Goal: Transaction & Acquisition: Purchase product/service

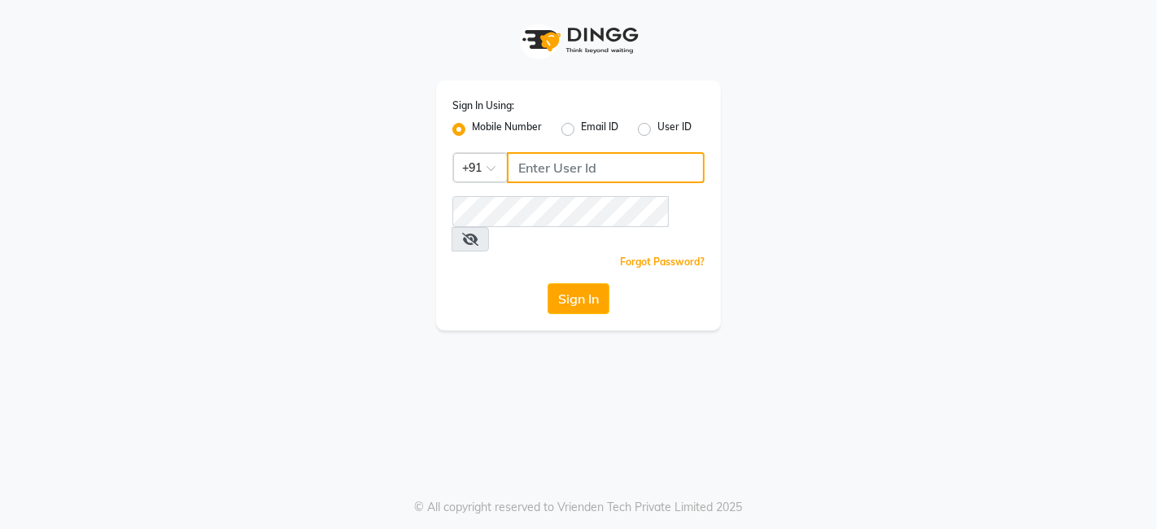
click at [532, 155] on input "Username" at bounding box center [606, 167] width 198 height 31
type input "7550040403"
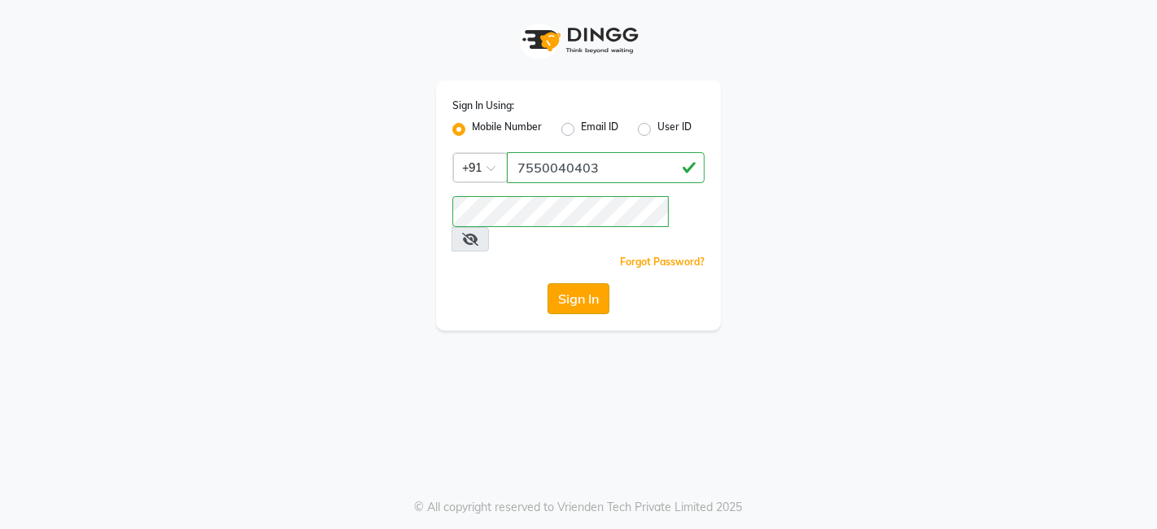
click at [588, 285] on button "Sign In" at bounding box center [579, 298] width 62 height 31
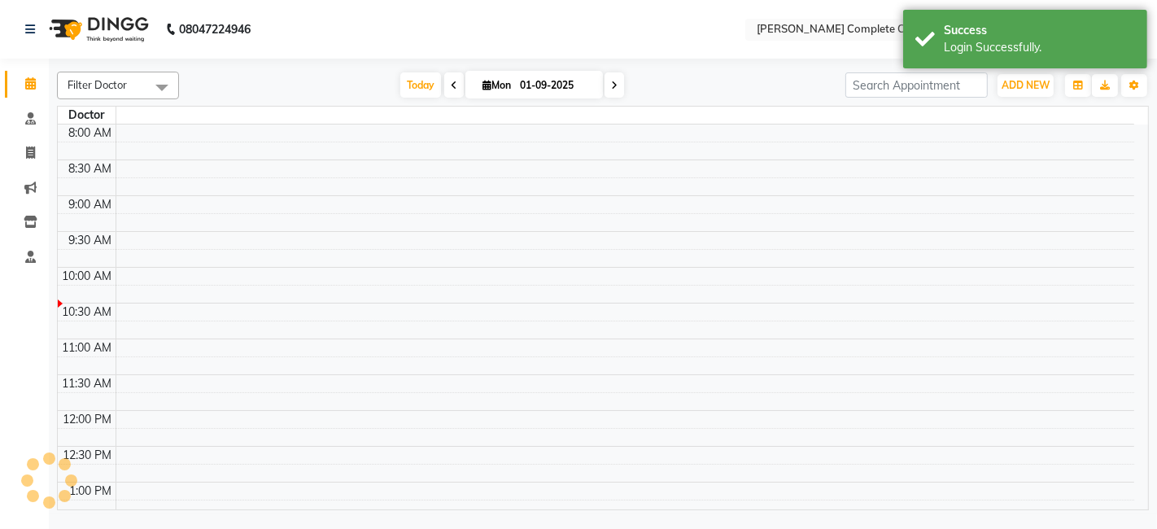
select select "en"
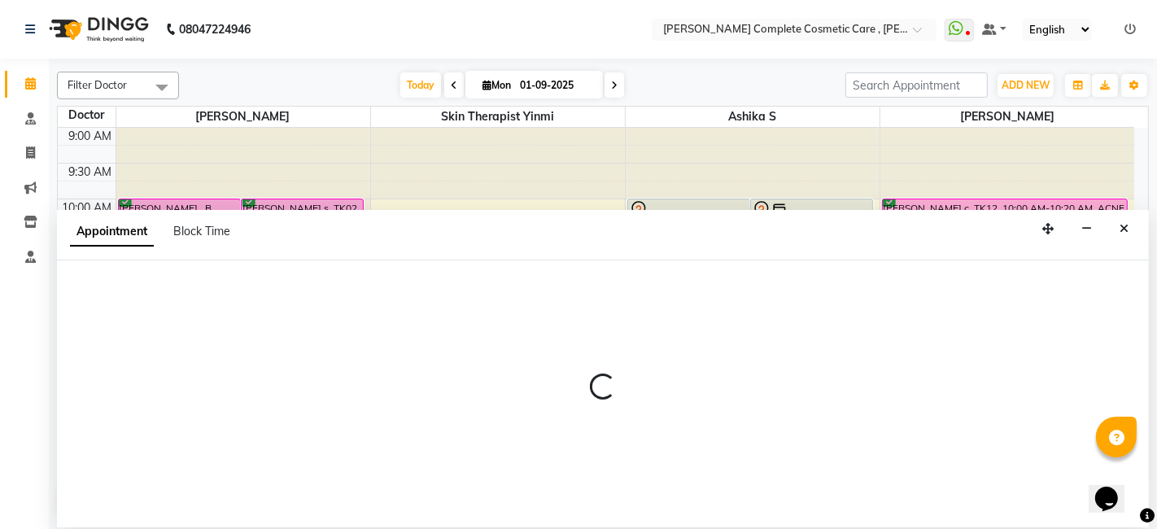
select select "70591"
select select "645"
select select "tentative"
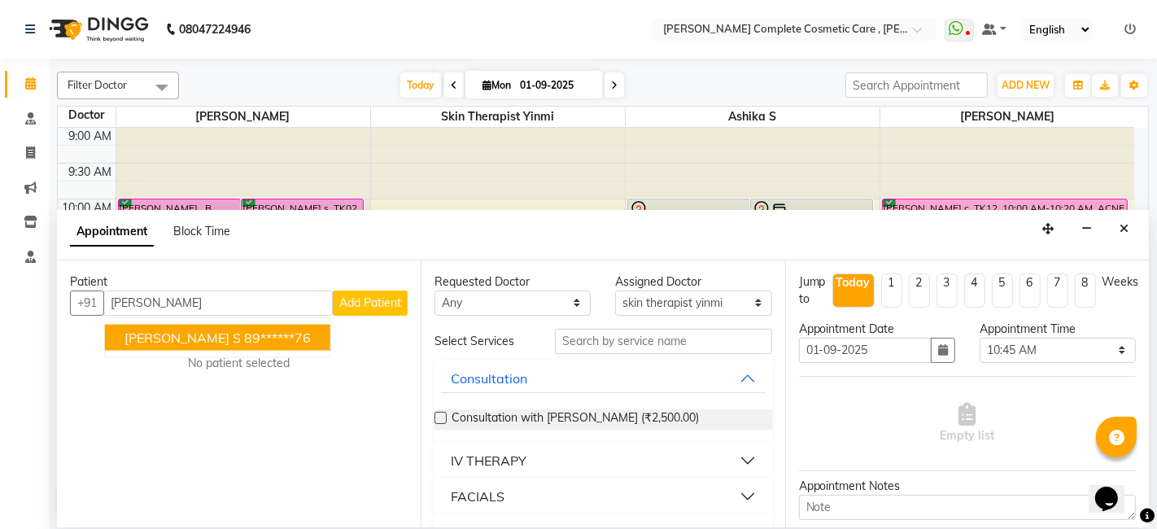
click at [271, 340] on button "subashini s 89******76" at bounding box center [217, 337] width 225 height 26
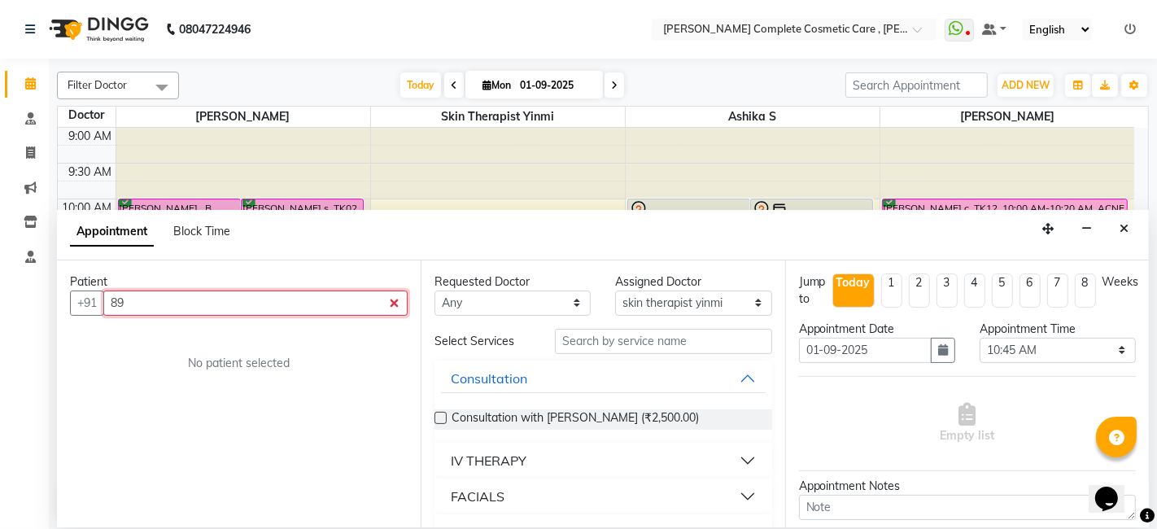
type input "8"
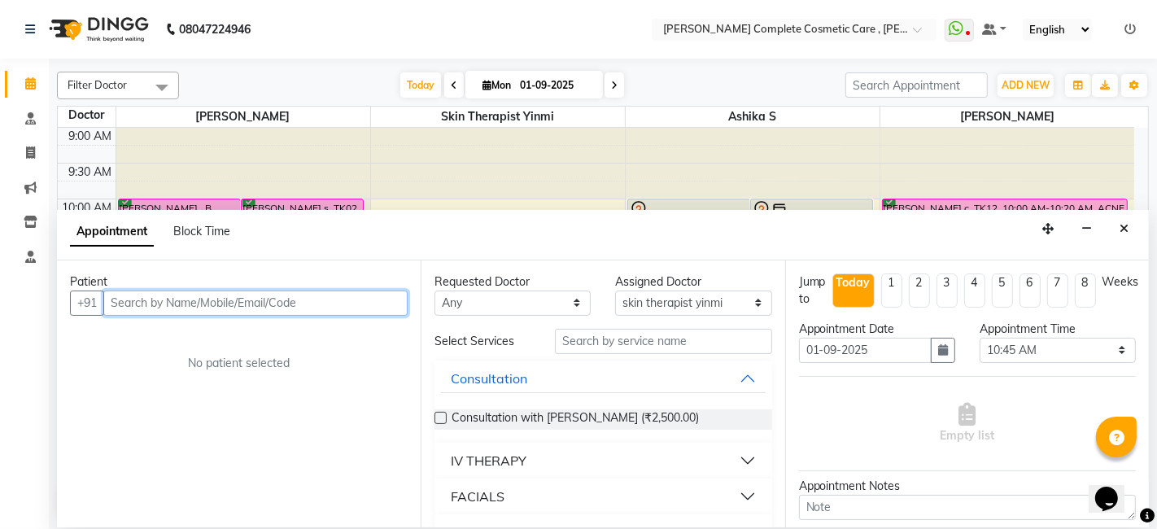
paste input "+91 91502 29404"
click at [172, 301] on input "+91 91502 29404" at bounding box center [218, 303] width 230 height 25
click at [135, 300] on input "+91 9150229404" at bounding box center [218, 303] width 230 height 25
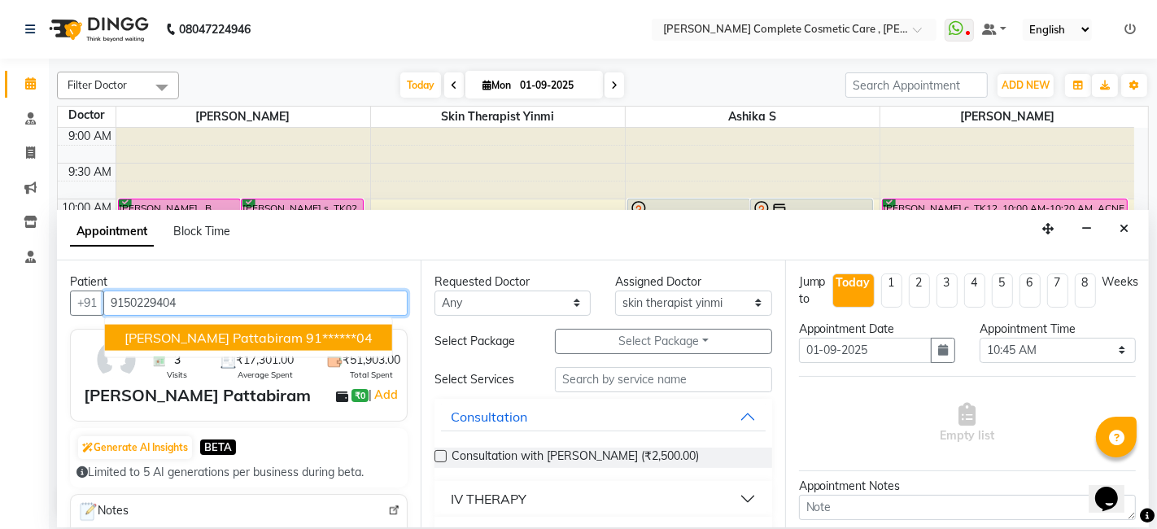
click at [201, 326] on button "Subhashini Pattabiram 91******04" at bounding box center [248, 337] width 287 height 26
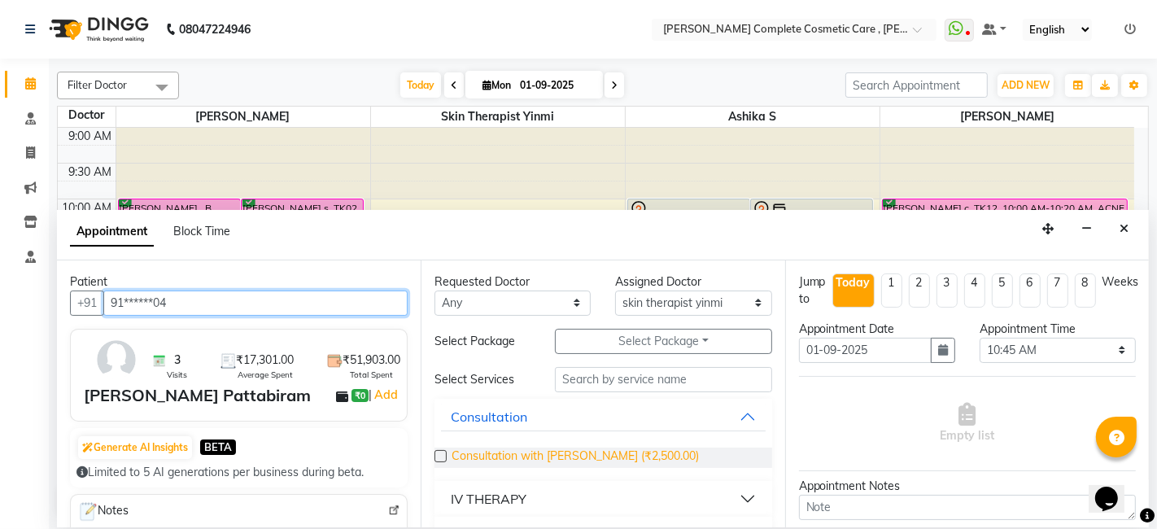
scroll to position [41, 0]
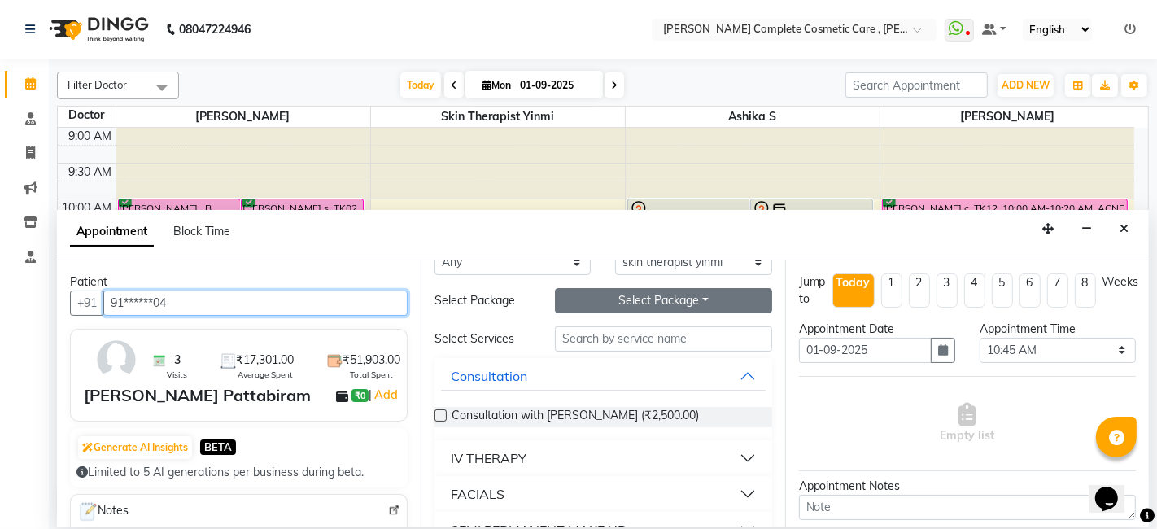
type input "91******04"
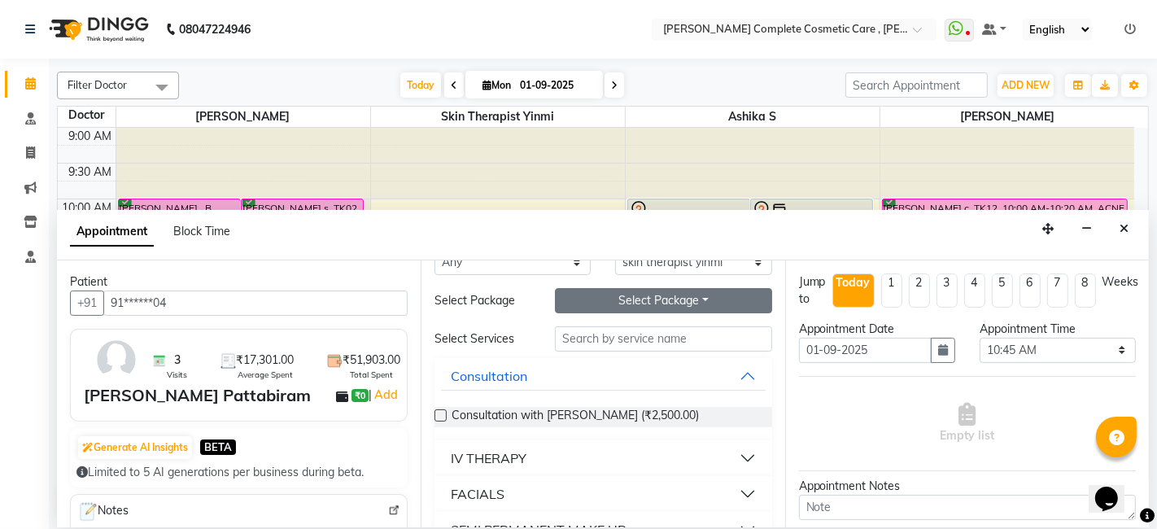
click at [656, 304] on button "Select Package Toggle Dropdown" at bounding box center [663, 300] width 217 height 25
click at [645, 295] on button "Select Package Toggle Dropdown" at bounding box center [663, 300] width 217 height 25
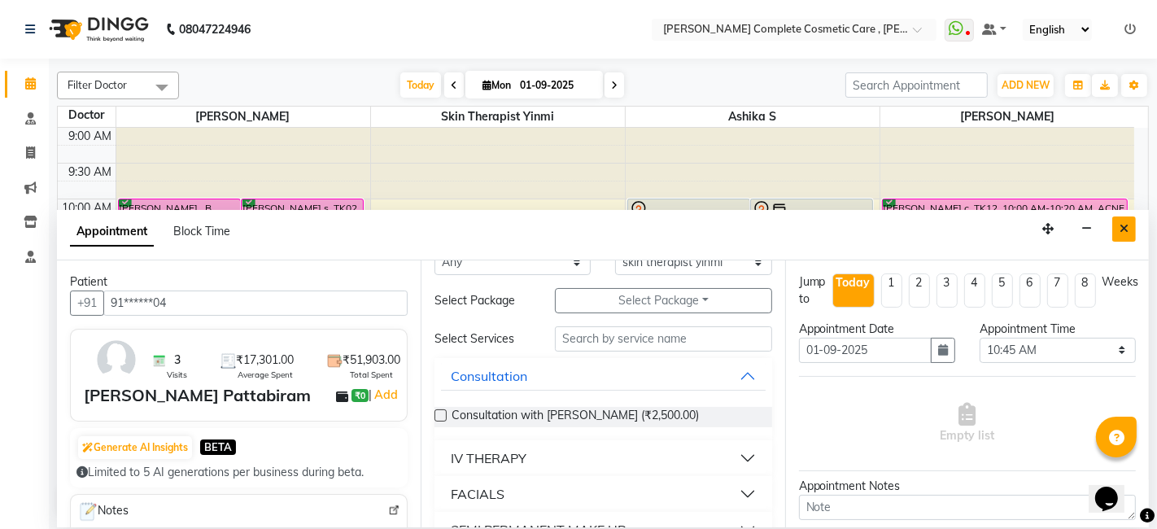
click at [1132, 221] on button "Close" at bounding box center [1125, 229] width 24 height 25
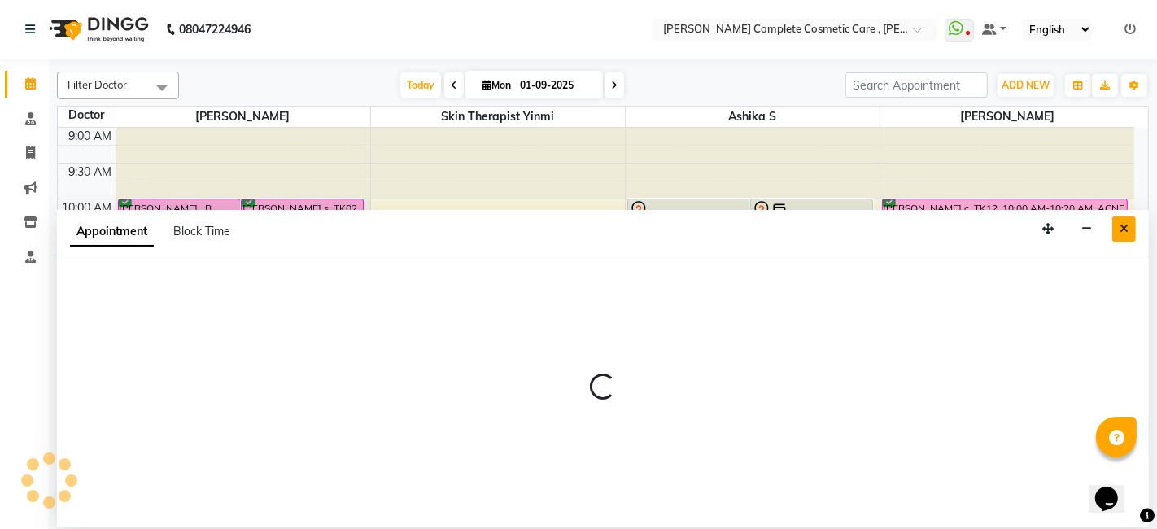
select select "88116"
select select "630"
select select "tentative"
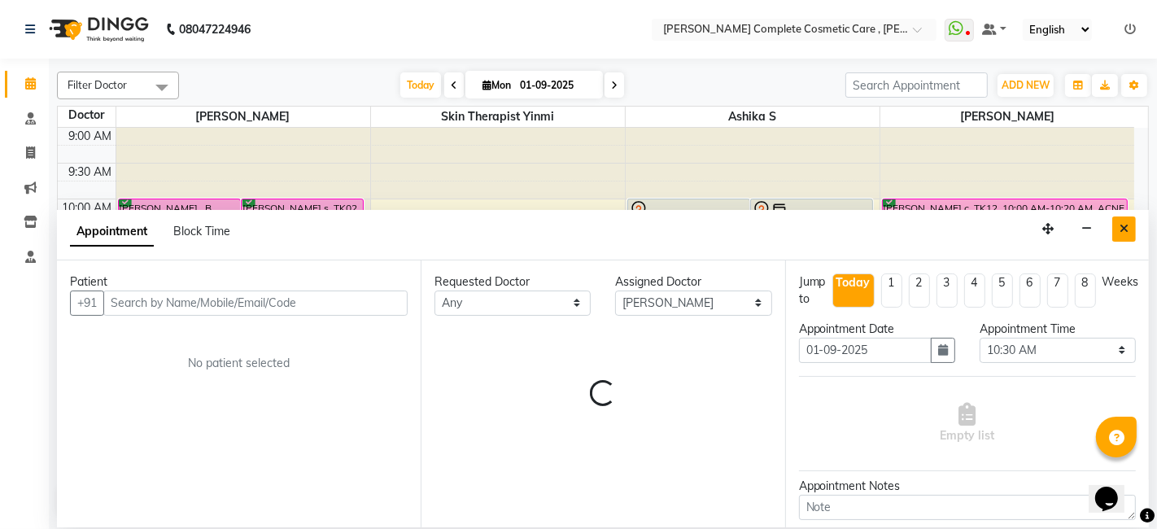
click at [1126, 224] on icon "Close" at bounding box center [1124, 228] width 9 height 11
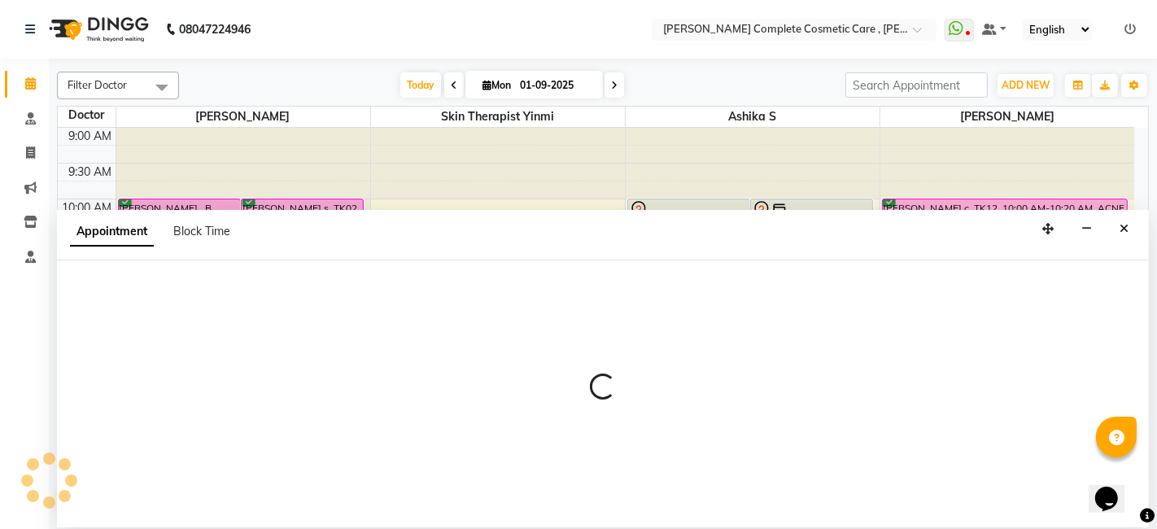
select select "70591"
select select "660"
select select "tentative"
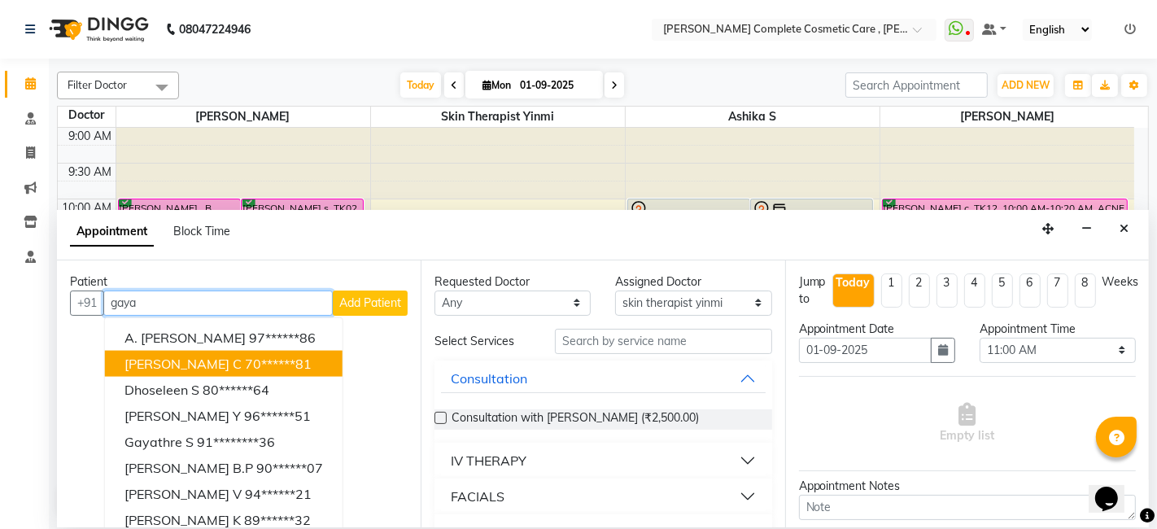
click at [259, 365] on ngb-highlight "70******81" at bounding box center [278, 363] width 67 height 16
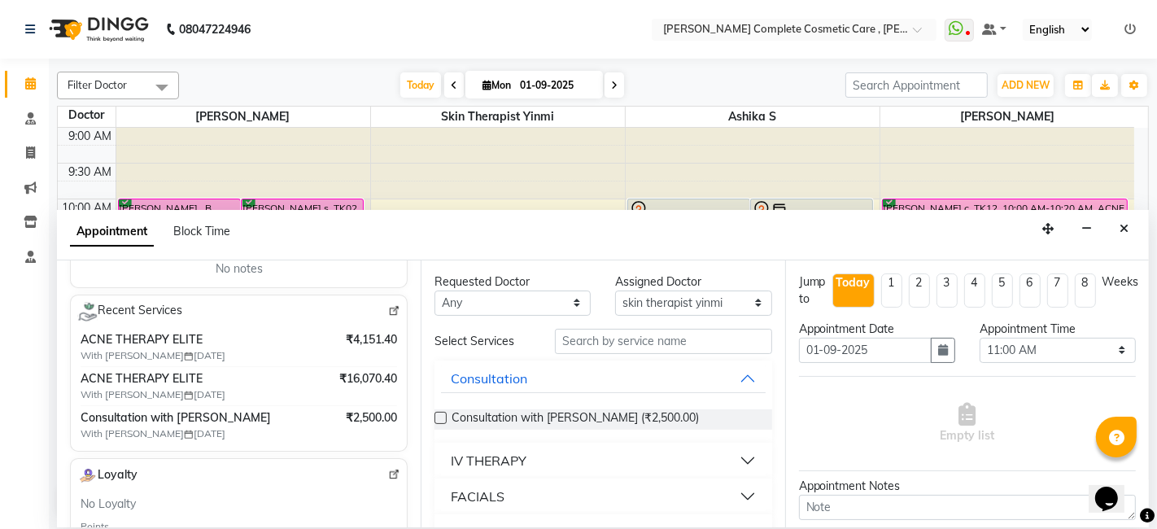
scroll to position [263, 0]
type input "70******81"
click at [737, 383] on button "Consultation" at bounding box center [603, 378] width 324 height 29
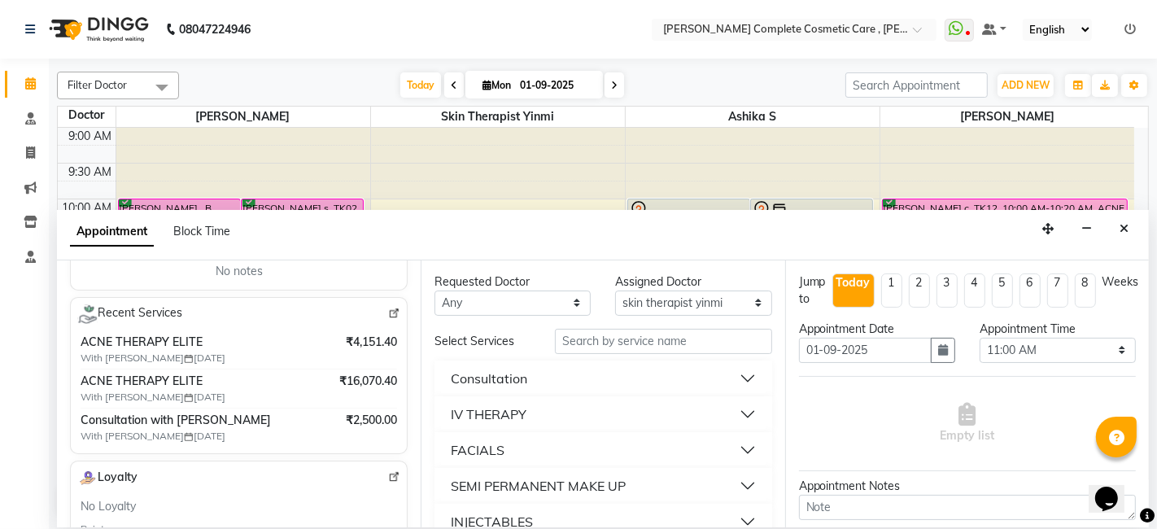
click at [737, 383] on button "Consultation" at bounding box center [603, 378] width 324 height 29
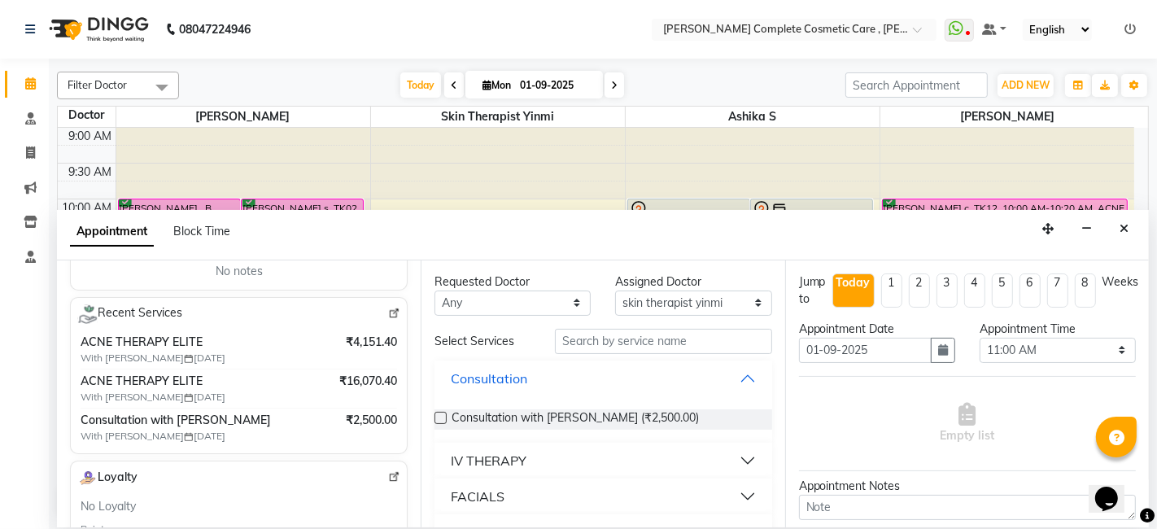
click at [737, 383] on button "Consultation" at bounding box center [603, 378] width 324 height 29
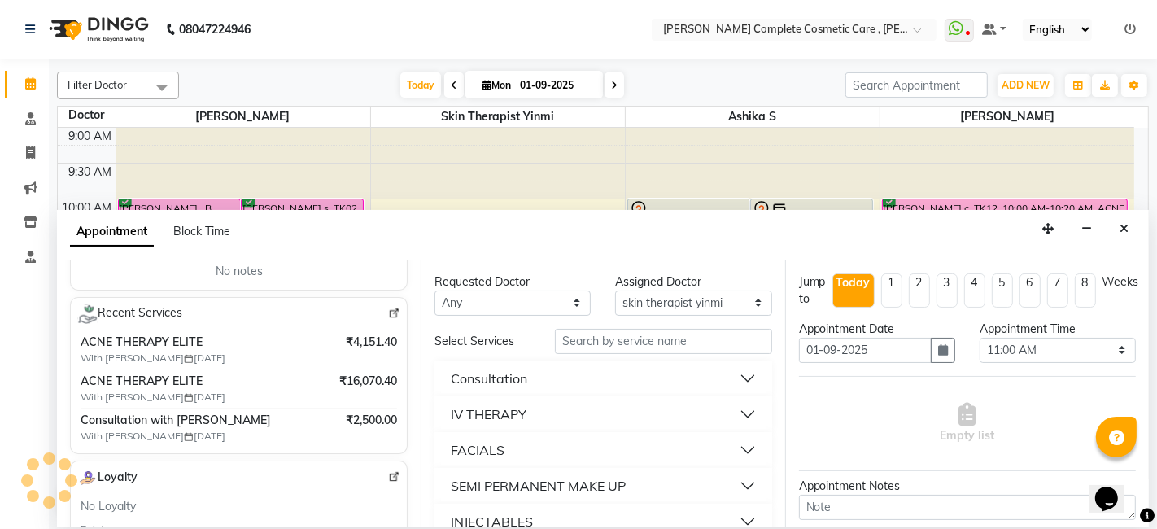
click at [684, 385] on button "Consultation" at bounding box center [603, 378] width 324 height 29
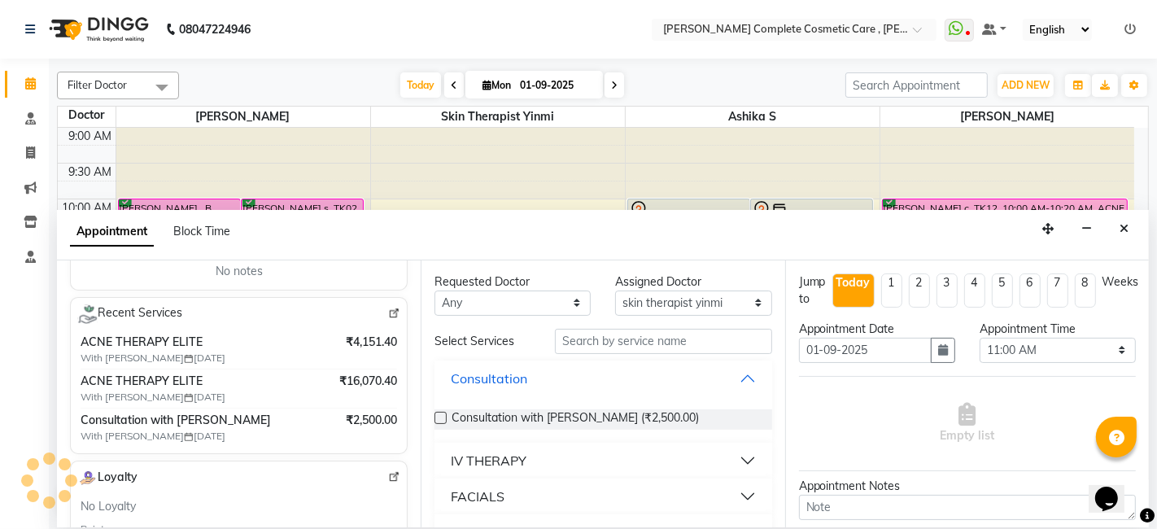
click at [725, 383] on button "Consultation" at bounding box center [603, 378] width 324 height 29
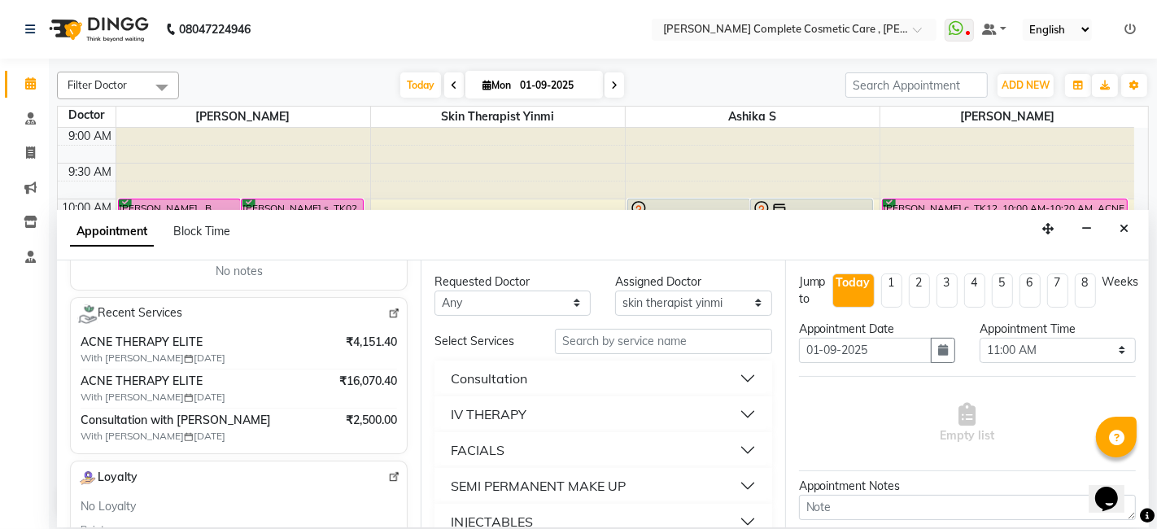
click at [725, 383] on button "Consultation" at bounding box center [603, 378] width 324 height 29
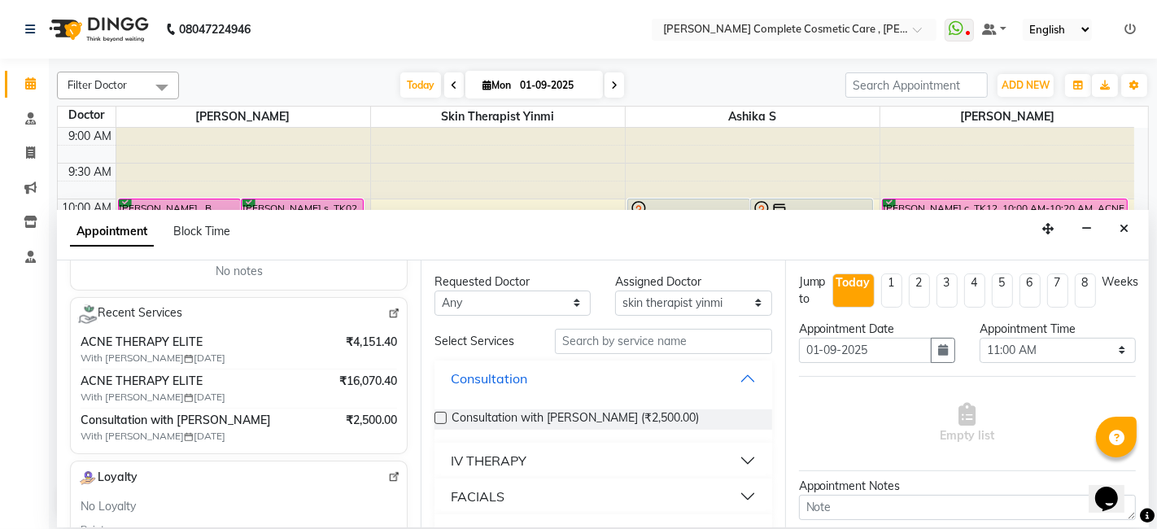
click at [737, 383] on button "Consultation" at bounding box center [603, 378] width 324 height 29
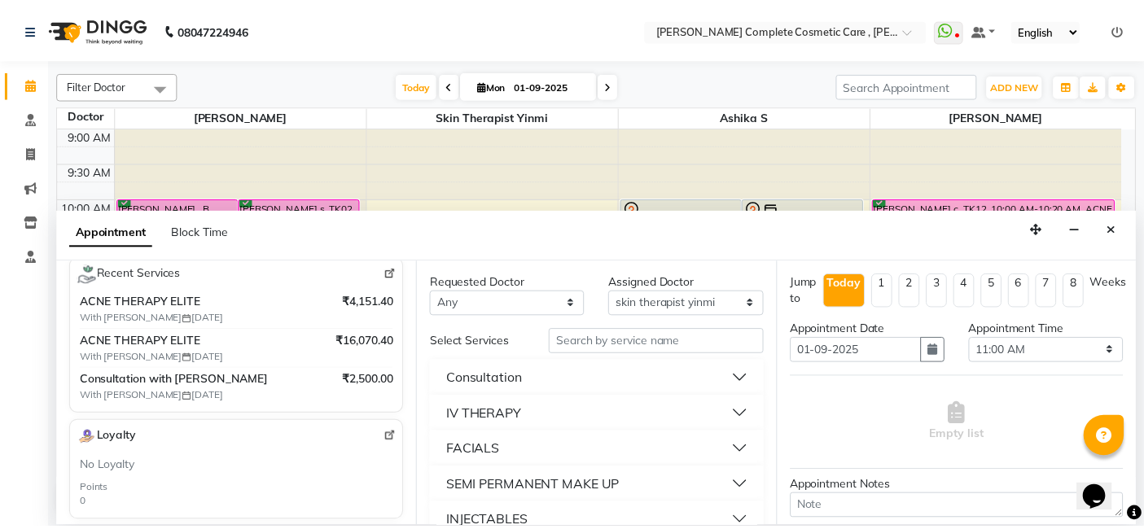
scroll to position [304, 0]
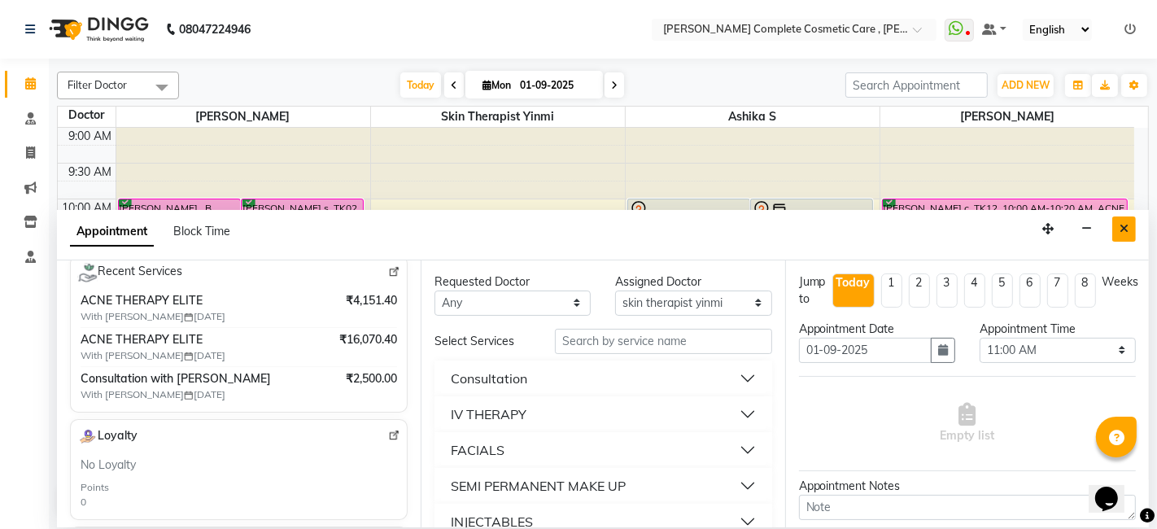
click at [1124, 223] on icon "Close" at bounding box center [1124, 228] width 9 height 11
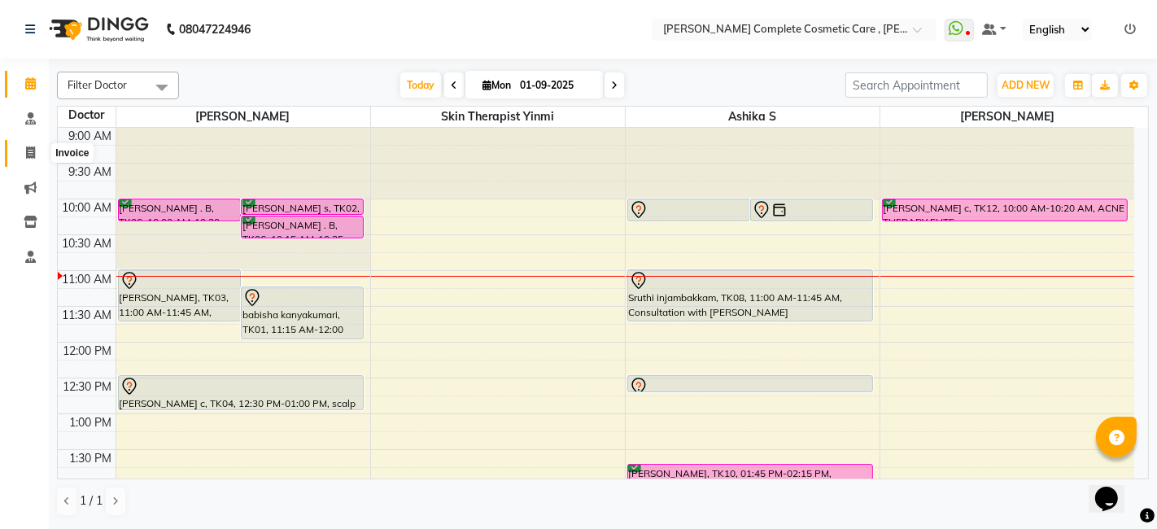
click at [32, 152] on icon at bounding box center [30, 153] width 9 height 12
select select "service"
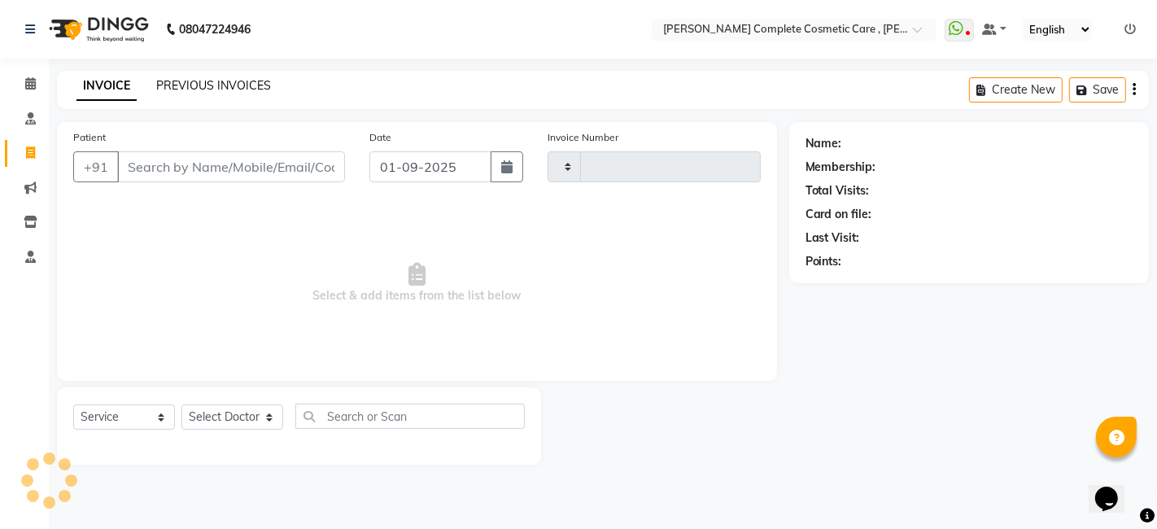
click at [177, 86] on link "PREVIOUS INVOICES" at bounding box center [213, 85] width 115 height 15
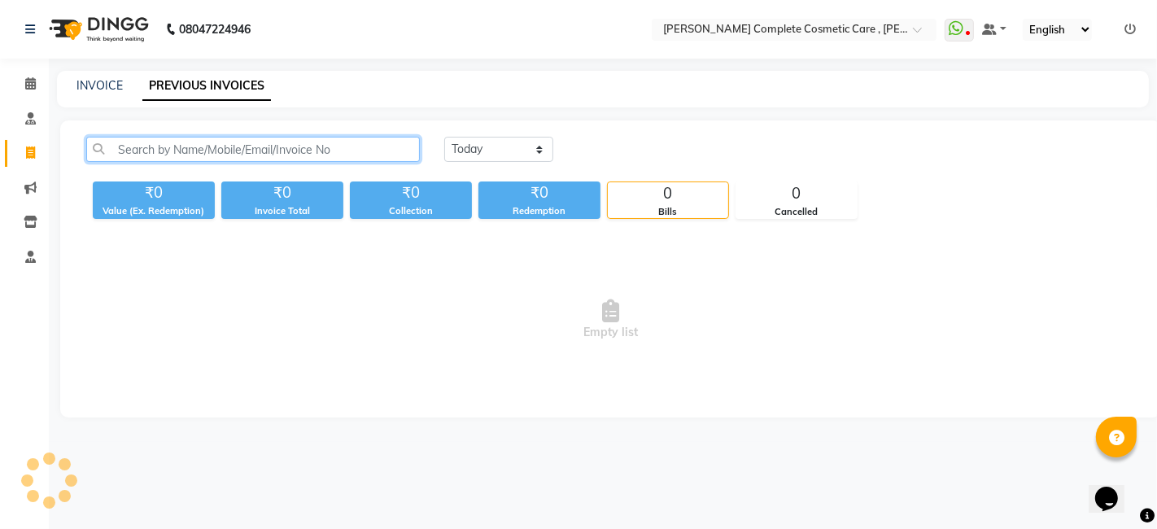
click at [182, 147] on input "text" at bounding box center [253, 149] width 334 height 25
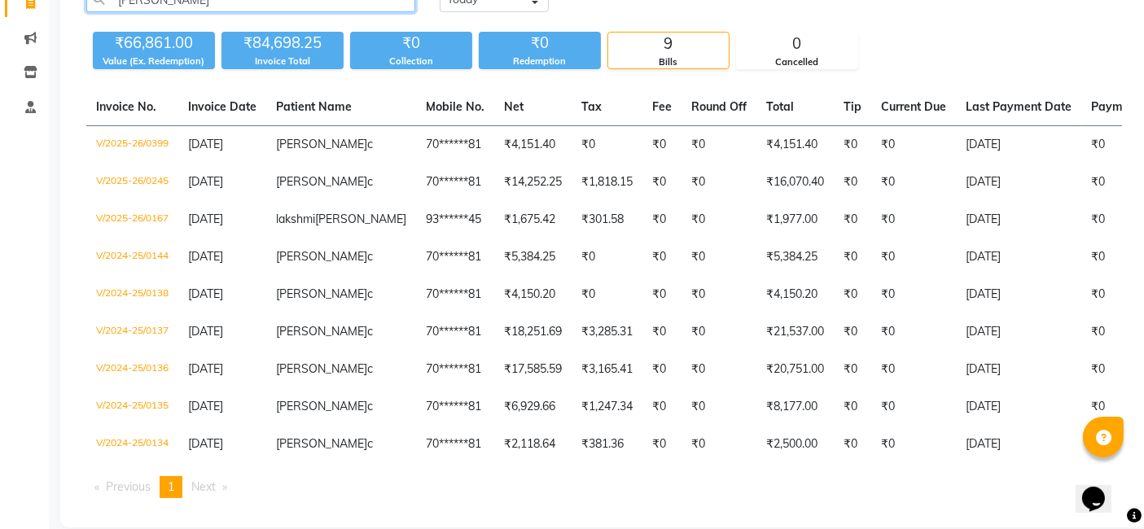
scroll to position [153, 0]
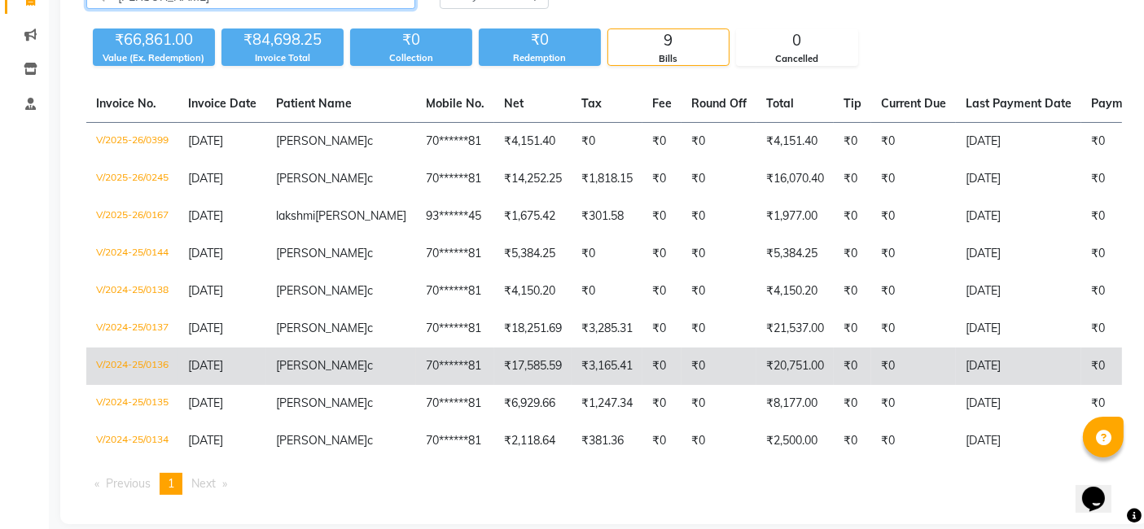
type input "gayathri"
click at [494, 380] on td "₹17,585.59" at bounding box center [532, 366] width 77 height 37
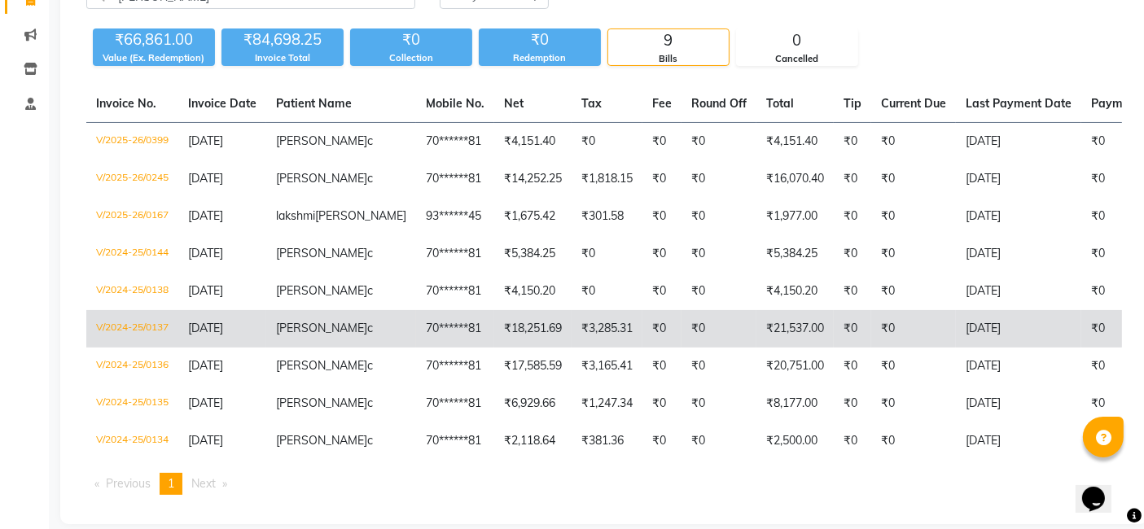
click at [300, 335] on span "gayathri" at bounding box center [321, 328] width 91 height 15
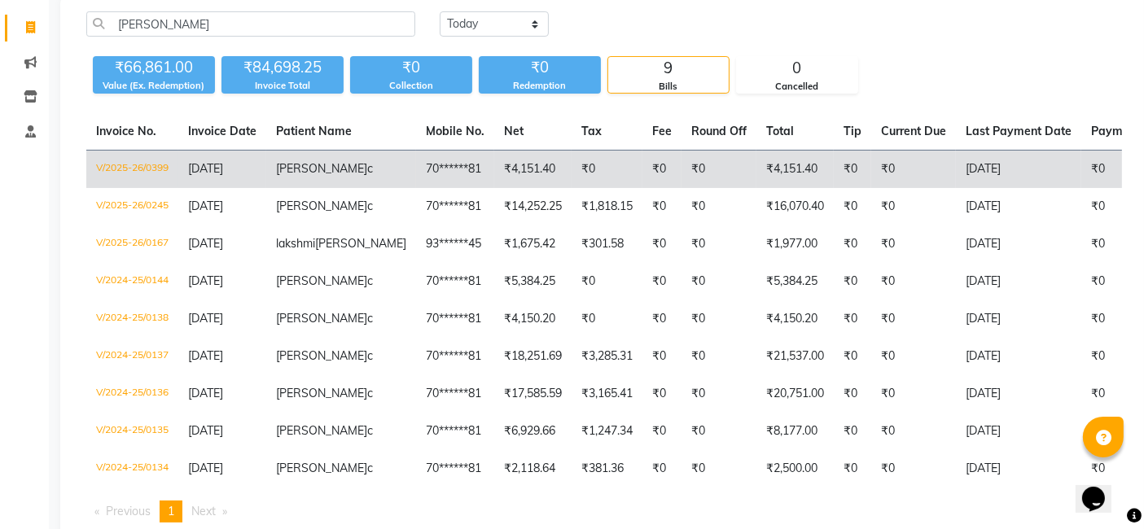
scroll to position [0, 0]
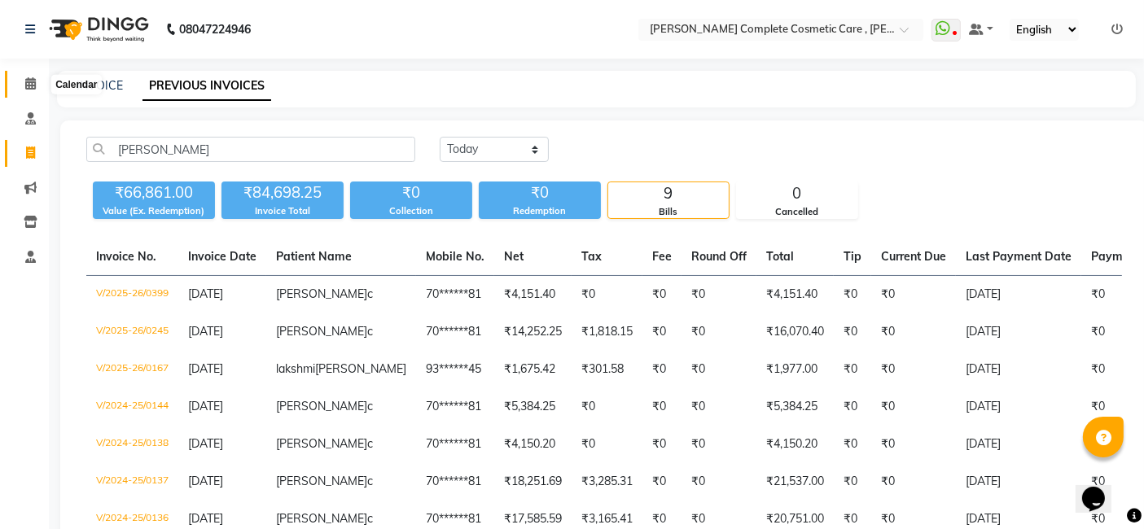
click at [28, 80] on icon at bounding box center [30, 83] width 11 height 12
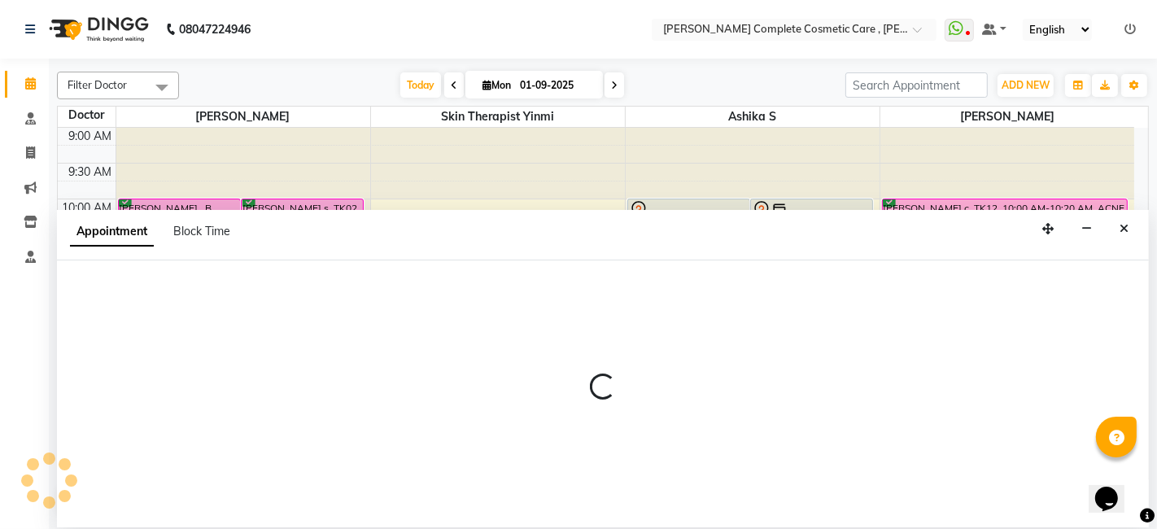
select select "88116"
select select "tentative"
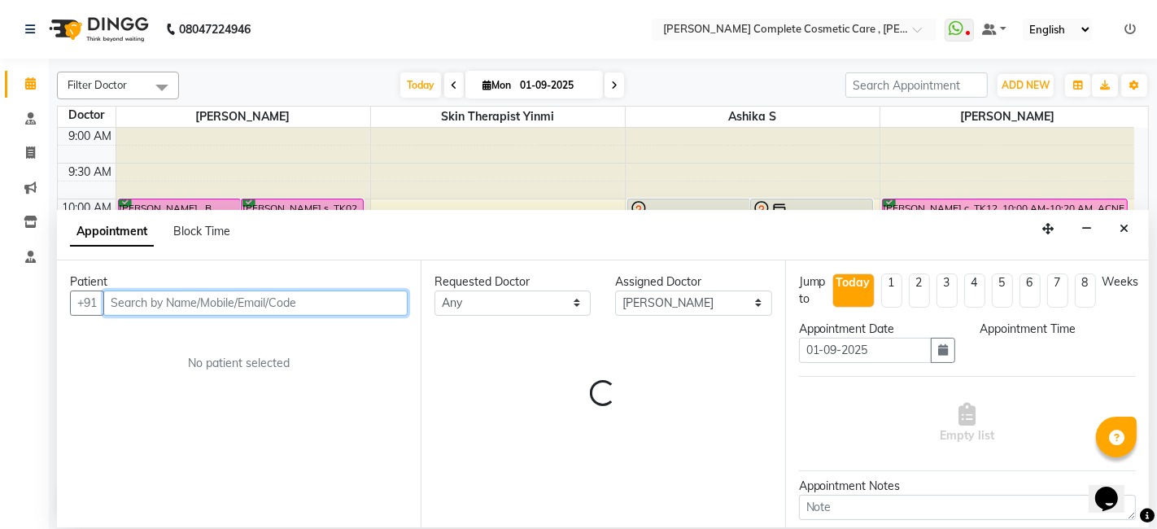
select select "660"
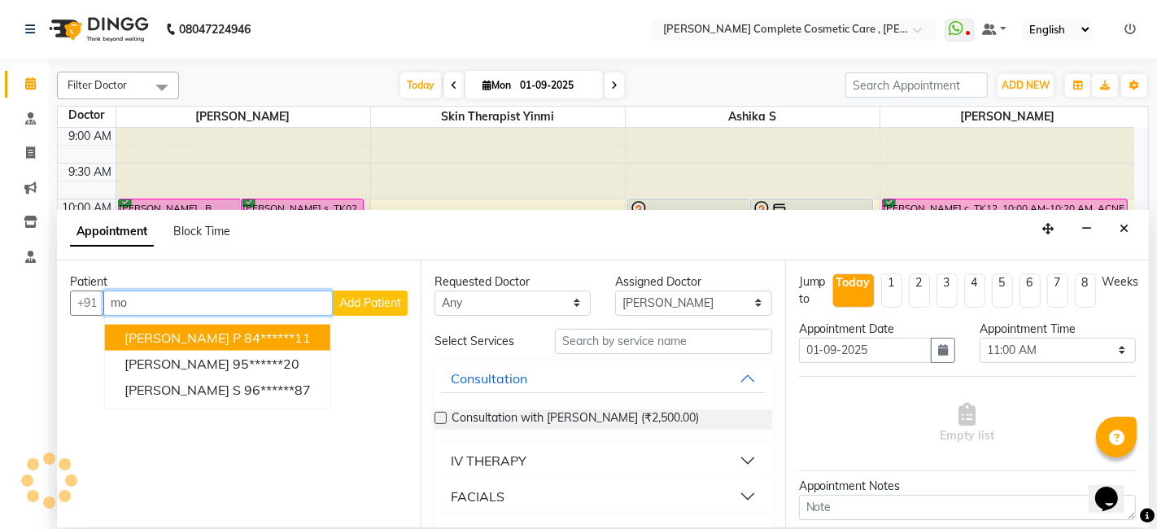
type input "m"
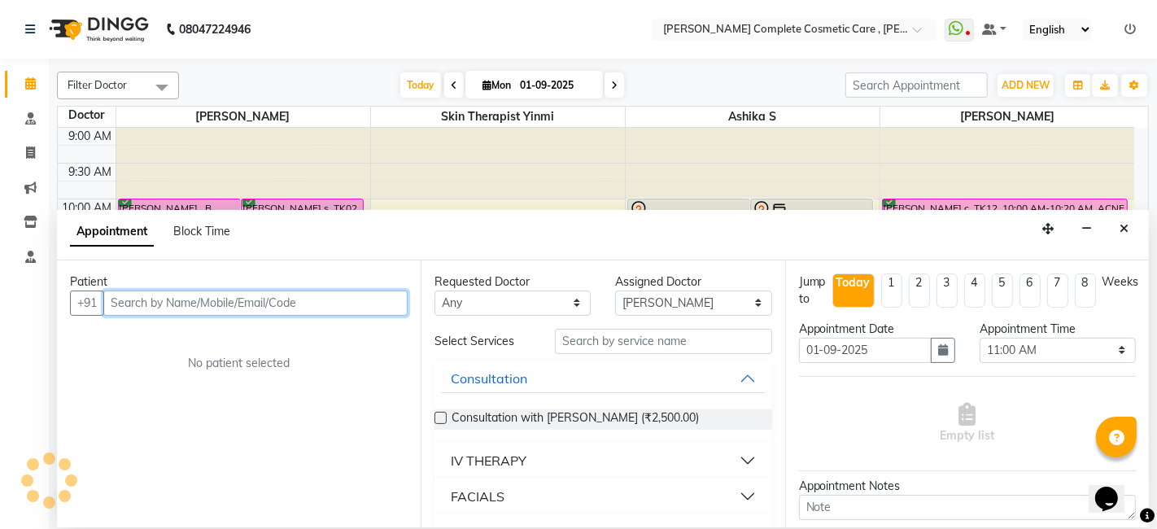
paste input "+91 96008 06387"
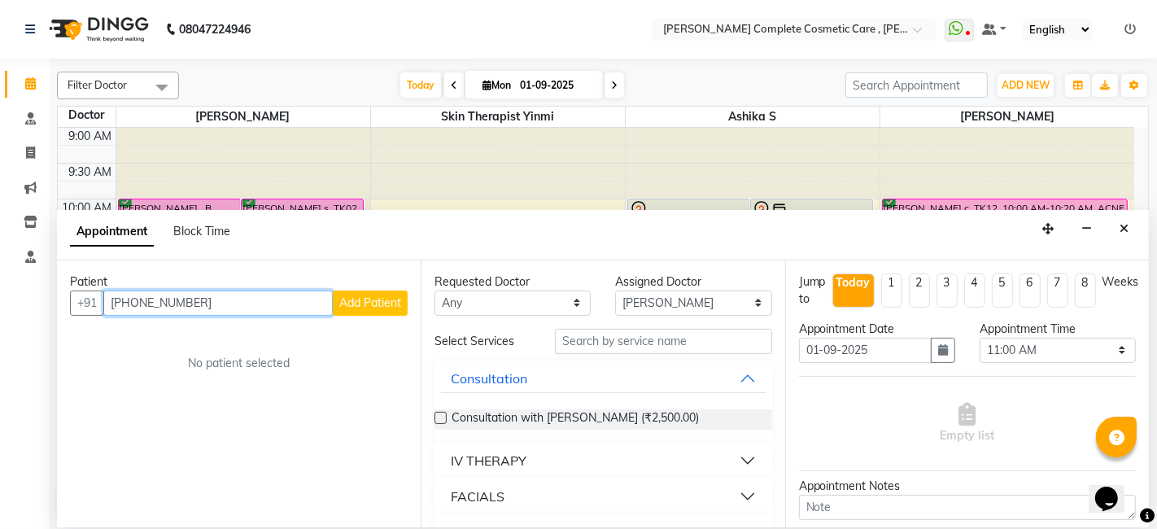
click at [170, 301] on input "+91 96008 06387" at bounding box center [218, 303] width 230 height 25
click at [135, 302] on input "+91 9600806387" at bounding box center [218, 303] width 230 height 25
click at [202, 309] on input "9600806387" at bounding box center [218, 303] width 230 height 25
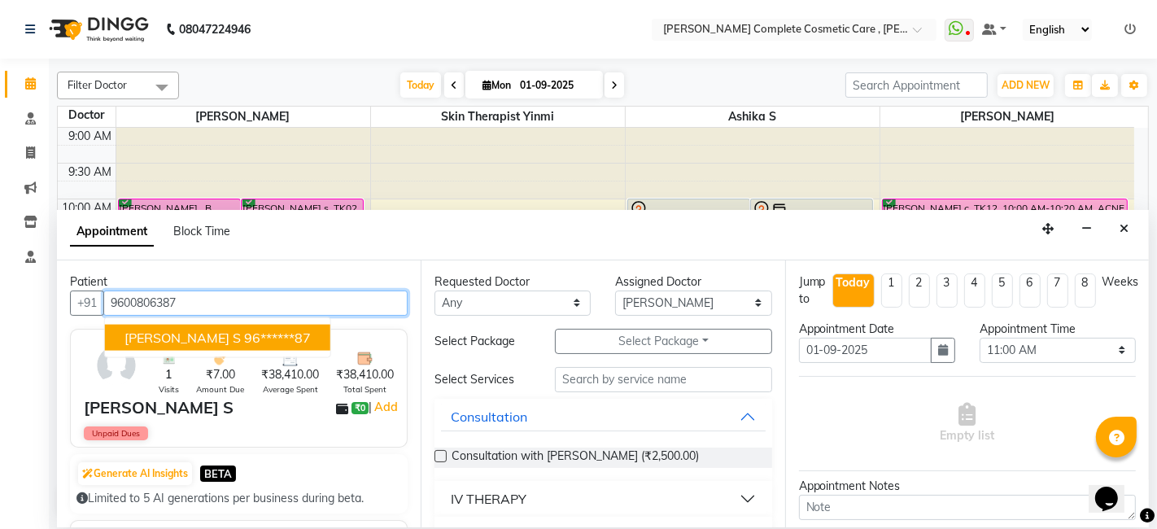
click at [244, 333] on ngb-highlight "96******87" at bounding box center [277, 337] width 67 height 16
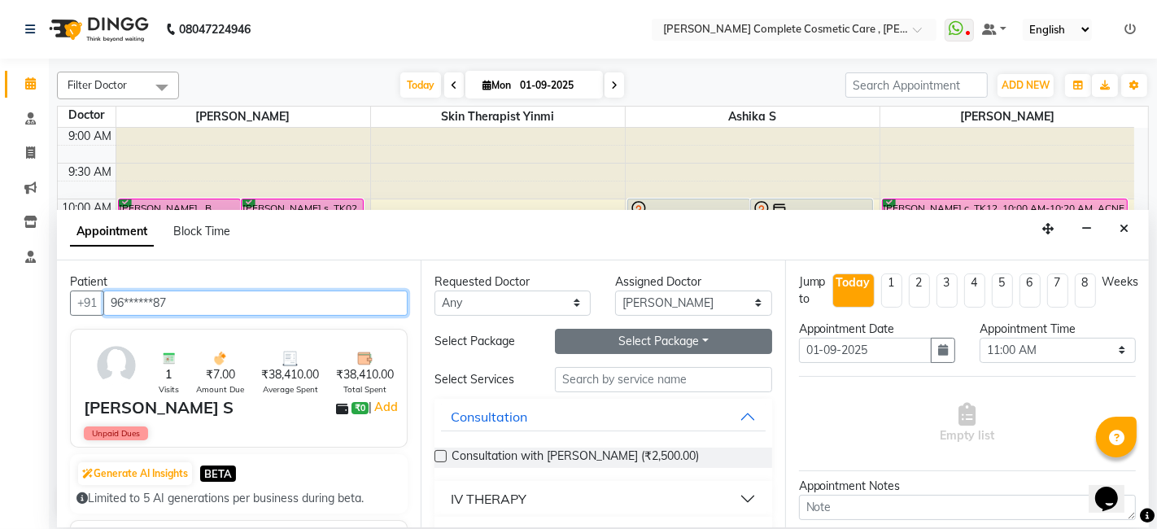
type input "96******87"
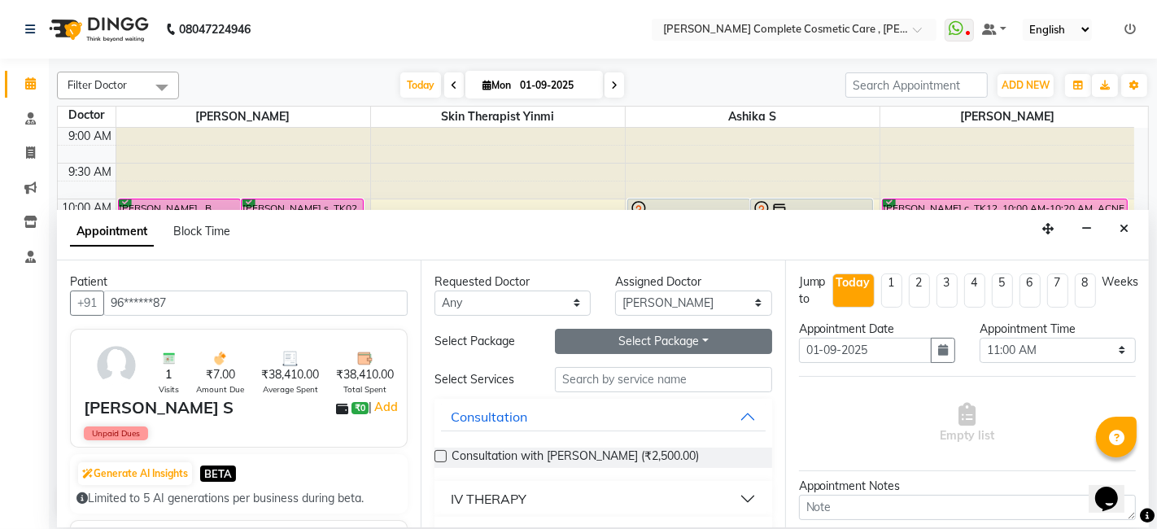
click at [652, 335] on button "Select Package Toggle Dropdown" at bounding box center [663, 341] width 217 height 25
click at [656, 370] on li "Velvet therapy elite package 3+1" at bounding box center [664, 375] width 227 height 24
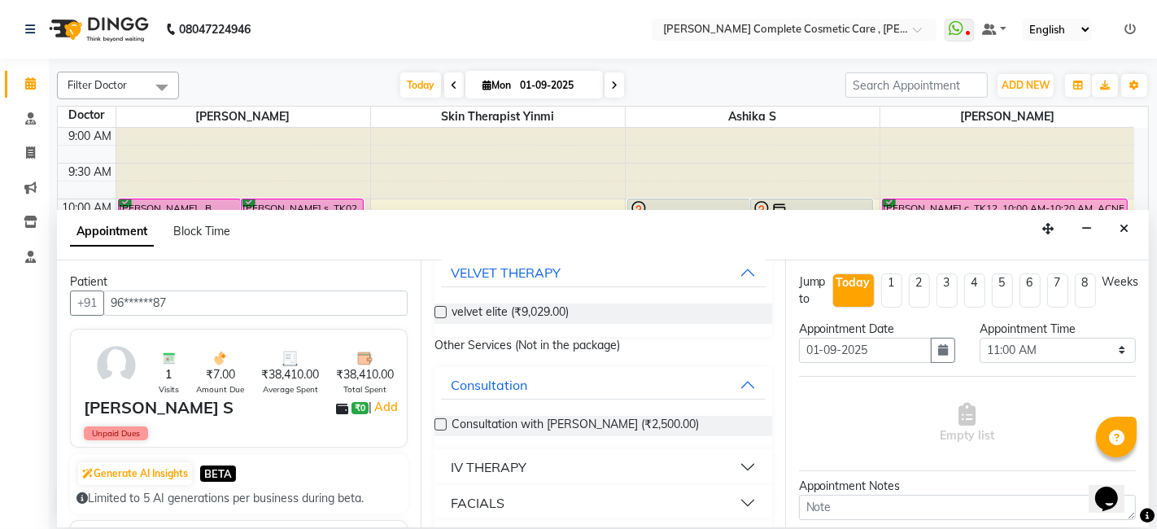
scroll to position [146, 0]
click at [443, 311] on label at bounding box center [441, 310] width 12 height 12
click at [443, 311] on input "checkbox" at bounding box center [440, 312] width 11 height 11
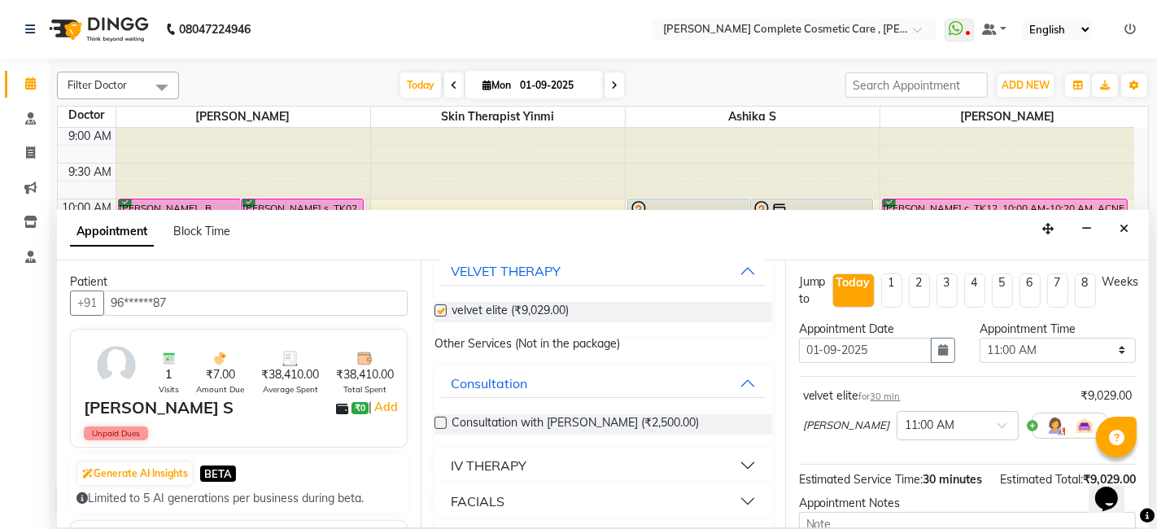
checkbox input "false"
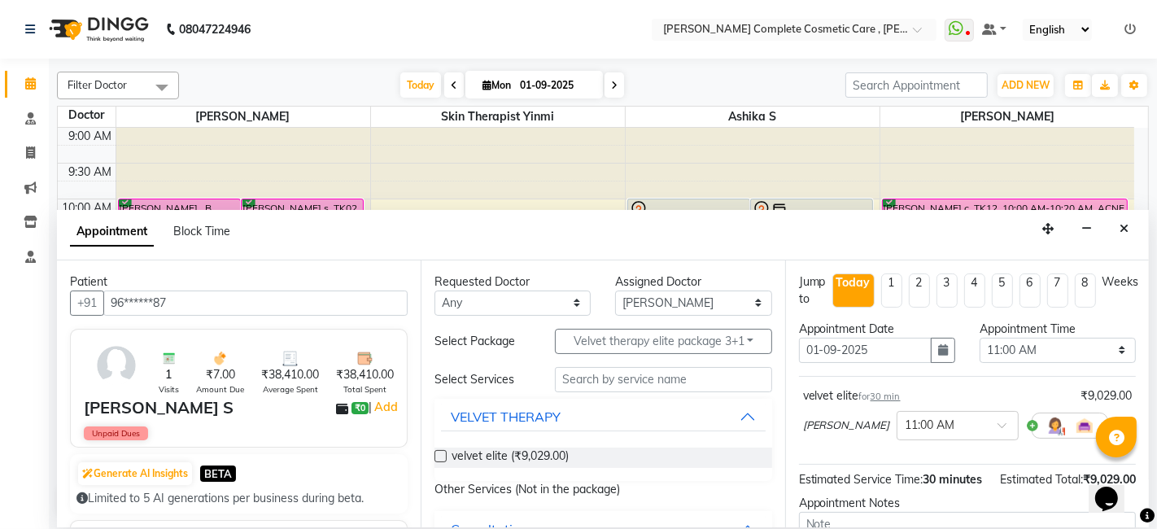
scroll to position [177, 0]
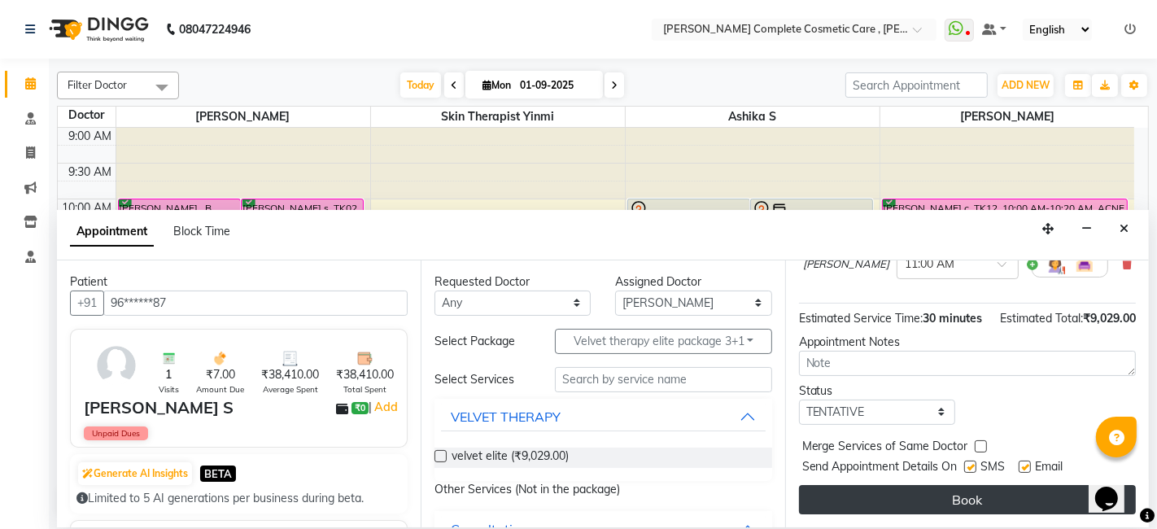
click at [864, 497] on button "Book" at bounding box center [967, 499] width 337 height 29
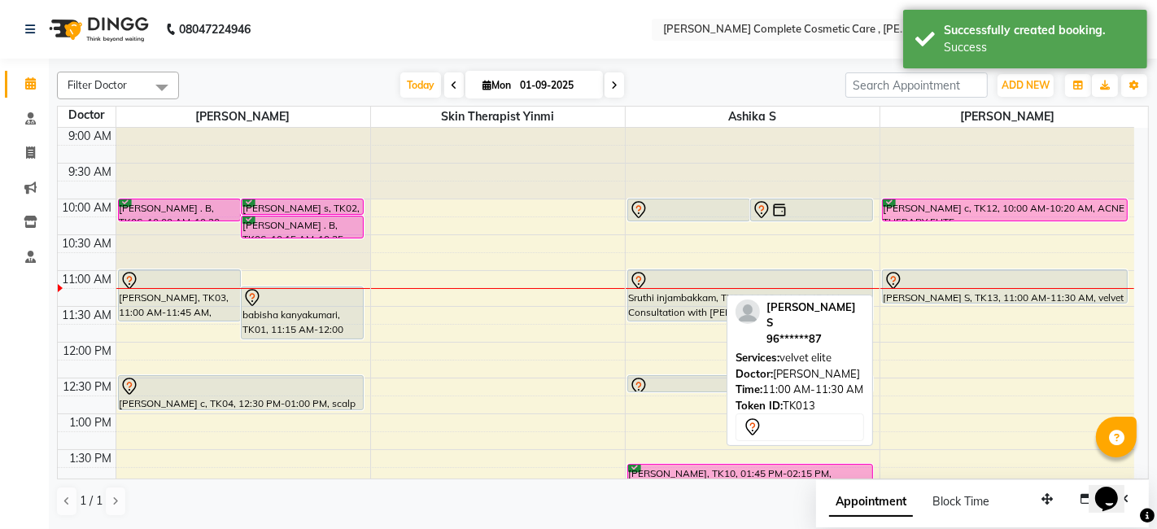
drag, startPoint x: 942, startPoint y: 287, endPoint x: 1031, endPoint y: 283, distance: 89.6
click at [1031, 283] on div at bounding box center [1005, 281] width 243 height 20
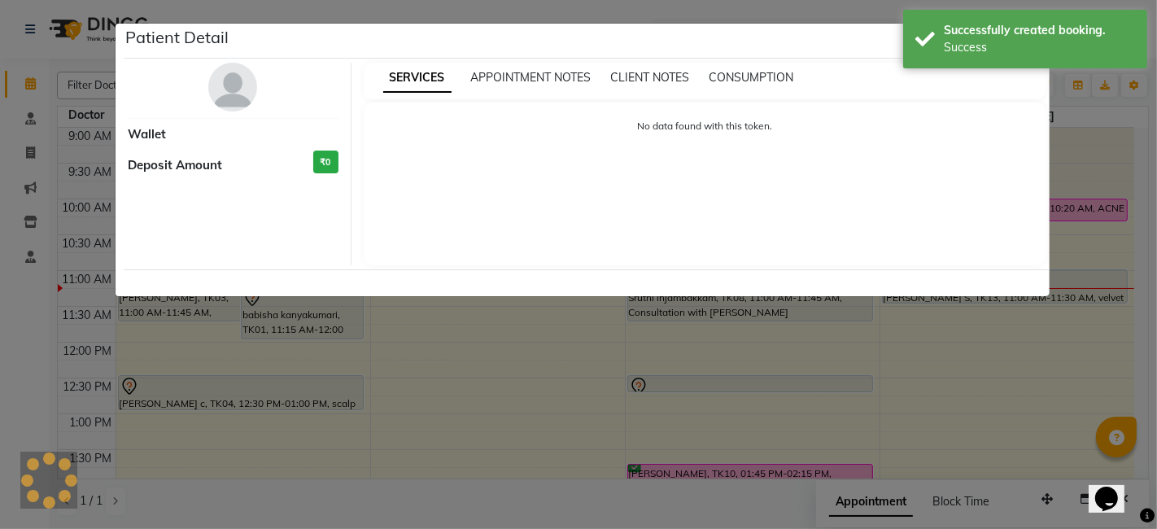
select select "7"
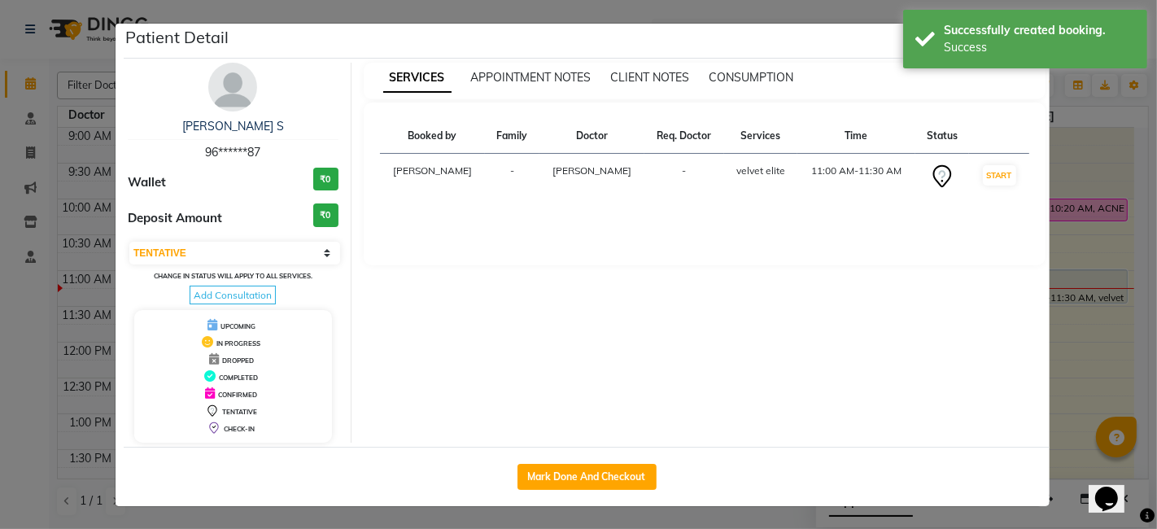
click at [996, 330] on div "SERVICES APPOINTMENT NOTES CLIENT NOTES CONSUMPTION Booked by Family Doctor Req…" at bounding box center [705, 253] width 707 height 380
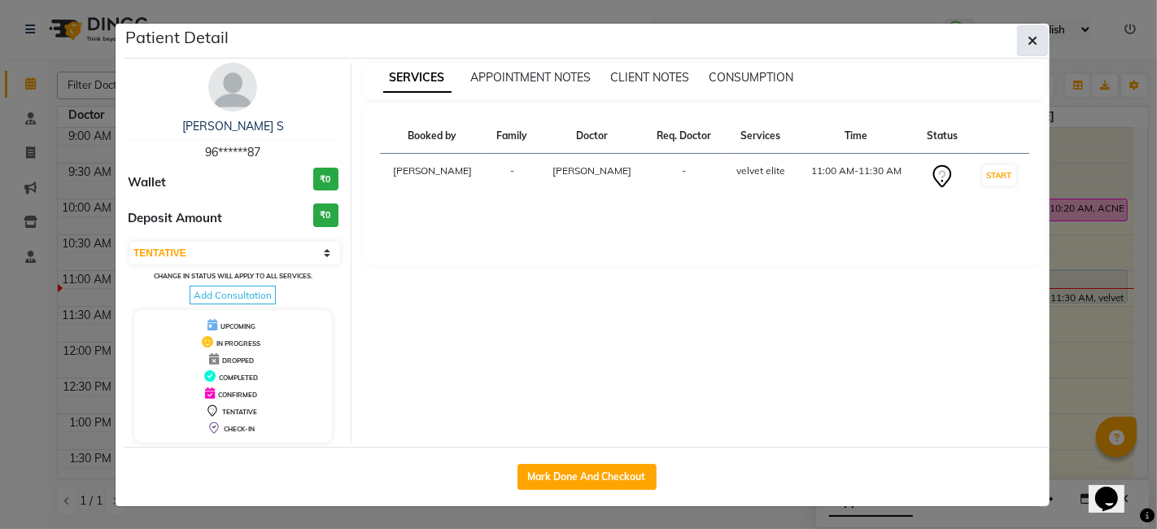
click at [1029, 41] on icon "button" at bounding box center [1033, 40] width 10 height 13
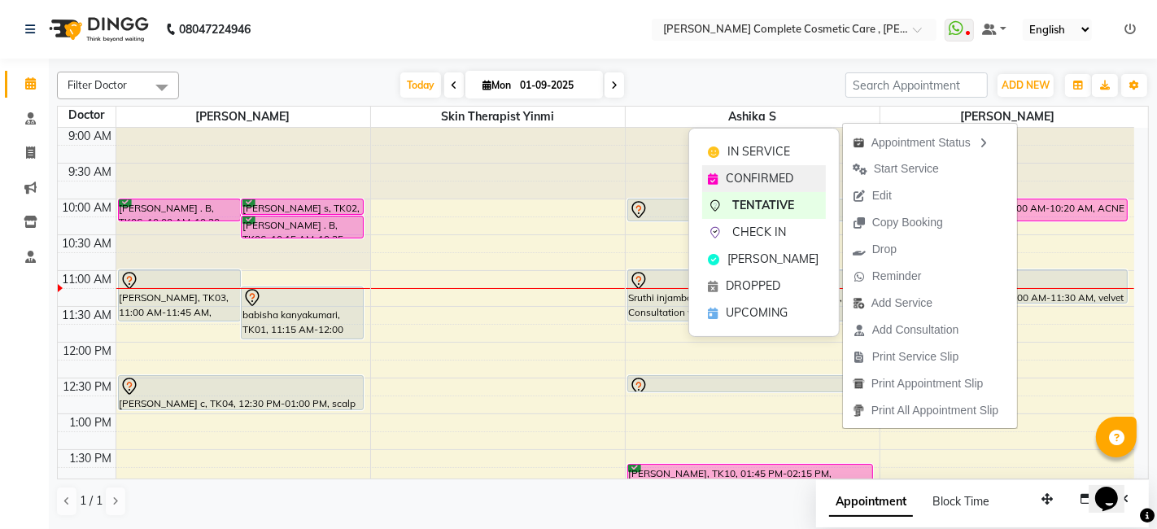
click at [790, 179] on span "CONFIRMED" at bounding box center [761, 178] width 68 height 17
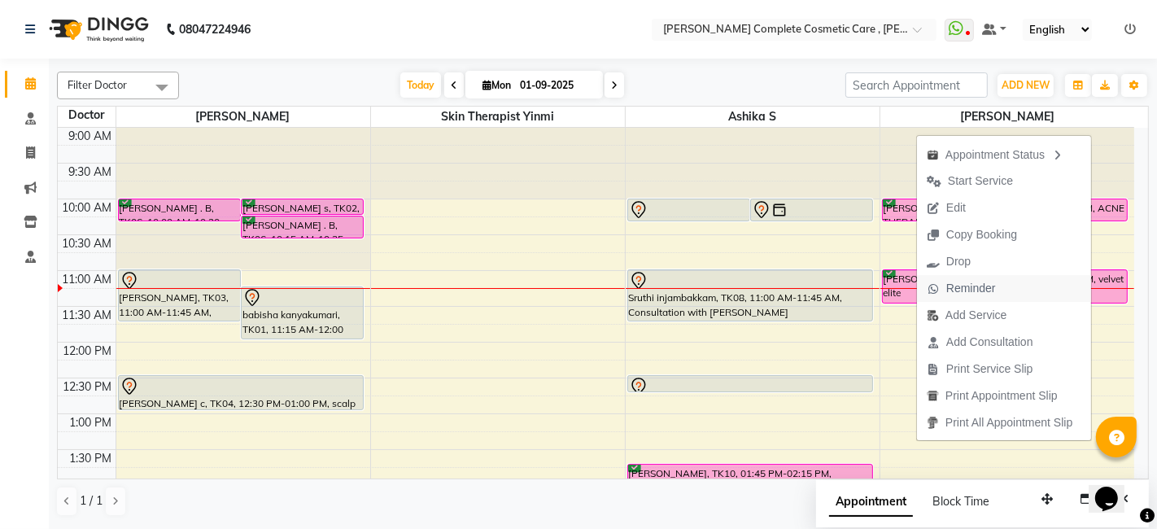
click at [944, 287] on span "Reminder" at bounding box center [961, 288] width 89 height 27
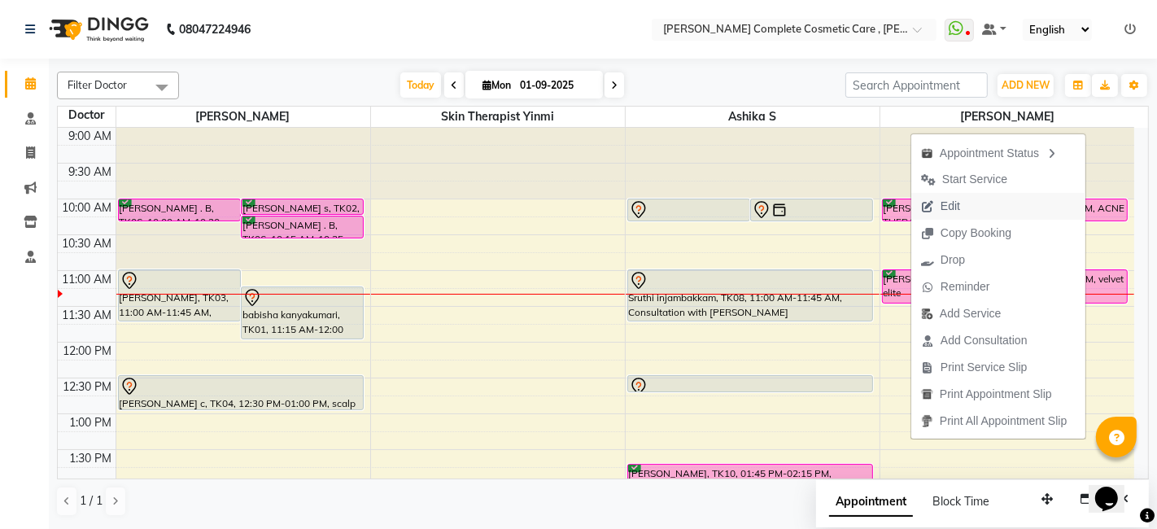
click at [962, 205] on span "Edit" at bounding box center [941, 206] width 59 height 27
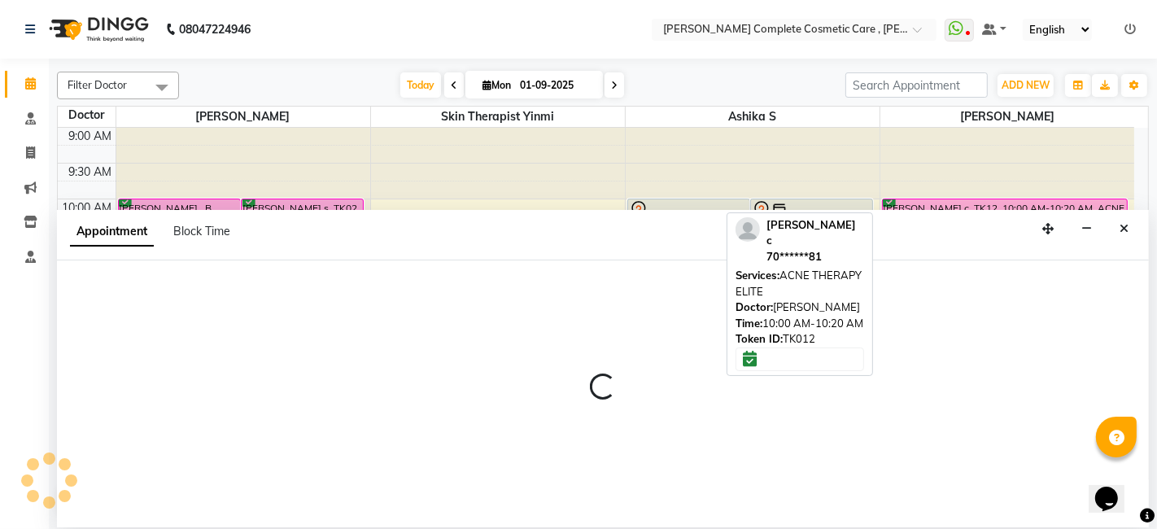
select select "tentative"
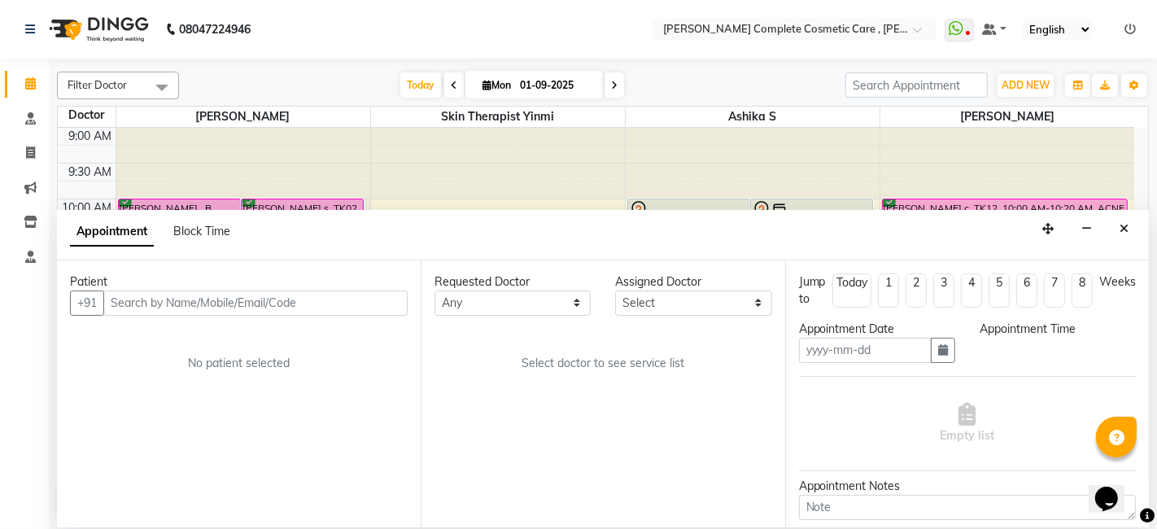
type input "01-09-2025"
select select "confirm booking"
select select "660"
select select "88116"
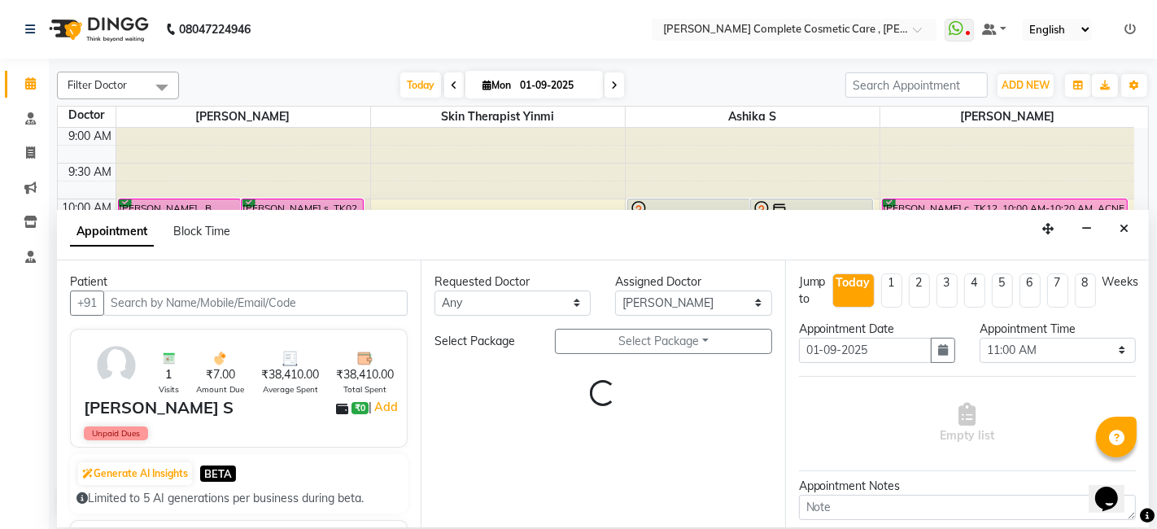
scroll to position [142, 0]
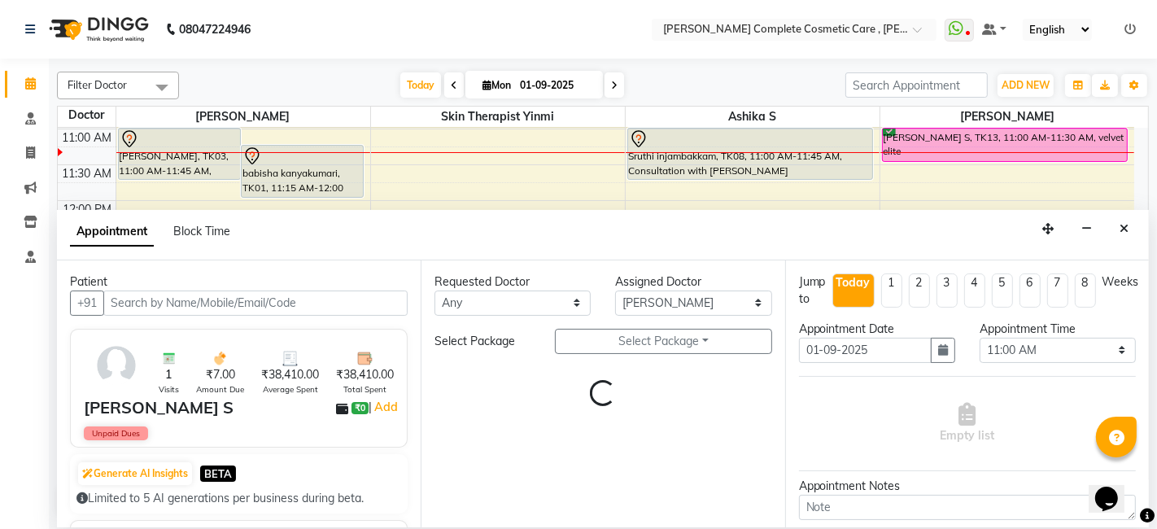
select select "3800"
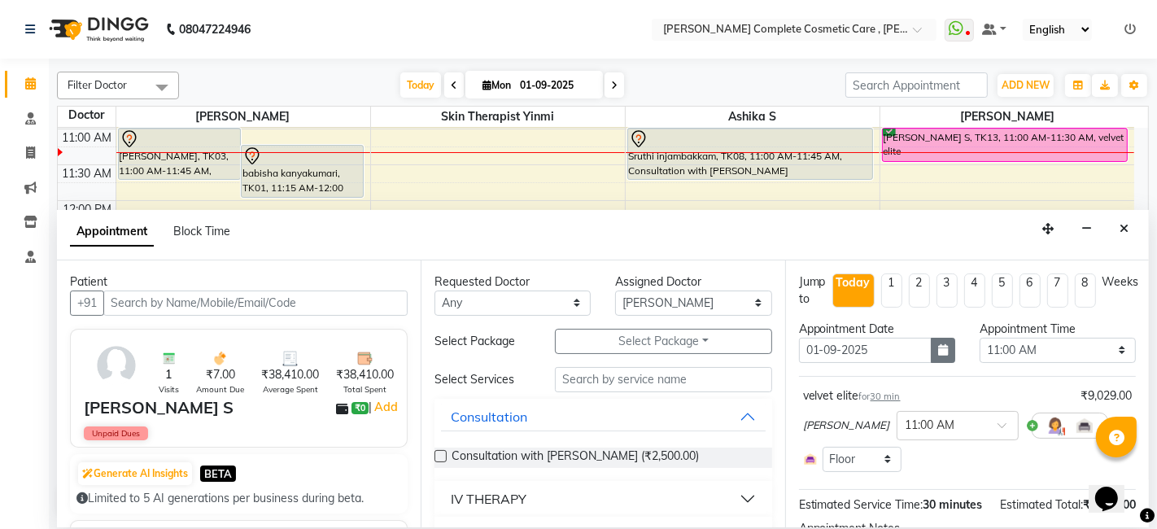
click at [939, 352] on icon "button" at bounding box center [944, 349] width 10 height 11
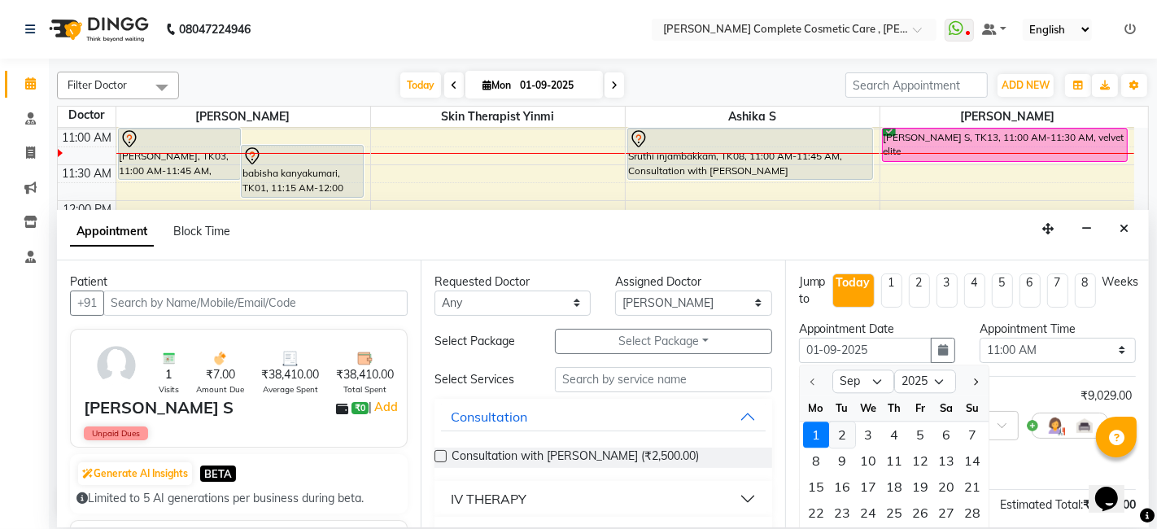
click at [848, 434] on div "2" at bounding box center [842, 435] width 26 height 26
type input "02-09-2025"
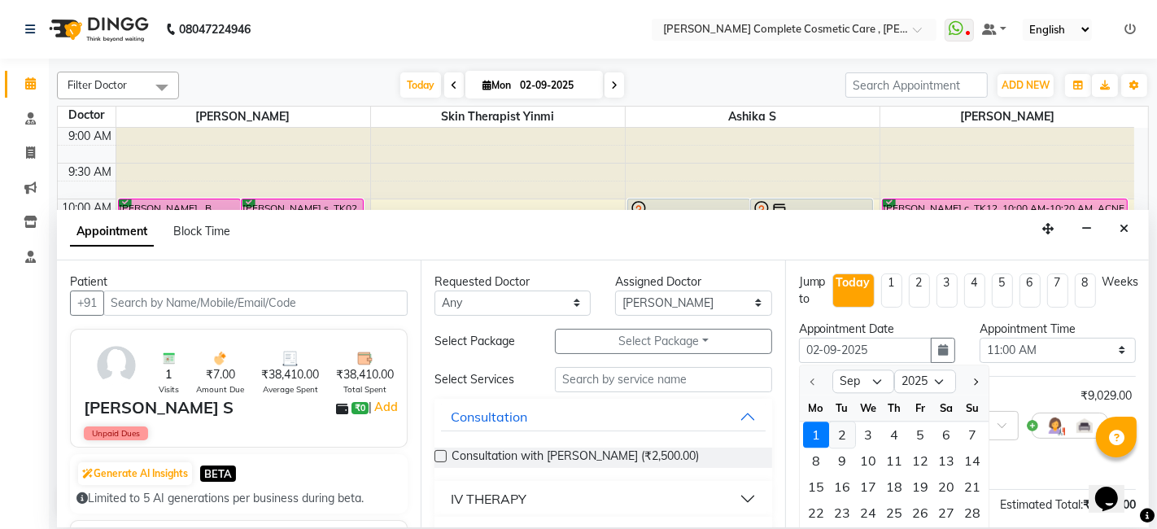
select select "660"
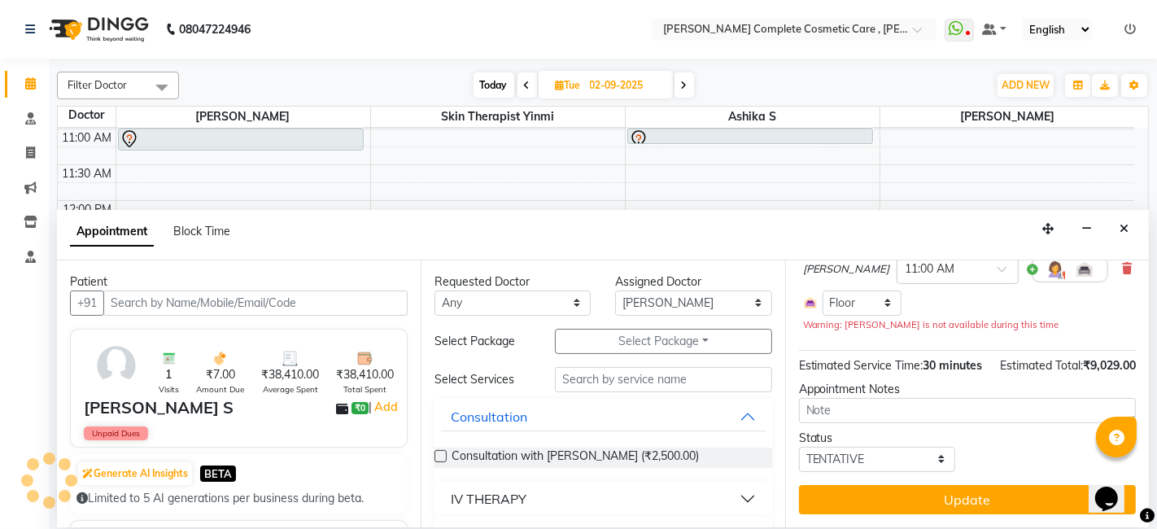
scroll to position [155, 0]
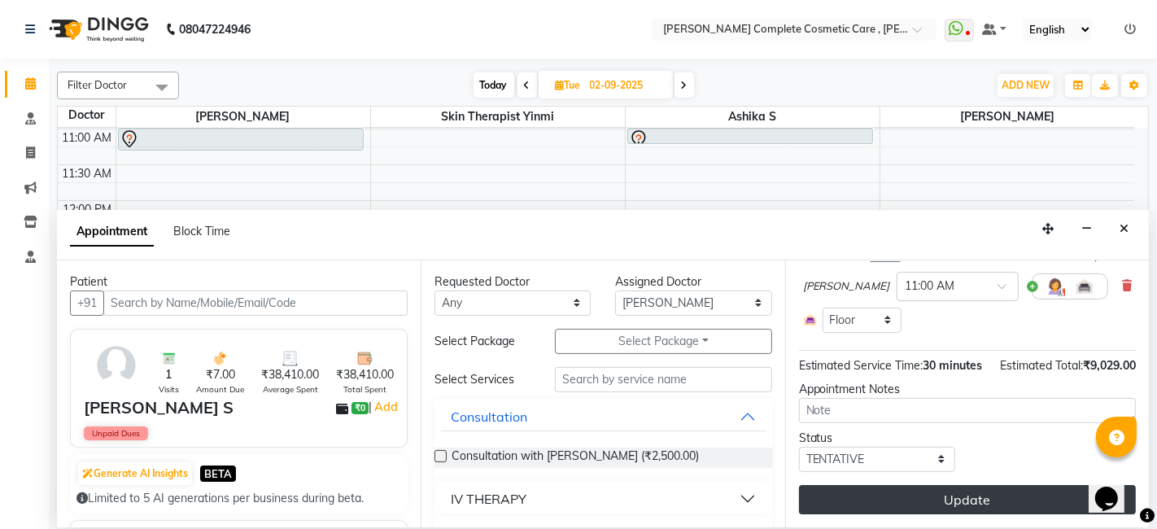
click at [877, 498] on button "Update" at bounding box center [967, 499] width 337 height 29
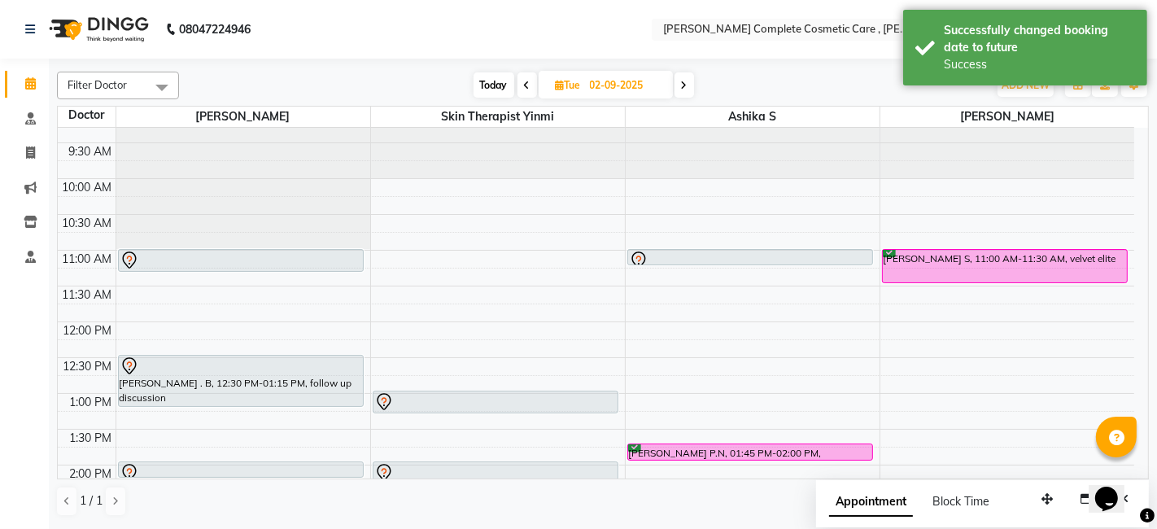
scroll to position [19, 0]
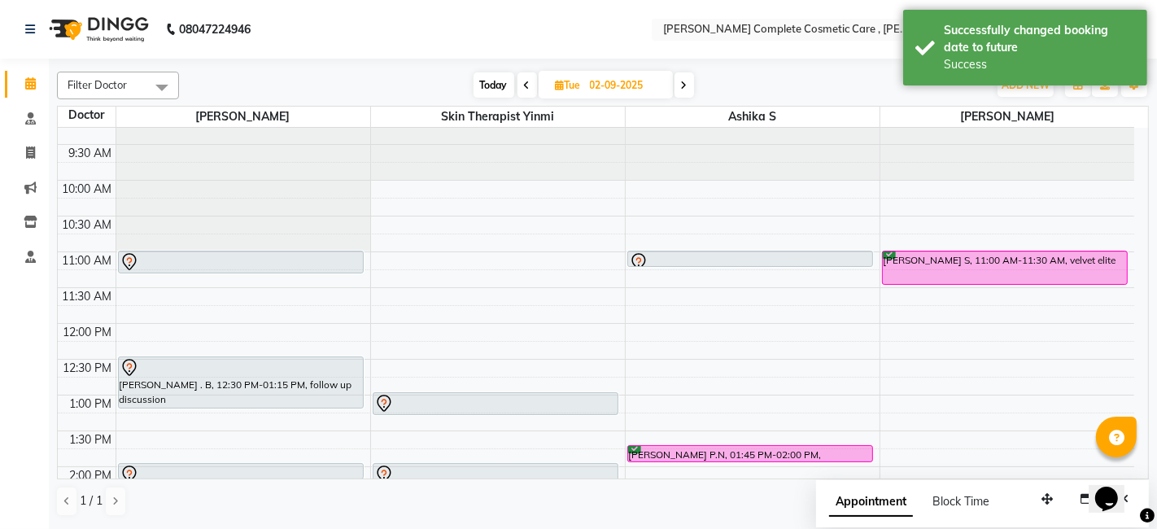
click at [529, 82] on span at bounding box center [528, 84] width 20 height 25
type input "01-09-2025"
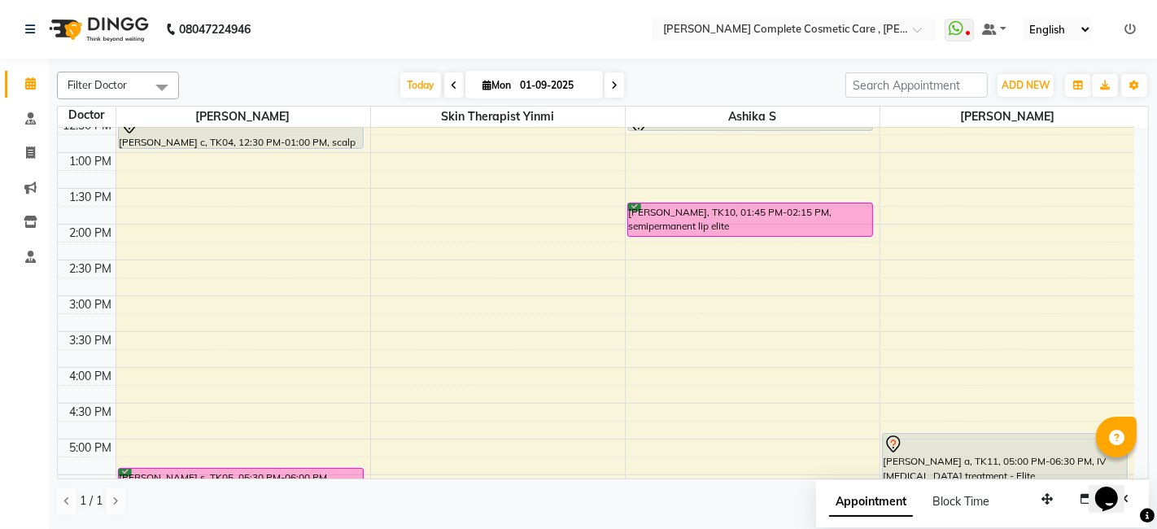
scroll to position [230, 0]
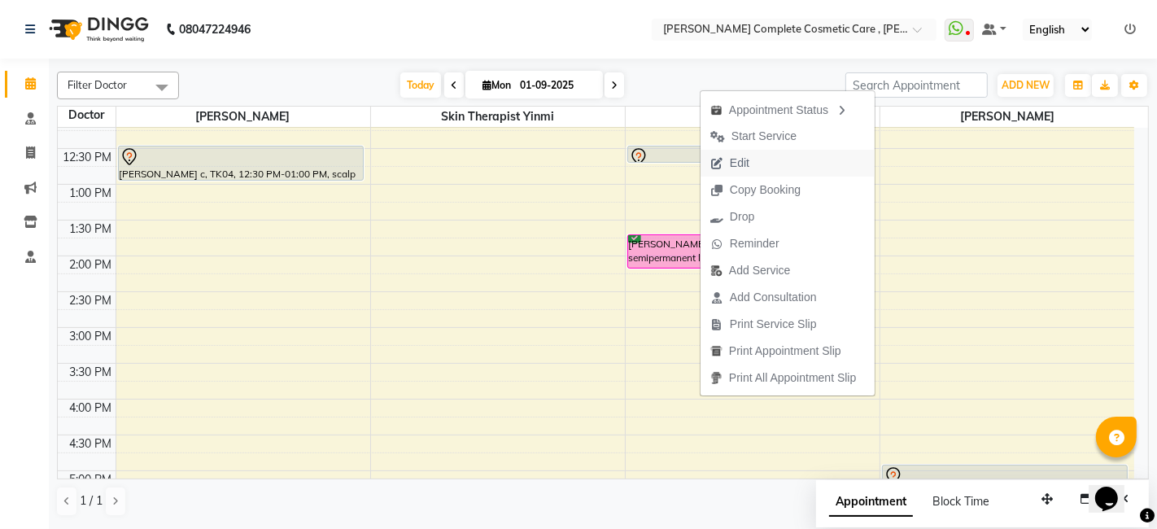
click at [760, 155] on button "Edit" at bounding box center [788, 163] width 174 height 27
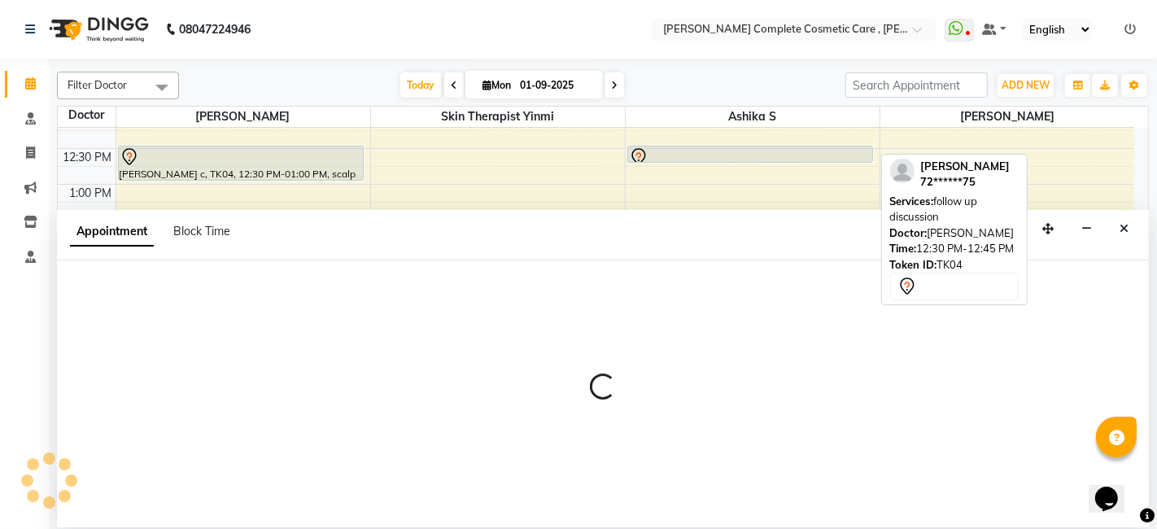
select select "tentative"
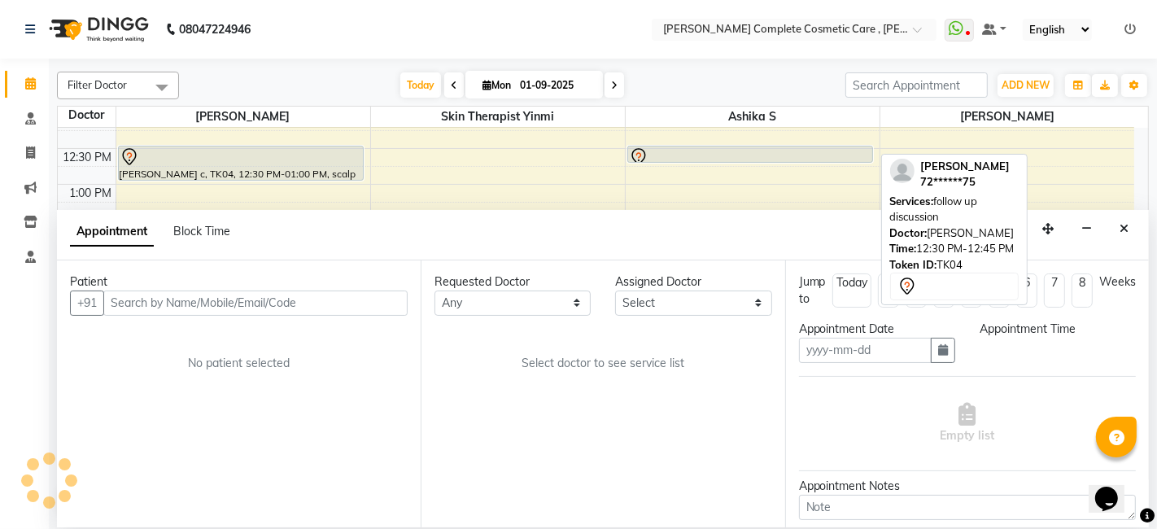
type input "01-09-2025"
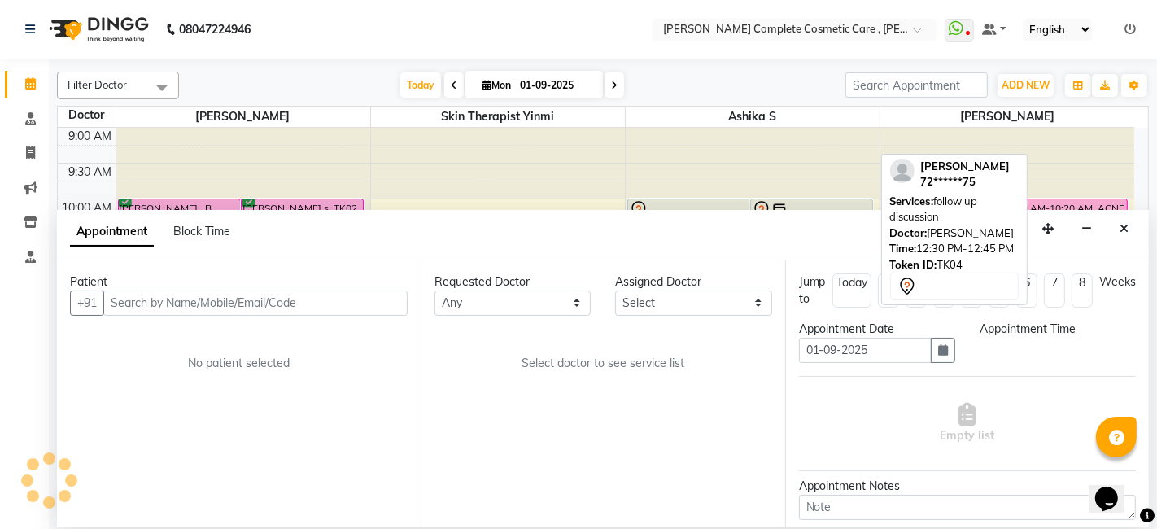
select select "confirm booking"
select select "825"
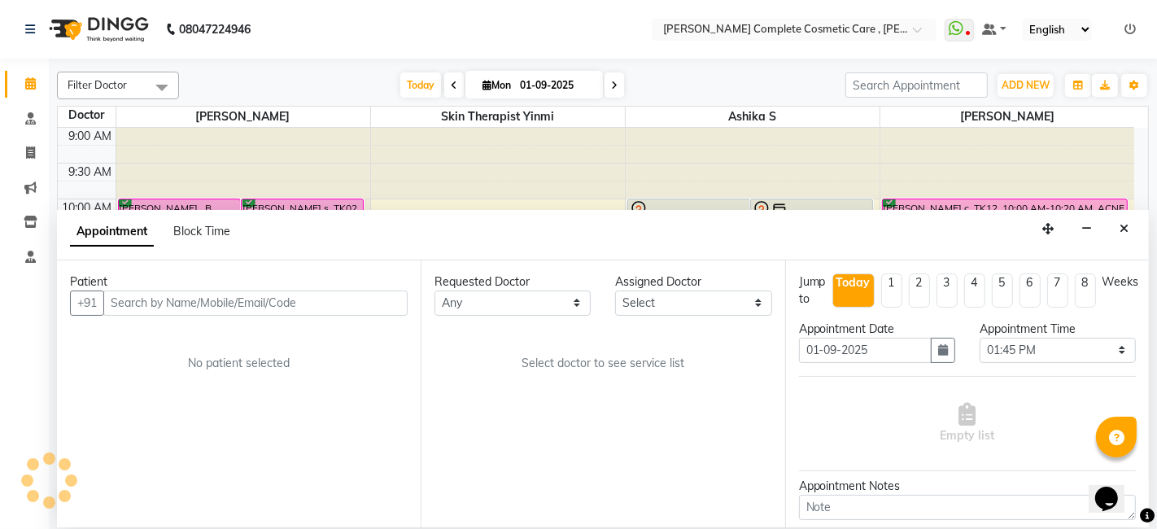
select select "83350"
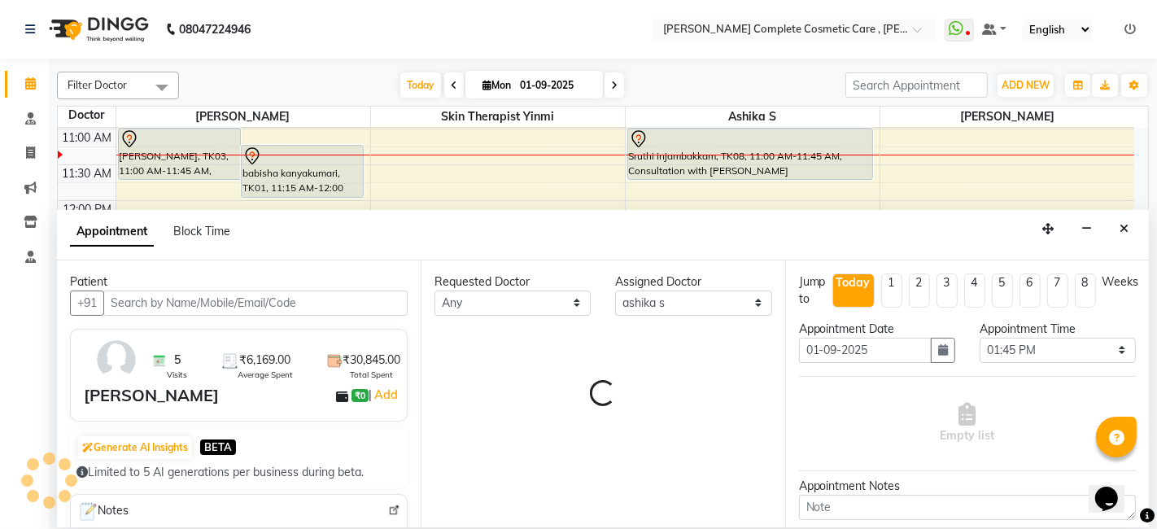
select select "3800"
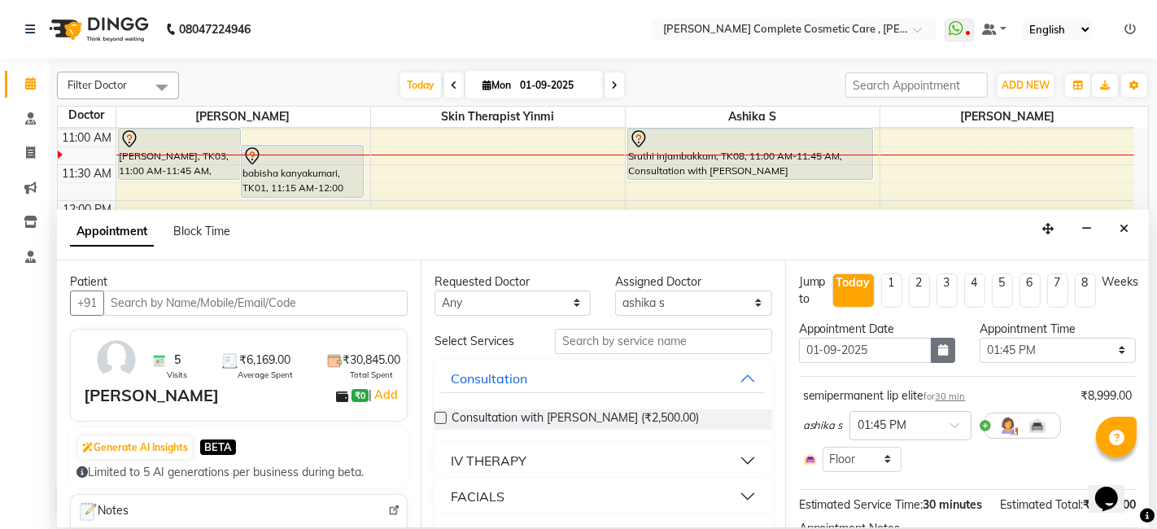
click at [939, 344] on icon "button" at bounding box center [944, 349] width 10 height 11
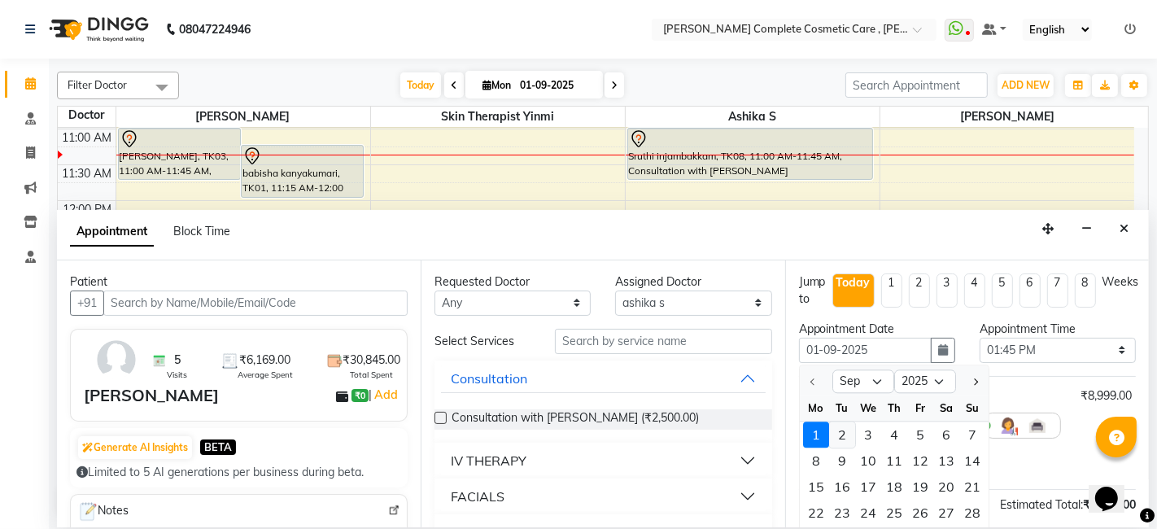
click at [837, 435] on div "2" at bounding box center [842, 435] width 26 height 26
type input "02-09-2025"
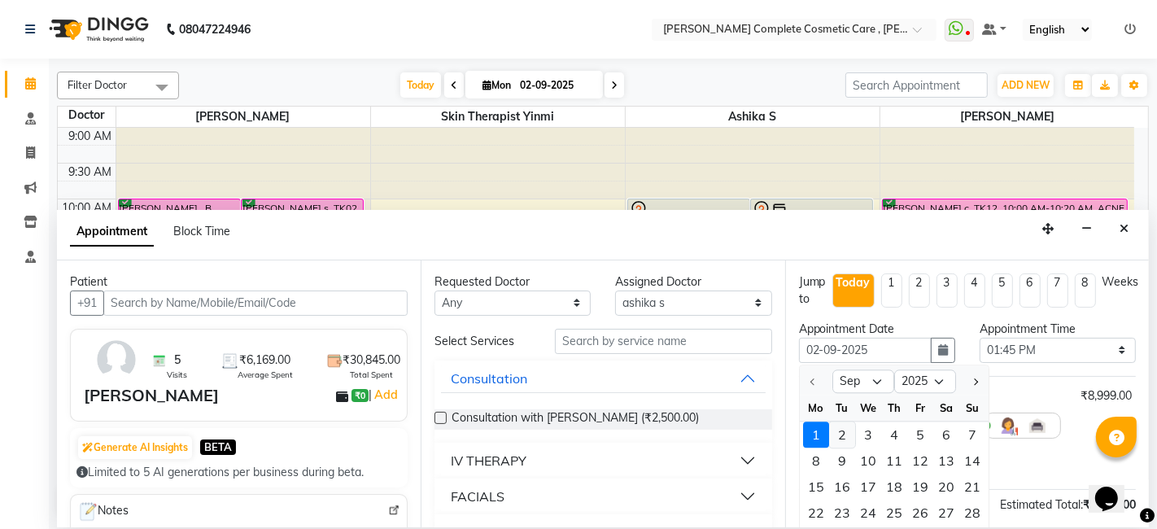
select select "825"
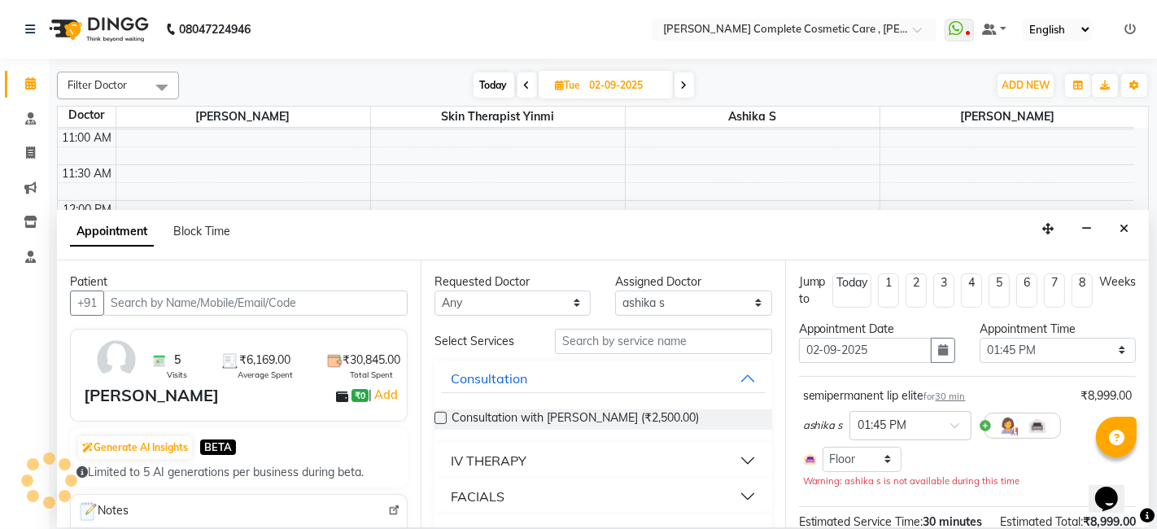
scroll to position [173, 0]
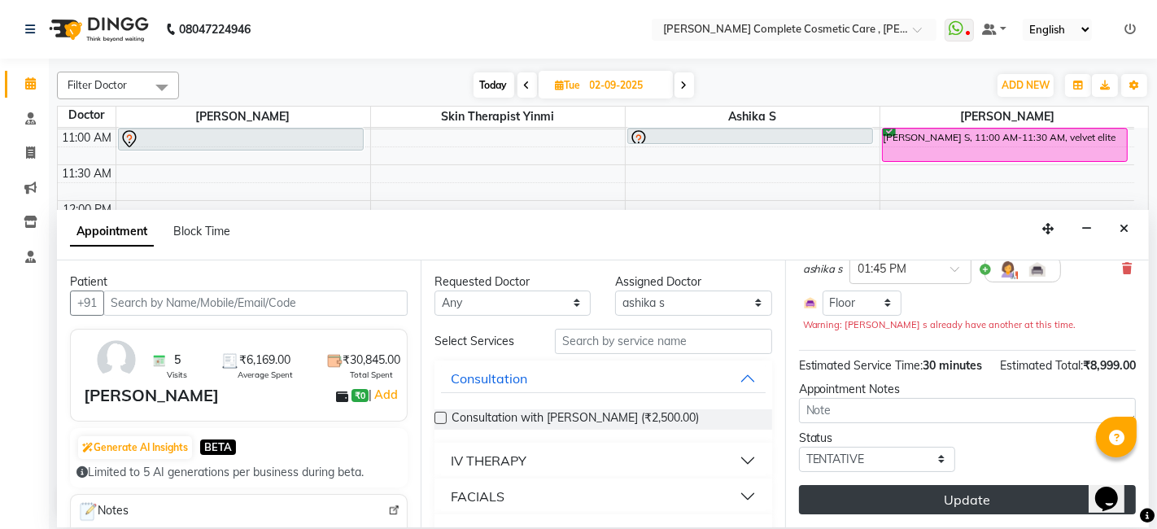
click at [865, 493] on button "Update" at bounding box center [967, 499] width 337 height 29
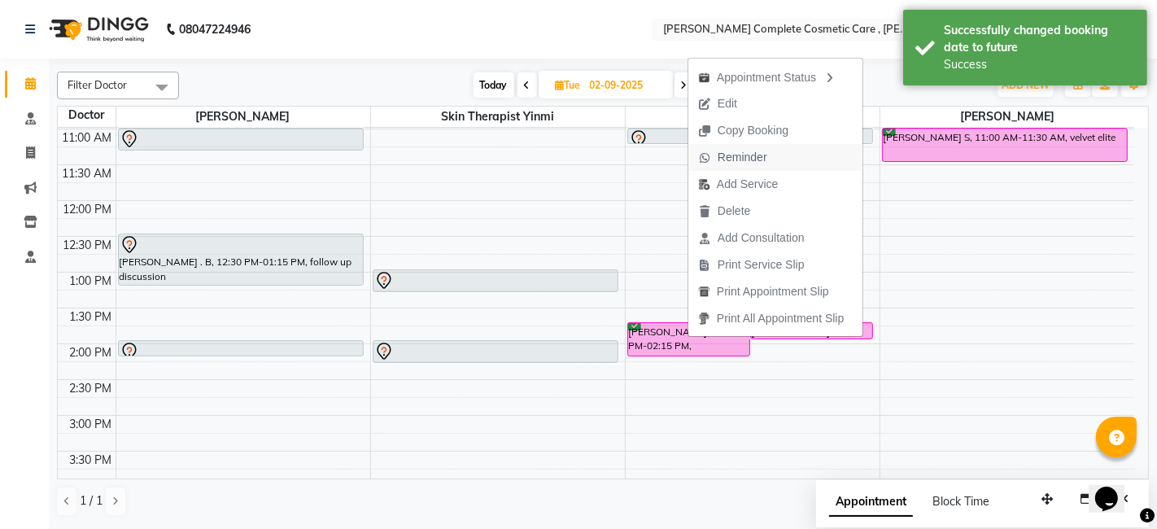
click at [733, 157] on span "Reminder" at bounding box center [743, 157] width 50 height 17
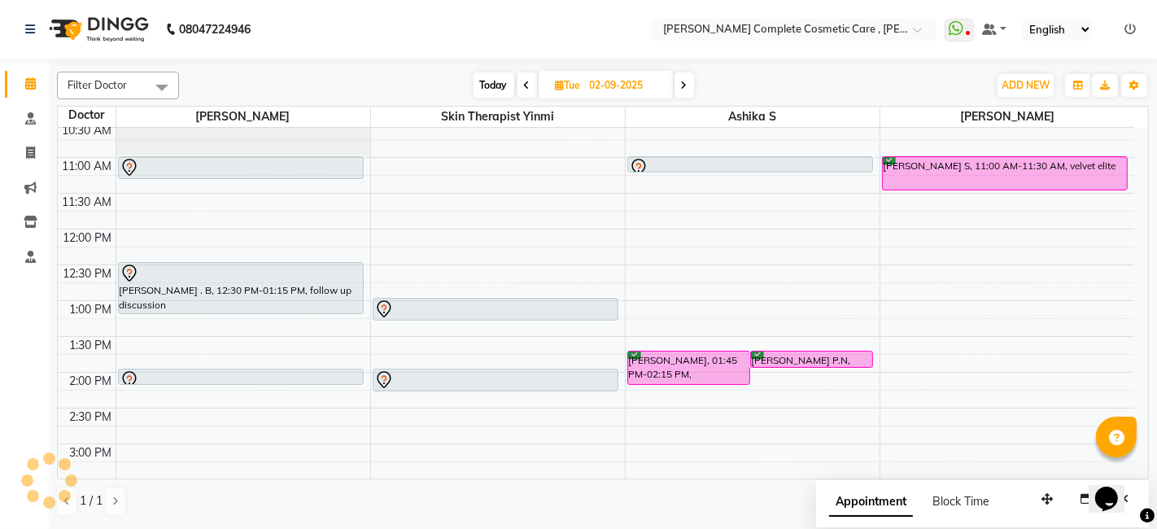
scroll to position [114, 0]
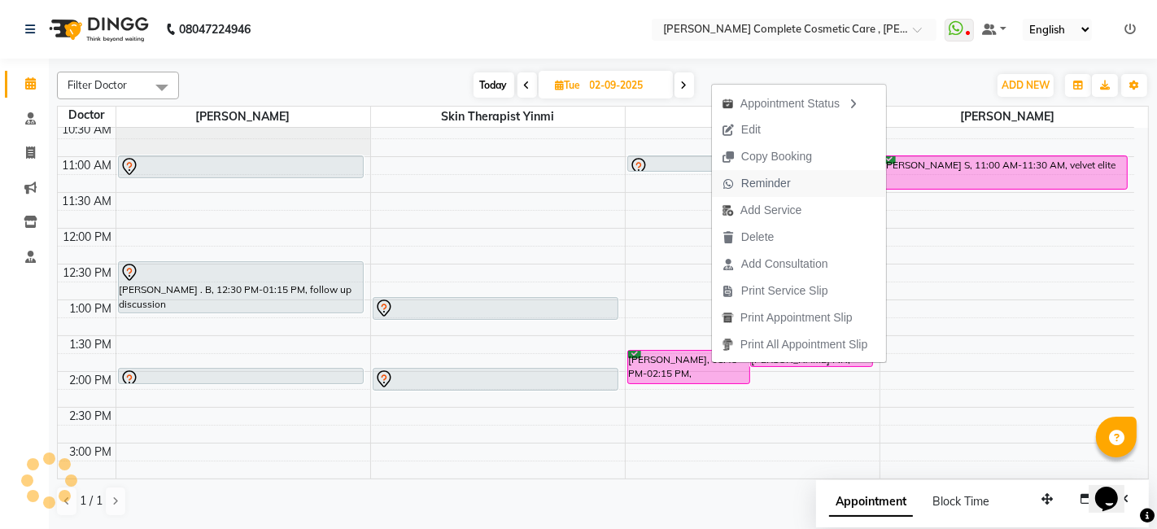
click at [772, 187] on span "Reminder" at bounding box center [767, 183] width 50 height 17
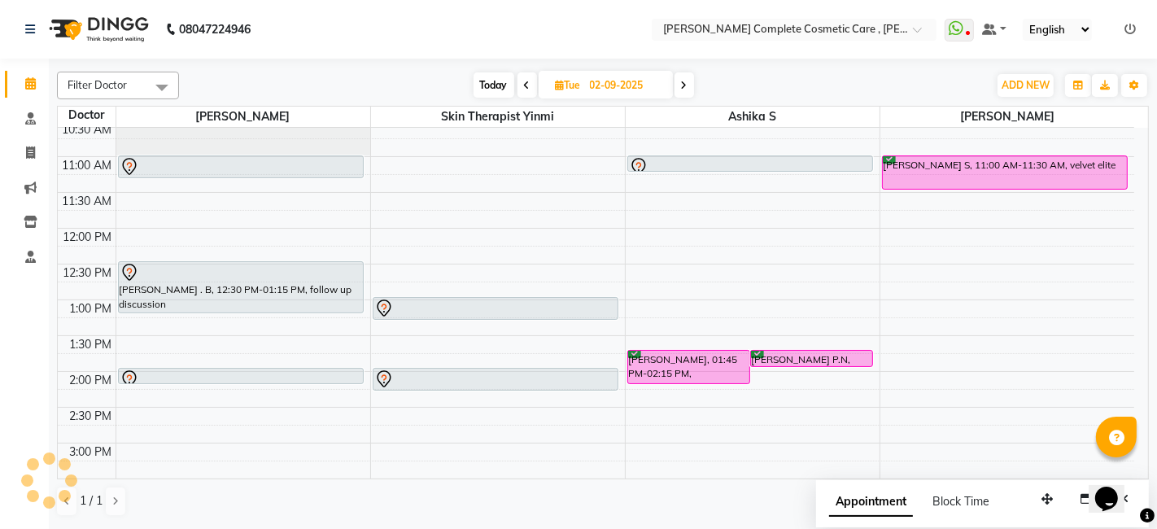
scroll to position [0, 0]
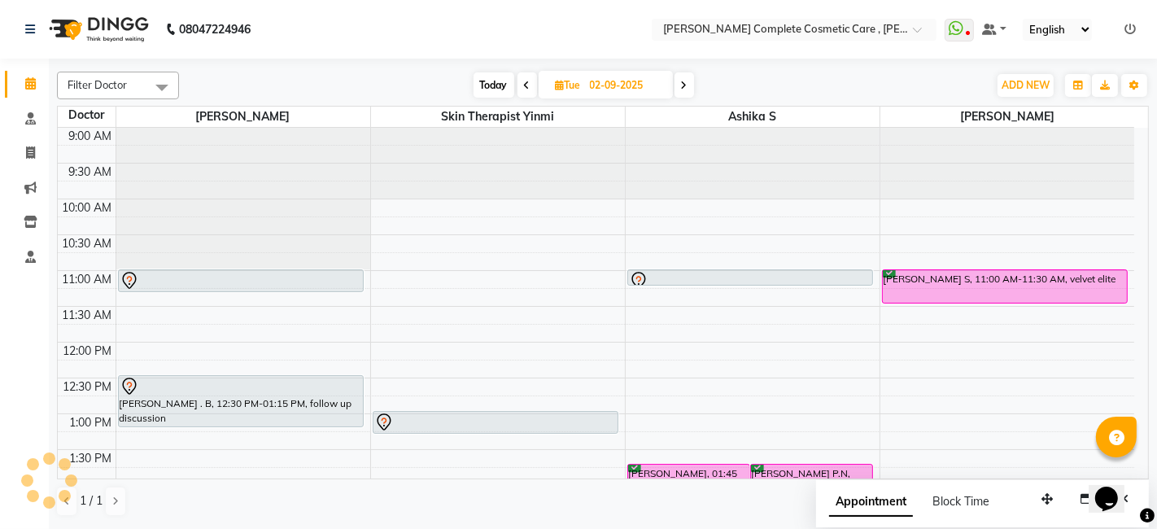
click at [480, 95] on span "Today" at bounding box center [494, 84] width 41 height 25
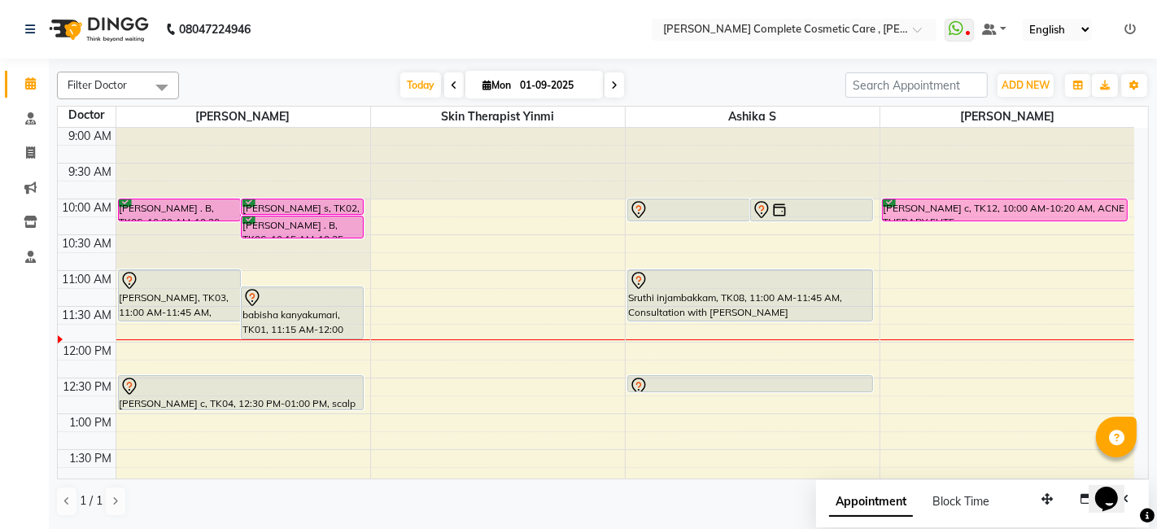
click at [608, 77] on span at bounding box center [615, 84] width 20 height 25
type input "02-09-2025"
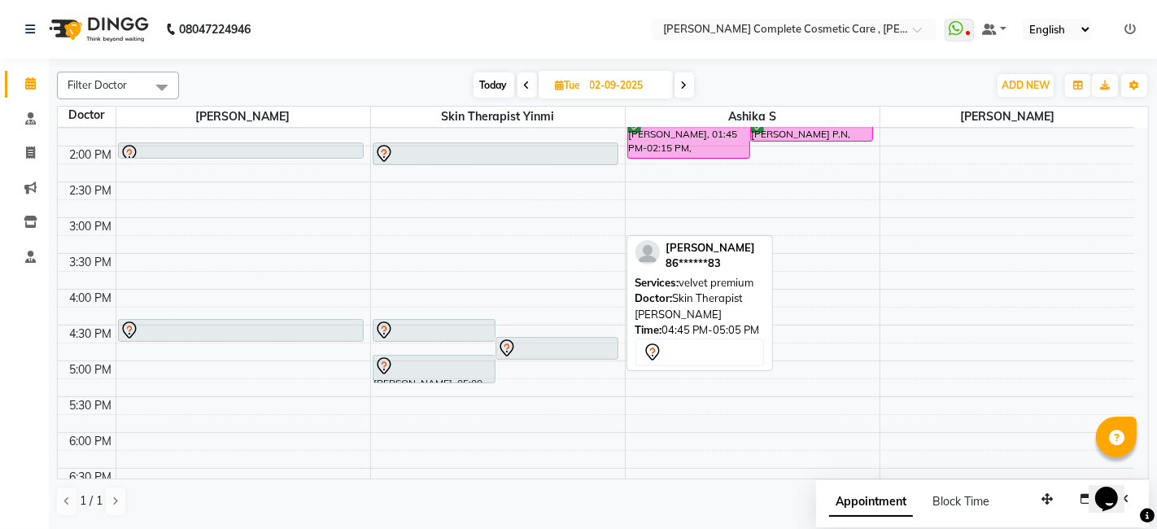
scroll to position [339, 0]
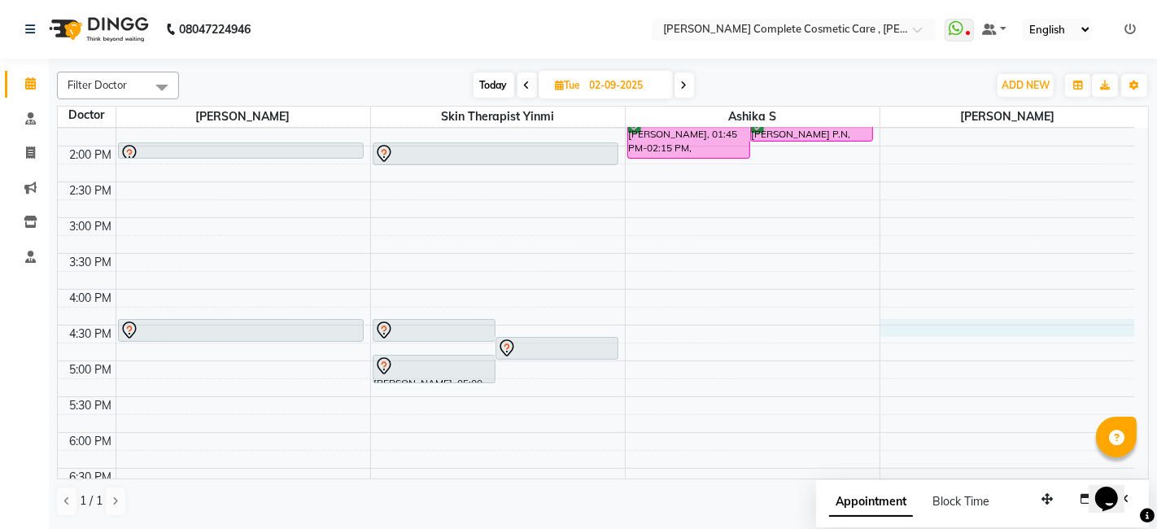
click at [895, 326] on div "9:00 AM 9:30 AM 10:00 AM 10:30 AM 11:00 AM 11:30 AM 12:00 PM 12:30 PM 1:00 PM 1…" at bounding box center [596, 217] width 1077 height 859
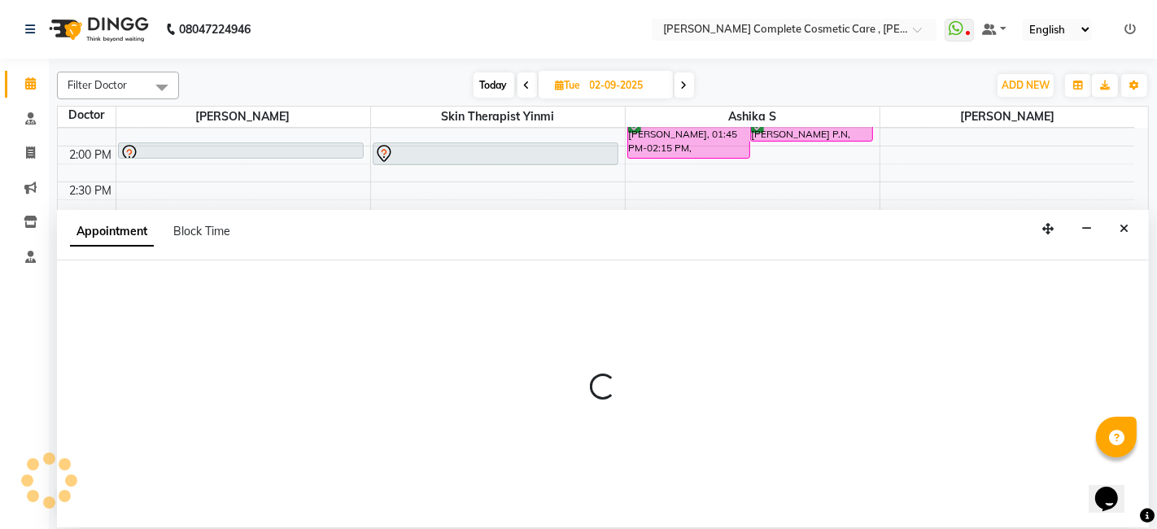
select select "88116"
select select "990"
select select "tentative"
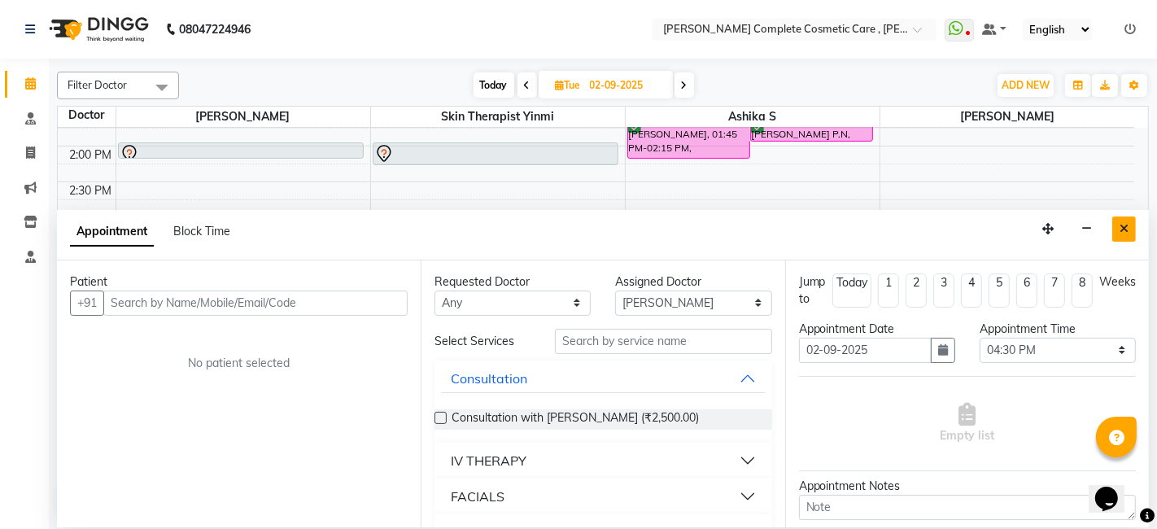
click at [1119, 234] on button "Close" at bounding box center [1125, 229] width 24 height 25
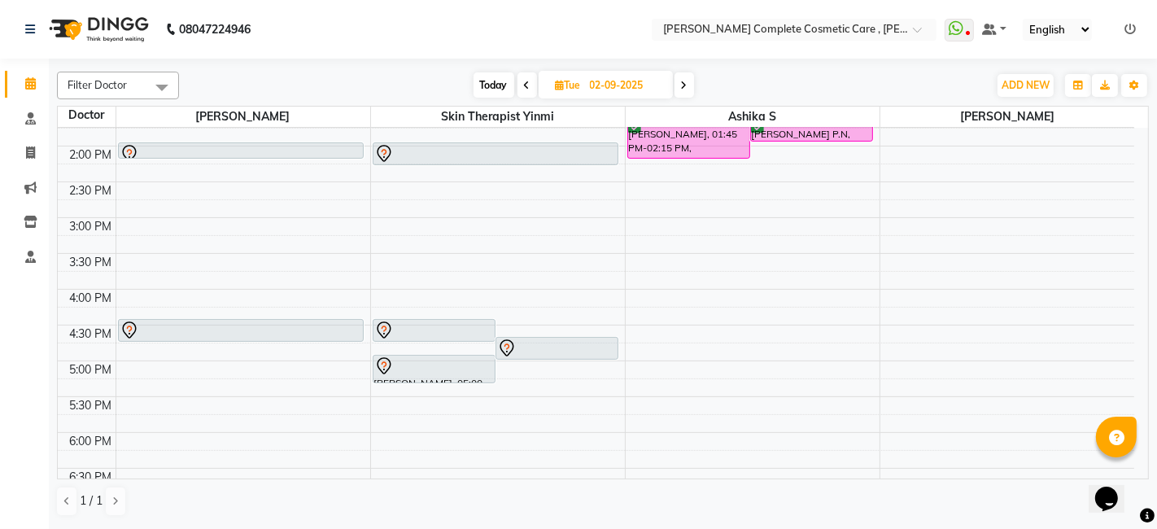
scroll to position [0, 0]
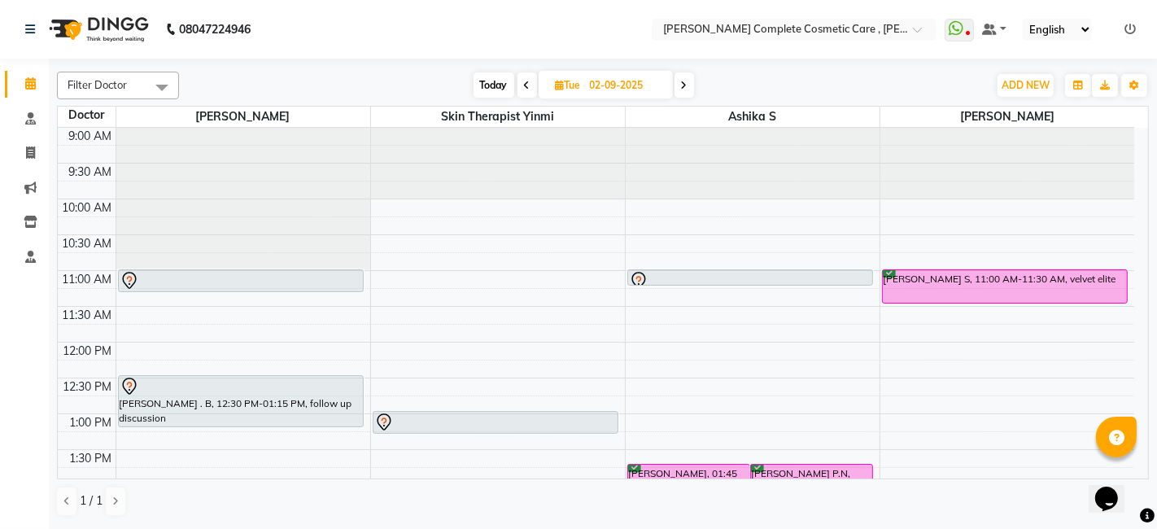
click at [500, 89] on span "Today" at bounding box center [494, 84] width 41 height 25
type input "01-09-2025"
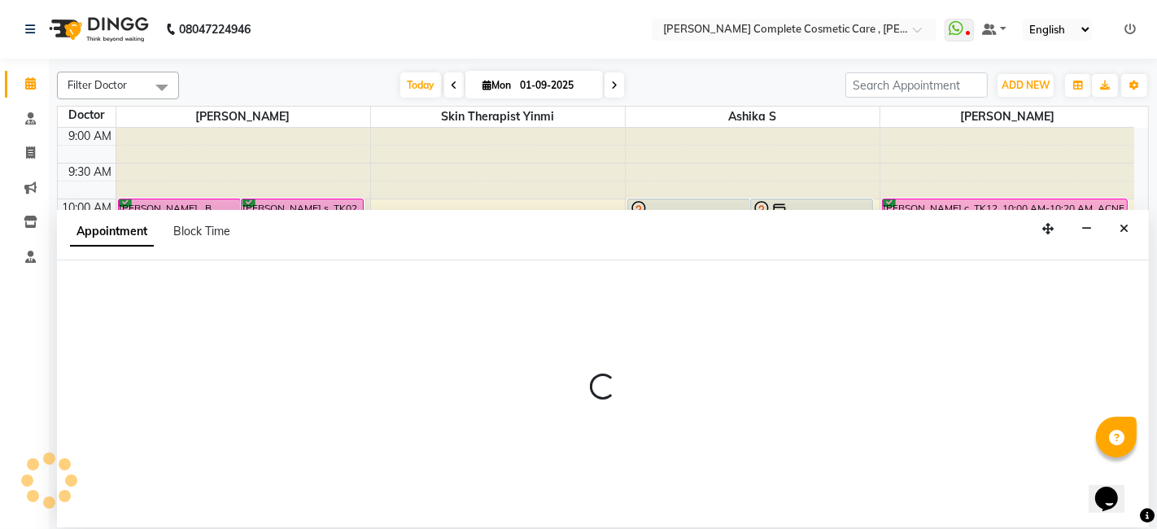
select select "70591"
select select "660"
select select "tentative"
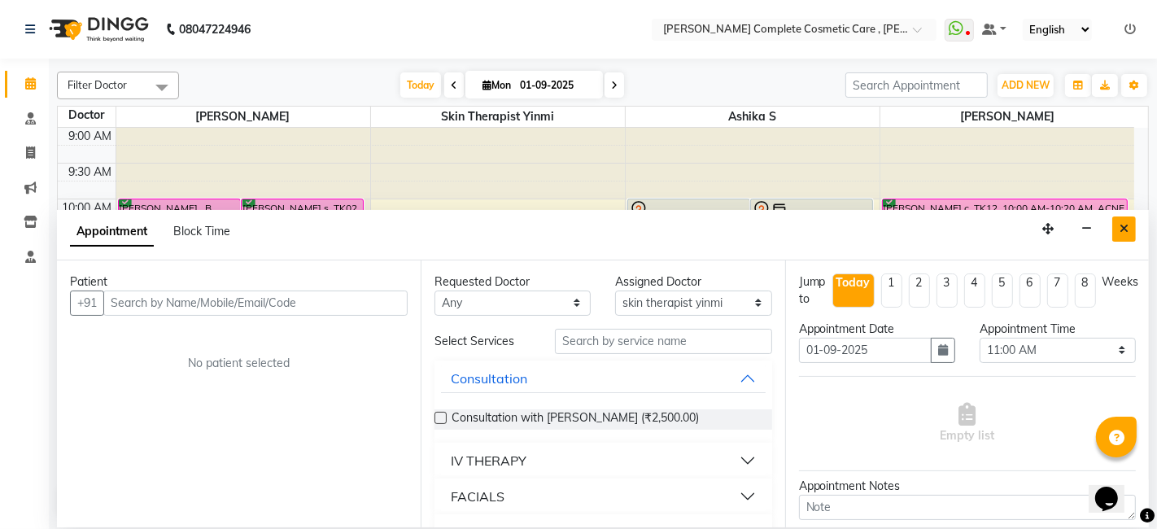
click at [1122, 230] on icon "Close" at bounding box center [1124, 228] width 9 height 11
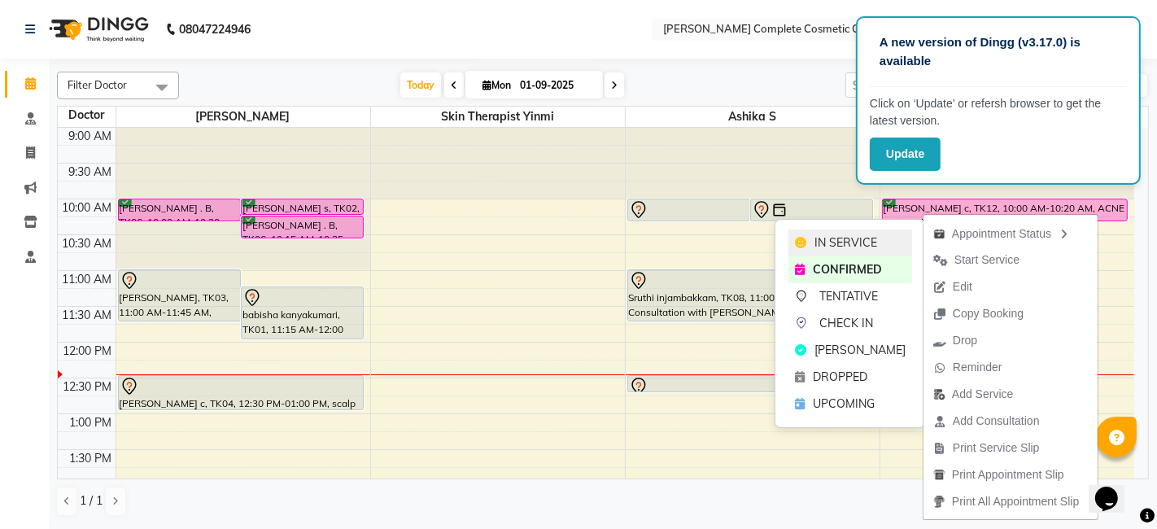
click at [881, 238] on div "IN SERVICE" at bounding box center [851, 243] width 124 height 27
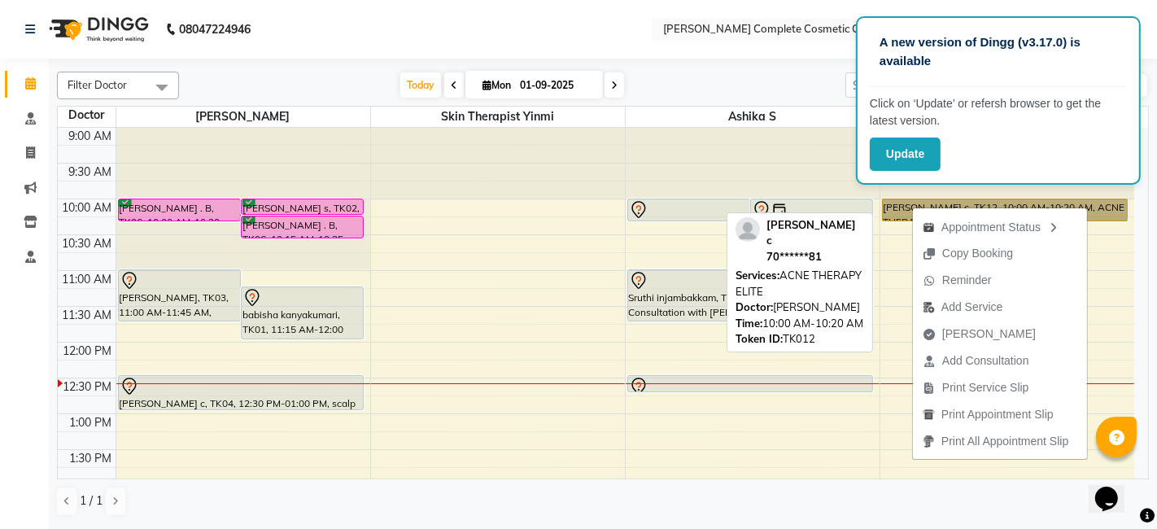
click at [908, 203] on link "gayathri c, TK12, 10:00 AM-10:20 AM, ACNE THERAPY ELITE" at bounding box center [1005, 210] width 247 height 23
select select "1"
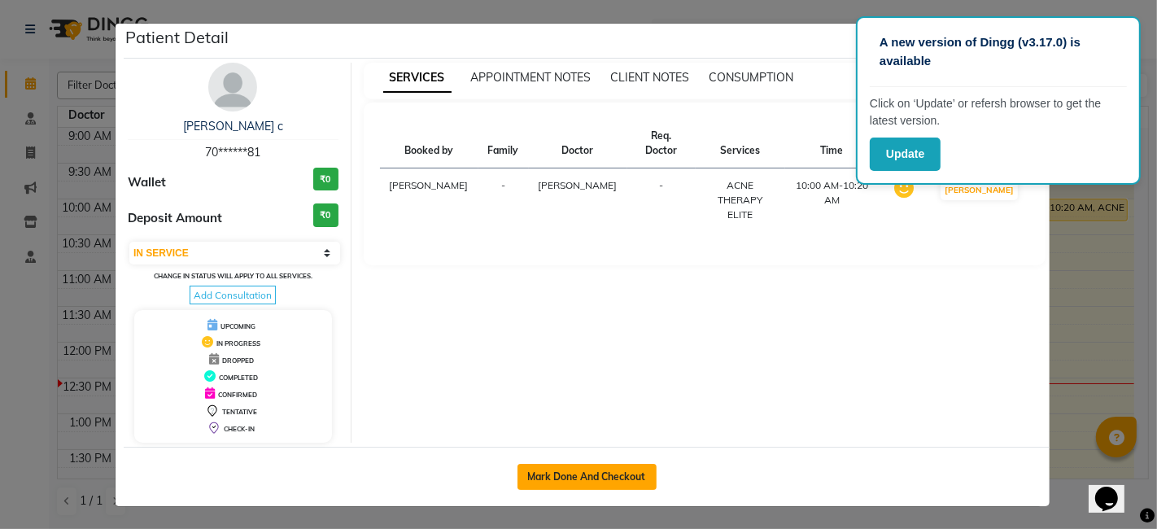
click at [619, 475] on button "Mark Done And Checkout" at bounding box center [587, 477] width 139 height 26
select select "service"
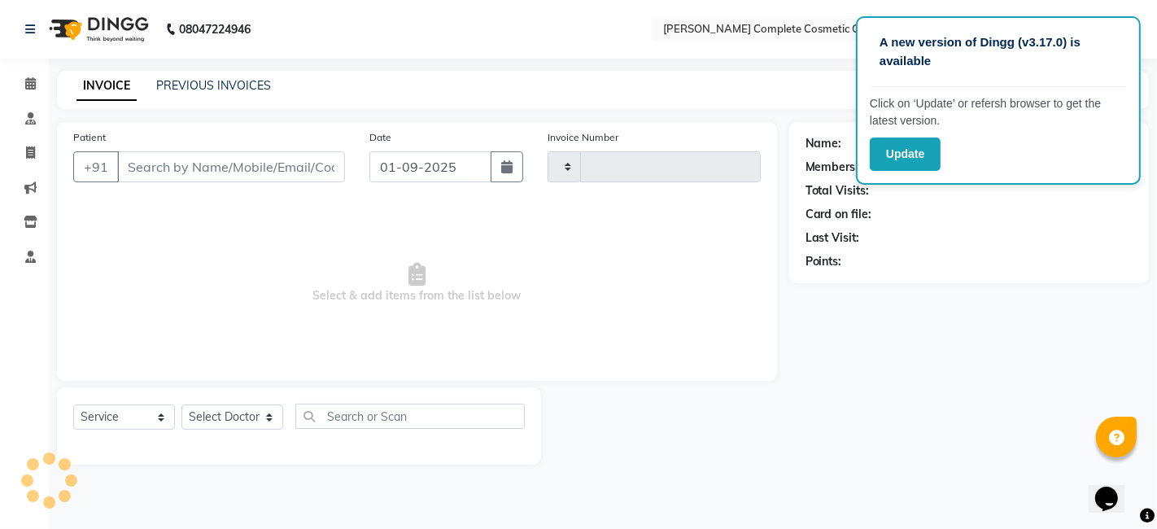
type input "0577"
select select "7560"
type input "70******81"
select select "88116"
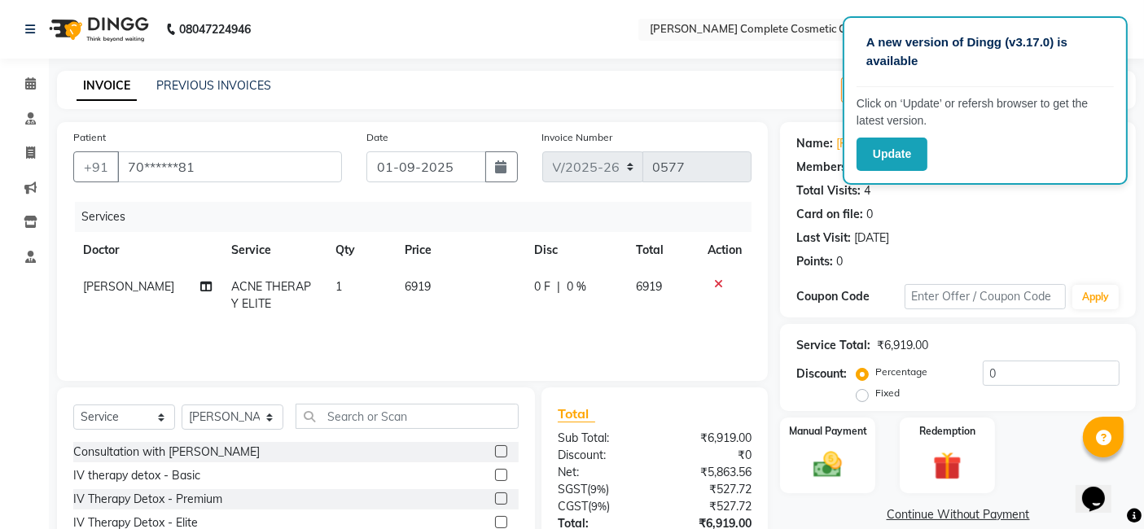
scroll to position [114, 0]
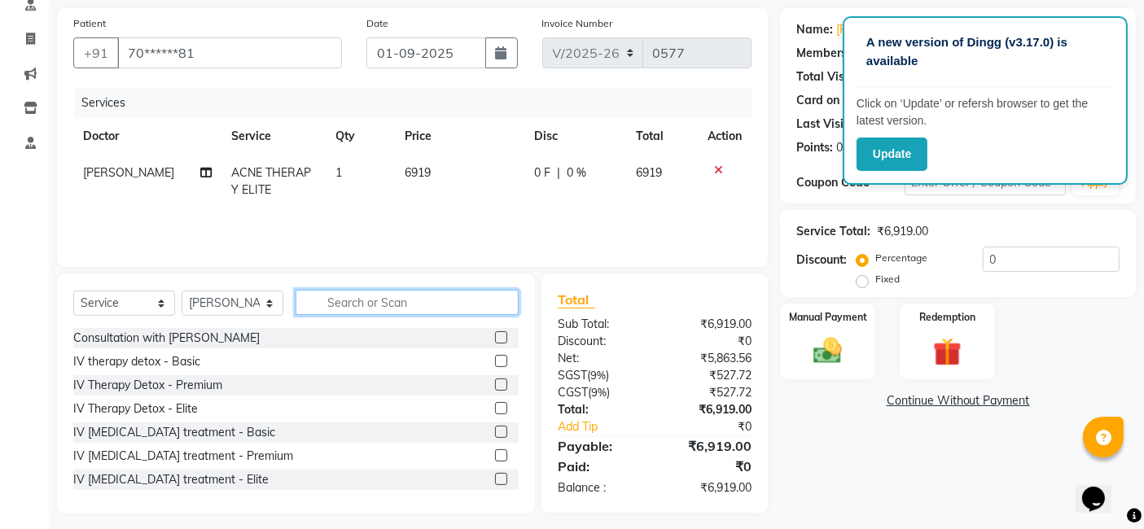
click at [370, 308] on input "text" at bounding box center [406, 302] width 223 height 25
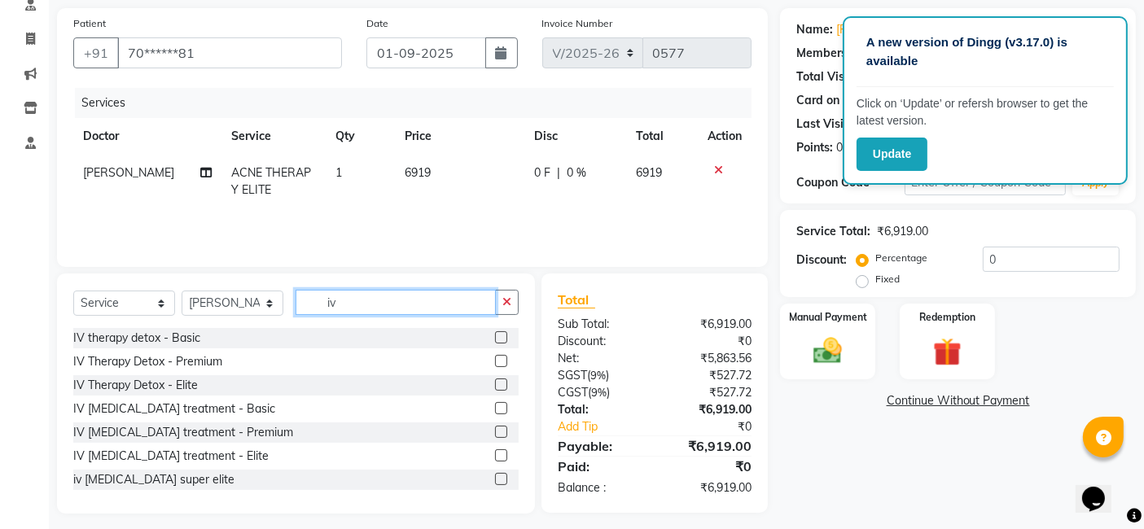
type input "iv"
click at [495, 457] on label at bounding box center [501, 455] width 12 height 12
click at [495, 457] on input "checkbox" at bounding box center [500, 456] width 11 height 11
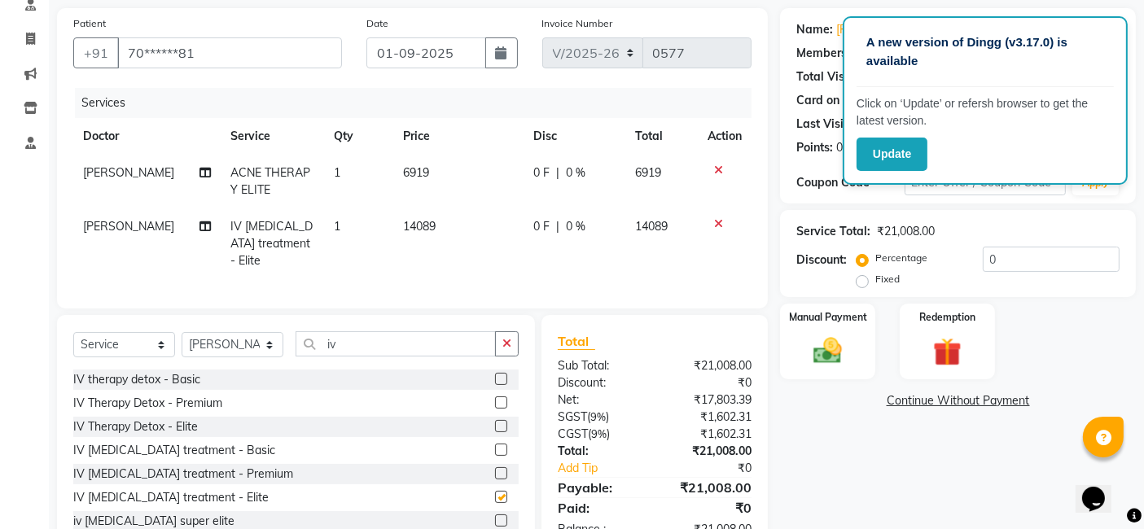
checkbox input "false"
click at [386, 353] on input "iv" at bounding box center [395, 343] width 200 height 25
type input "i"
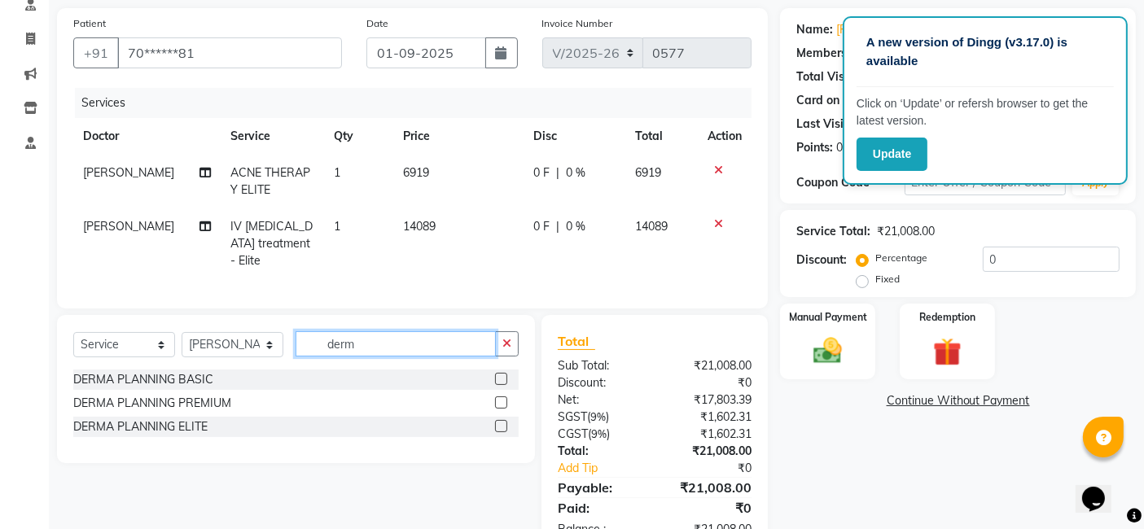
type input "derm"
click at [501, 432] on label at bounding box center [501, 426] width 12 height 12
click at [501, 432] on input "checkbox" at bounding box center [500, 427] width 11 height 11
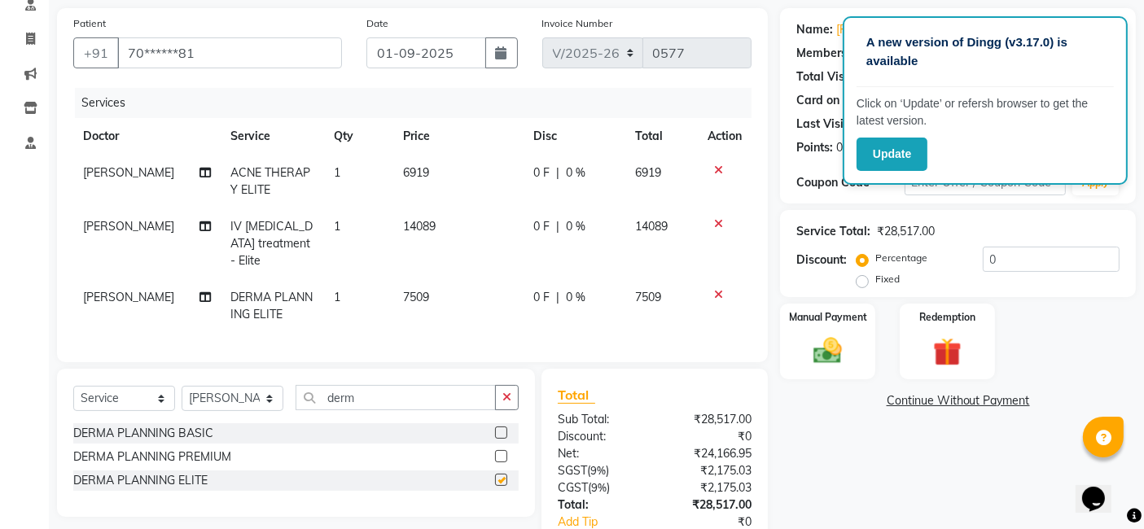
checkbox input "false"
click at [409, 290] on span "7509" at bounding box center [416, 297] width 26 height 15
select select "88116"
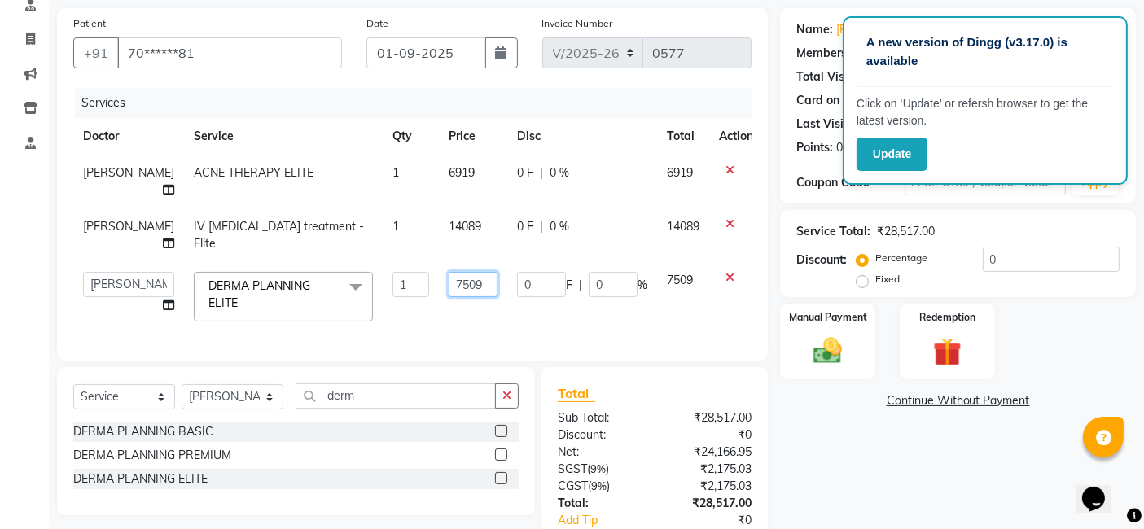
click at [449, 272] on input "7509" at bounding box center [473, 284] width 49 height 25
type input "4509"
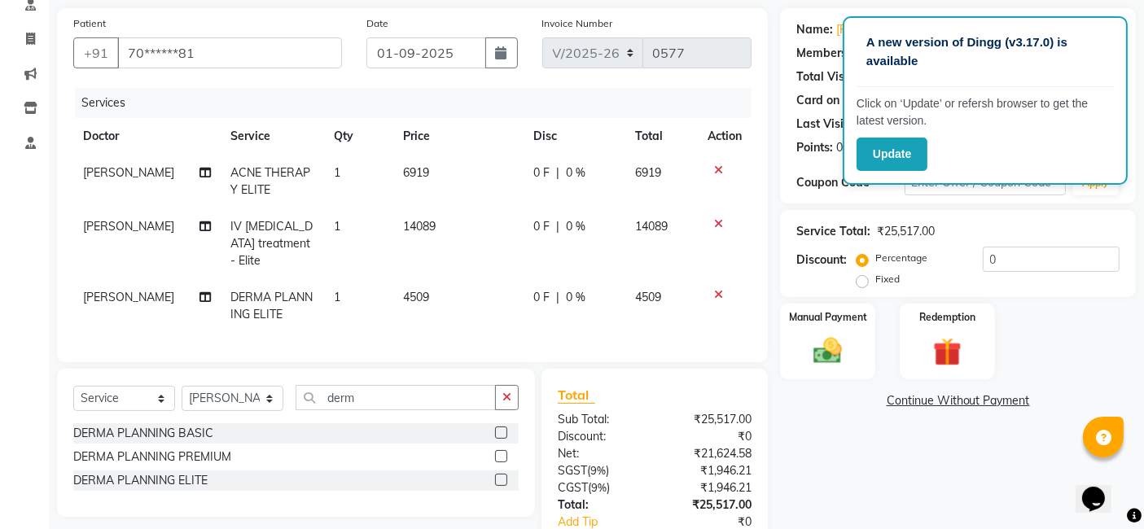
click at [432, 277] on tbody "srikanth ACNE THERAPY ELITE 1 6919 0 F | 0 % 6919 srikanth IV skin lightening t…" at bounding box center [412, 244] width 678 height 178
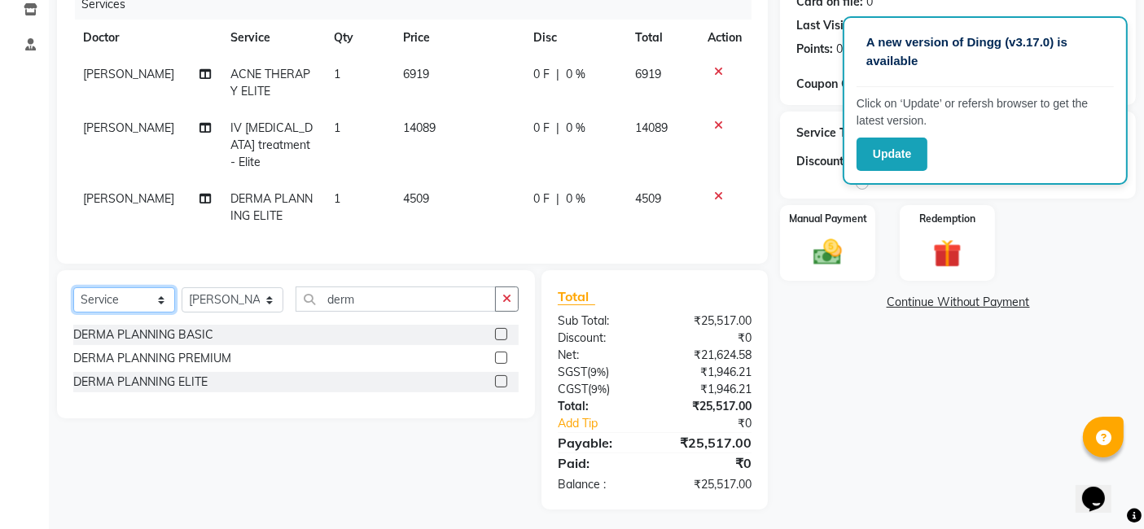
click at [137, 313] on select "Select Service Product Membership Package Voucher Prepaid Gift Card" at bounding box center [124, 299] width 102 height 25
select select "product"
click at [73, 300] on select "Select Service Product Membership Package Voucher Prepaid Gift Card" at bounding box center [124, 299] width 102 height 25
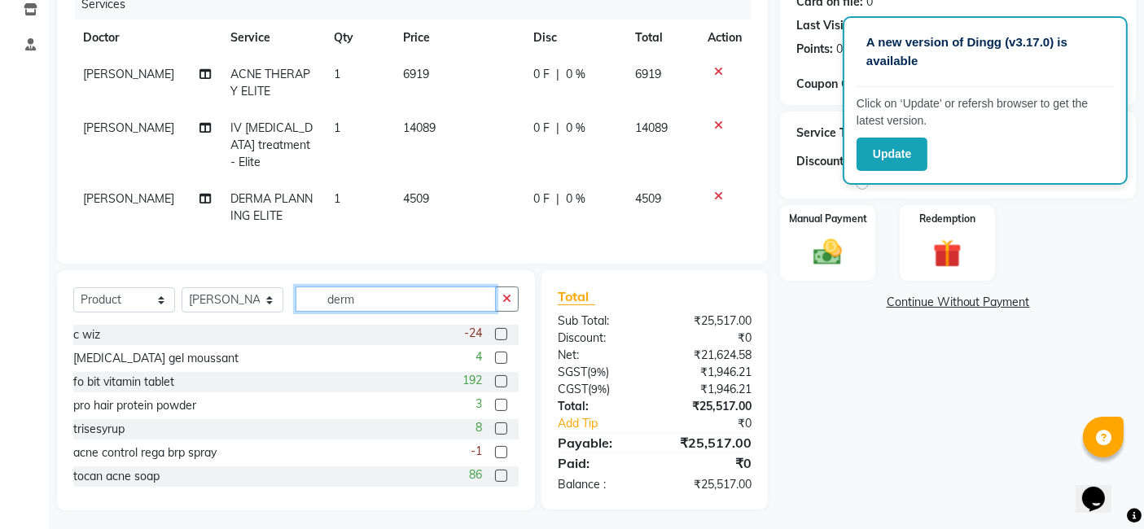
click at [402, 312] on input "derm" at bounding box center [395, 299] width 200 height 25
type input "d"
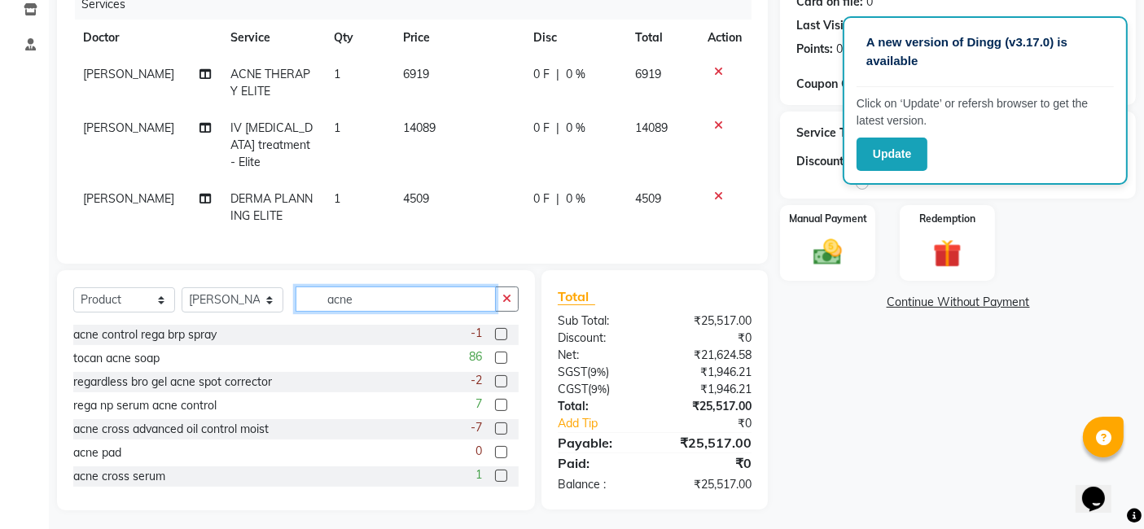
type input "acne"
click at [495, 435] on label at bounding box center [501, 428] width 12 height 12
click at [495, 435] on input "checkbox" at bounding box center [500, 429] width 11 height 11
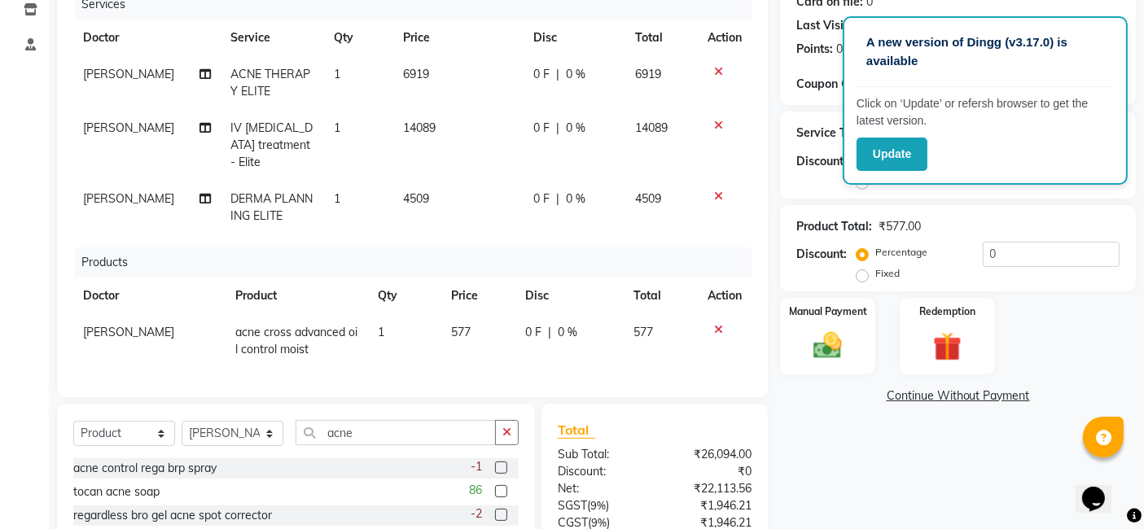
checkbox input "false"
click at [468, 331] on td "577" at bounding box center [478, 341] width 74 height 54
select select "88116"
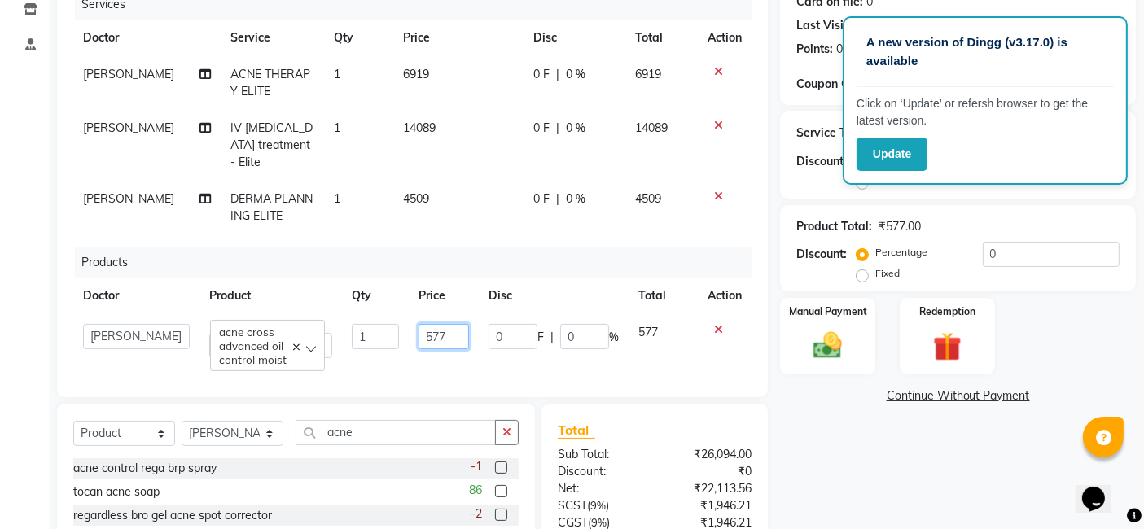
click at [460, 331] on input "577" at bounding box center [443, 336] width 50 height 25
type input "575"
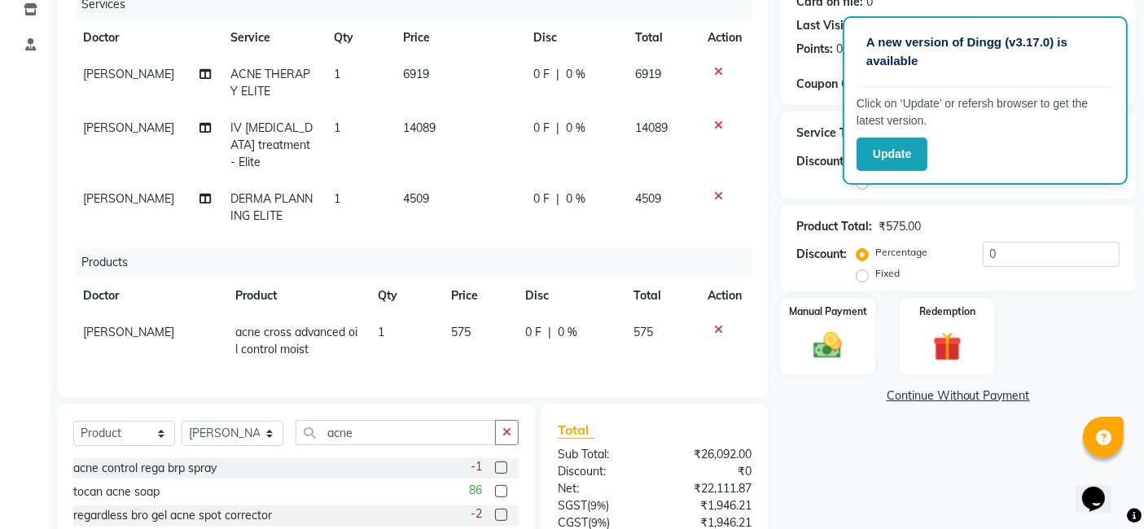
click at [459, 374] on div "Services Doctor Service Qty Price Disc Total Action srikanth ACNE THERAPY ELITE…" at bounding box center [412, 185] width 678 height 392
click at [395, 435] on input "acne" at bounding box center [395, 432] width 200 height 25
type input "a"
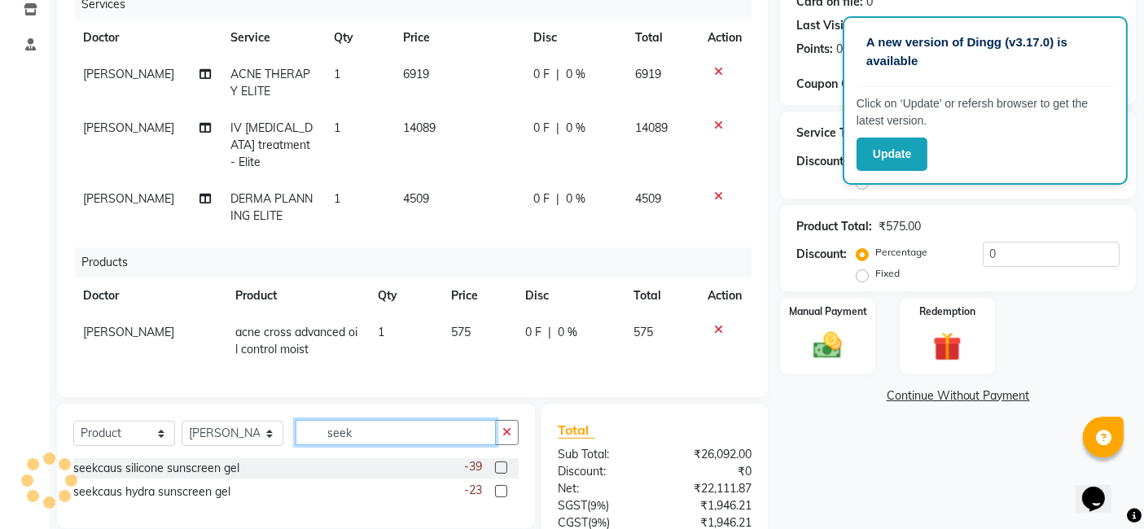
scroll to position [321, 0]
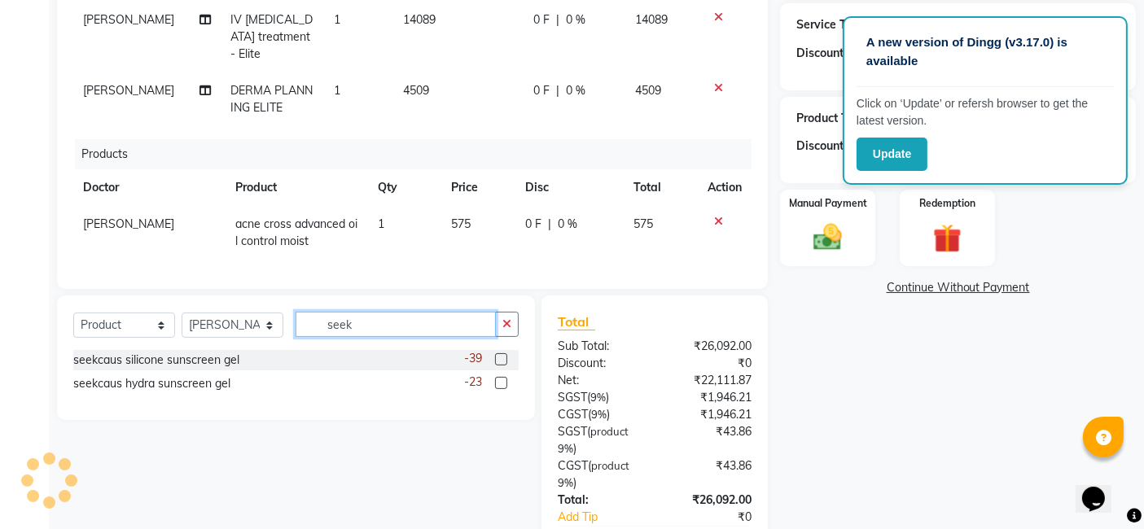
type input "seek"
click at [500, 365] on label at bounding box center [501, 359] width 12 height 12
click at [500, 365] on input "checkbox" at bounding box center [500, 360] width 11 height 11
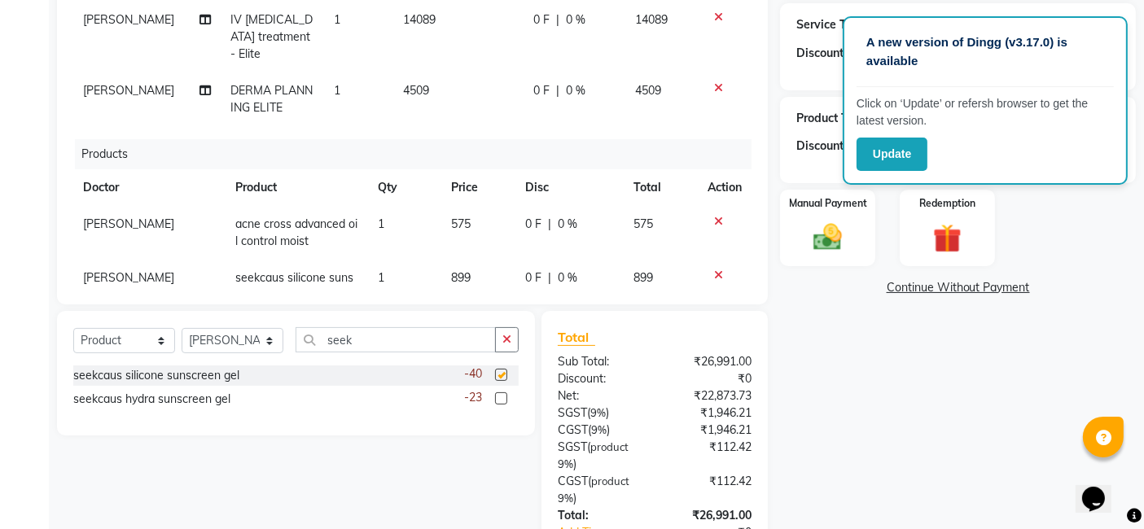
checkbox input "false"
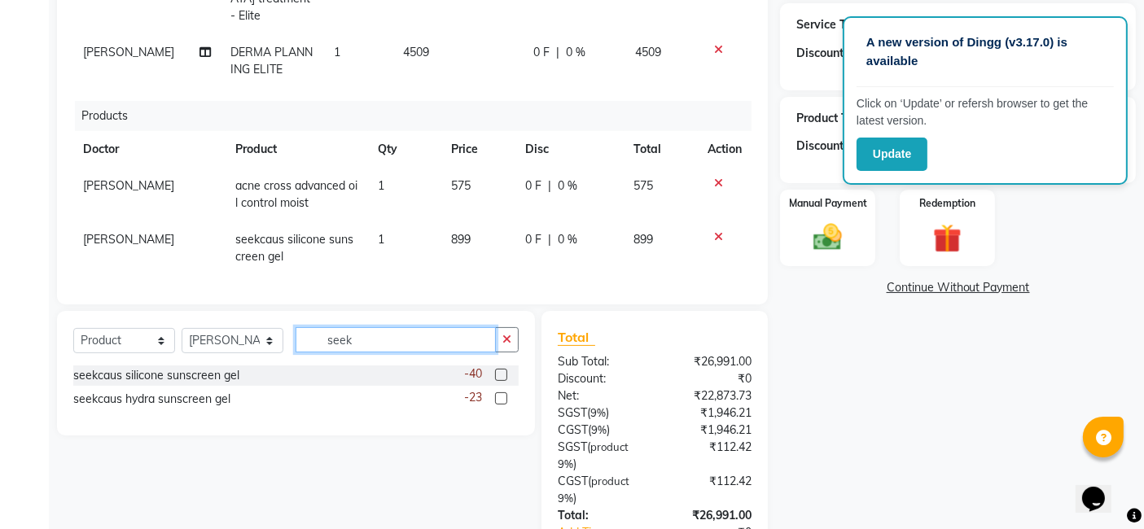
click at [389, 331] on input "seek" at bounding box center [395, 339] width 200 height 25
type input "s"
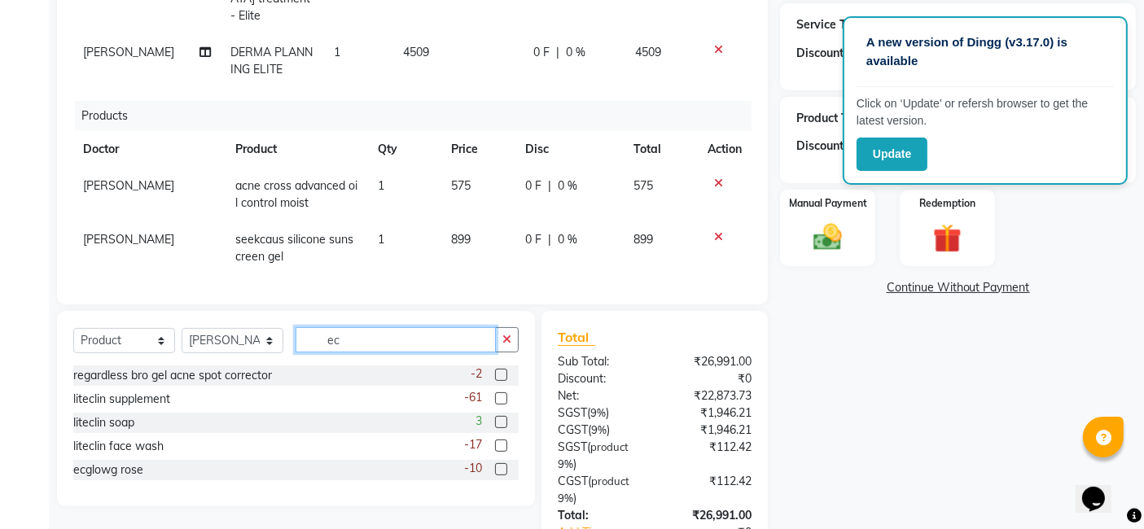
type input "ec"
click at [500, 470] on label at bounding box center [501, 469] width 12 height 12
click at [500, 470] on input "checkbox" at bounding box center [500, 470] width 11 height 11
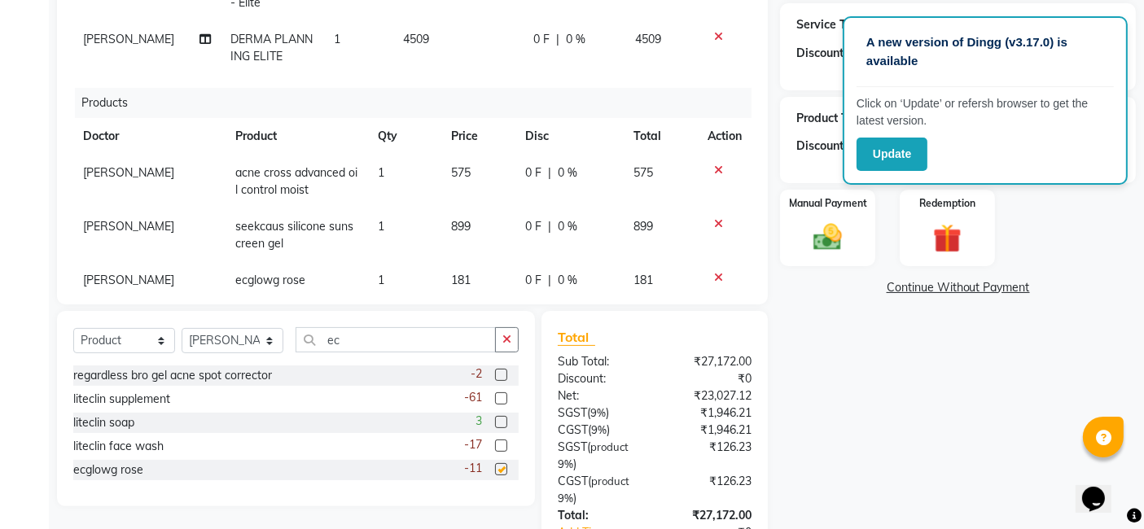
checkbox input "false"
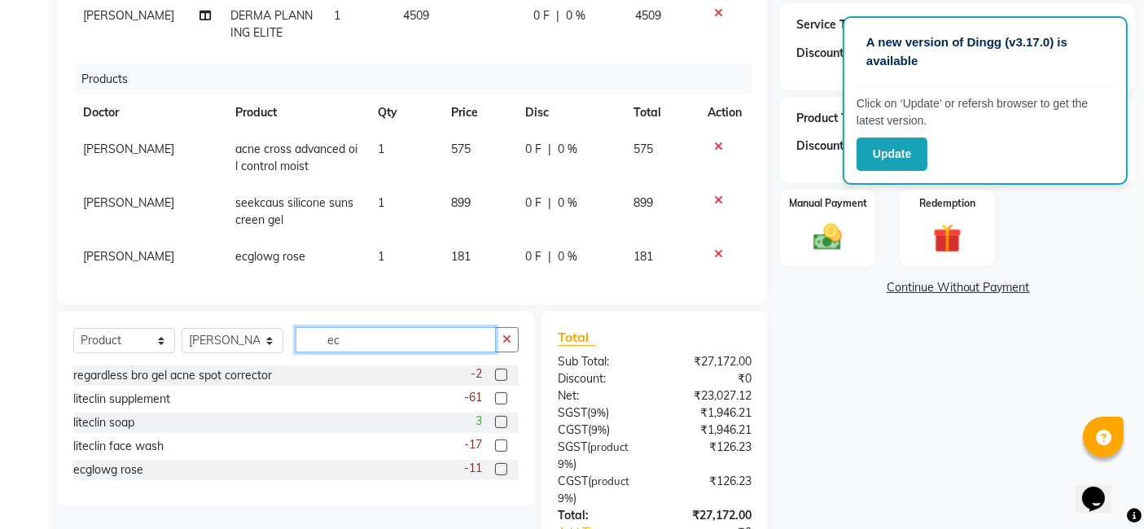
click at [374, 339] on input "ec" at bounding box center [395, 339] width 200 height 25
type input "e"
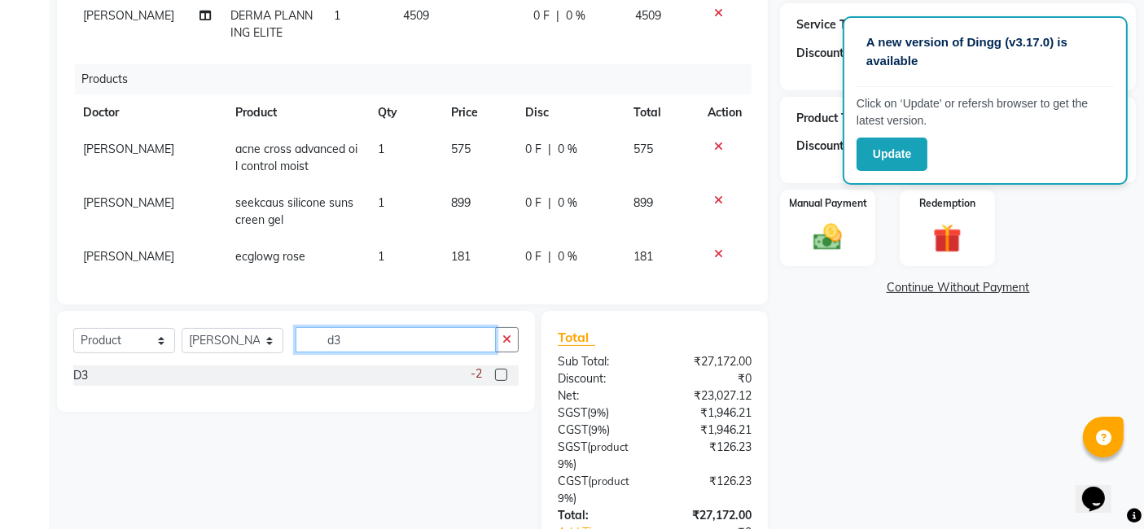
type input "d3"
click at [502, 375] on label at bounding box center [501, 375] width 12 height 12
click at [502, 375] on input "checkbox" at bounding box center [500, 375] width 11 height 11
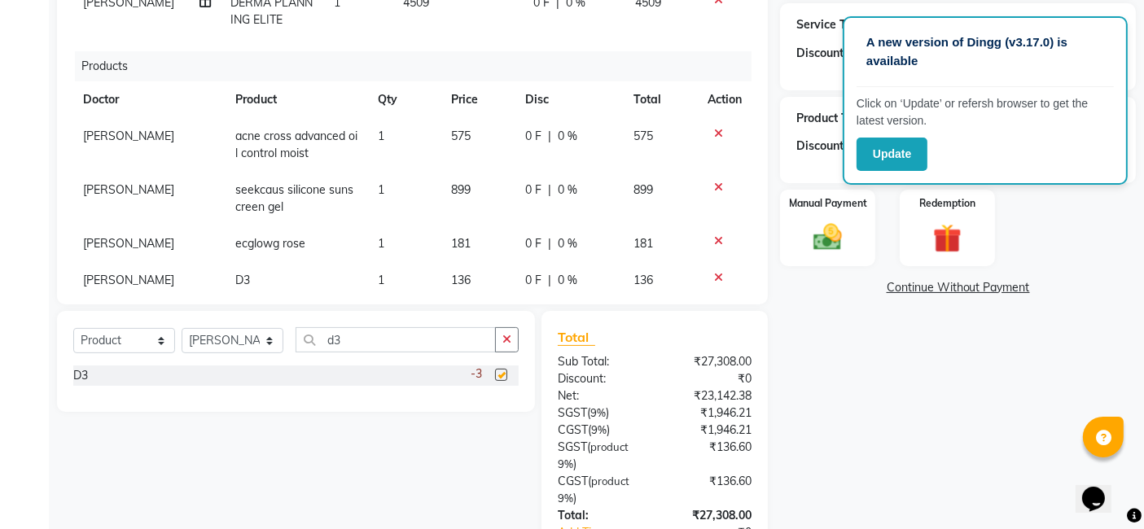
checkbox input "false"
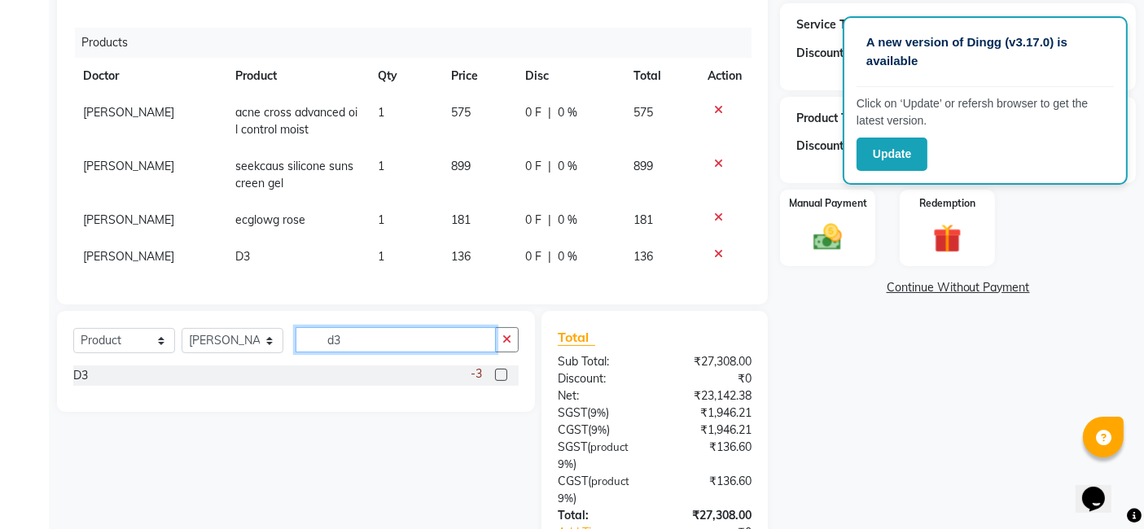
click at [401, 342] on input "d3" at bounding box center [395, 339] width 200 height 25
type input "d"
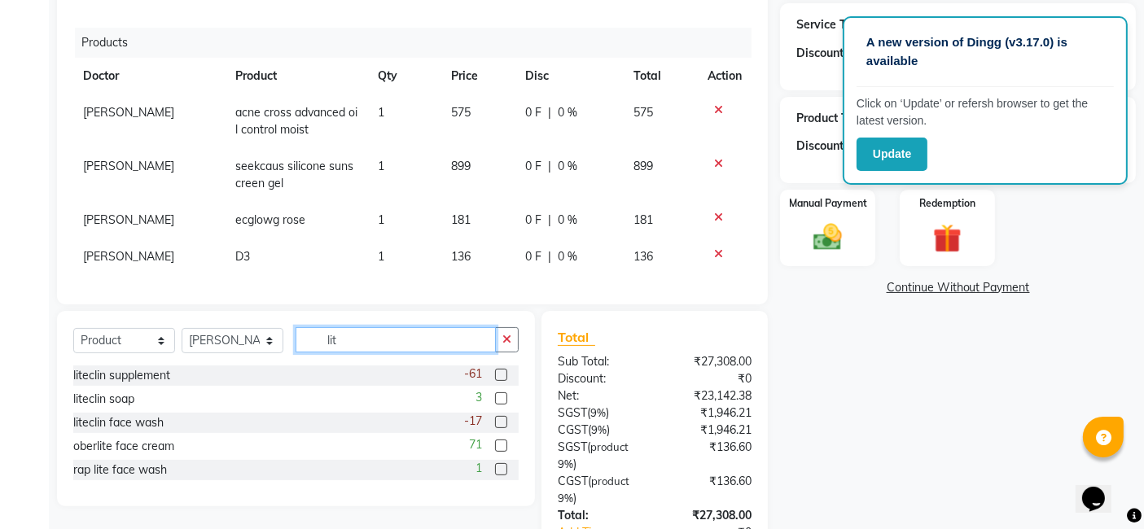
type input "lit"
click at [500, 394] on label at bounding box center [501, 398] width 12 height 12
click at [500, 394] on input "checkbox" at bounding box center [500, 399] width 11 height 11
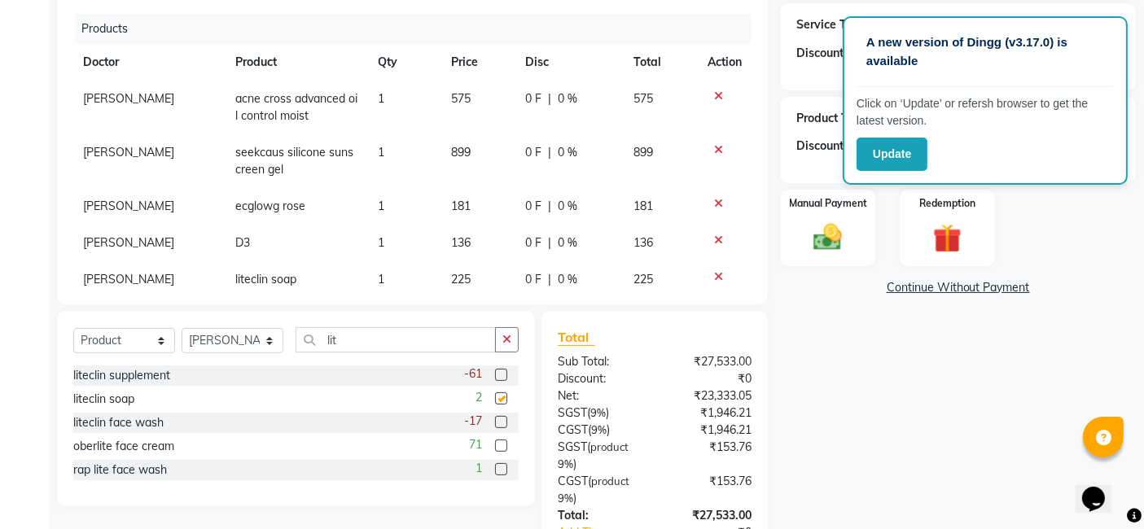
checkbox input "false"
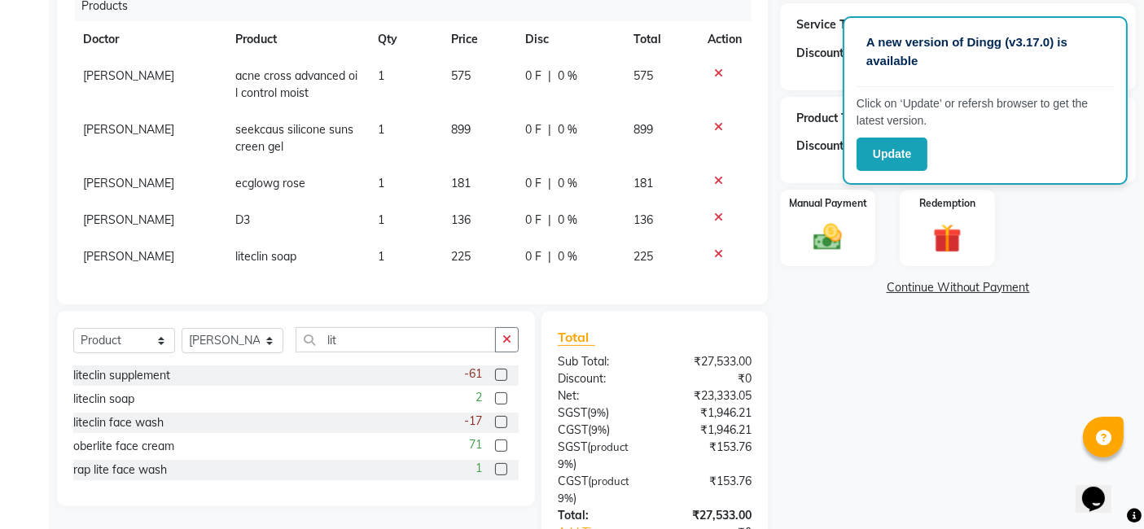
click at [372, 243] on td "1" at bounding box center [404, 256] width 73 height 37
select select "88116"
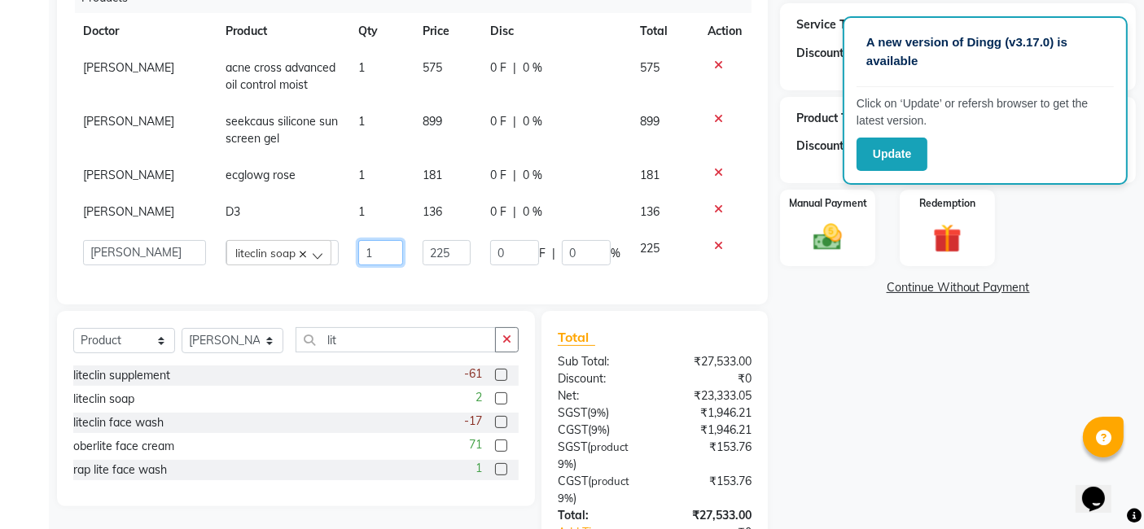
click at [372, 243] on input "1" at bounding box center [380, 252] width 45 height 25
type input "3"
type input "2"
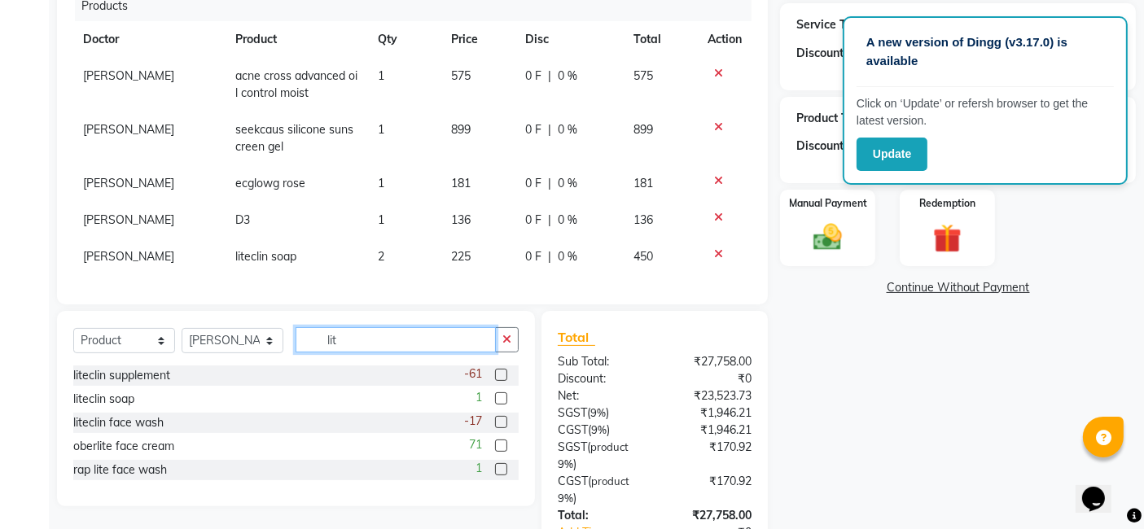
click at [399, 350] on input "lit" at bounding box center [395, 339] width 200 height 25
click at [497, 376] on label at bounding box center [501, 375] width 12 height 12
click at [497, 376] on input "checkbox" at bounding box center [500, 375] width 11 height 11
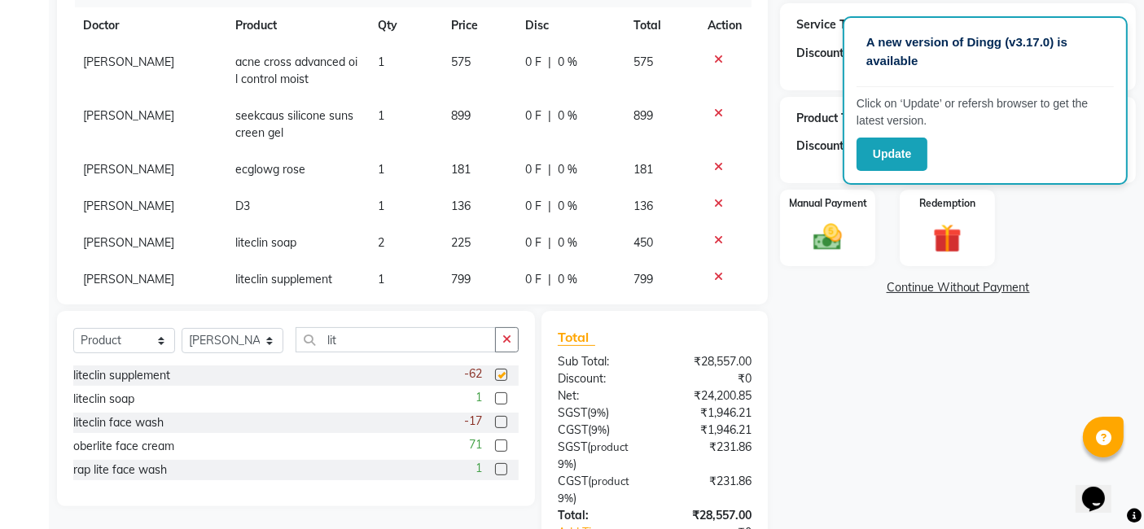
checkbox input "false"
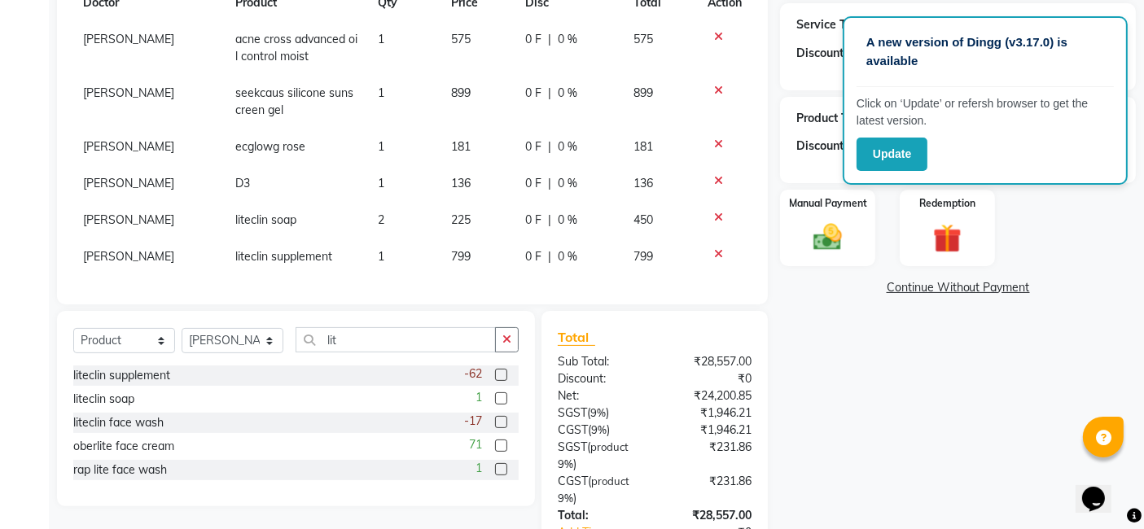
click at [457, 249] on span "799" at bounding box center [461, 256] width 20 height 15
select select "88116"
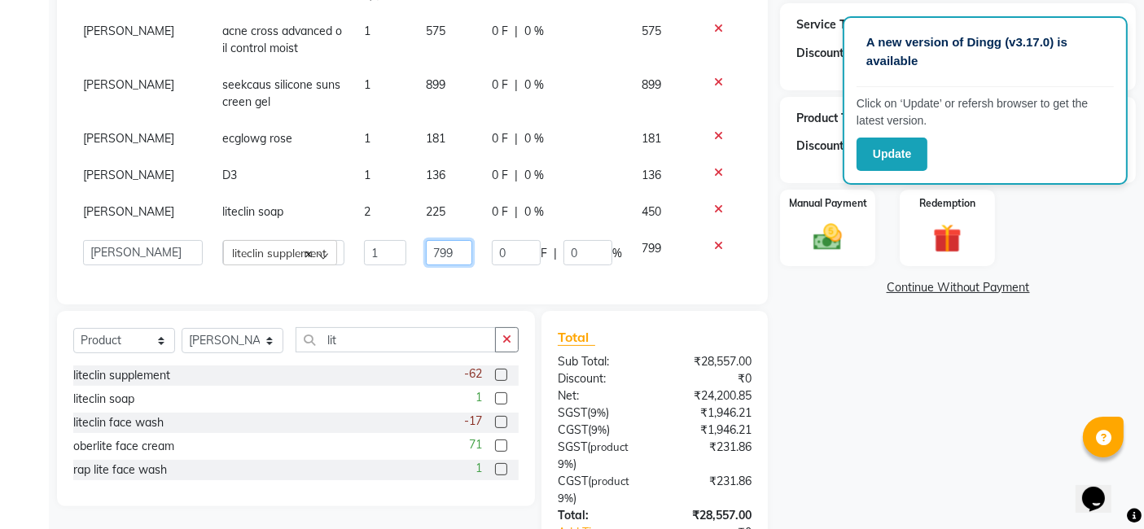
click at [435, 247] on input "799" at bounding box center [449, 252] width 46 height 25
type input "7"
type input "850"
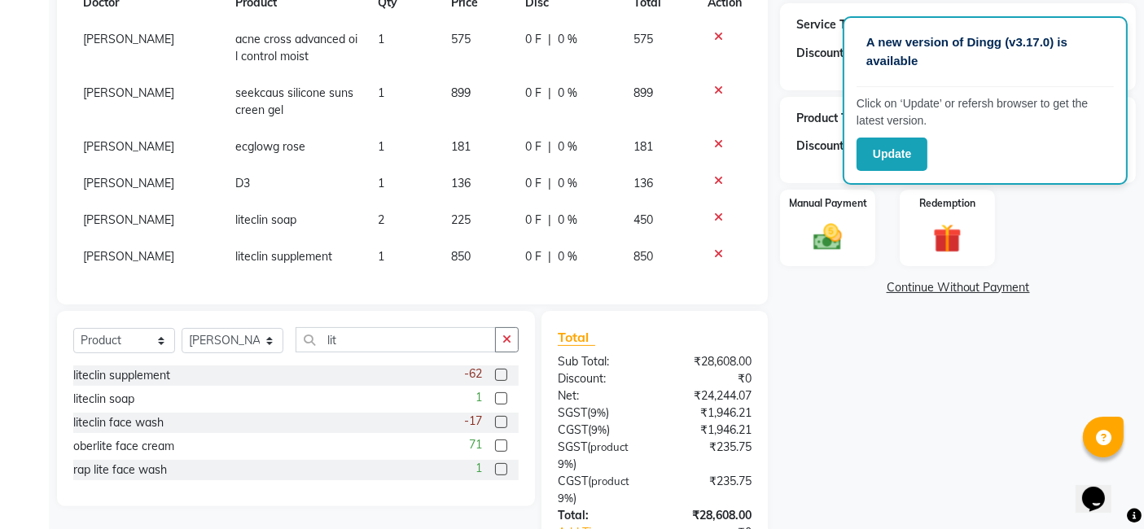
click at [376, 247] on td "1" at bounding box center [404, 256] width 73 height 37
select select "88116"
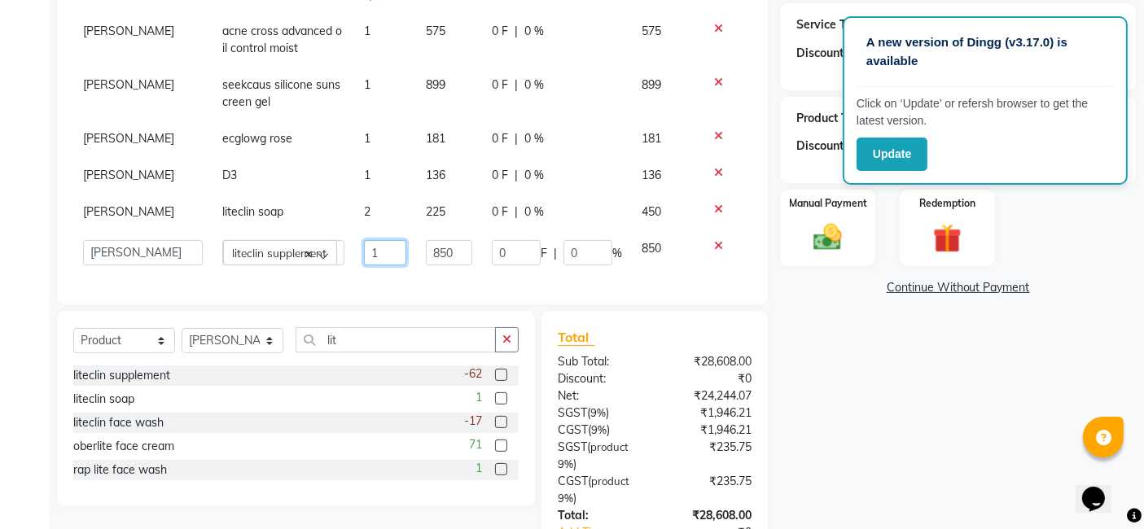
click at [370, 247] on input "1" at bounding box center [385, 252] width 43 height 25
type input "6"
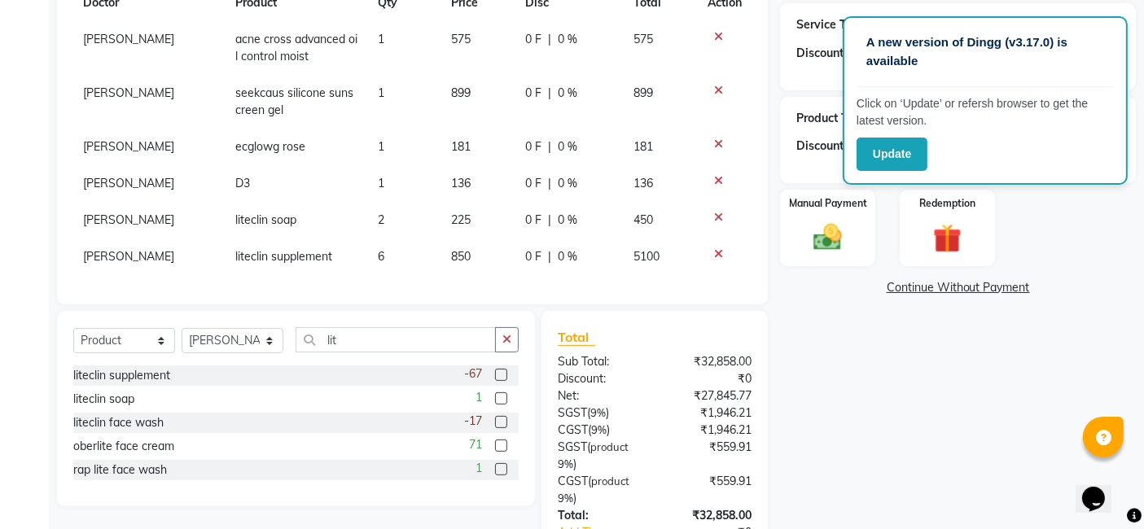
click at [844, 365] on div "Name: Gayathri C Membership: No Active Membership Total Visits: 4 Card on file:…" at bounding box center [964, 209] width 368 height 817
click at [377, 349] on input "lit" at bounding box center [395, 339] width 200 height 25
type input "l"
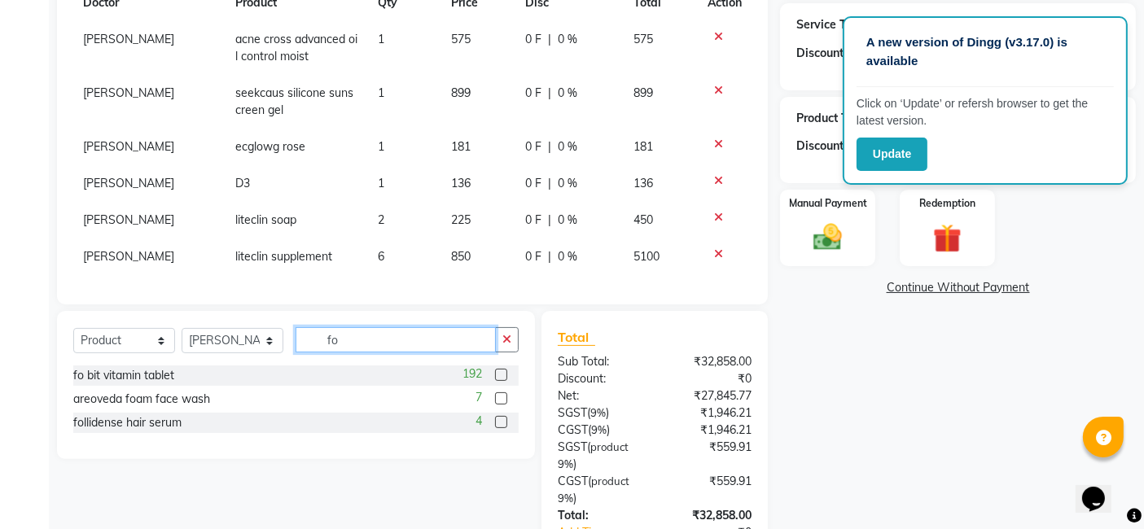
type input "fo"
click at [501, 376] on label at bounding box center [501, 375] width 12 height 12
click at [501, 376] on input "checkbox" at bounding box center [500, 375] width 11 height 11
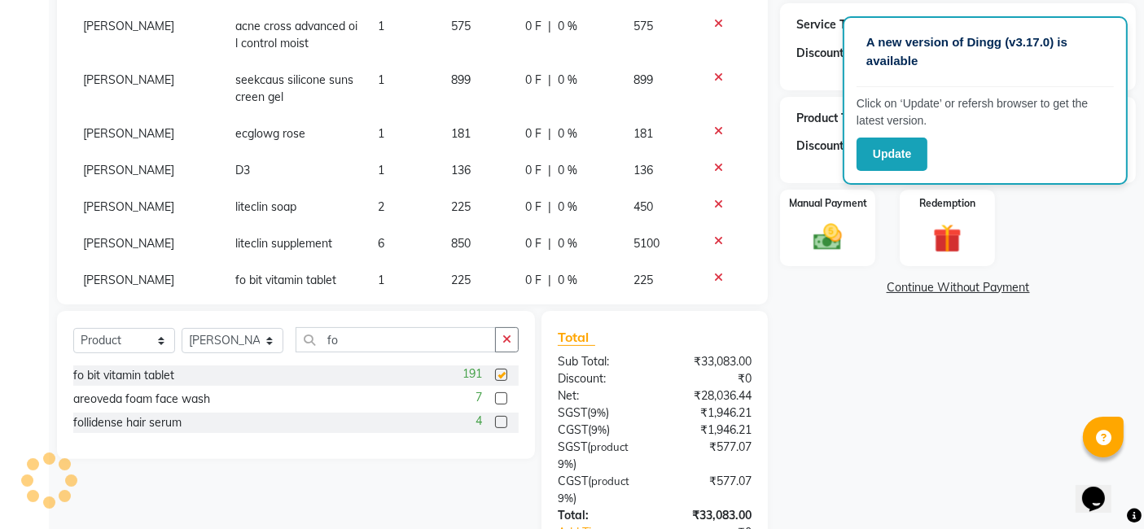
checkbox input "false"
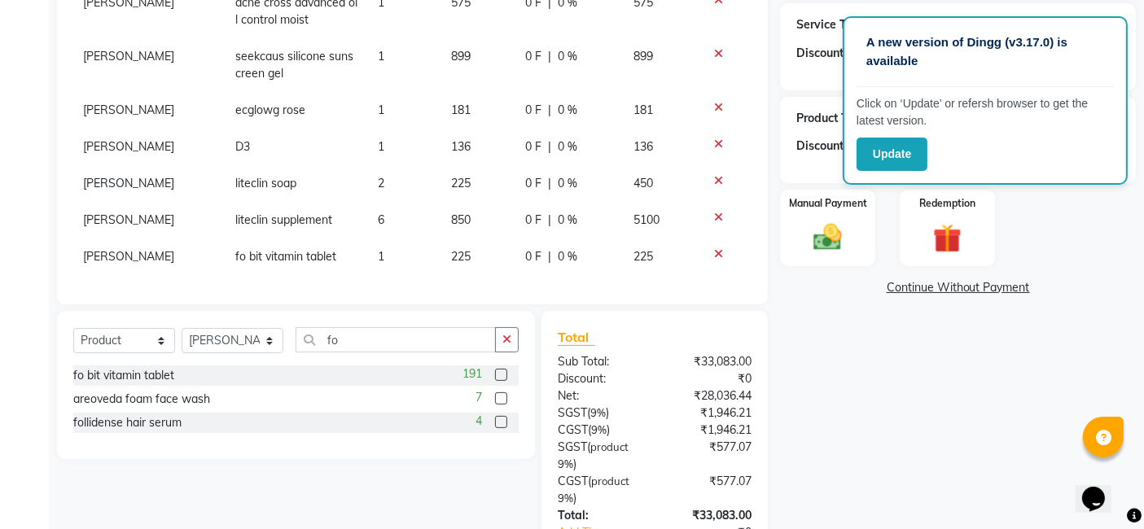
click at [379, 239] on td "1" at bounding box center [404, 256] width 73 height 37
select select "88116"
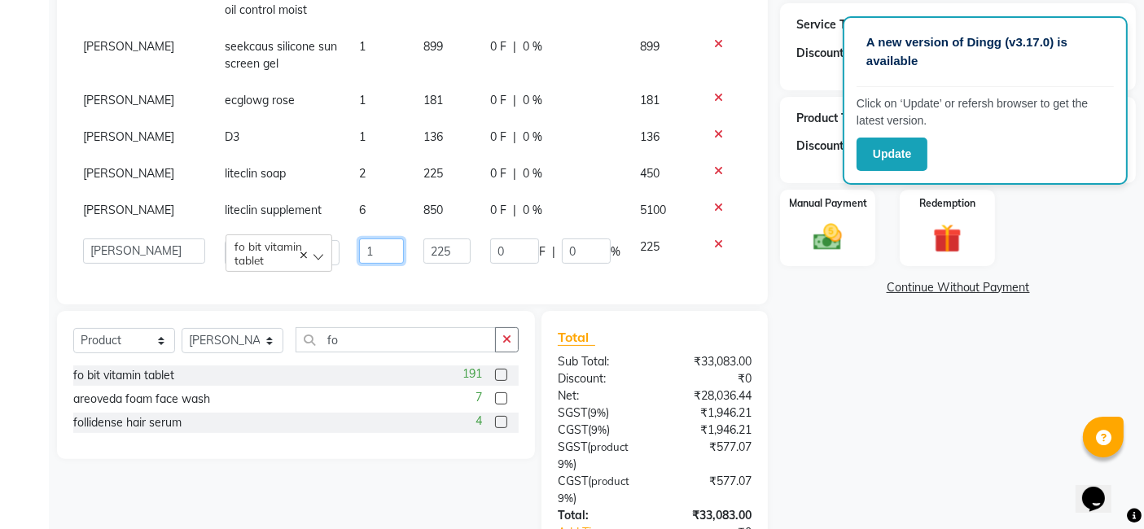
click at [364, 247] on input "1" at bounding box center [381, 250] width 45 height 25
type input "4"
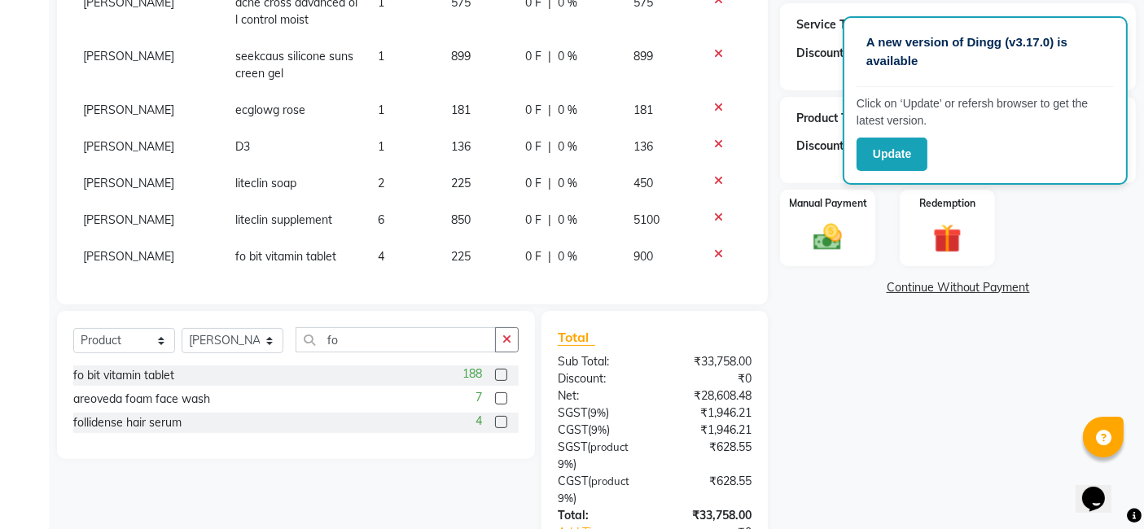
click at [407, 318] on div "Select Service Product Membership Package Voucher Prepaid Gift Card Select Doct…" at bounding box center [296, 385] width 478 height 148
click at [369, 340] on input "fo" at bounding box center [395, 339] width 200 height 25
type input "f"
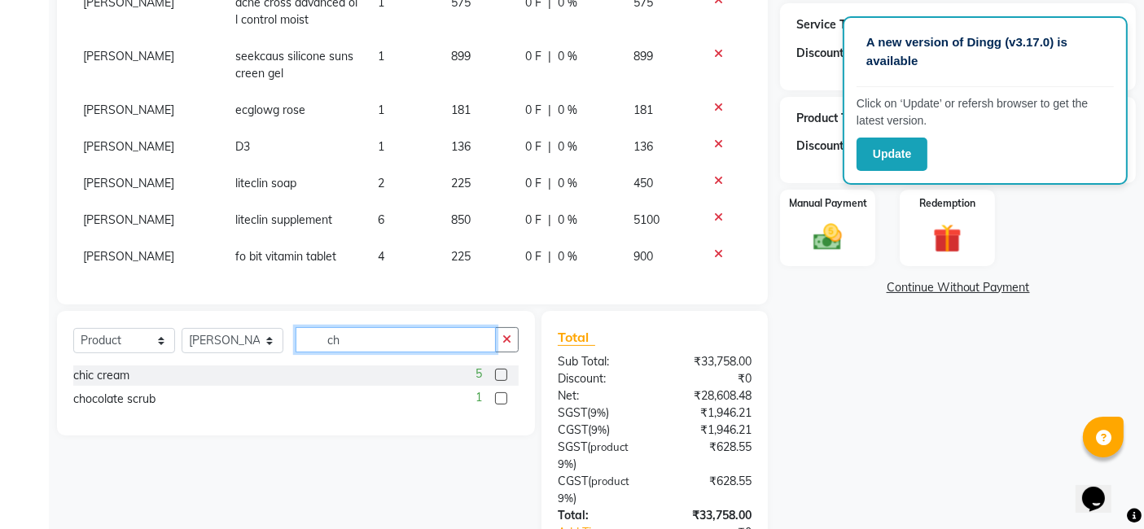
type input "ch"
click at [497, 400] on label at bounding box center [501, 398] width 12 height 12
click at [497, 400] on input "checkbox" at bounding box center [500, 399] width 11 height 11
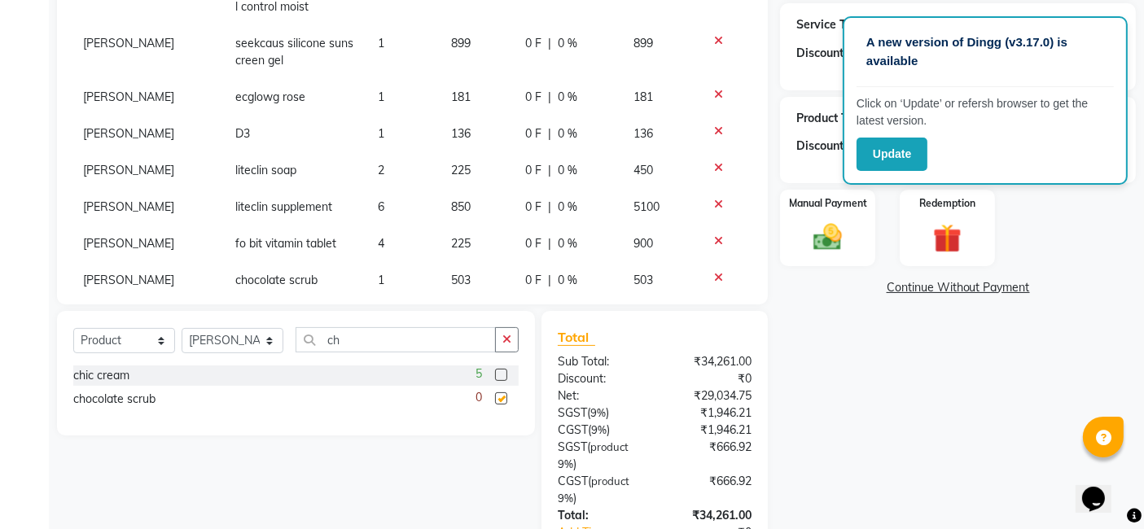
checkbox input "false"
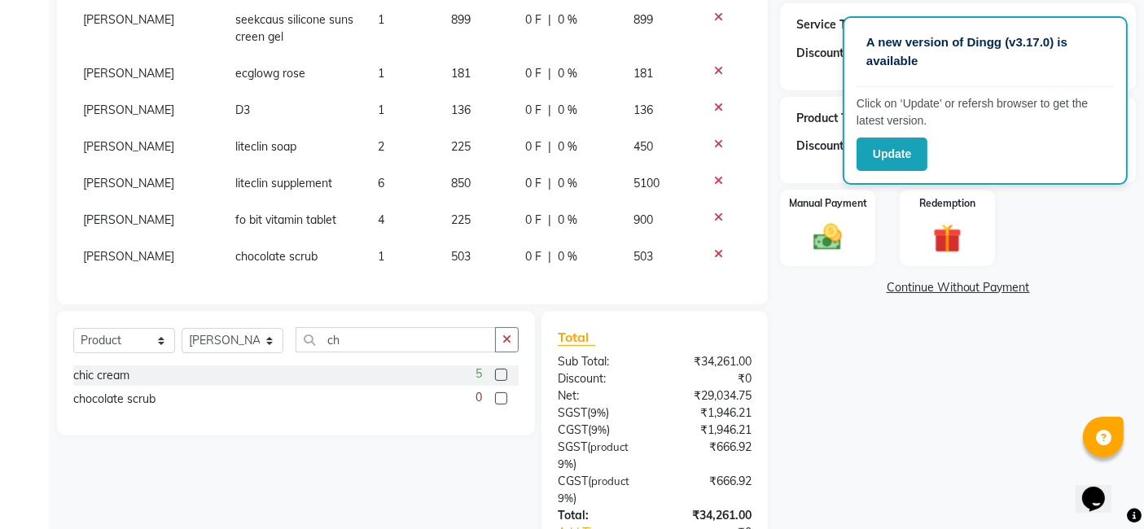
click at [459, 242] on td "503" at bounding box center [478, 256] width 74 height 37
select select "88116"
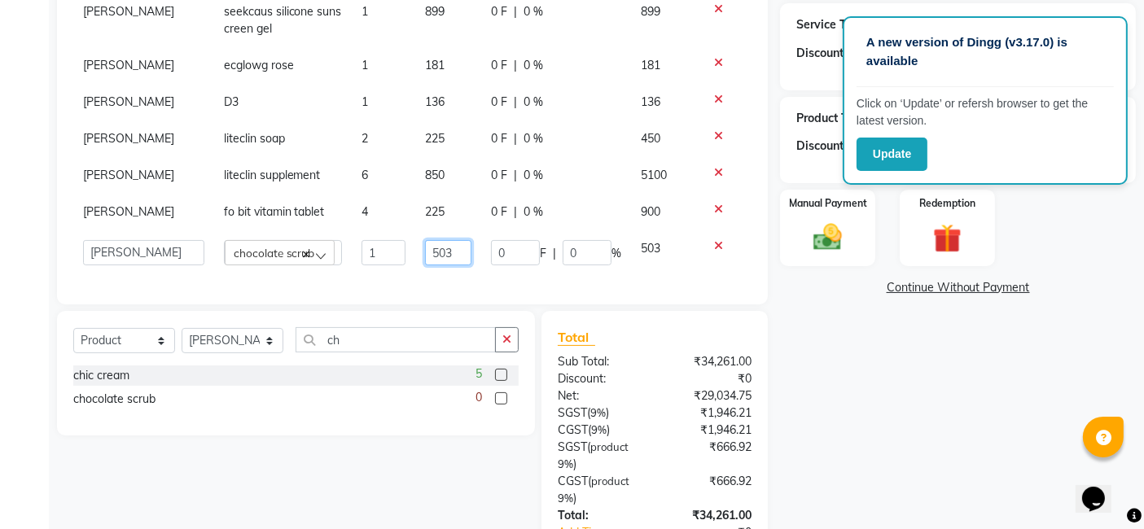
click at [442, 243] on input "503" at bounding box center [448, 252] width 47 height 25
type input "5"
type input "499"
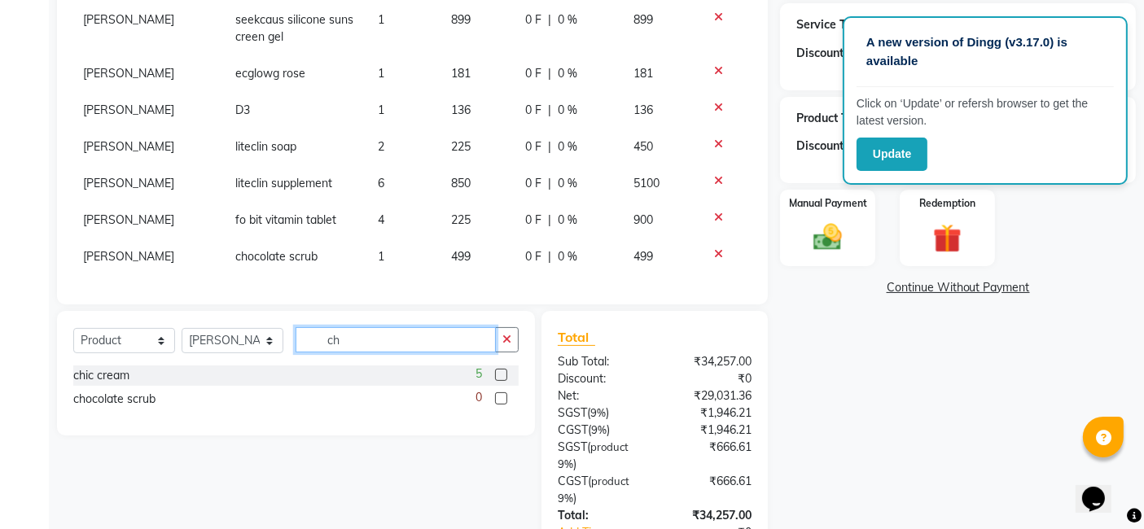
click at [437, 338] on input "ch" at bounding box center [395, 339] width 200 height 25
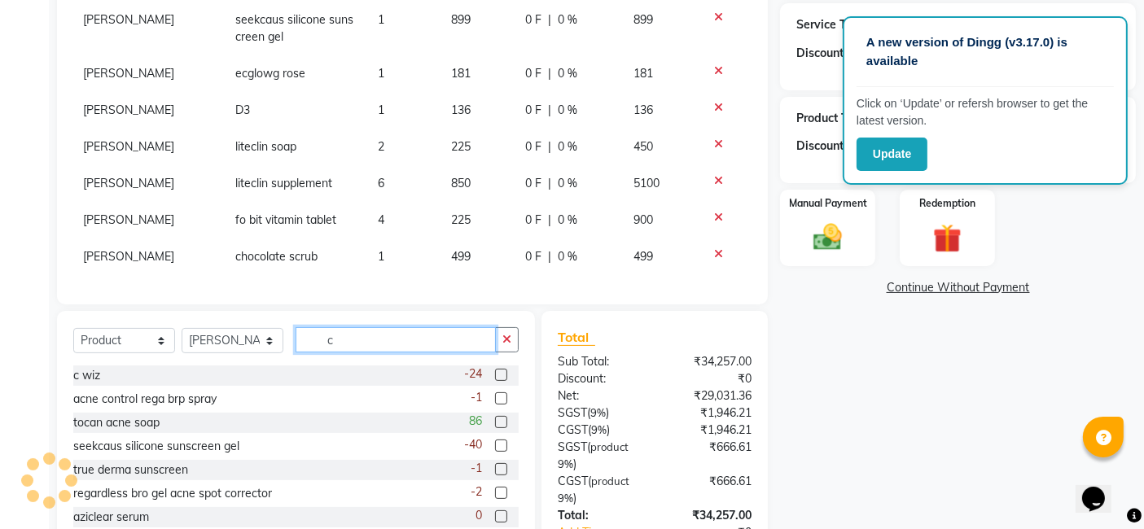
type input "c"
click at [495, 376] on label at bounding box center [501, 375] width 12 height 12
click at [495, 376] on input "checkbox" at bounding box center [500, 375] width 11 height 11
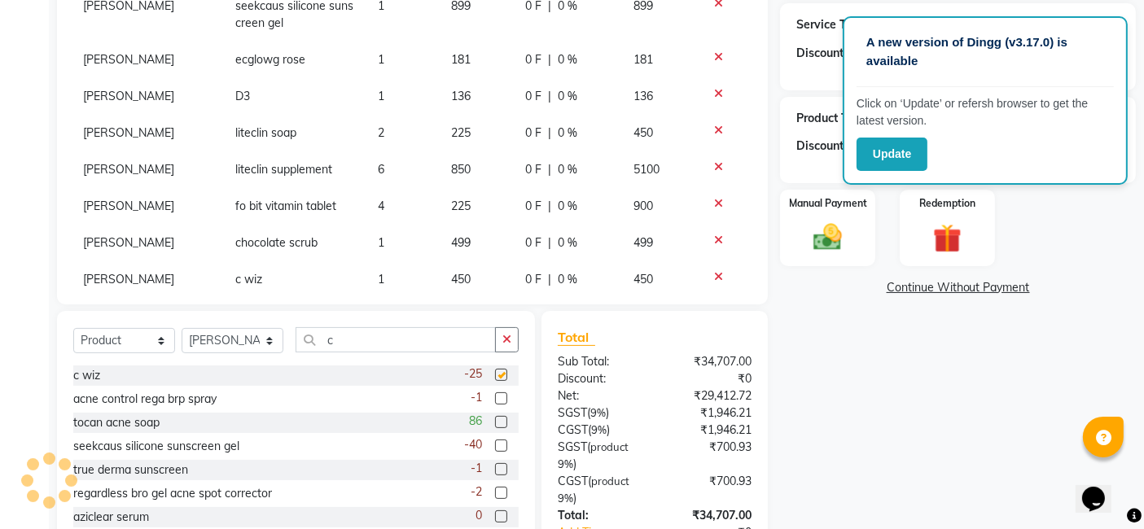
checkbox input "false"
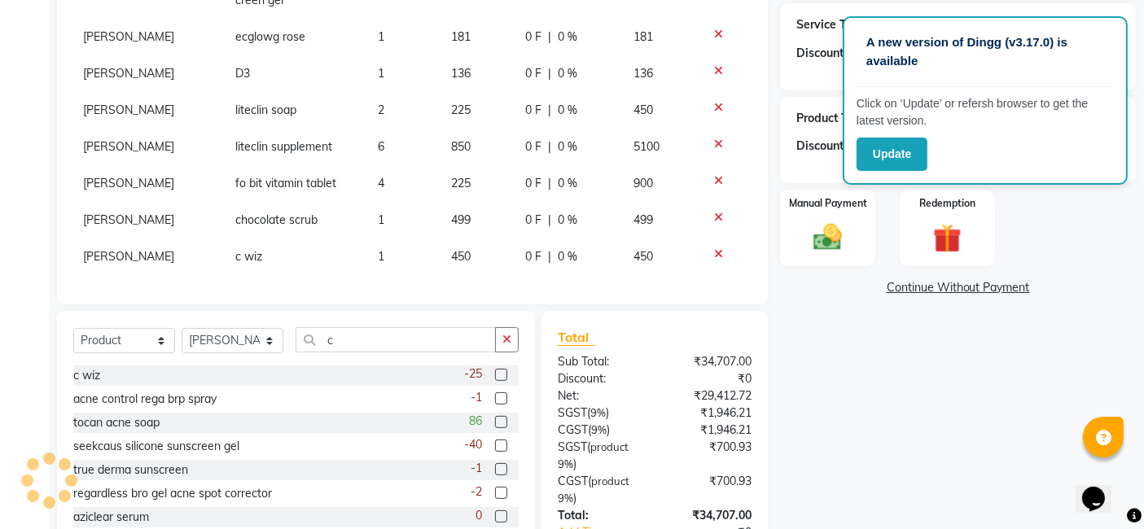
click at [379, 243] on td "1" at bounding box center [404, 256] width 73 height 37
select select "88116"
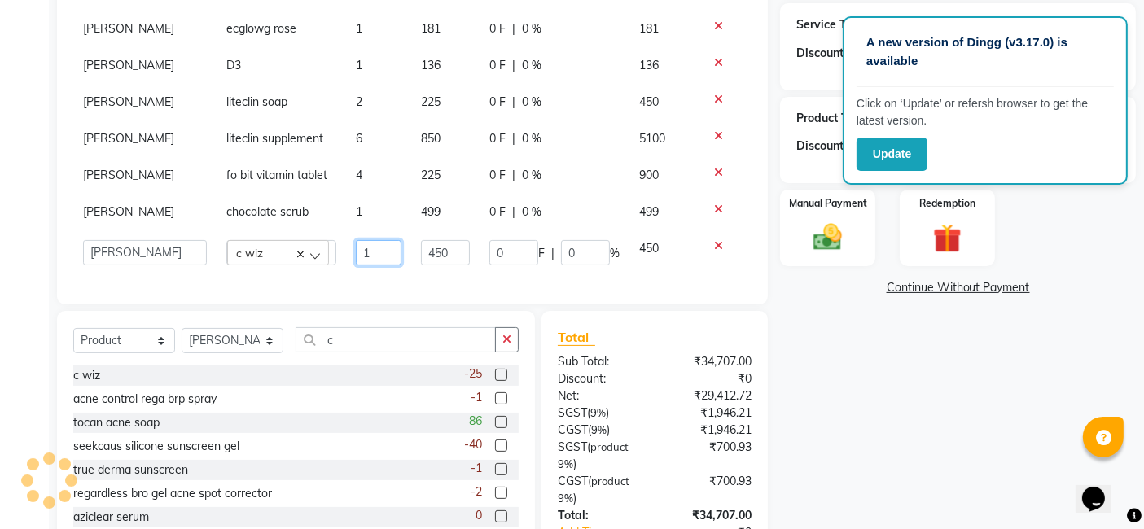
click at [374, 243] on input "1" at bounding box center [379, 252] width 46 height 25
type input "2"
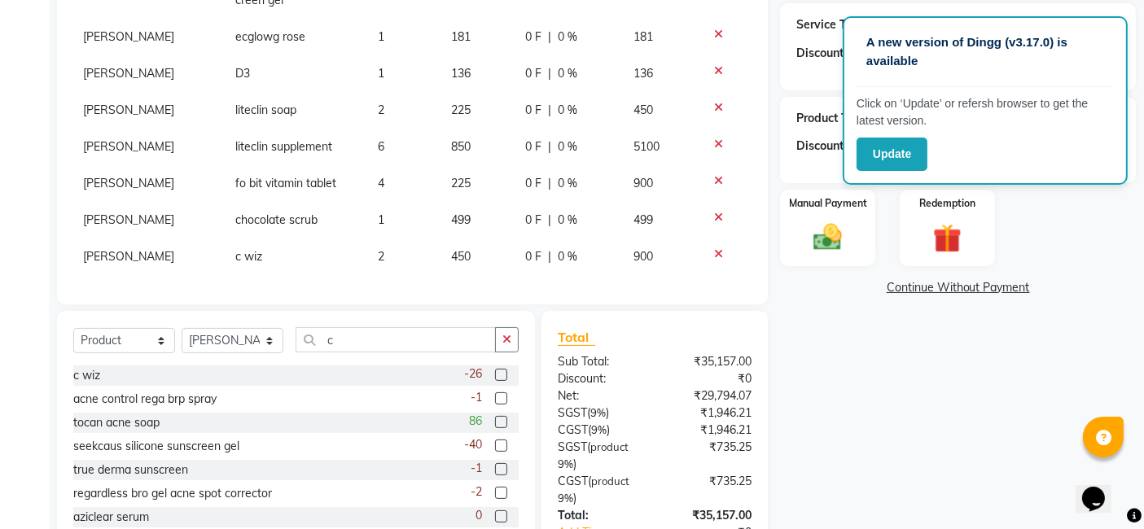
click at [379, 307] on div "Patient +91 70******81 Date 01-09-2025 Invoice Number V/2025 V/2025-26 0577 Ser…" at bounding box center [412, 209] width 735 height 817
click at [374, 330] on input "c" at bounding box center [395, 339] width 200 height 25
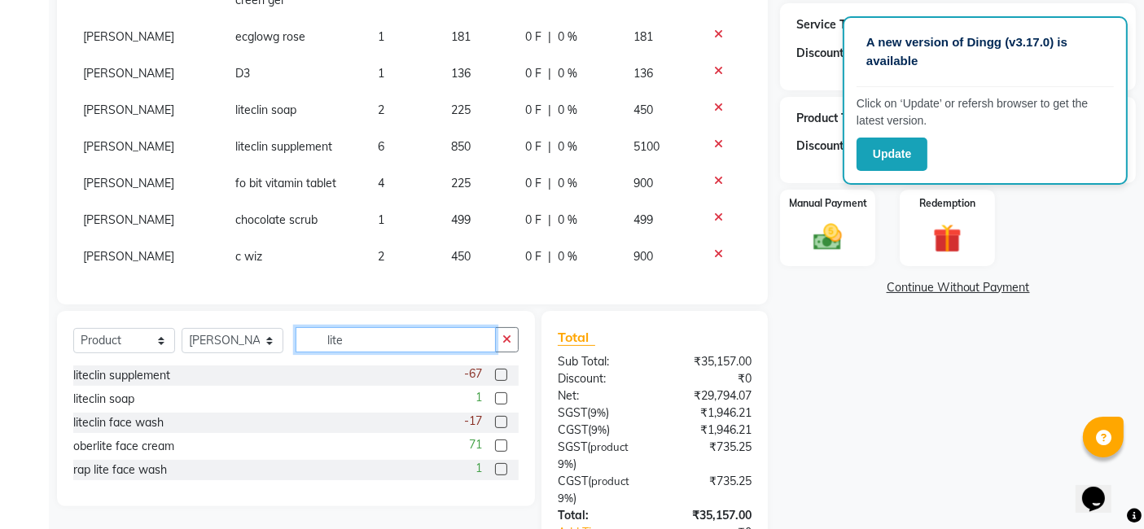
type input "lite"
click at [504, 422] on label at bounding box center [501, 422] width 12 height 12
click at [504, 422] on input "checkbox" at bounding box center [500, 423] width 11 height 11
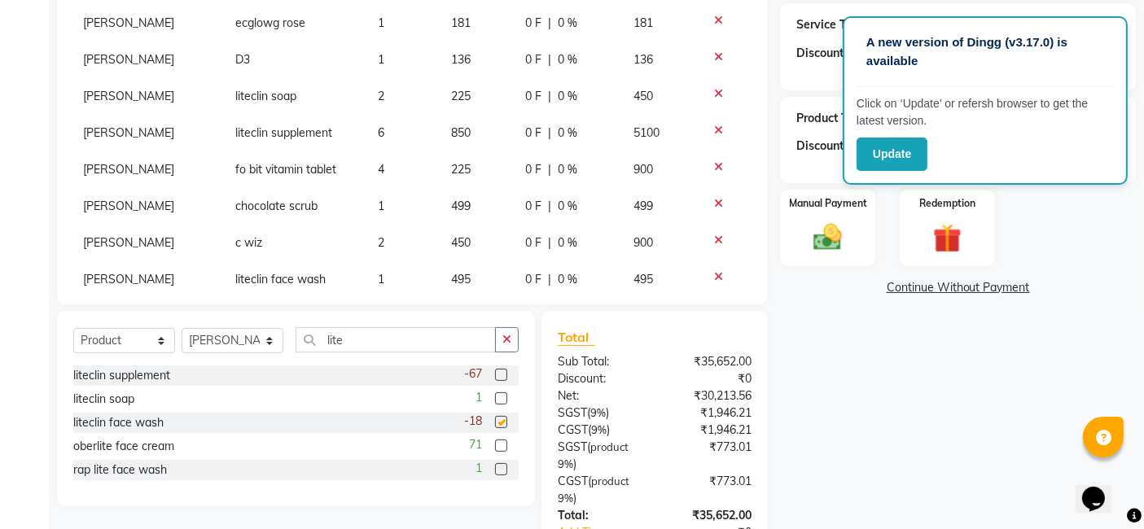
checkbox input "false"
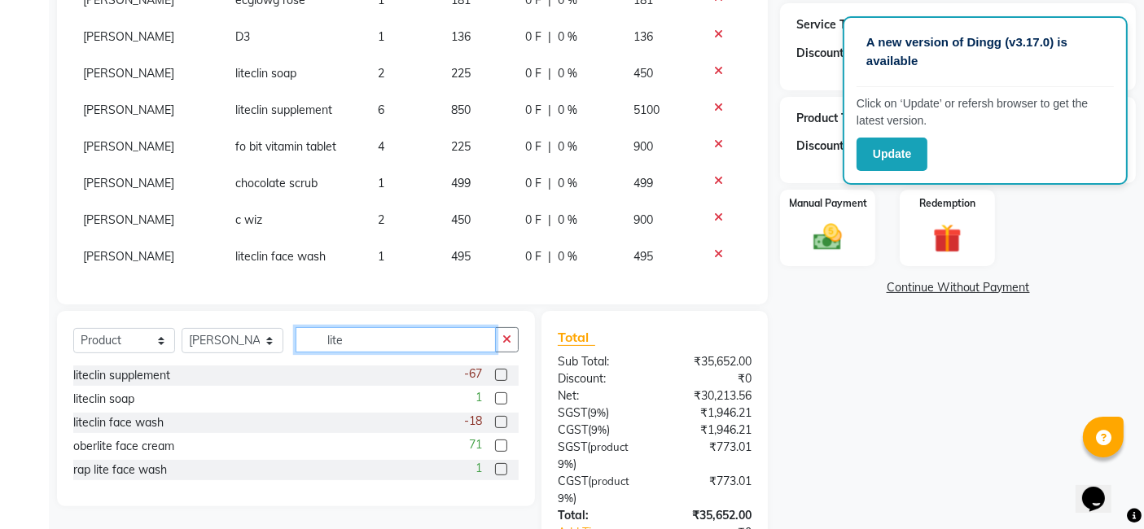
click at [386, 337] on input "lite" at bounding box center [395, 339] width 200 height 25
type input "l"
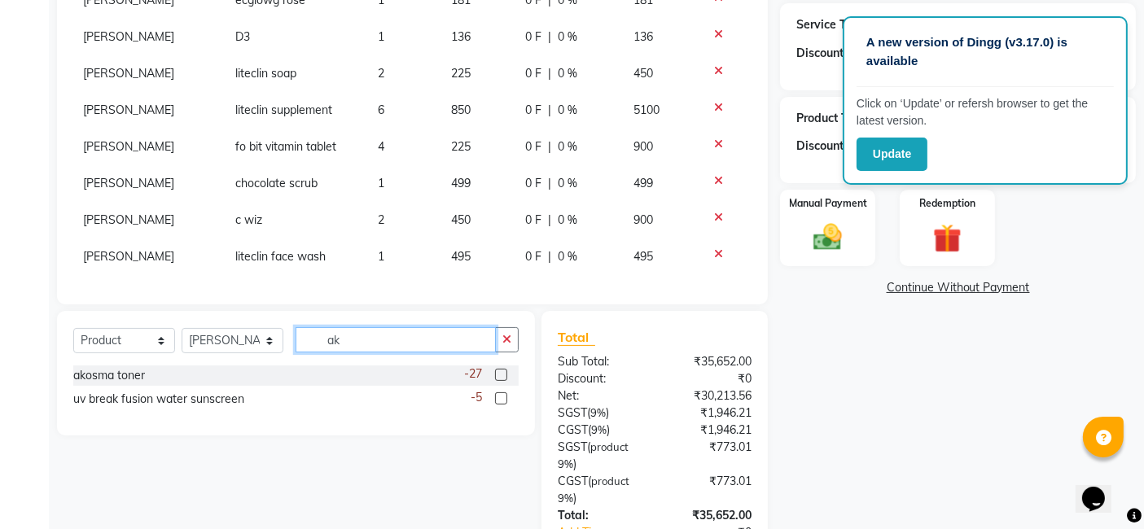
type input "ak"
click at [501, 372] on label at bounding box center [501, 375] width 12 height 12
click at [501, 372] on input "checkbox" at bounding box center [500, 375] width 11 height 11
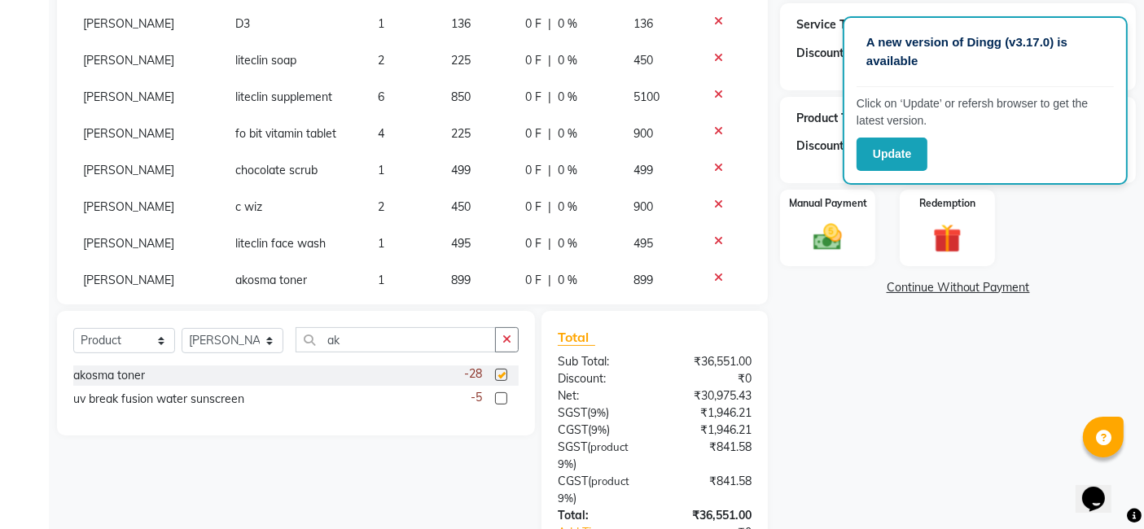
checkbox input "false"
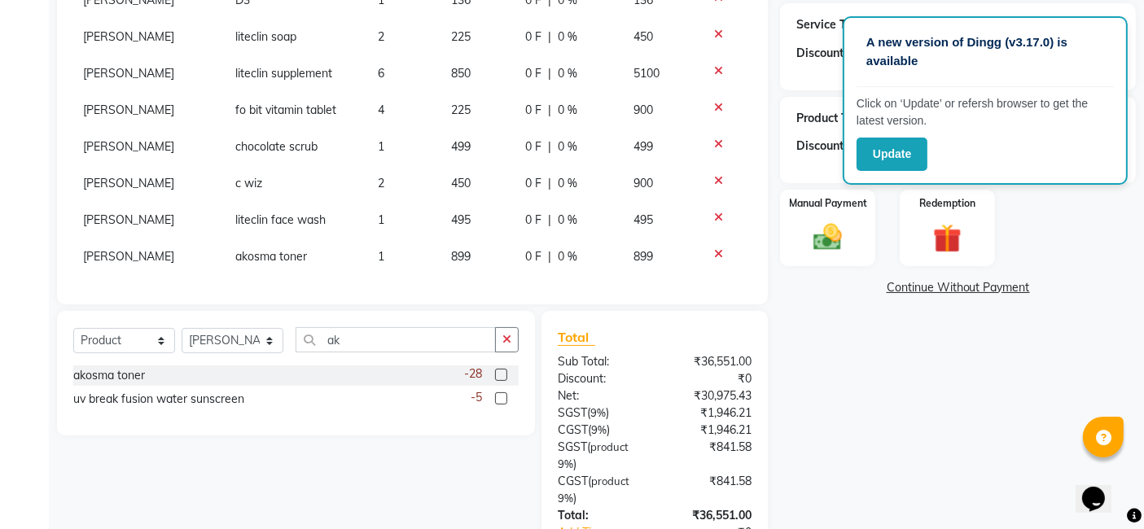
click at [451, 249] on span "899" at bounding box center [461, 256] width 20 height 15
select select "88116"
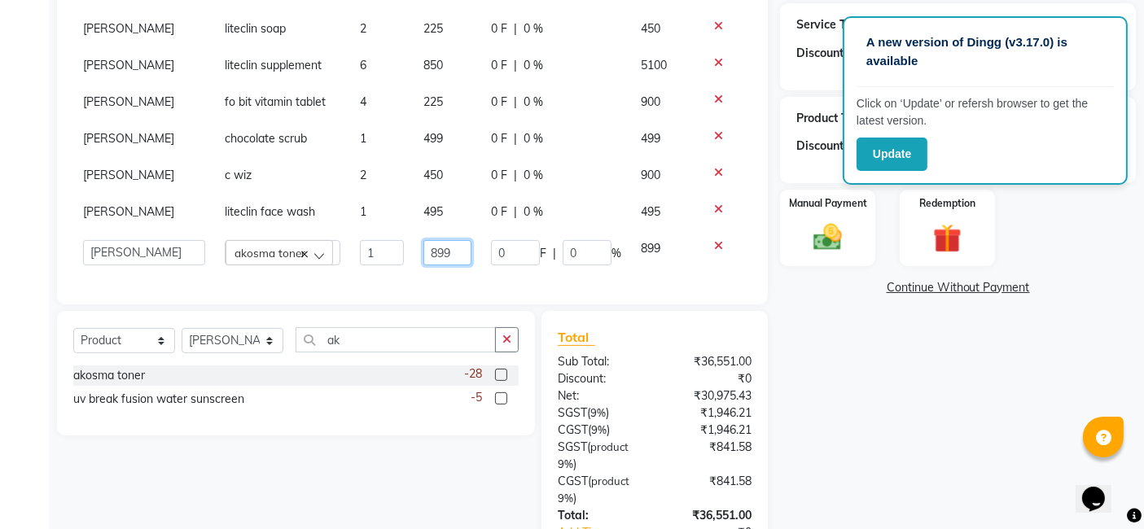
click at [423, 245] on input "899" at bounding box center [446, 252] width 47 height 25
type input "999"
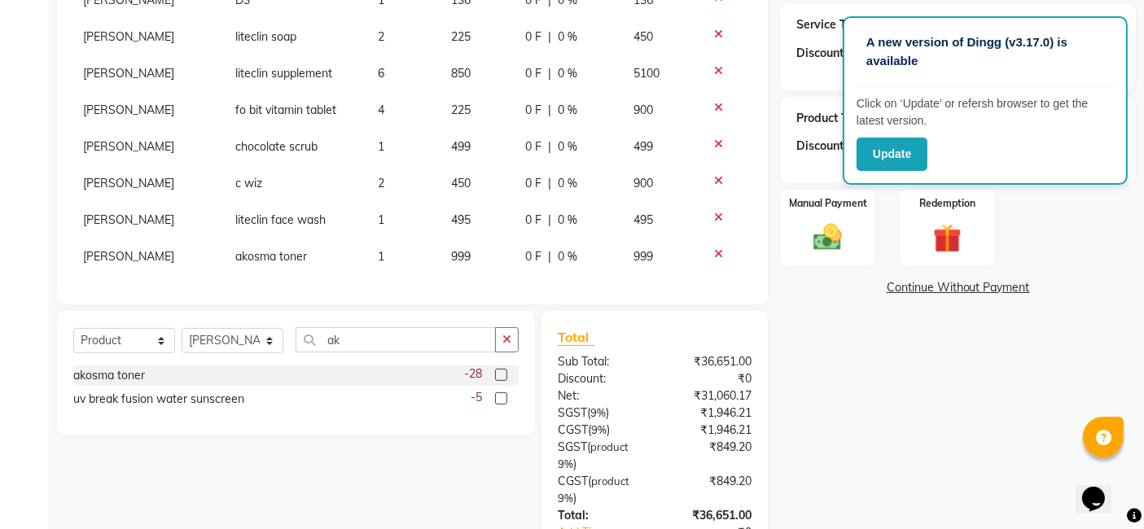
click at [436, 294] on div "Patient +91 70******81 Date 01-09-2025 Invoice Number V/2025 V/2025-26 0577 Ser…" at bounding box center [412, 52] width 711 height 503
click at [392, 336] on input "ak" at bounding box center [395, 339] width 200 height 25
type input "a"
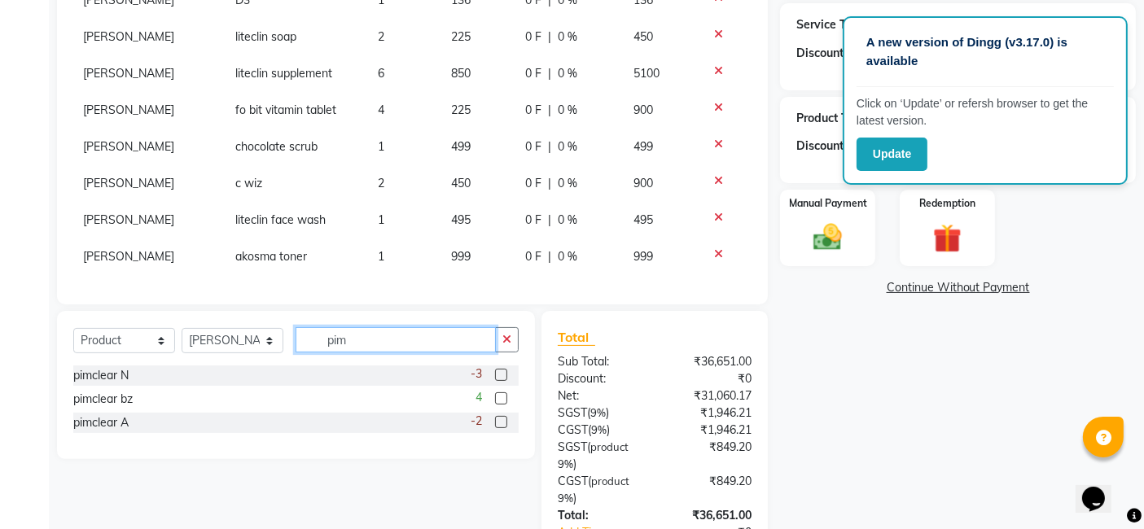
type input "pim"
click at [500, 380] on div at bounding box center [500, 377] width 11 height 17
click at [500, 377] on label at bounding box center [501, 375] width 12 height 12
click at [500, 377] on input "checkbox" at bounding box center [500, 375] width 11 height 11
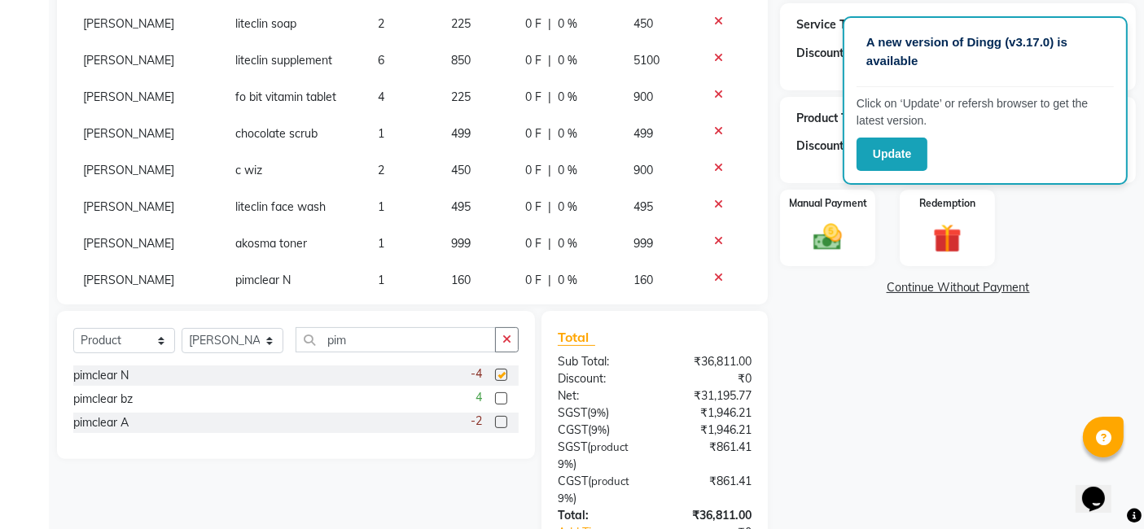
checkbox input "false"
click at [502, 400] on label at bounding box center [501, 398] width 12 height 12
click at [502, 400] on input "checkbox" at bounding box center [500, 399] width 11 height 11
checkbox input "false"
click at [502, 425] on label at bounding box center [501, 422] width 12 height 12
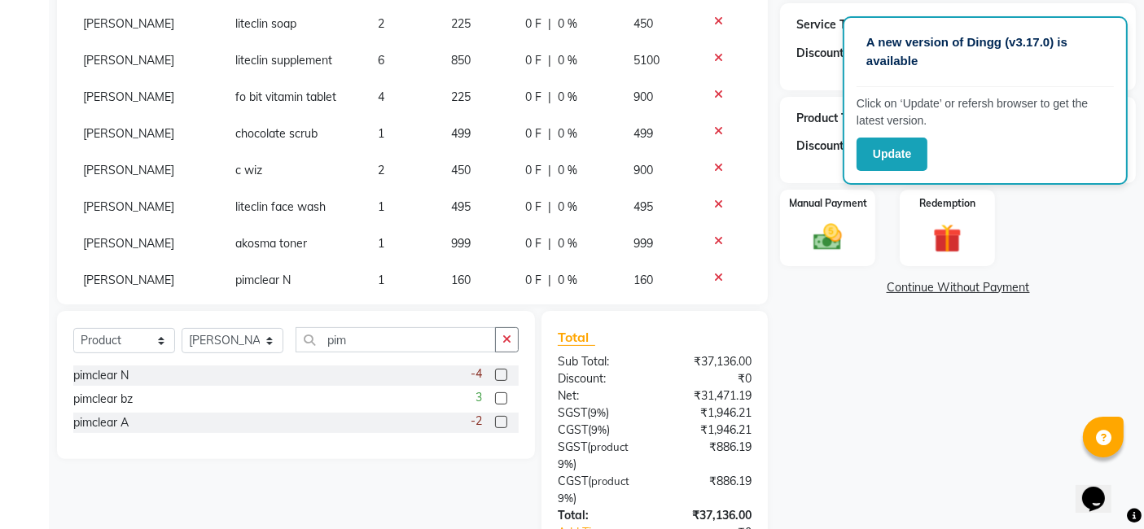
click at [502, 425] on input "checkbox" at bounding box center [500, 423] width 11 height 11
checkbox input "false"
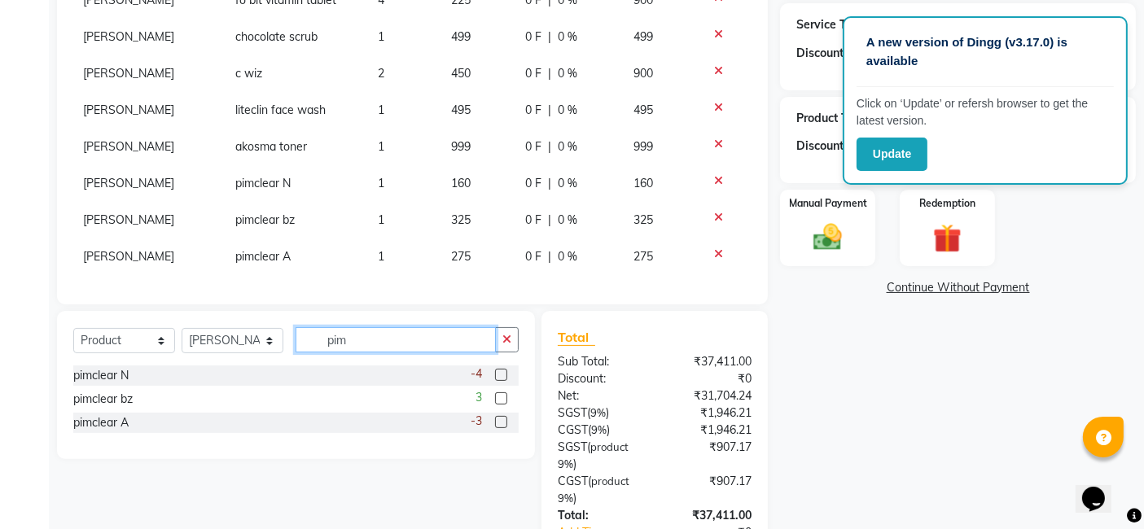
click at [391, 338] on input "pim" at bounding box center [395, 339] width 200 height 25
type input "p"
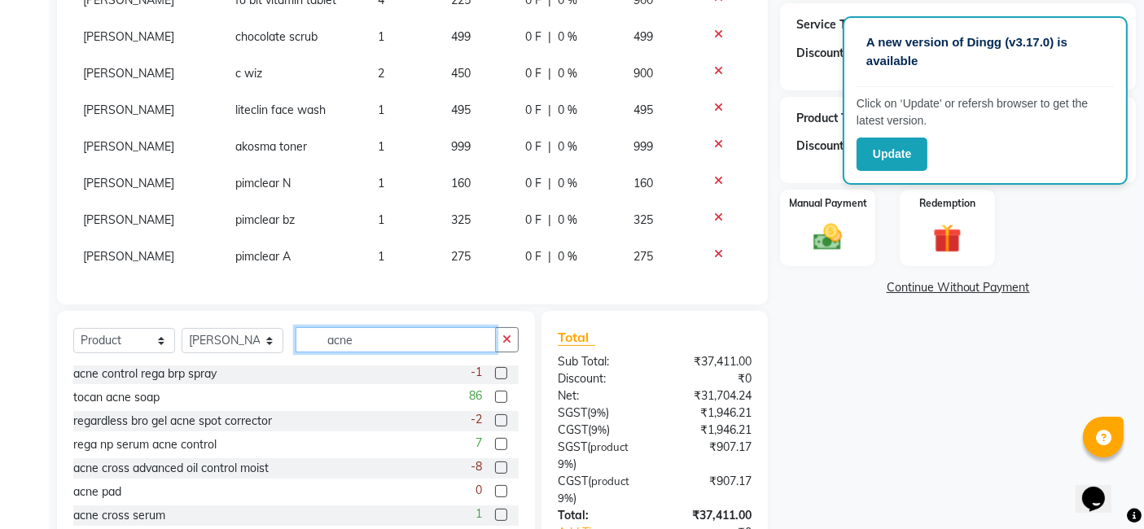
scroll to position [379, 0]
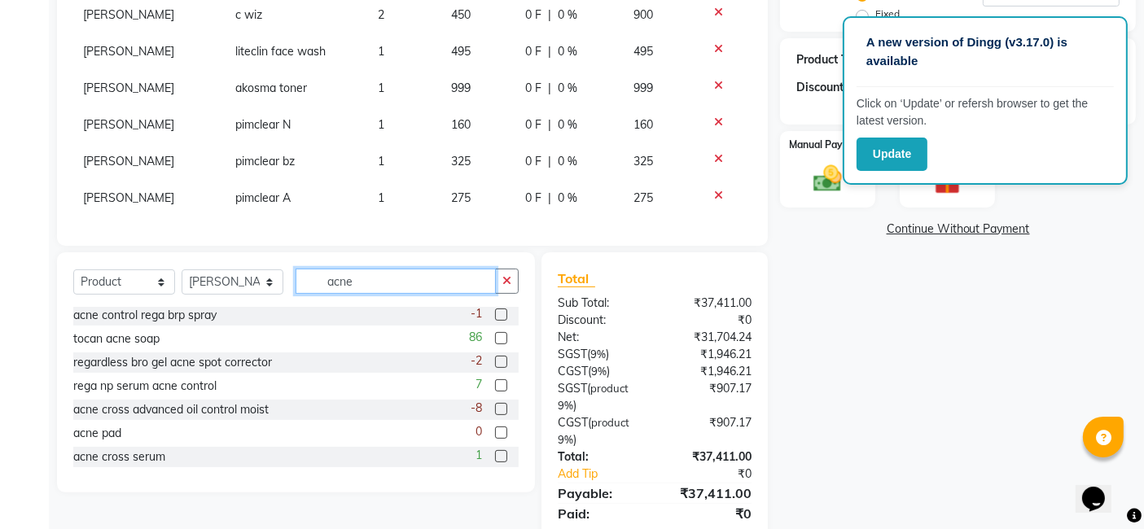
type input "acne"
click at [495, 453] on label at bounding box center [501, 456] width 12 height 12
click at [495, 453] on input "checkbox" at bounding box center [500, 457] width 11 height 11
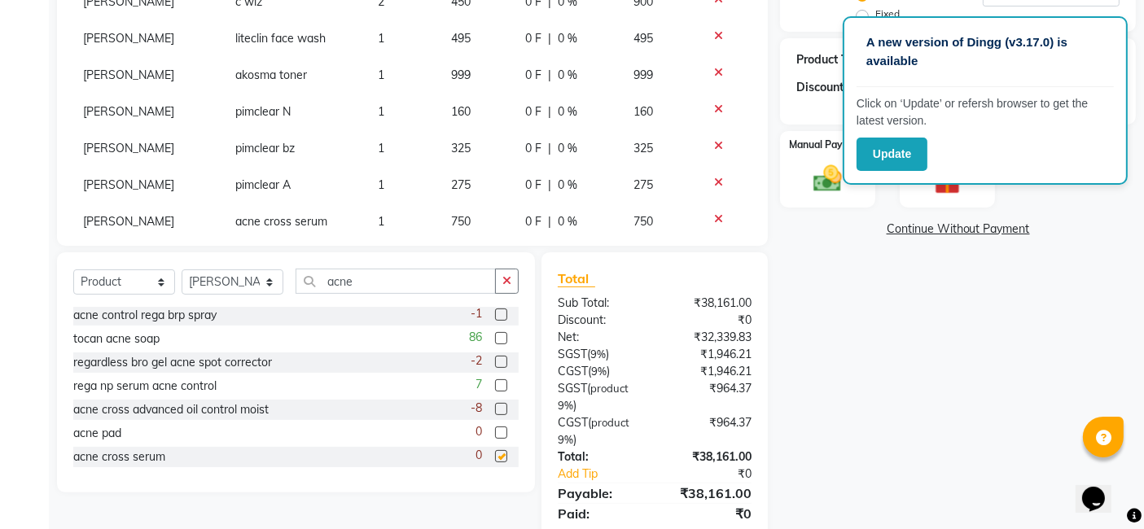
checkbox input "false"
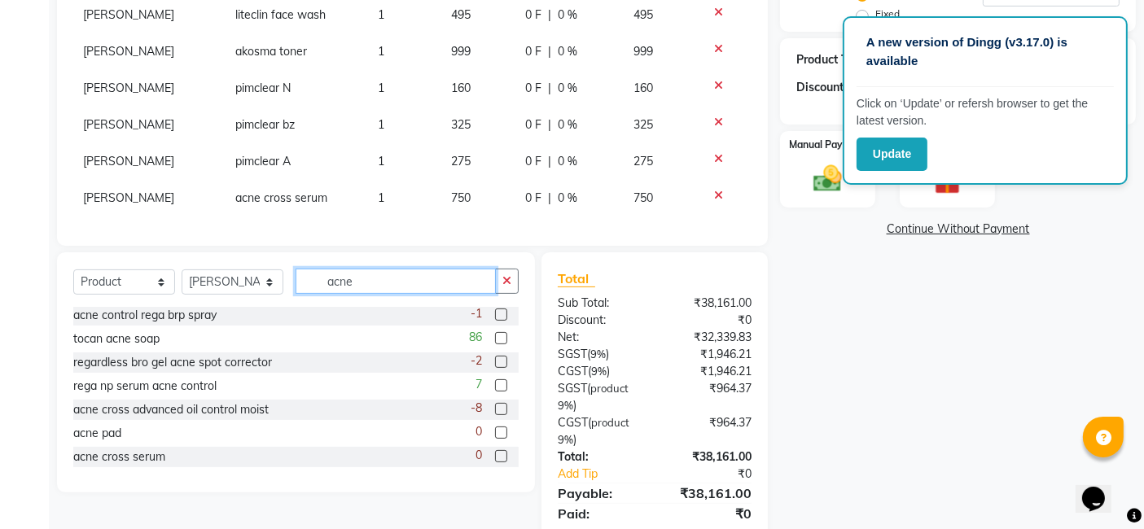
click at [399, 283] on input "acne" at bounding box center [395, 281] width 200 height 25
type input "a"
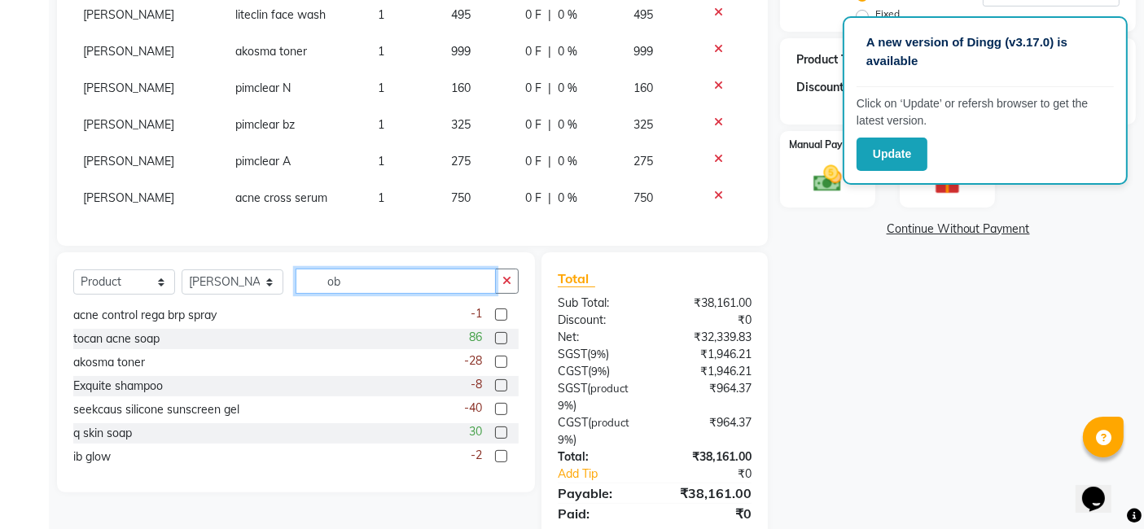
scroll to position [0, 0]
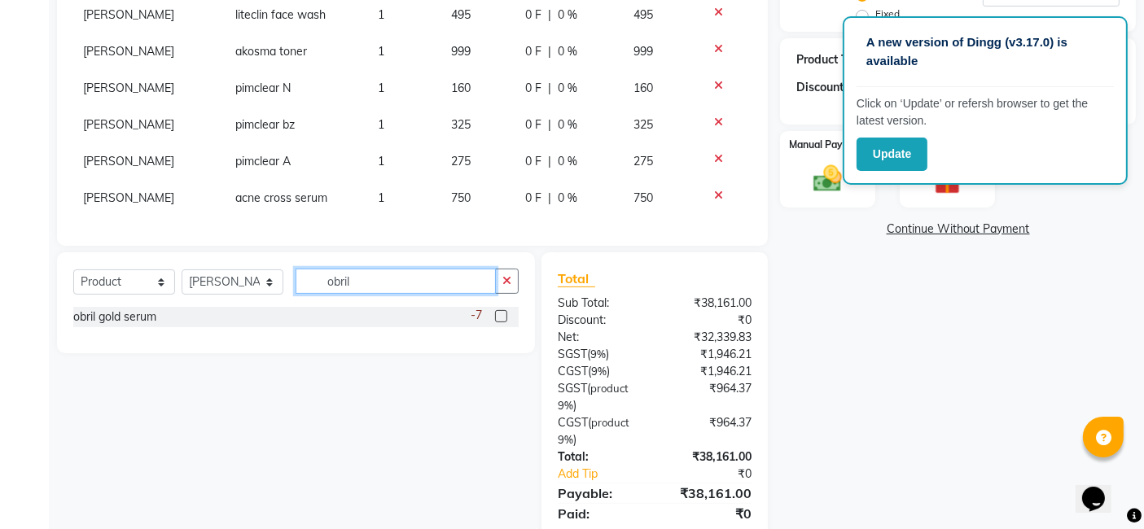
type input "obril"
click at [500, 310] on label at bounding box center [501, 316] width 12 height 12
click at [500, 312] on input "checkbox" at bounding box center [500, 317] width 11 height 11
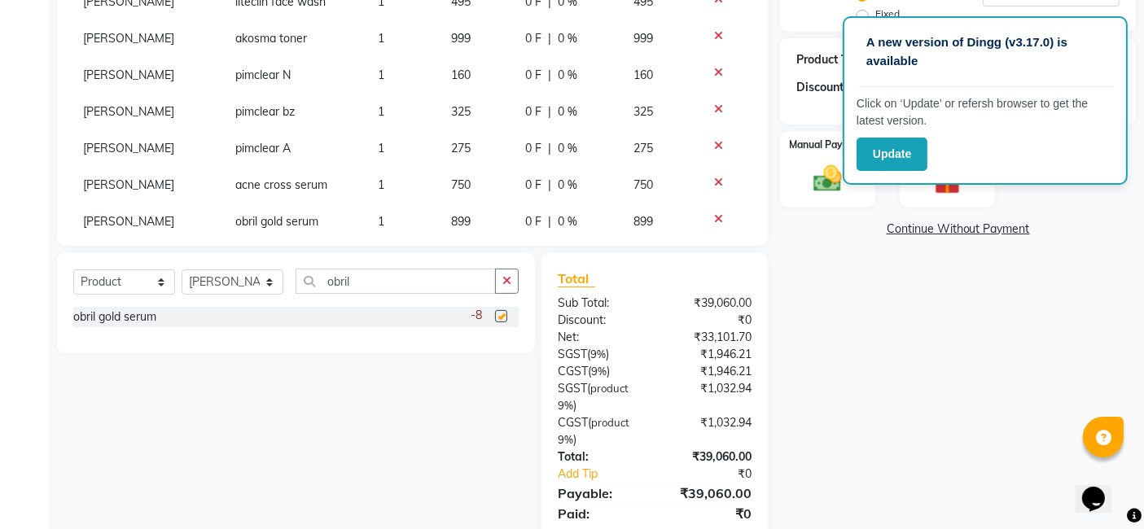
checkbox input "false"
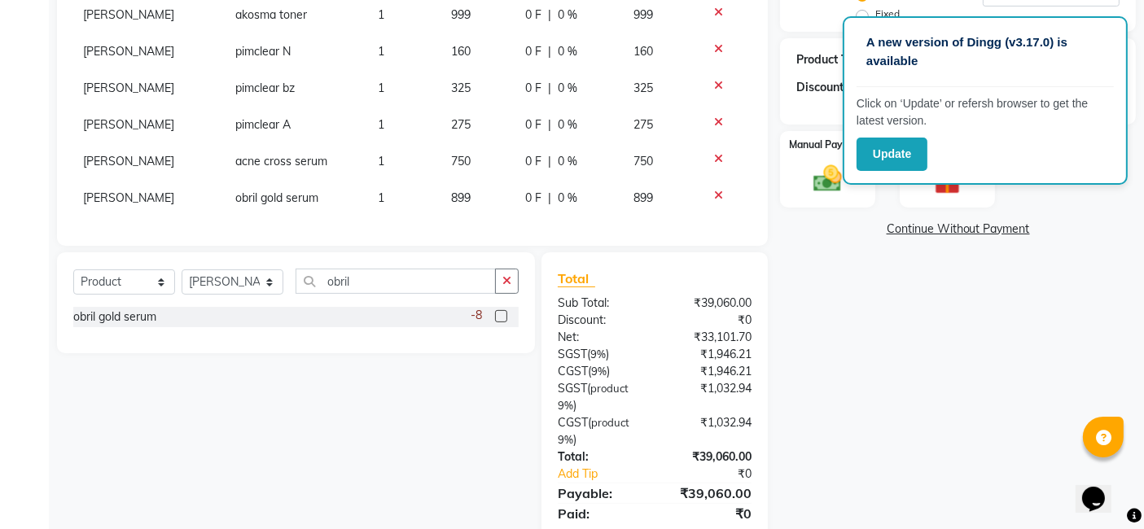
click at [452, 190] on span "899" at bounding box center [461, 197] width 20 height 15
select select "88116"
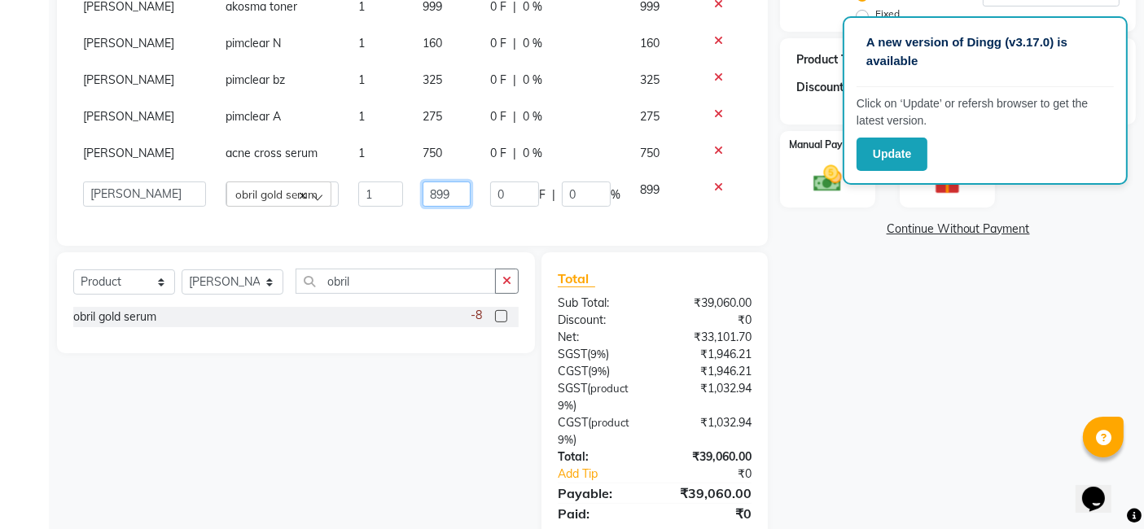
click at [446, 185] on input "899" at bounding box center [446, 194] width 48 height 25
type input "8"
type input "950"
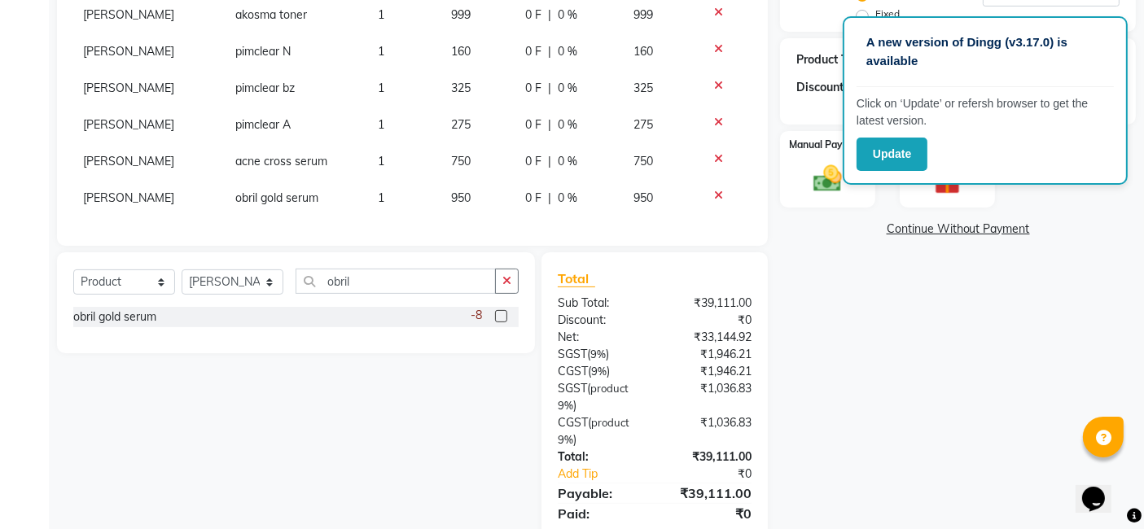
click at [435, 398] on div "Select Service Product Membership Package Voucher Prepaid Gift Card Select Doct…" at bounding box center [290, 406] width 490 height 308
click at [383, 273] on input "obril" at bounding box center [395, 281] width 200 height 25
type input "o"
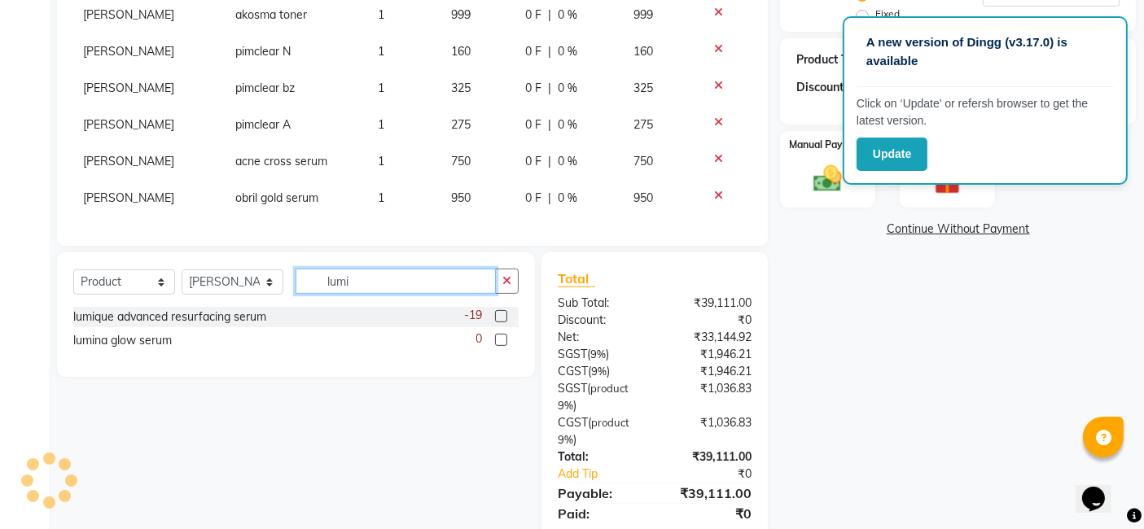
type input "lumi"
click at [497, 316] on label at bounding box center [501, 316] width 12 height 12
click at [497, 316] on input "checkbox" at bounding box center [500, 317] width 11 height 11
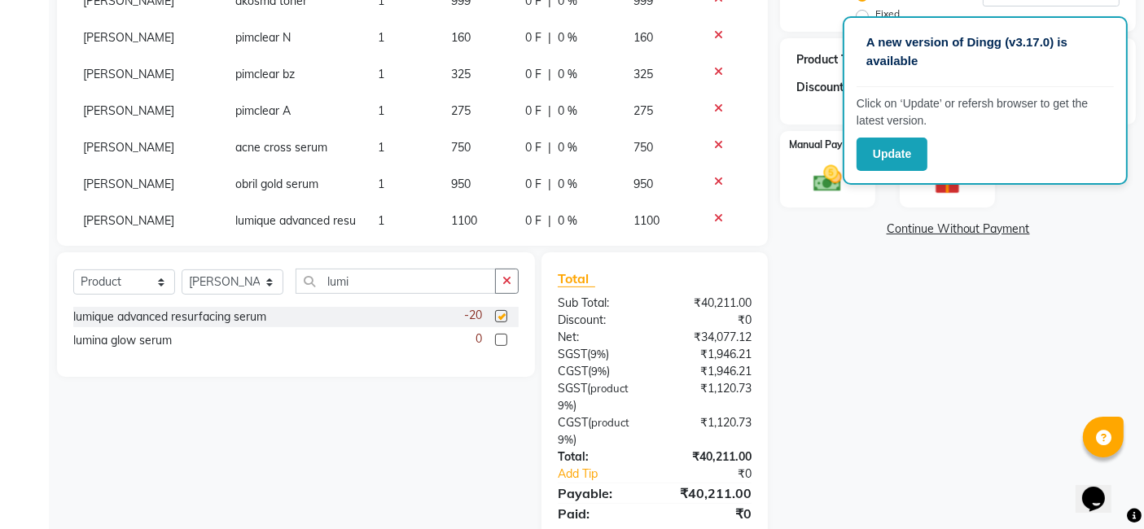
checkbox input "false"
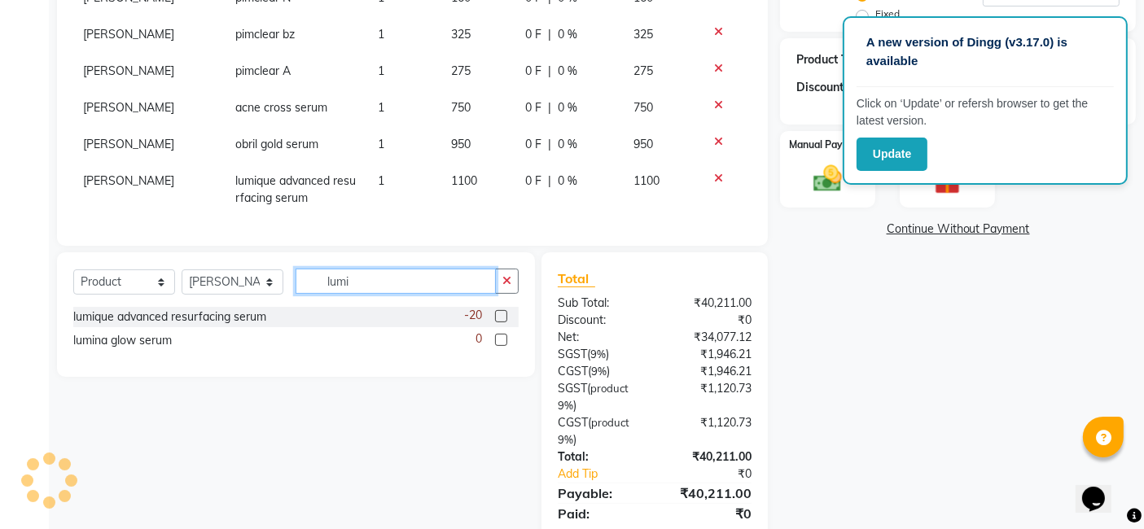
click at [384, 278] on input "lumi" at bounding box center [395, 281] width 200 height 25
type input "l"
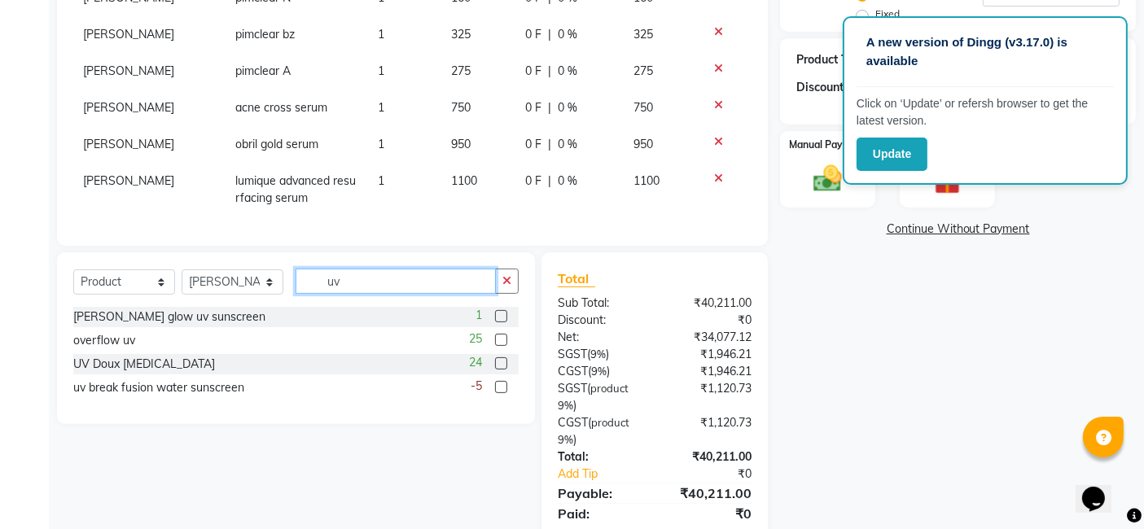
type input "uv"
click at [502, 367] on label at bounding box center [501, 363] width 12 height 12
click at [502, 367] on input "checkbox" at bounding box center [500, 364] width 11 height 11
checkbox input "false"
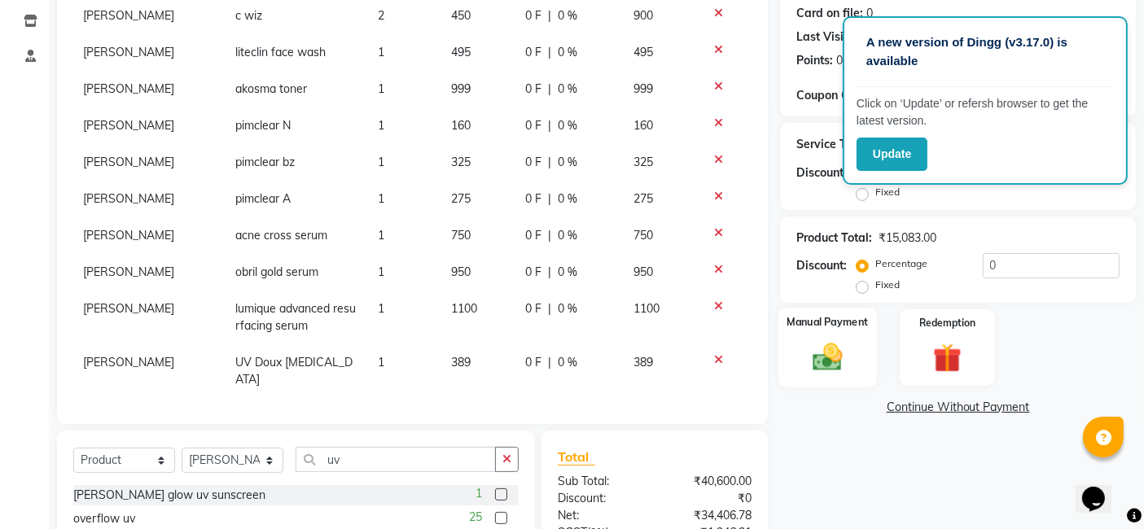
scroll to position [203, 0]
click at [816, 357] on img at bounding box center [827, 356] width 49 height 34
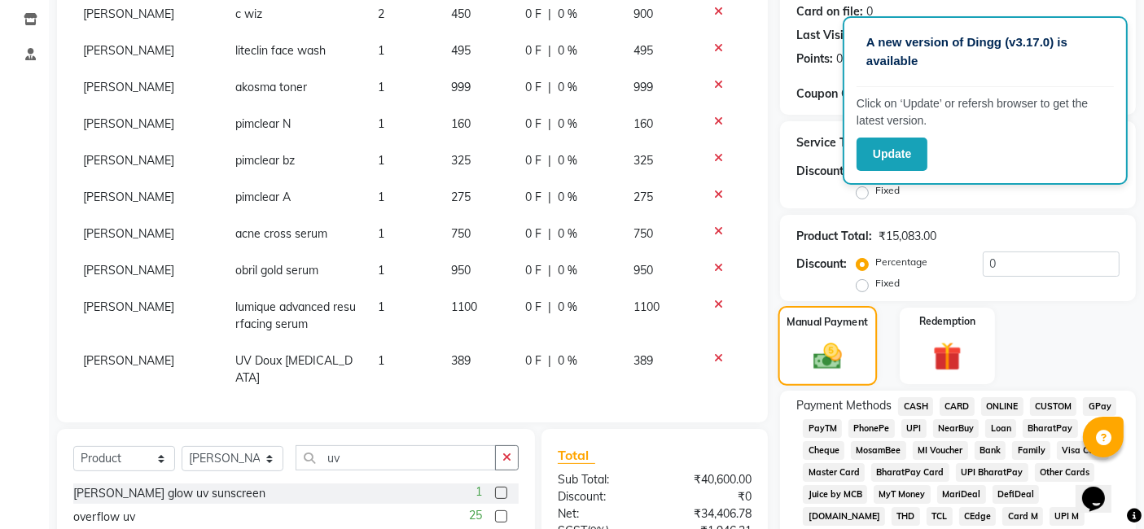
scroll to position [297, 0]
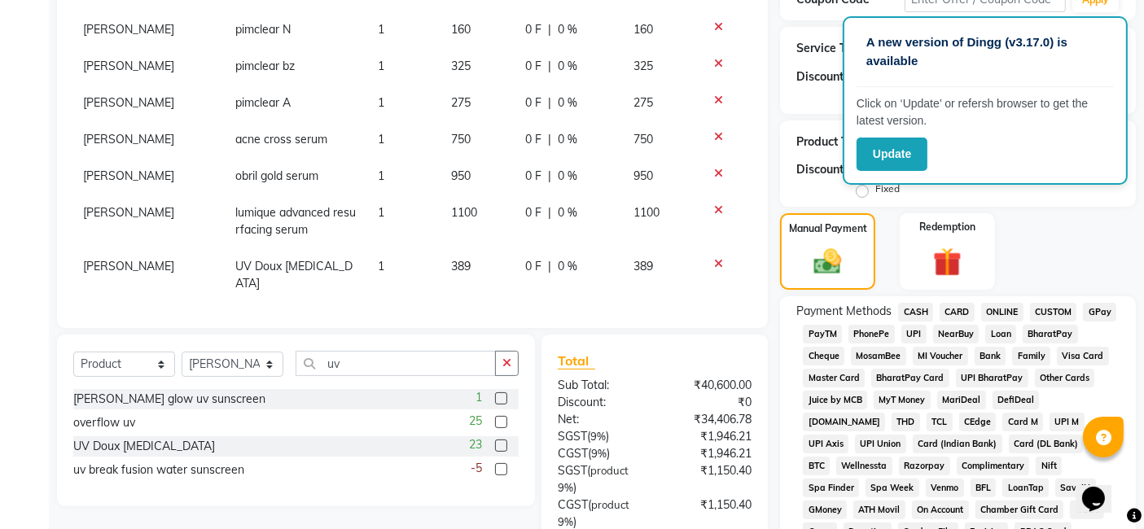
click at [1096, 312] on span "GPay" at bounding box center [1099, 312] width 33 height 19
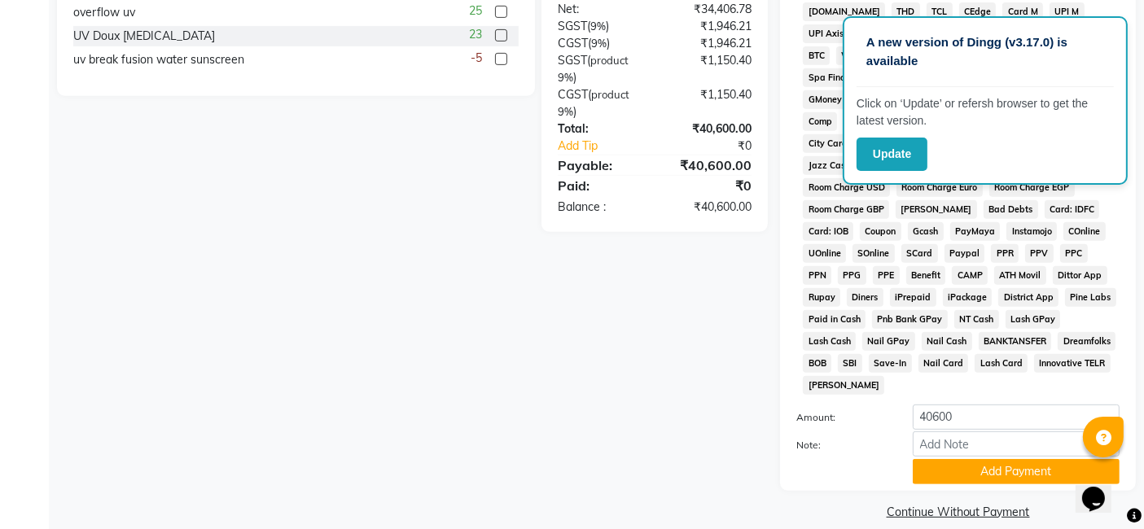
scroll to position [708, 0]
click at [984, 404] on input "40600" at bounding box center [1015, 416] width 207 height 25
type input "4"
type input "10600"
click at [923, 458] on button "Add Payment" at bounding box center [1015, 470] width 207 height 25
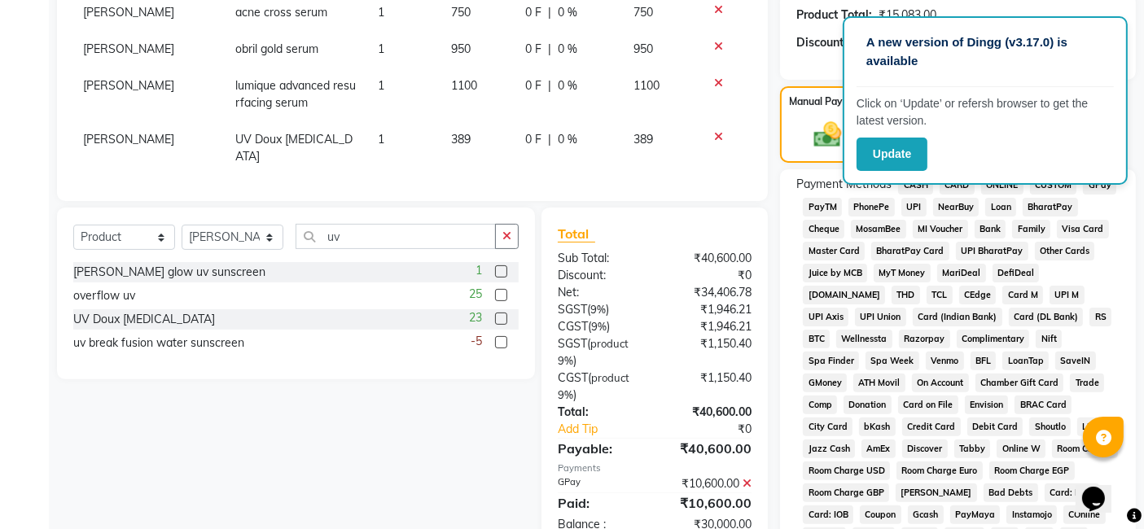
scroll to position [353, 0]
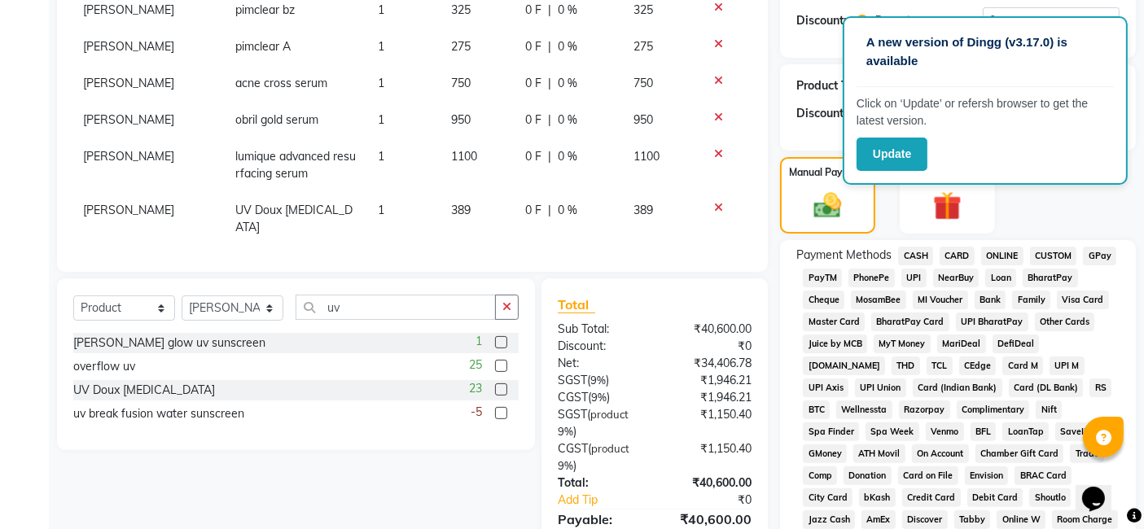
click at [916, 252] on span "CASH" at bounding box center [915, 256] width 35 height 19
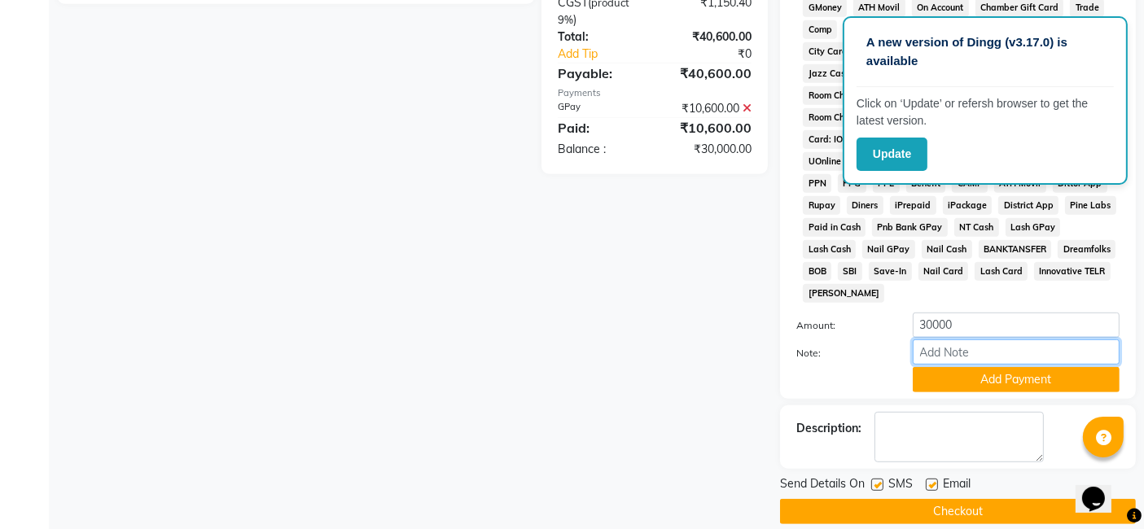
click at [939, 339] on input "Note:" at bounding box center [1015, 351] width 207 height 25
type input "Cash"
click at [952, 367] on button "Add Payment" at bounding box center [1015, 379] width 207 height 25
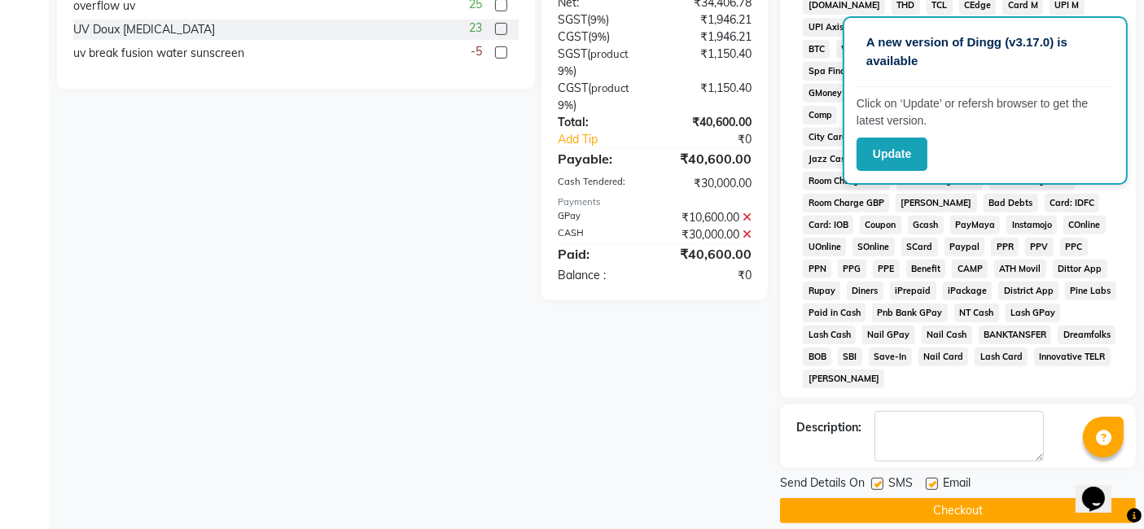
click at [956, 498] on button "Checkout" at bounding box center [958, 510] width 356 height 25
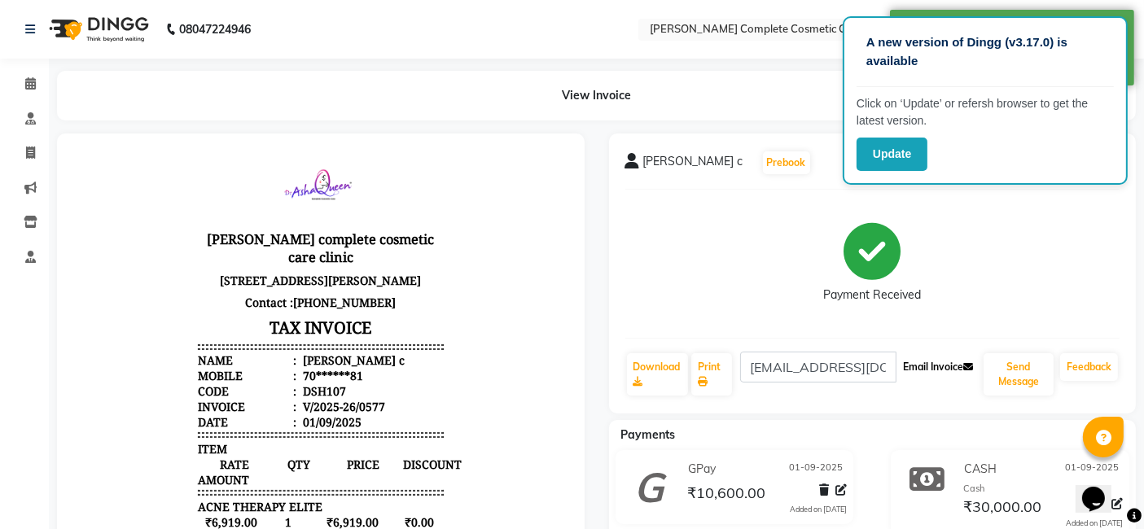
click at [926, 366] on button "Email Invoice" at bounding box center [938, 367] width 83 height 28
click at [1046, 376] on button "Send Message" at bounding box center [1018, 374] width 70 height 42
click at [1079, 370] on link "Feedback" at bounding box center [1089, 367] width 58 height 28
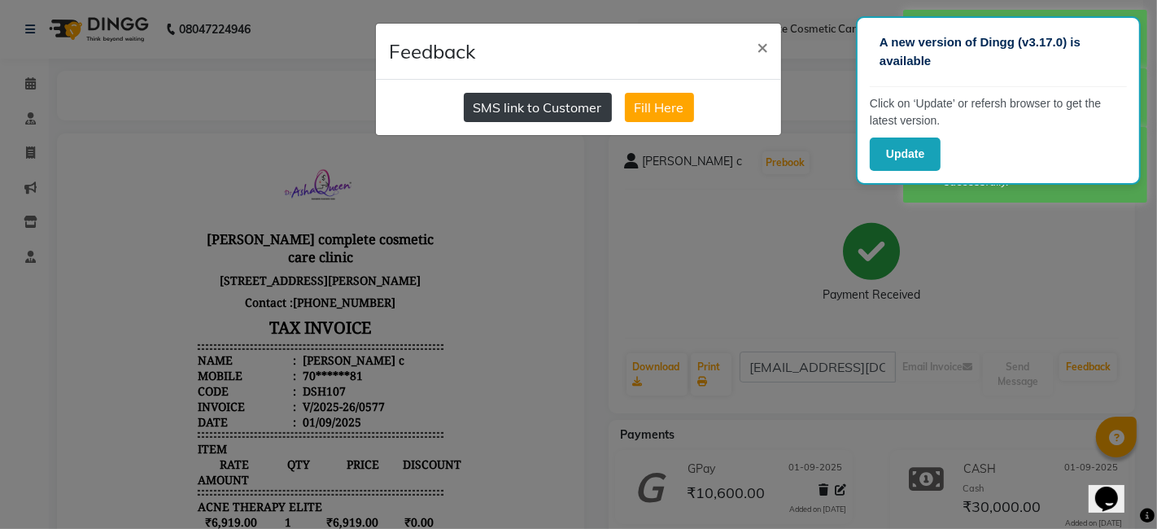
click at [542, 98] on button "SMS link to Customer" at bounding box center [538, 107] width 148 height 29
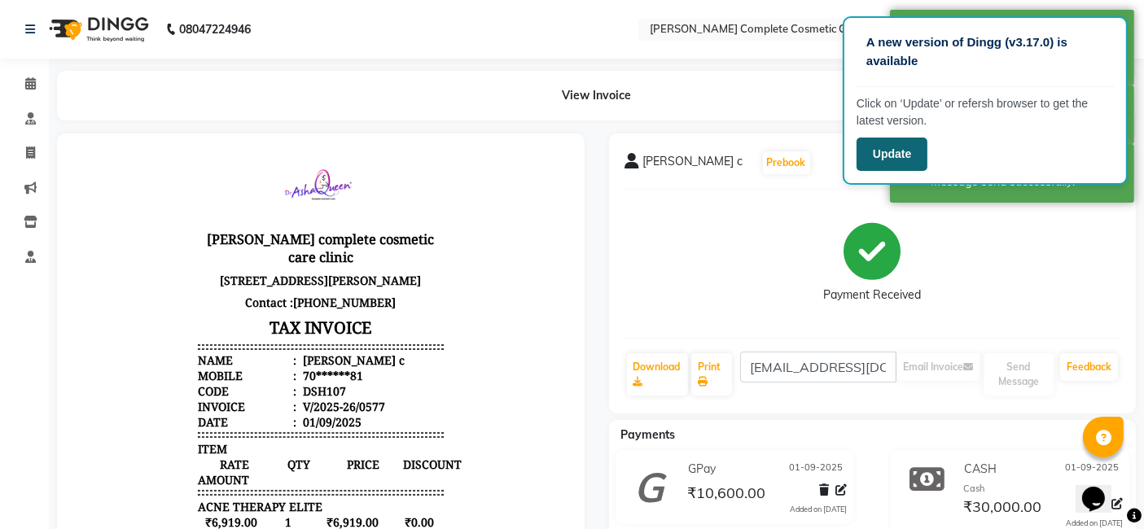
click at [895, 154] on button "Update" at bounding box center [891, 154] width 71 height 33
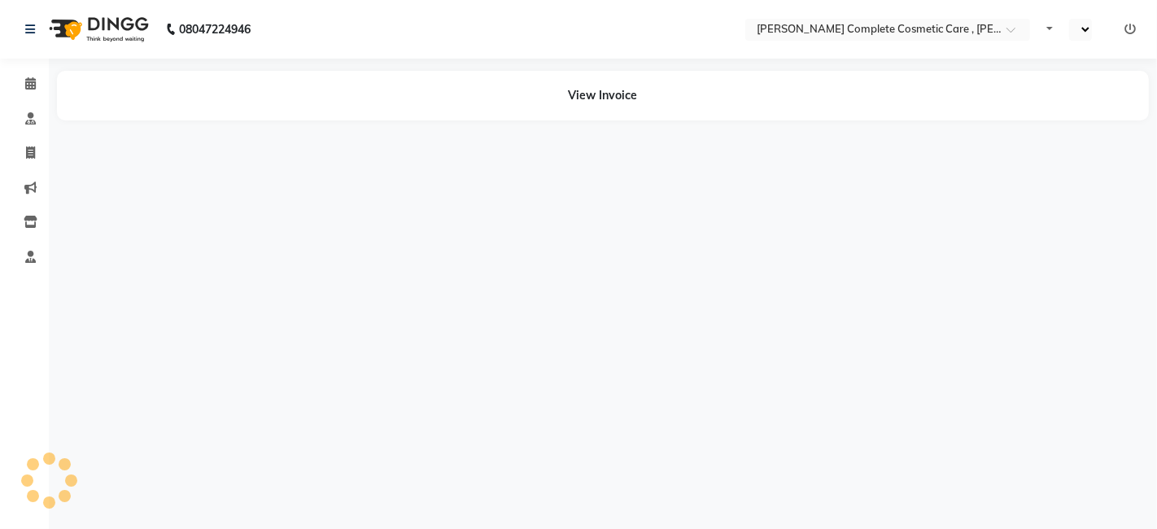
select select "en"
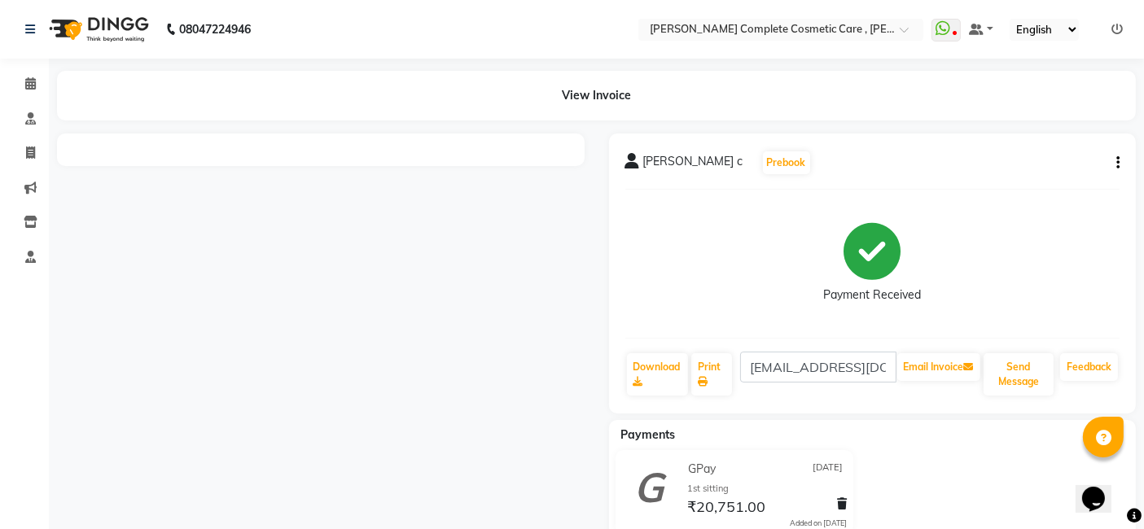
scroll to position [49, 0]
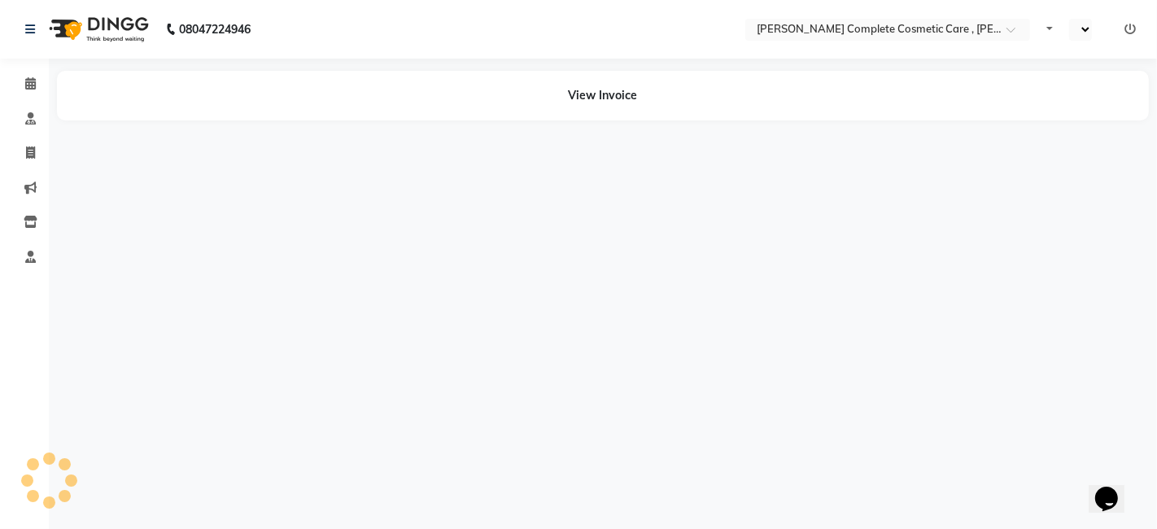
select select "en"
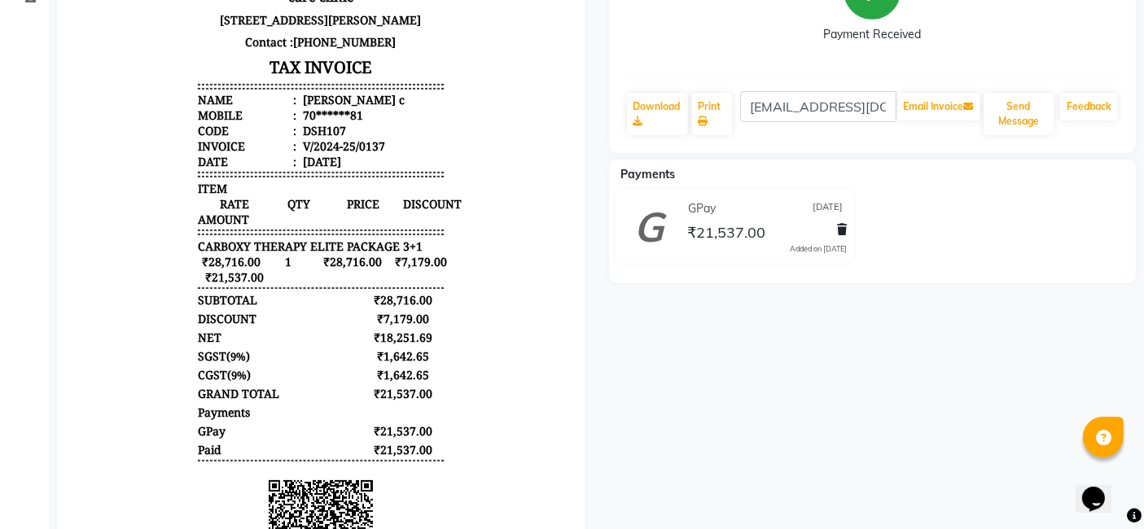
scroll to position [260, 0]
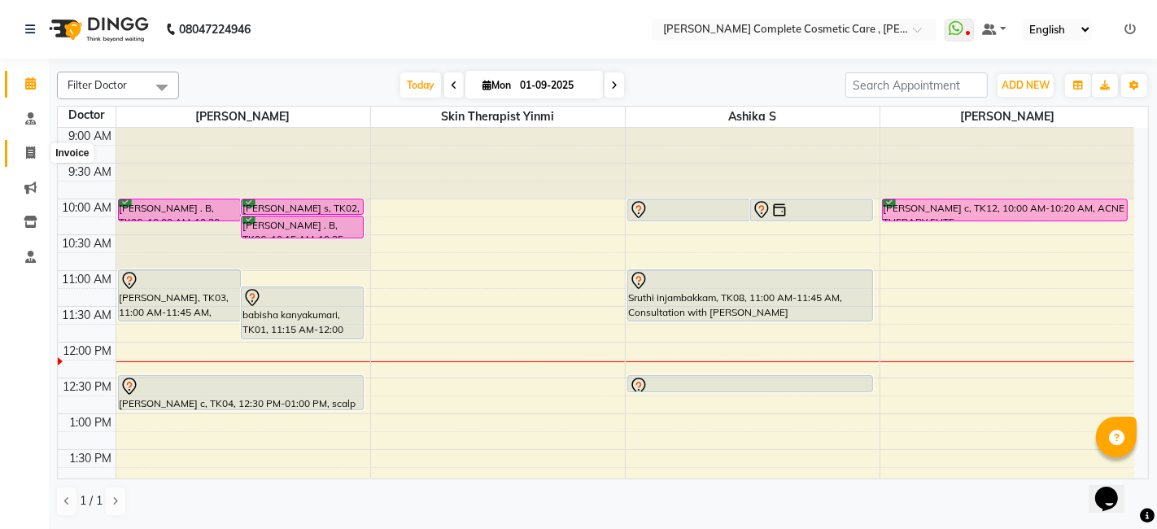
click at [32, 157] on icon at bounding box center [30, 153] width 9 height 12
select select "7560"
select select "service"
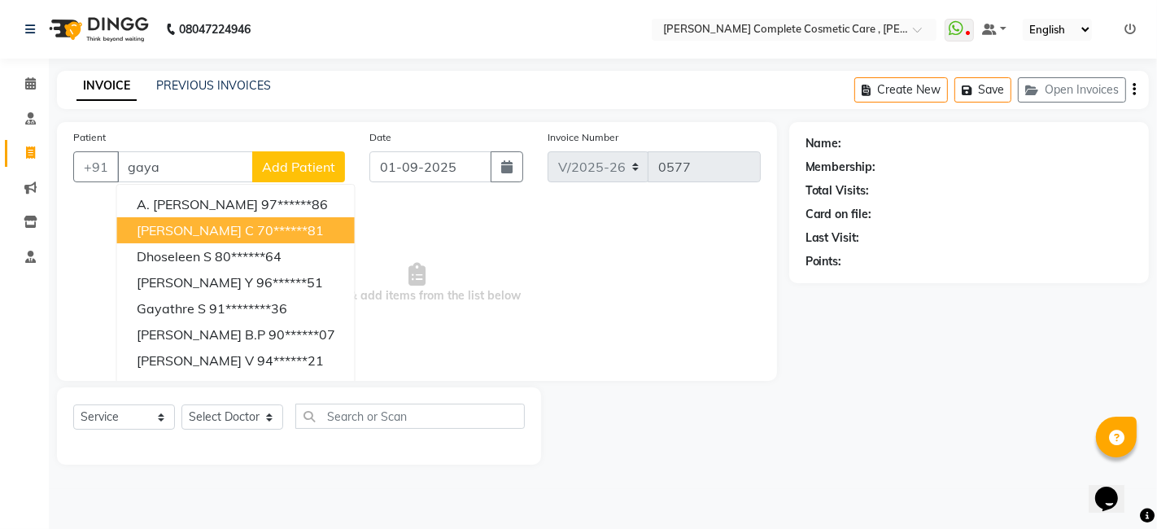
click at [168, 230] on span "[PERSON_NAME] c" at bounding box center [195, 230] width 117 height 16
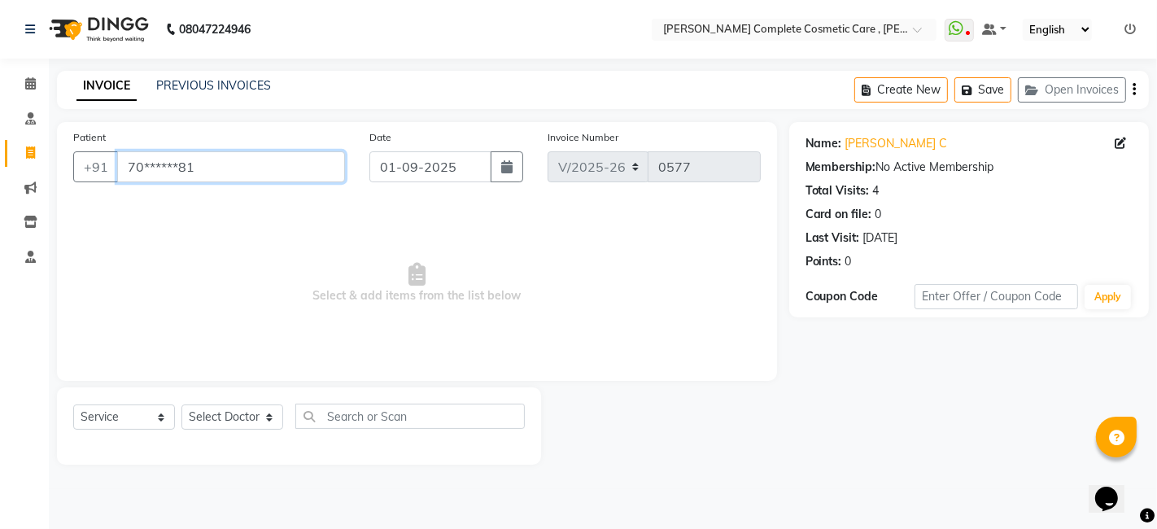
click at [287, 152] on input "70******81" at bounding box center [231, 166] width 228 height 31
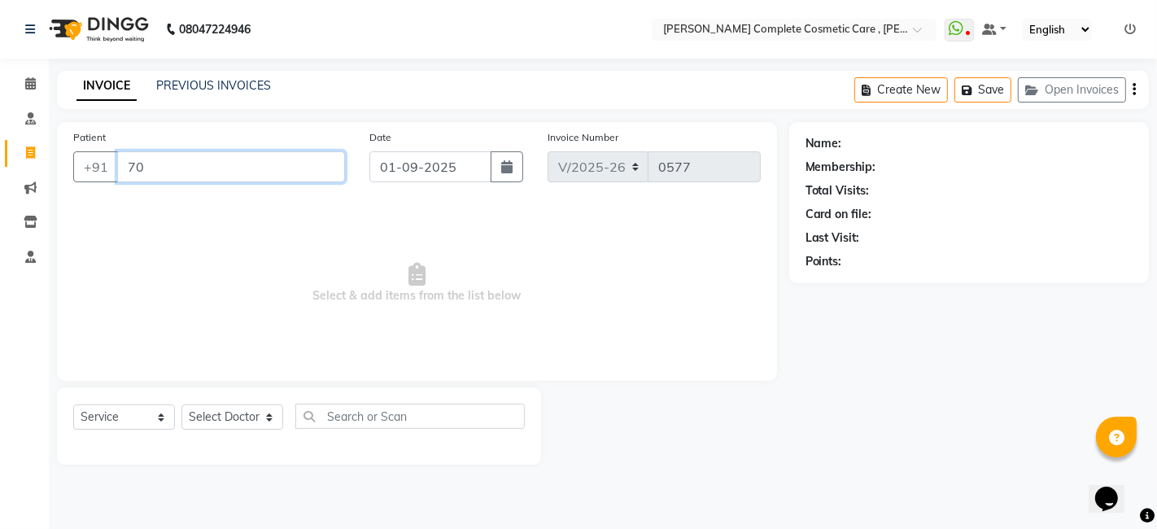
type input "7"
paste input "+91 70107 14081"
click at [198, 168] on input "+91 70107 14081" at bounding box center [185, 166] width 136 height 31
click at [154, 166] on input "+91 7010714081" at bounding box center [185, 166] width 136 height 31
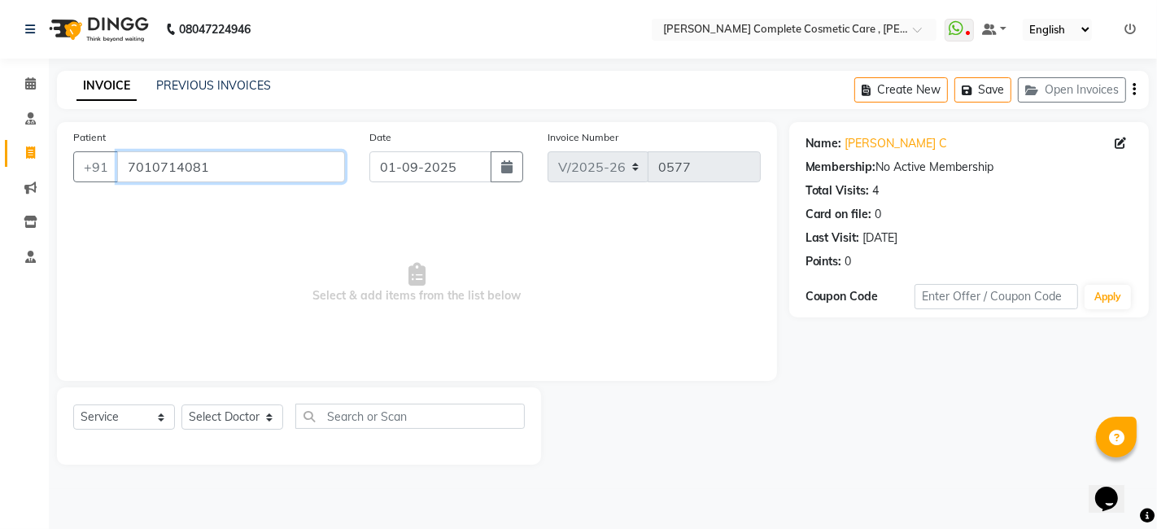
click at [213, 166] on input "7010714081" at bounding box center [231, 166] width 228 height 31
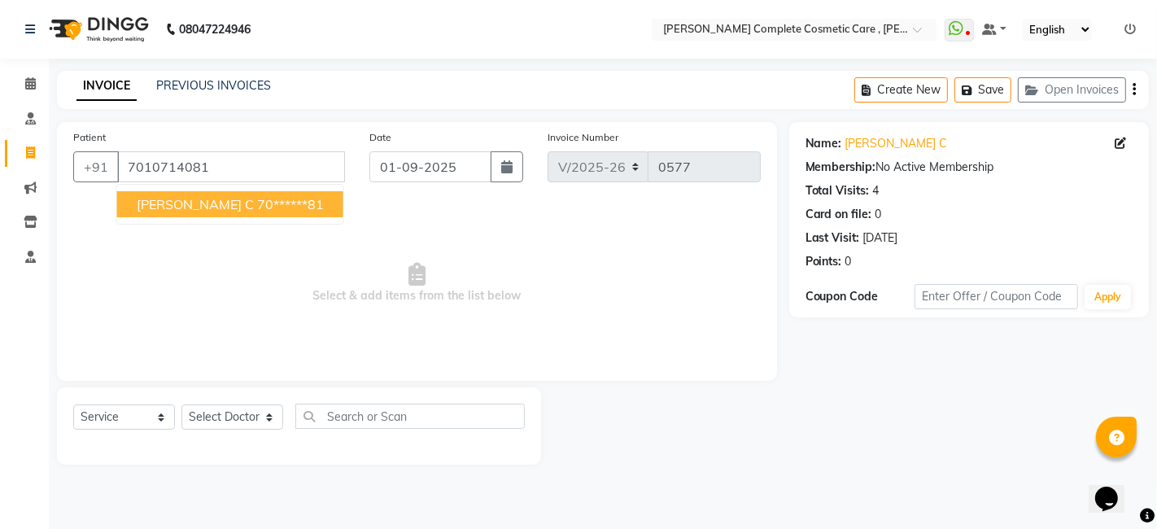
click at [257, 202] on ngb-highlight "70******81" at bounding box center [290, 204] width 67 height 16
type input "70******81"
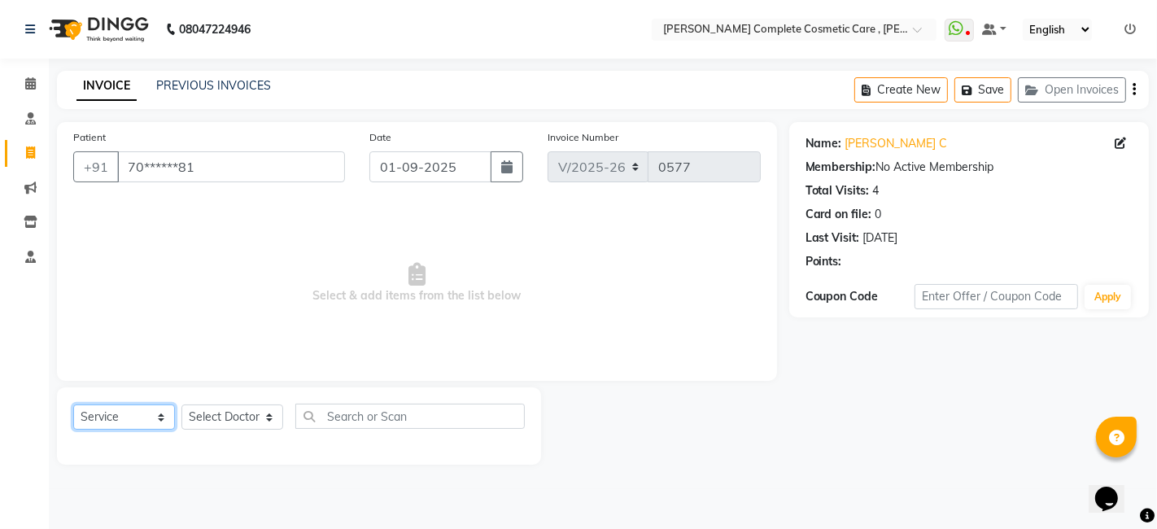
click at [155, 416] on select "Select Service Product Membership Package Voucher Prepaid Gift Card" at bounding box center [124, 417] width 102 height 25
select select "product"
click at [73, 405] on select "Select Service Product Membership Package Voucher Prepaid Gift Card" at bounding box center [124, 417] width 102 height 25
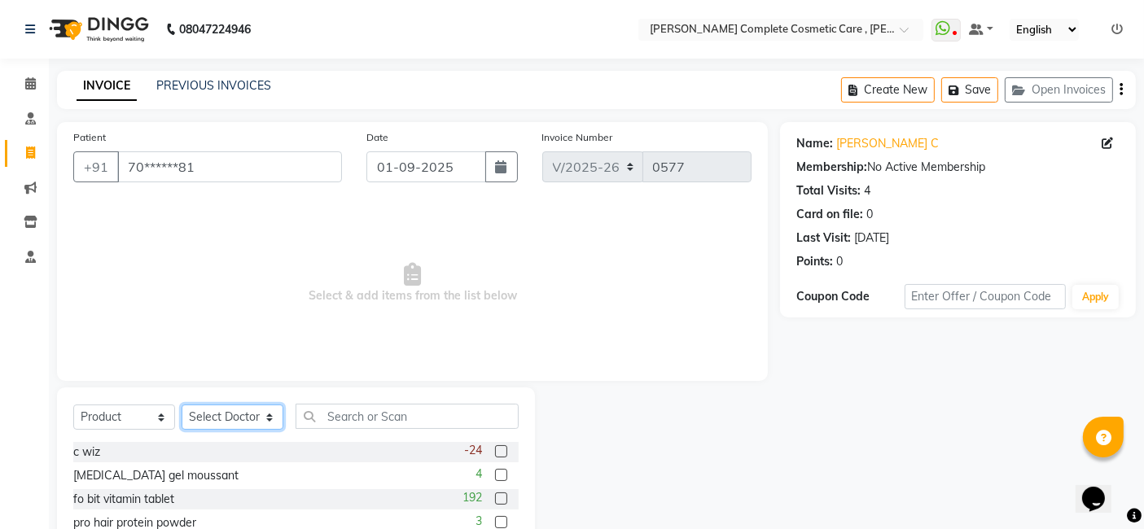
click at [235, 411] on select "Select Doctor ashika s Dr. Asha Queen saranya k skin therapist yinmi srikanth" at bounding box center [233, 417] width 102 height 25
select select "88116"
click at [182, 405] on select "Select Doctor ashika s Dr. Asha Queen saranya k skin therapist yinmi srikanth" at bounding box center [233, 417] width 102 height 25
click at [357, 423] on input "text" at bounding box center [406, 416] width 223 height 25
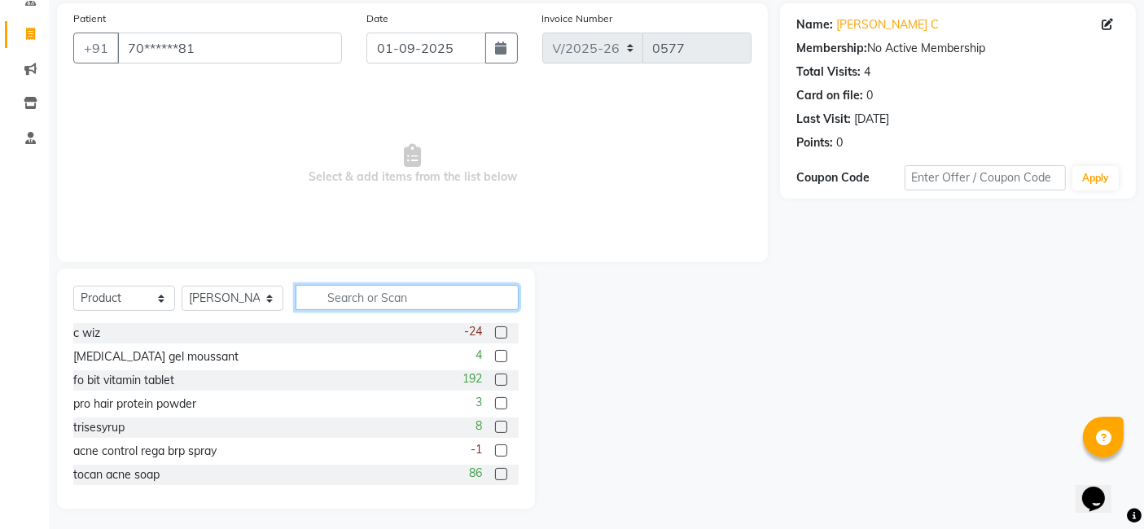
scroll to position [120, 0]
click at [376, 291] on input "text" at bounding box center [406, 295] width 223 height 25
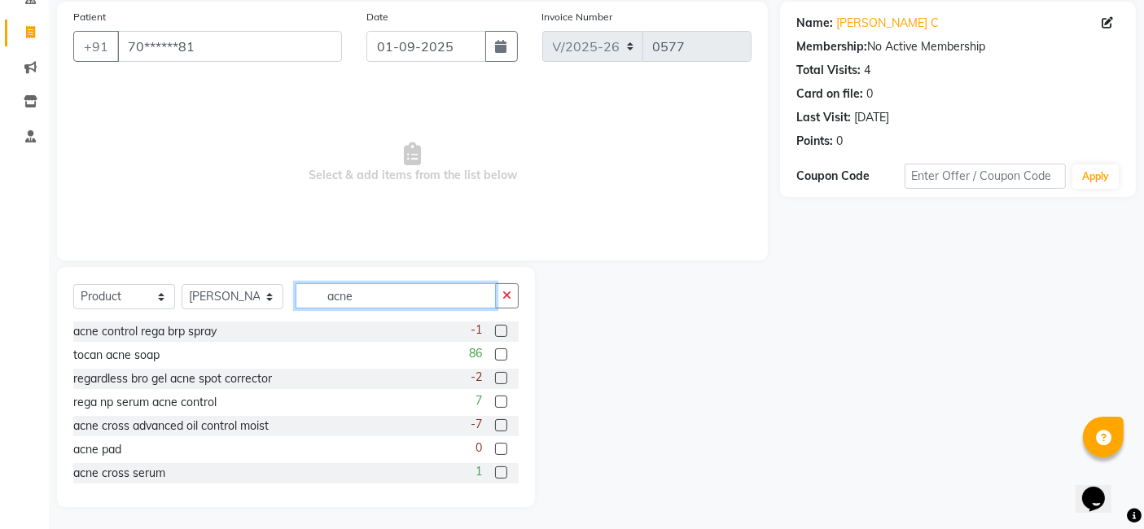
type input "acne"
click at [495, 426] on label at bounding box center [501, 425] width 12 height 12
click at [495, 426] on input "checkbox" at bounding box center [500, 426] width 11 height 11
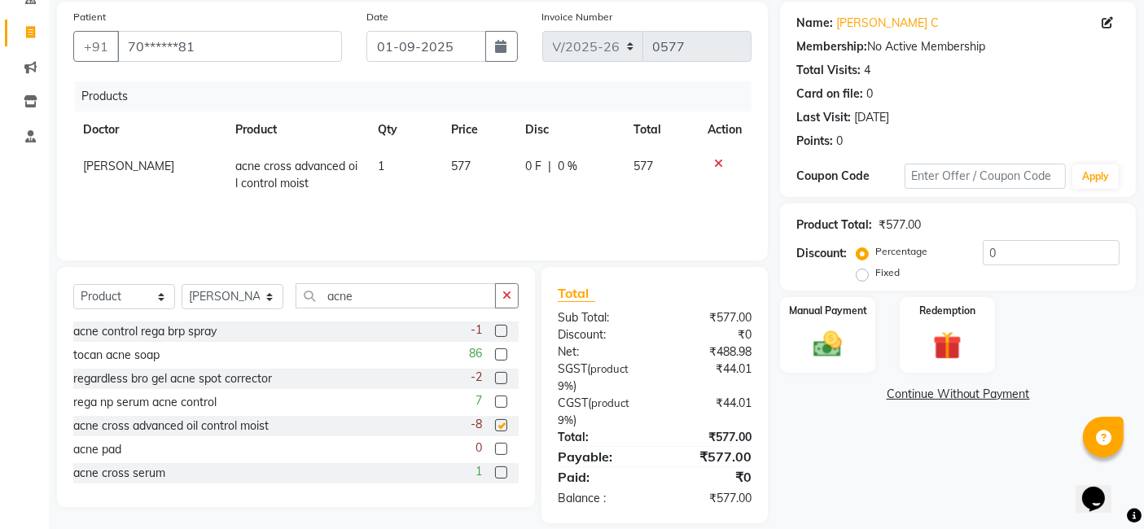
checkbox input "false"
click at [467, 169] on td "577" at bounding box center [478, 175] width 74 height 54
select select "88116"
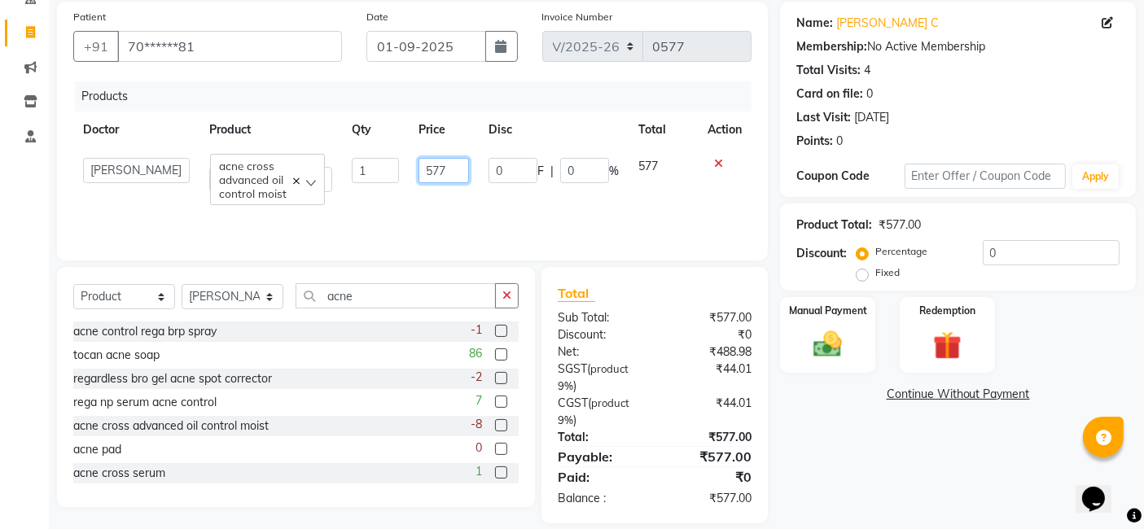
click at [445, 162] on input "577" at bounding box center [443, 170] width 50 height 25
type input "575"
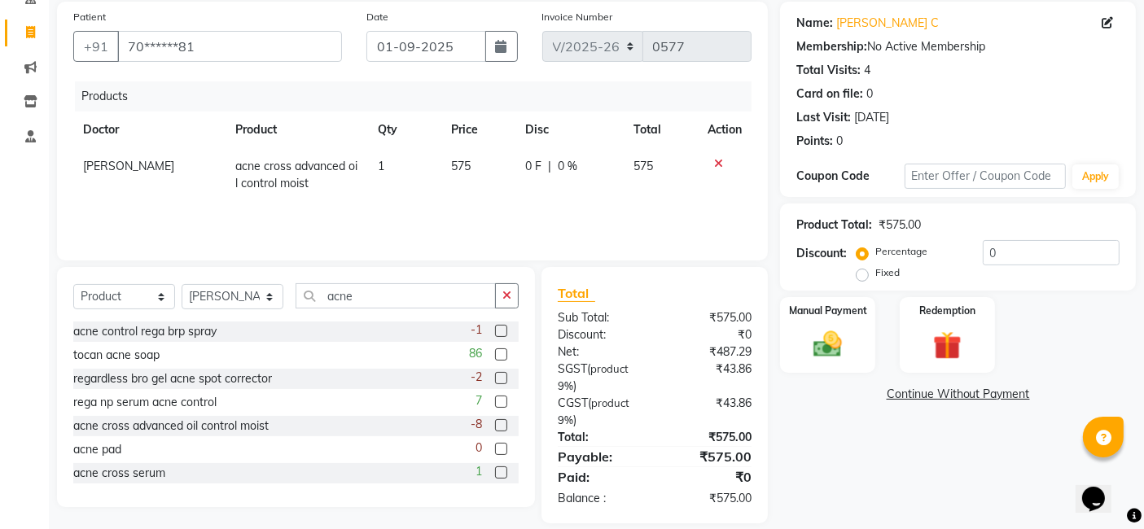
click at [449, 191] on td "575" at bounding box center [478, 175] width 74 height 54
select select "88116"
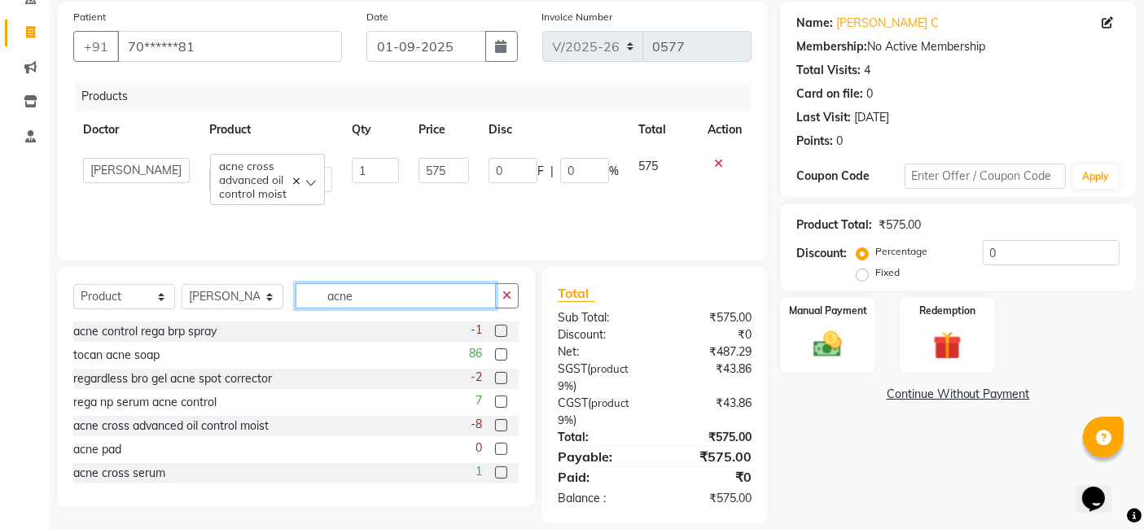
click at [422, 300] on input "acne" at bounding box center [395, 295] width 200 height 25
type input "a"
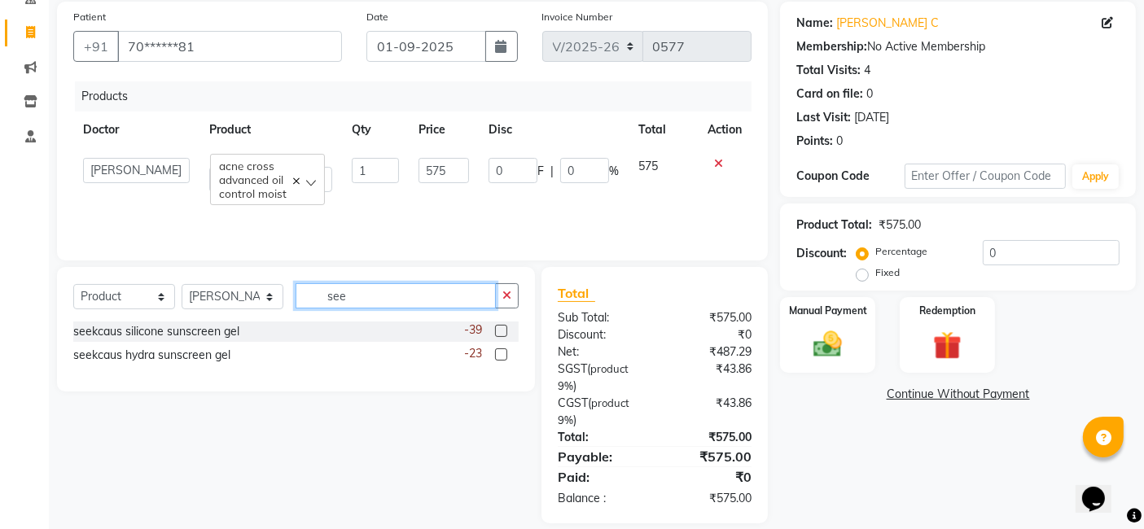
type input "see"
click at [496, 335] on label at bounding box center [501, 331] width 12 height 12
click at [496, 335] on input "checkbox" at bounding box center [500, 331] width 11 height 11
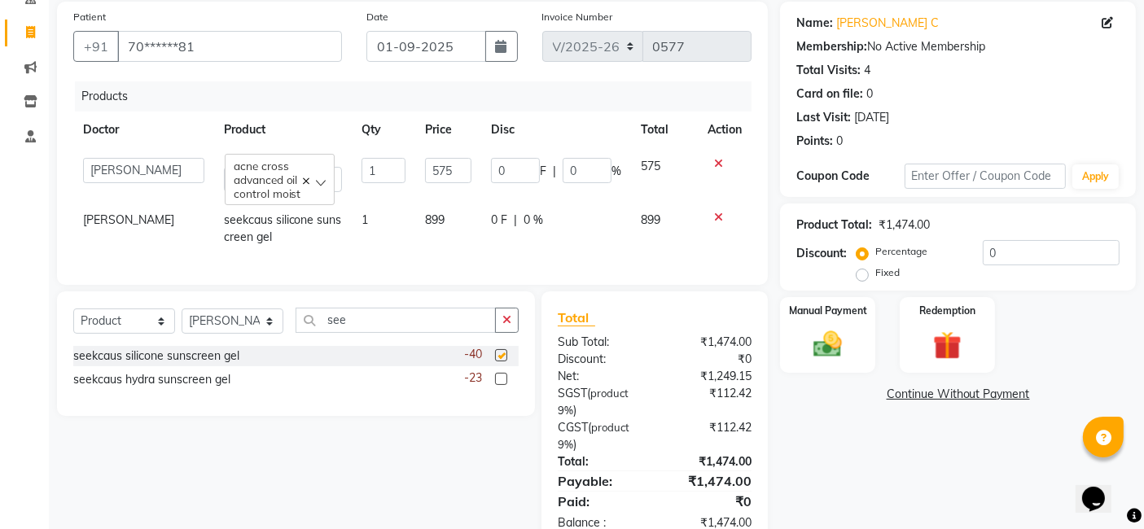
checkbox input "false"
click at [439, 333] on input "see" at bounding box center [395, 320] width 200 height 25
type input "s"
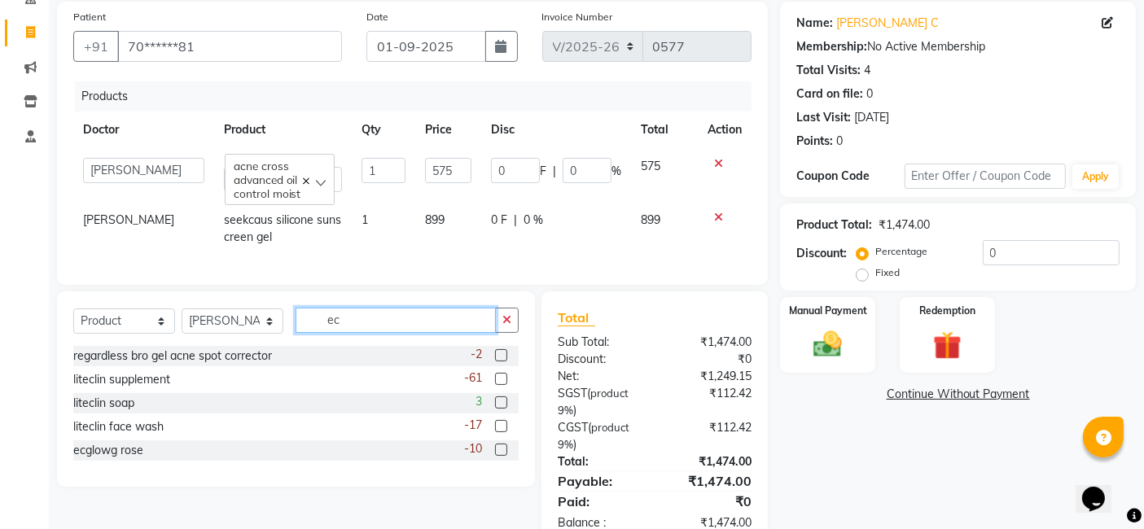
type input "ec"
click at [502, 456] on label at bounding box center [501, 450] width 12 height 12
click at [502, 456] on input "checkbox" at bounding box center [500, 450] width 11 height 11
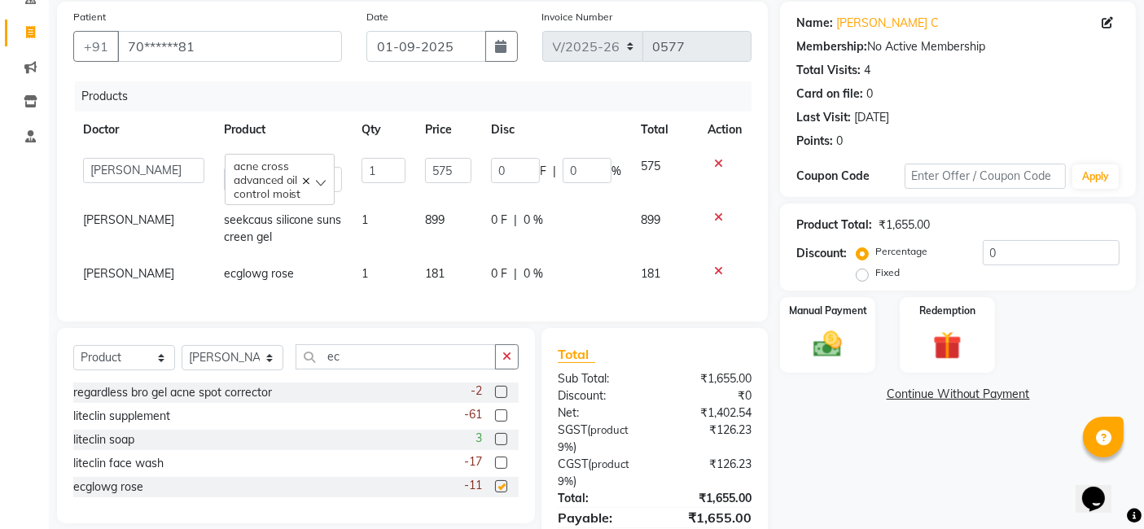
checkbox input "false"
click at [414, 370] on input "ec" at bounding box center [395, 356] width 200 height 25
type input "e"
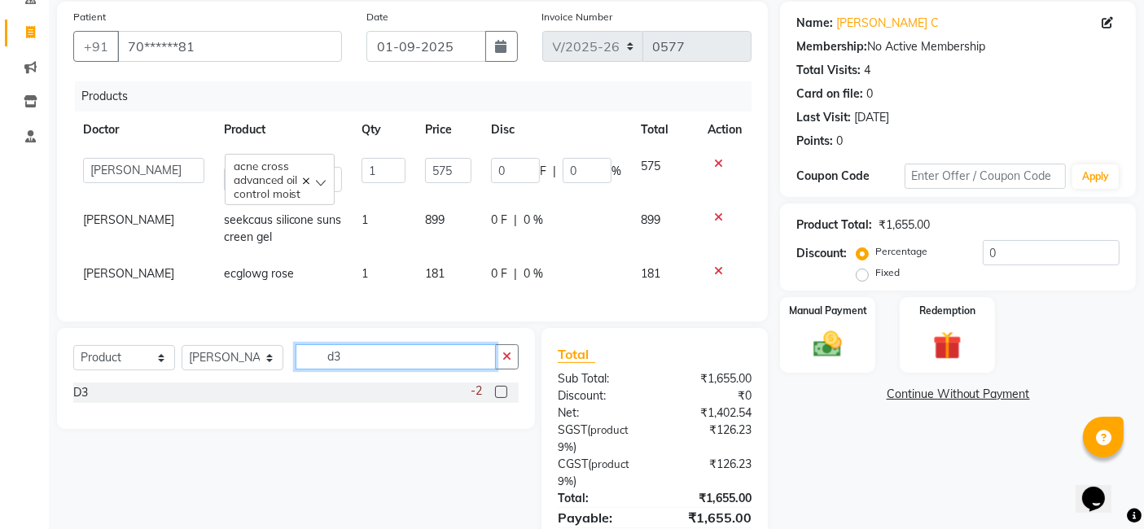
type input "d3"
click at [502, 398] on label at bounding box center [501, 392] width 12 height 12
click at [502, 398] on input "checkbox" at bounding box center [500, 392] width 11 height 11
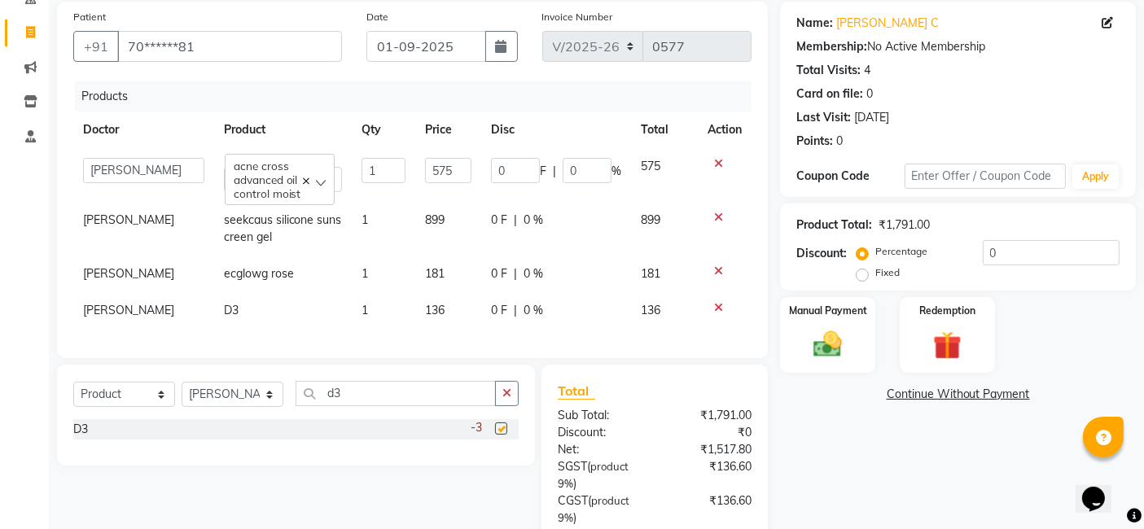
checkbox input "false"
click at [447, 405] on input "d3" at bounding box center [395, 393] width 200 height 25
type input "d"
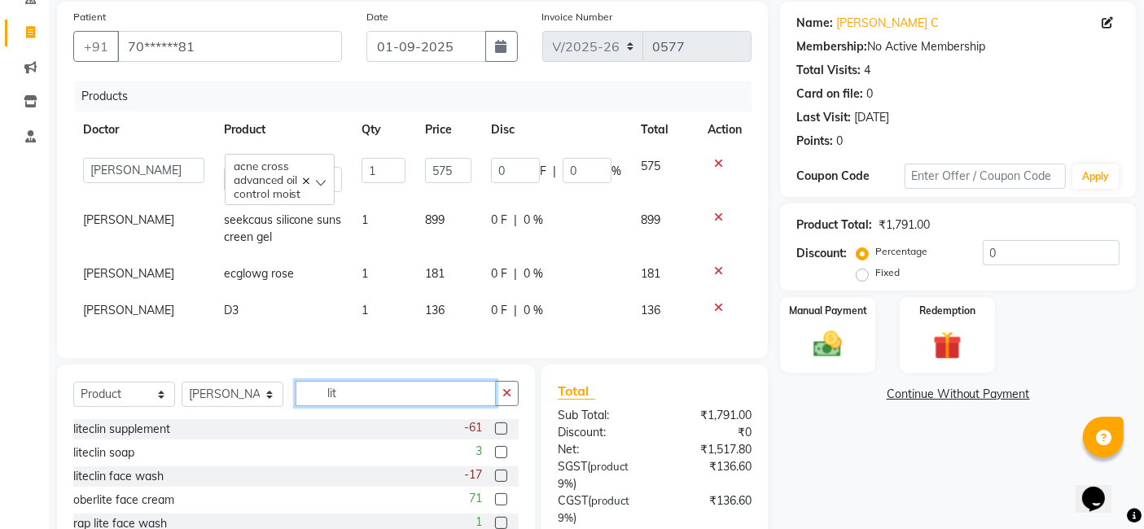
type input "lit"
click at [500, 458] on label at bounding box center [501, 452] width 12 height 12
click at [500, 458] on input "checkbox" at bounding box center [500, 453] width 11 height 11
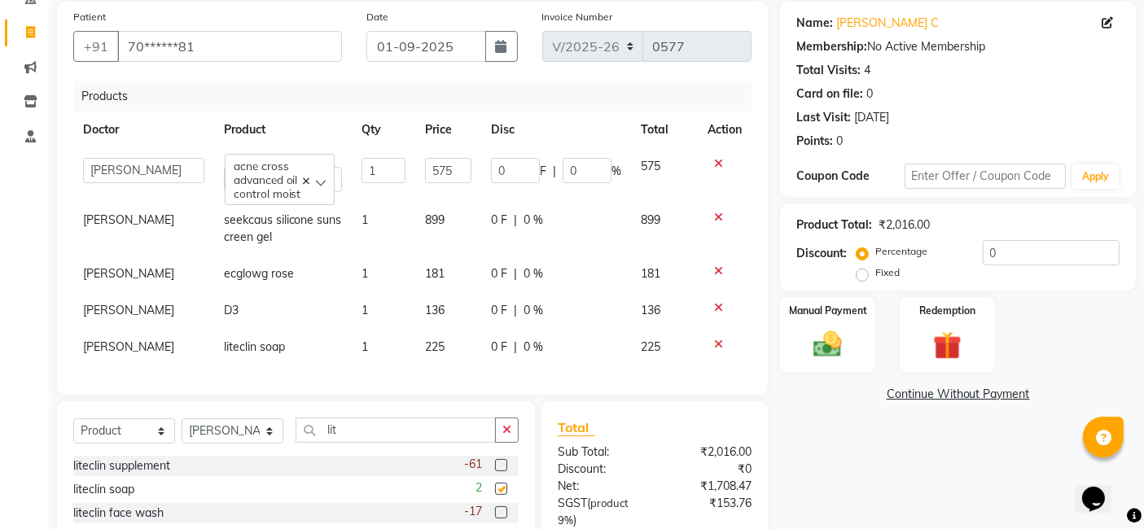
checkbox input "false"
click at [360, 340] on td "1" at bounding box center [383, 347] width 63 height 37
select select "88116"
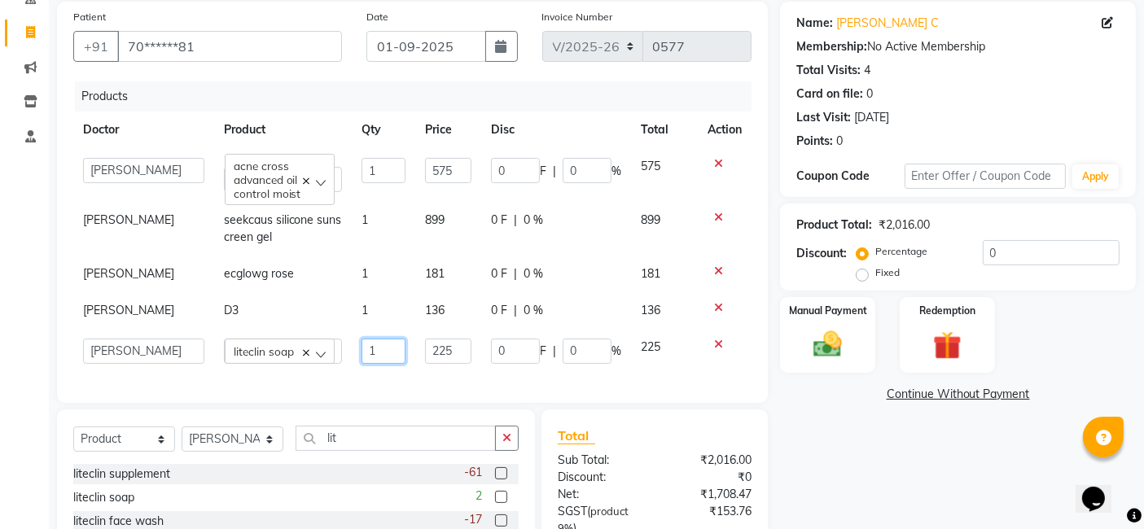
click at [365, 359] on input "1" at bounding box center [383, 351] width 44 height 25
type input "2"
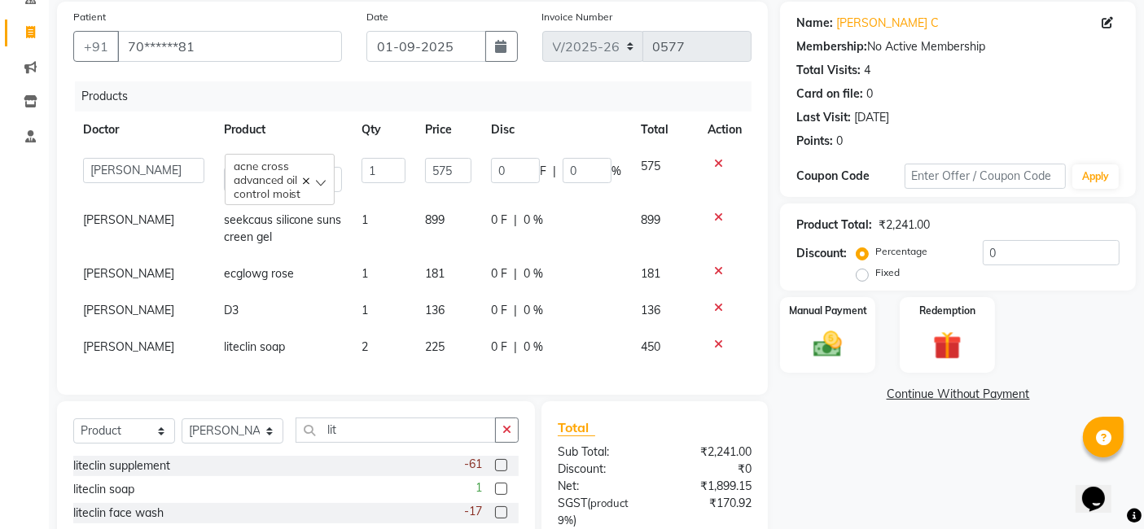
click at [387, 414] on div "Patient +91 70******81 Date 01-09-2025 Invoice Number V/2025 V/2025-26 0577 Pro…" at bounding box center [412, 330] width 735 height 656
click at [502, 471] on label at bounding box center [501, 465] width 12 height 12
click at [502, 471] on input "checkbox" at bounding box center [500, 466] width 11 height 11
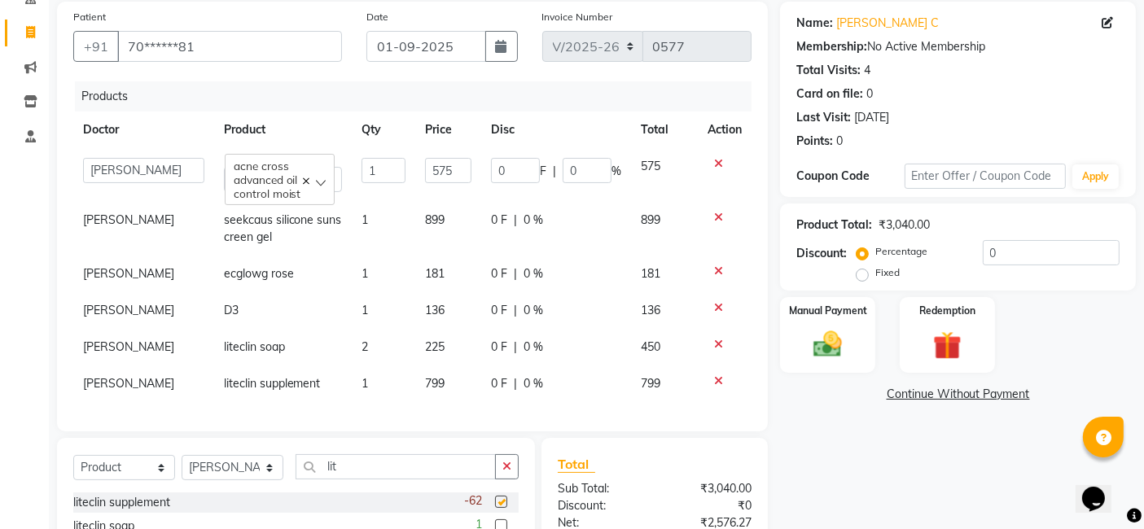
checkbox input "false"
click at [440, 383] on span "799" at bounding box center [435, 383] width 20 height 15
select select "88116"
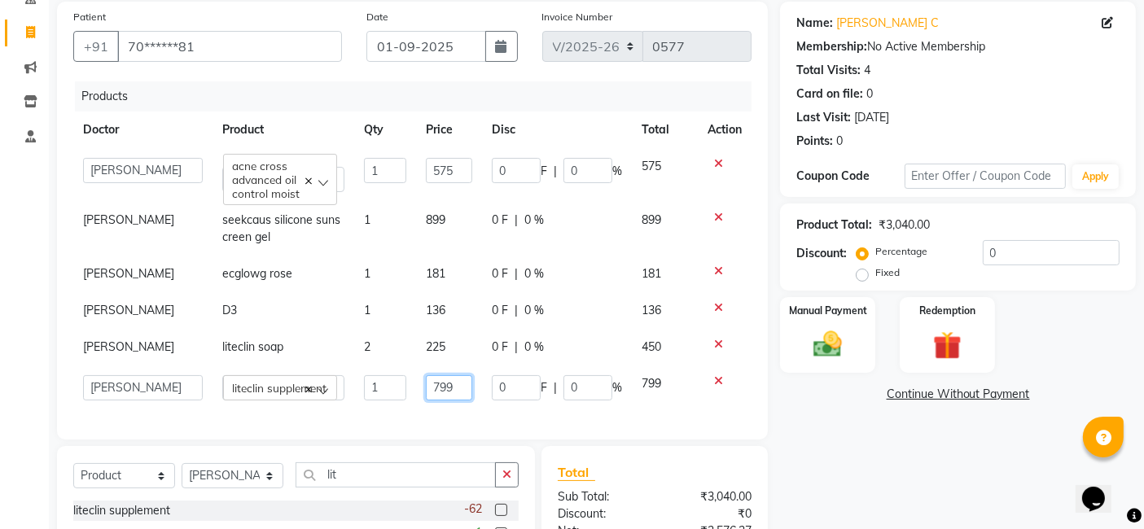
click at [441, 391] on input "799" at bounding box center [449, 387] width 46 height 25
type input "7"
type input "850"
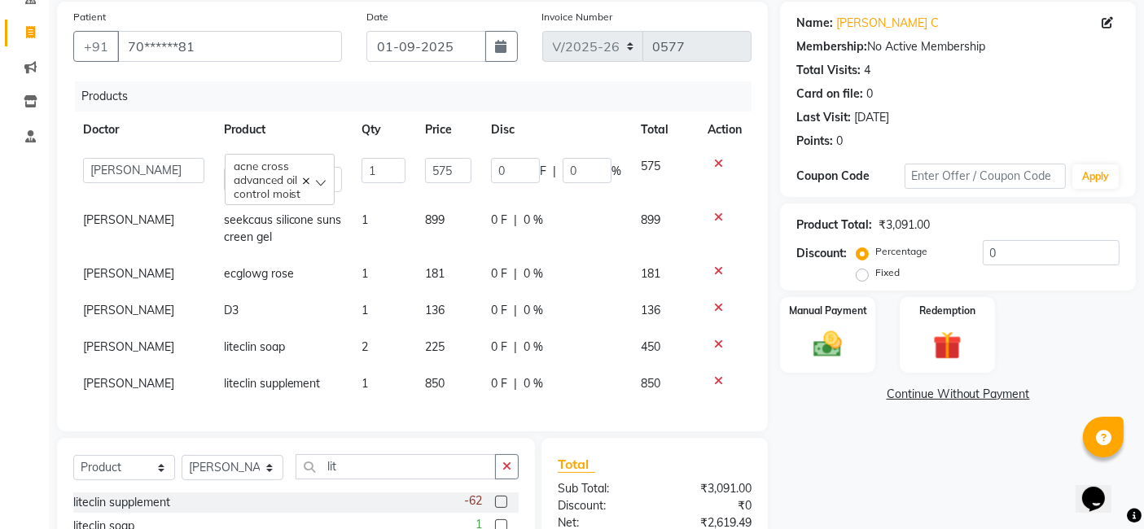
click at [362, 383] on td "1" at bounding box center [383, 383] width 63 height 37
select select "88116"
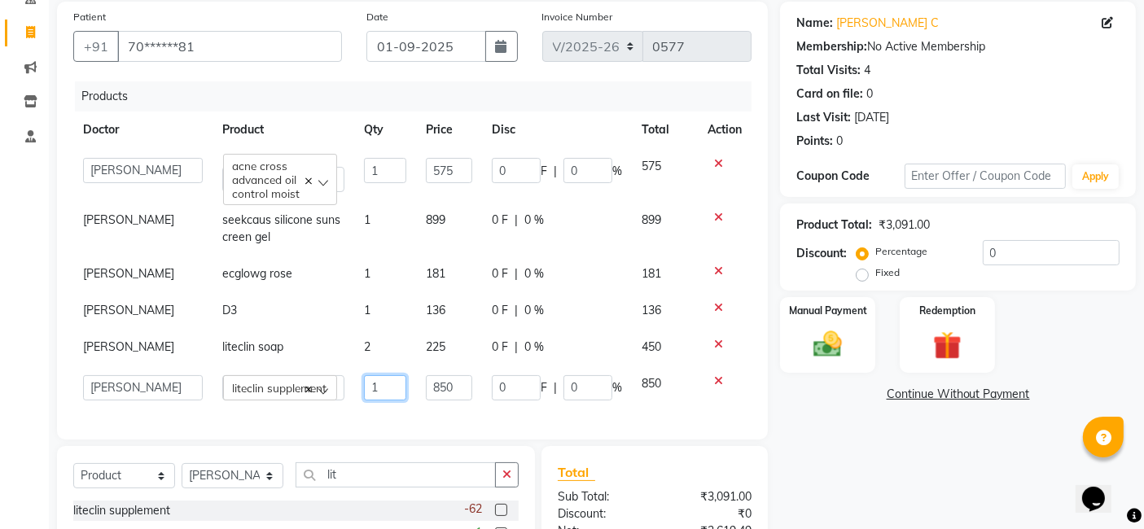
click at [370, 388] on input "1" at bounding box center [385, 387] width 43 height 25
type input "6"
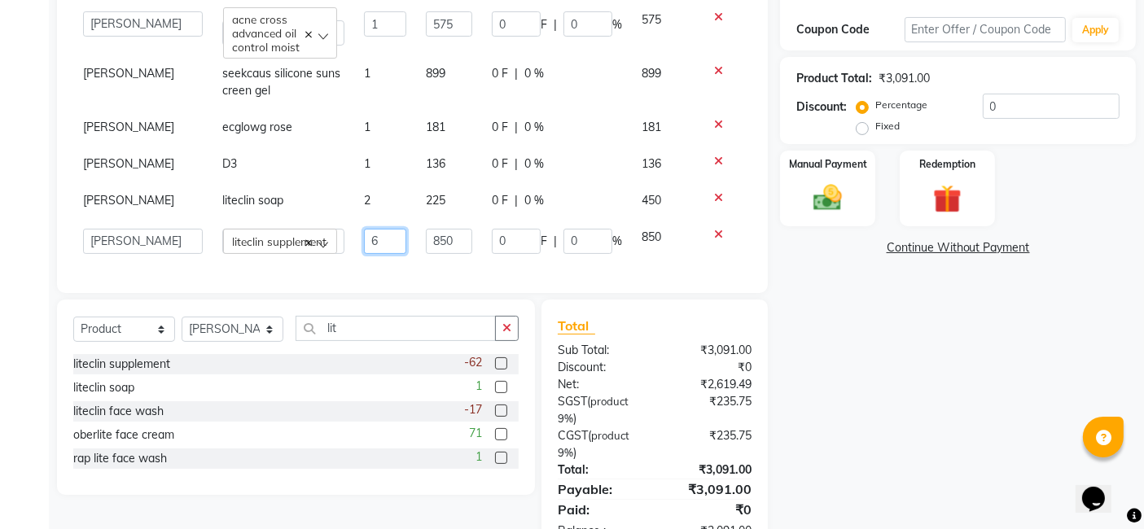
scroll to position [269, 0]
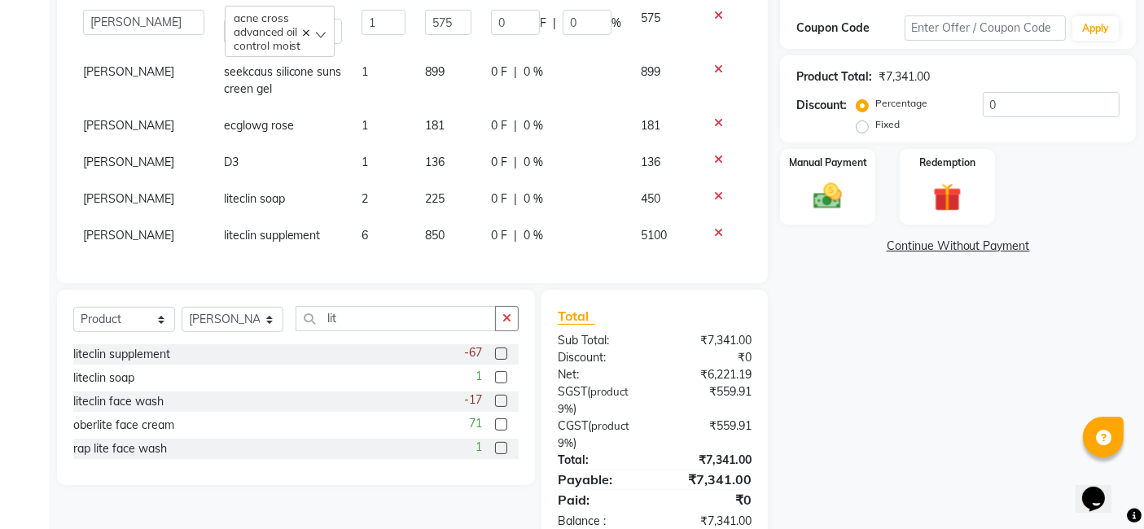
click at [392, 323] on div "Select Service Product Membership Package Voucher Prepaid Gift Card Select Doct…" at bounding box center [296, 387] width 478 height 195
click at [388, 326] on input "lit" at bounding box center [395, 318] width 200 height 25
type input "l"
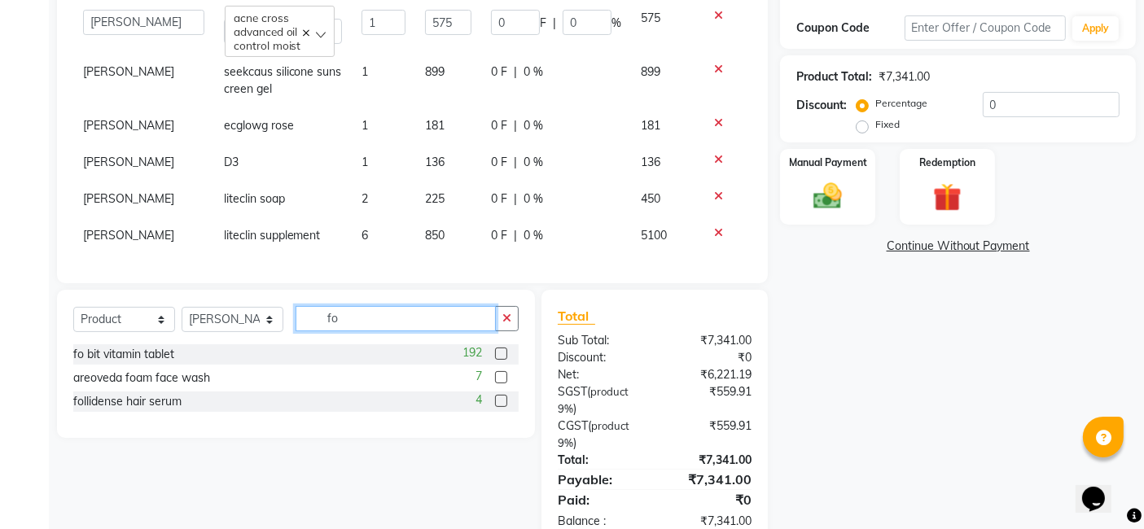
type input "fo"
click at [501, 360] on label at bounding box center [501, 354] width 12 height 12
click at [501, 360] on input "checkbox" at bounding box center [500, 354] width 11 height 11
checkbox input "false"
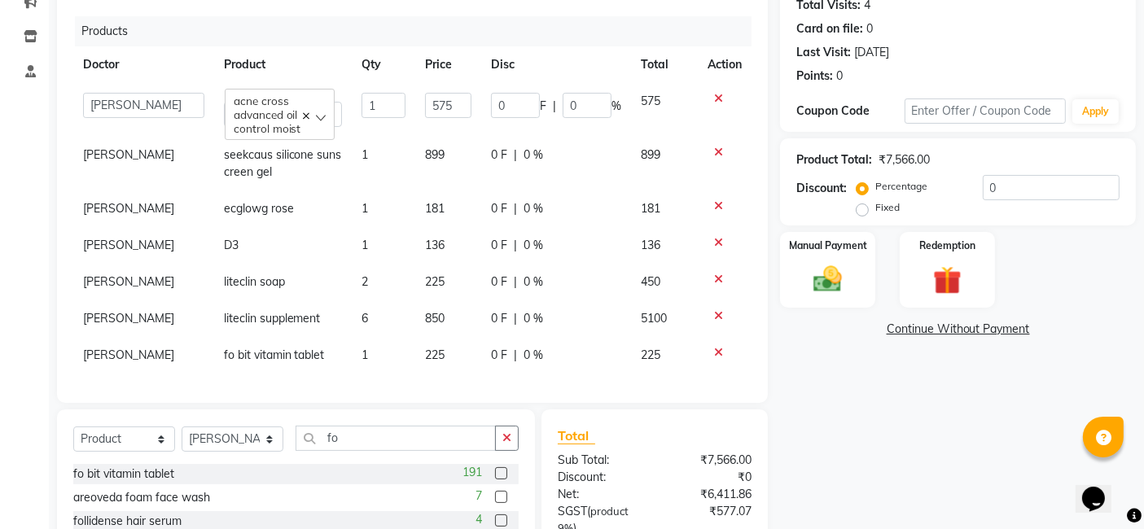
scroll to position [184, 0]
click at [362, 359] on td "1" at bounding box center [383, 357] width 63 height 37
select select "88116"
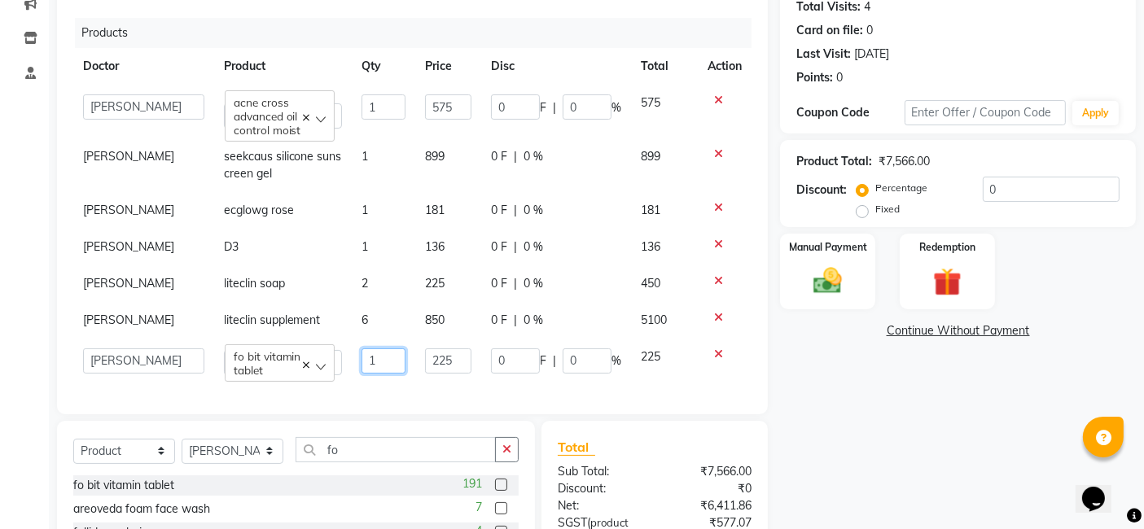
click at [368, 363] on input "1" at bounding box center [383, 360] width 44 height 25
type input "4"
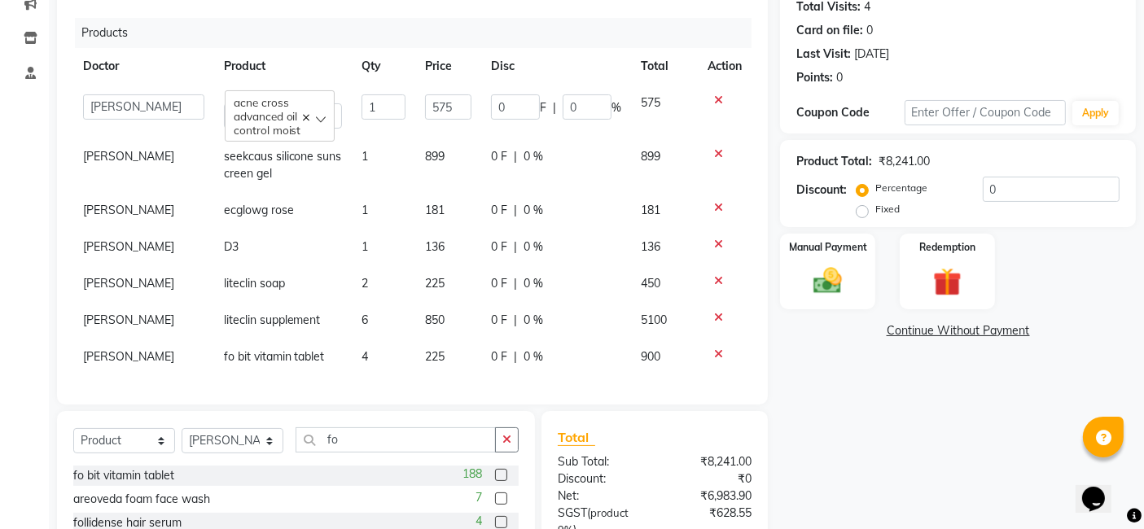
click at [379, 388] on div "Products Doctor Product Qty Price Disc Total Action ashika s Dr. Asha Queen sar…" at bounding box center [412, 203] width 678 height 370
click at [396, 453] on input "fo" at bounding box center [395, 439] width 200 height 25
type input "f"
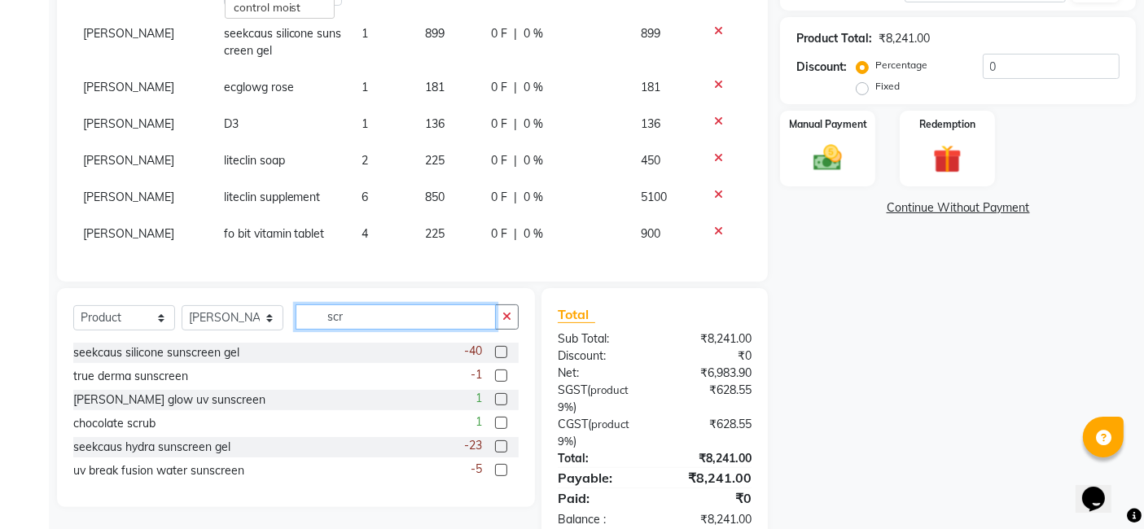
scroll to position [309, 0]
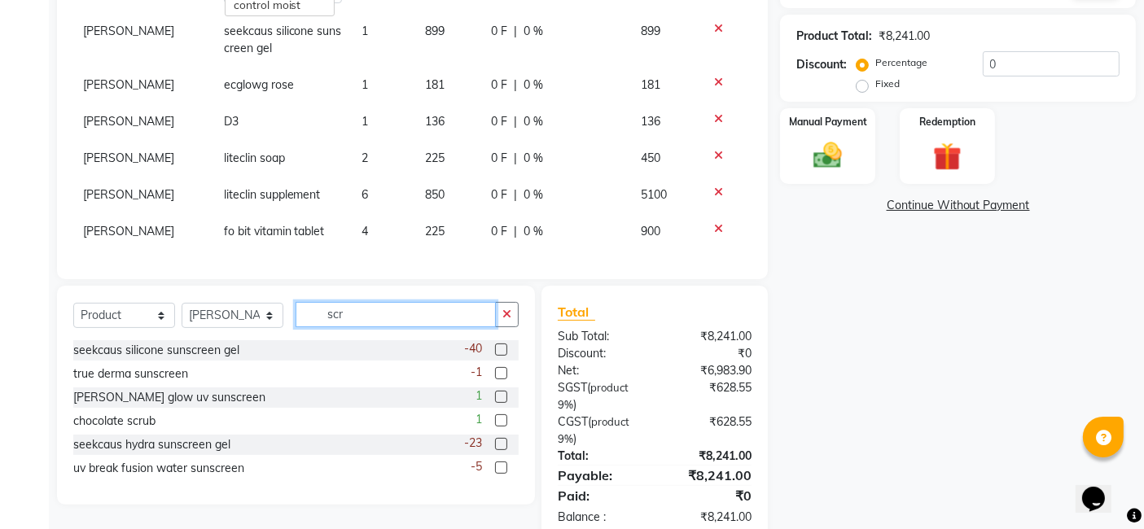
type input "scr"
click at [503, 427] on label at bounding box center [501, 420] width 12 height 12
click at [503, 427] on input "checkbox" at bounding box center [500, 421] width 11 height 11
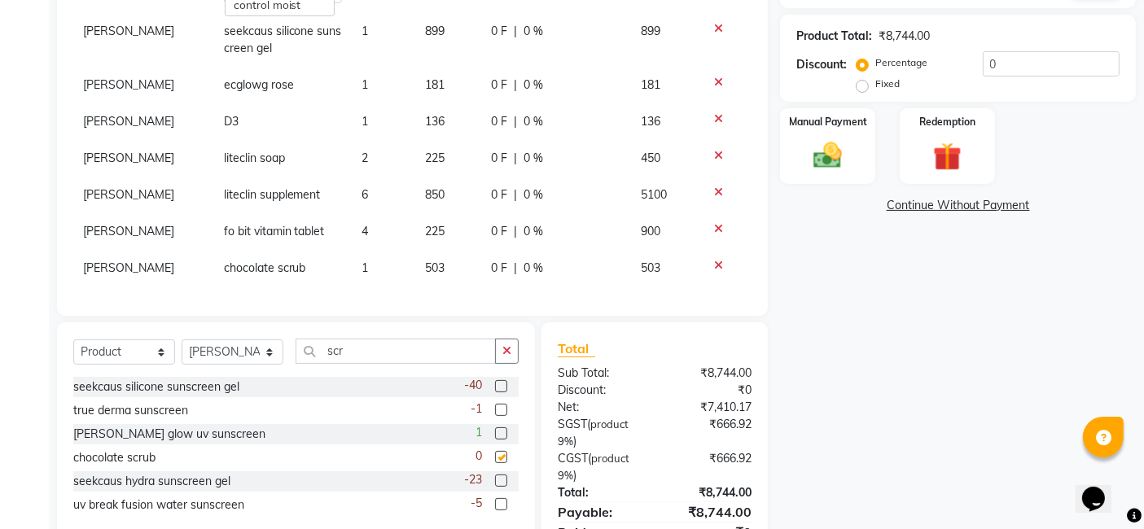
checkbox input "false"
click at [432, 268] on td "503" at bounding box center [448, 268] width 67 height 37
select select "88116"
click at [435, 271] on input "503" at bounding box center [448, 272] width 47 height 25
type input "5"
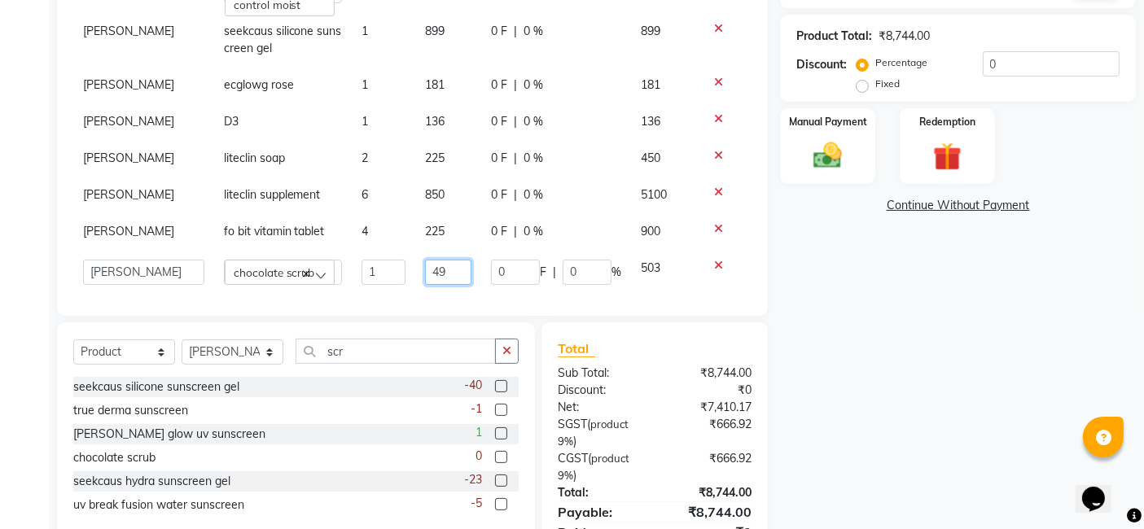
type input "499"
click at [435, 271] on td "499" at bounding box center [448, 268] width 67 height 37
select select "88116"
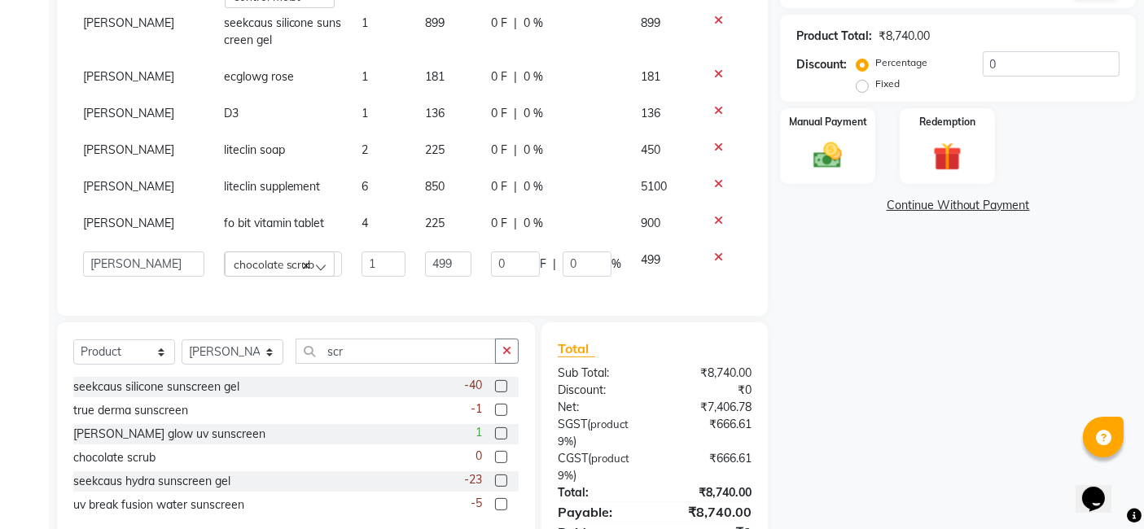
click at [435, 271] on td "499" at bounding box center [448, 264] width 67 height 45
click at [416, 351] on input "scr" at bounding box center [395, 351] width 200 height 25
type input "s"
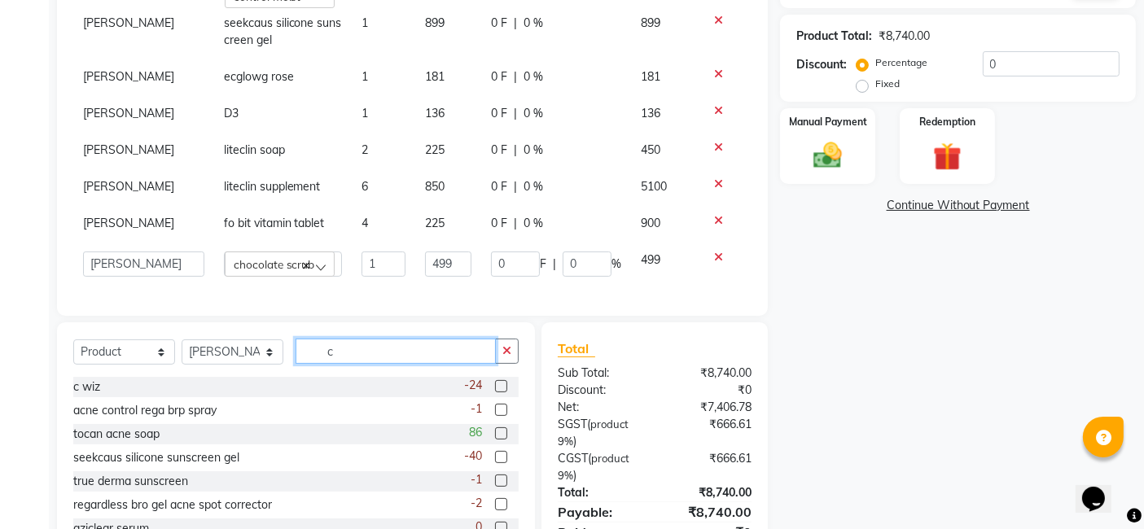
type input "c"
click at [495, 389] on label at bounding box center [501, 386] width 12 height 12
click at [495, 389] on input "checkbox" at bounding box center [500, 387] width 11 height 11
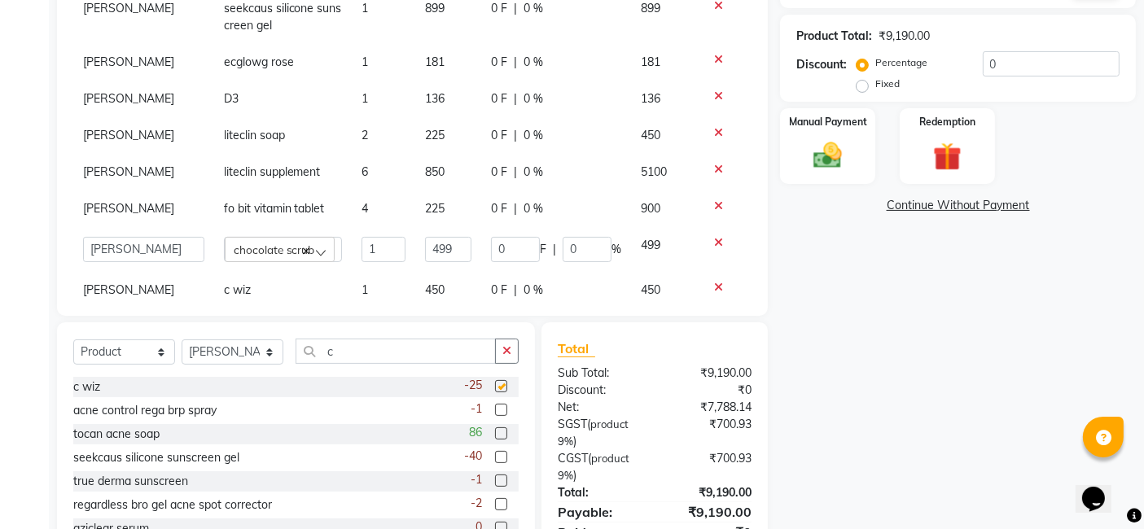
checkbox input "false"
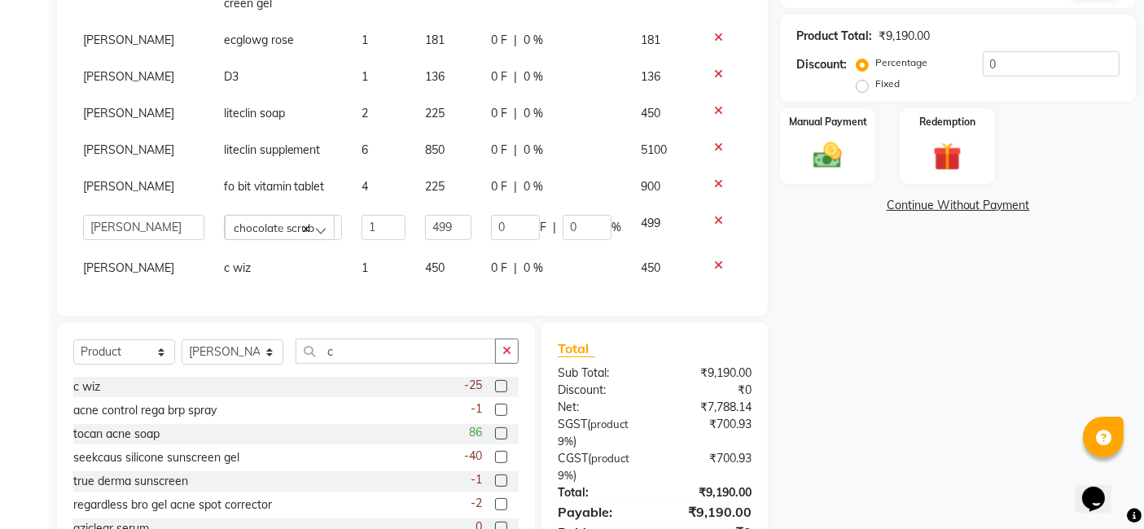
click at [361, 260] on span "1" at bounding box center [364, 267] width 7 height 15
select select "88116"
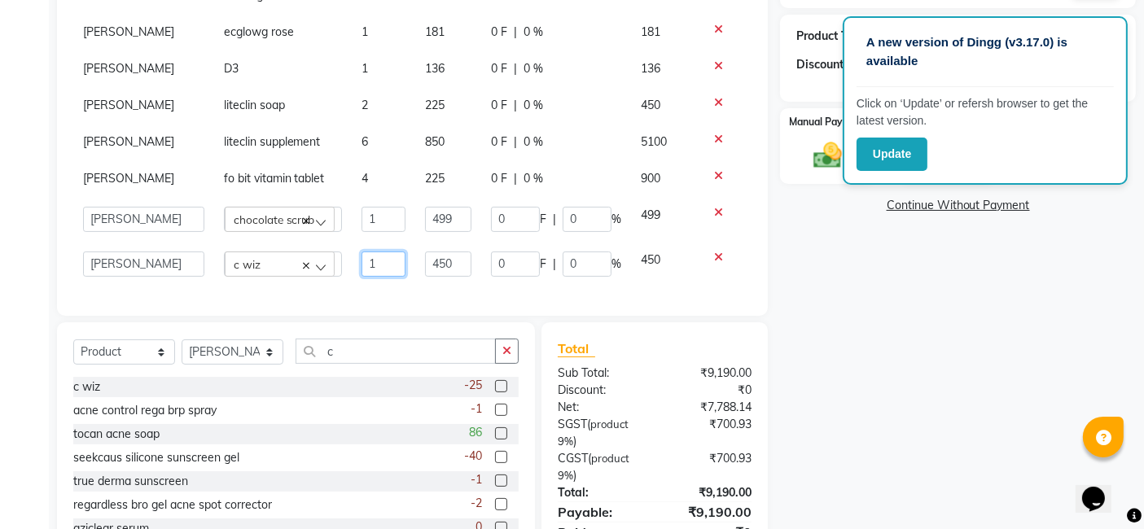
click at [366, 258] on input "1" at bounding box center [383, 264] width 44 height 25
type input "2"
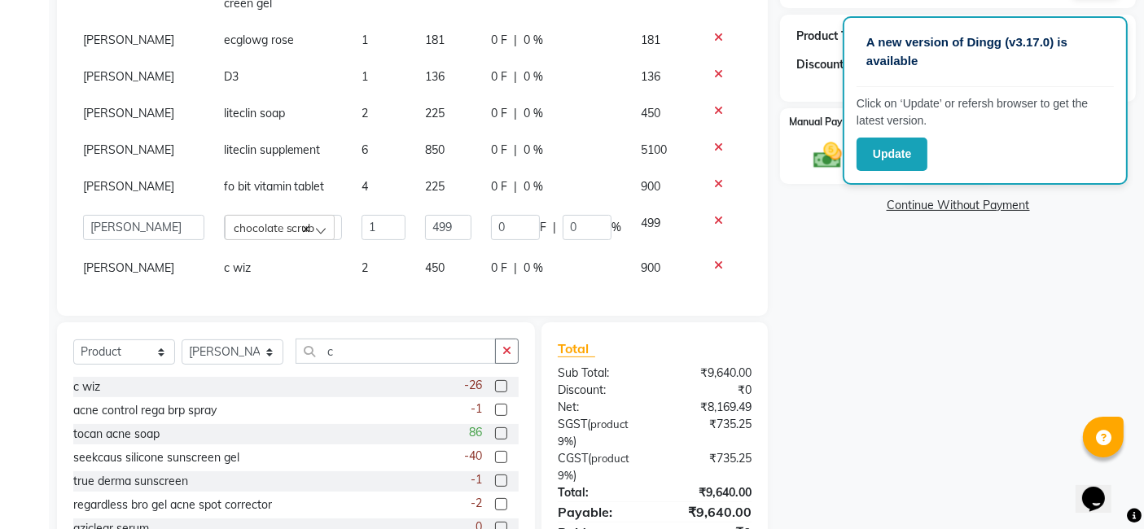
click at [400, 274] on div "Products Doctor Product Qty Price Disc Total Action ashika s Dr. Asha Queen sar…" at bounding box center [412, 96] width 678 height 407
click at [502, 352] on button "button" at bounding box center [507, 351] width 24 height 25
click at [864, 336] on div "Name: Gayathri C Membership: No Active Membership Total Visits: 4 Card on file:…" at bounding box center [964, 196] width 368 height 766
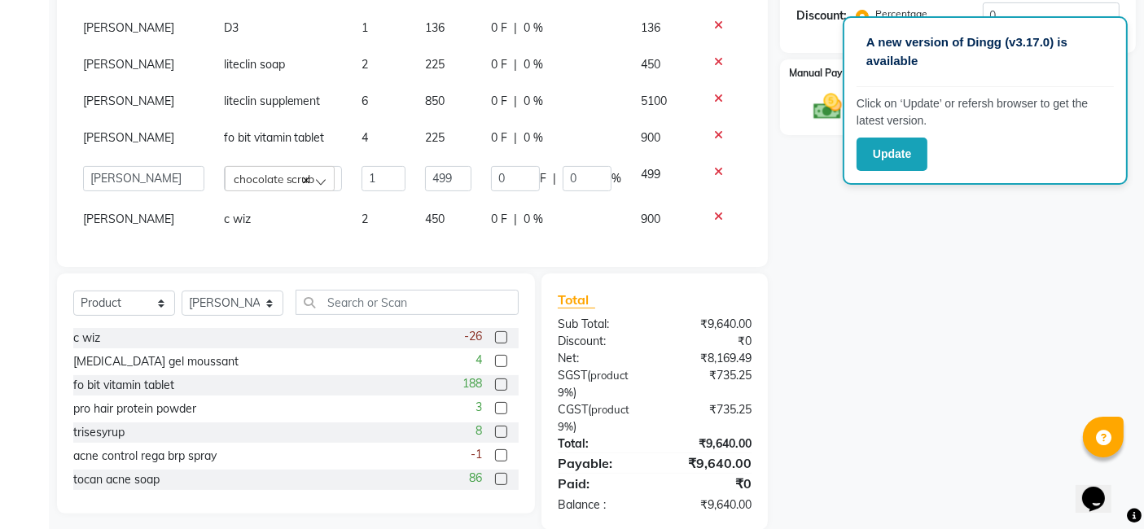
scroll to position [382, 0]
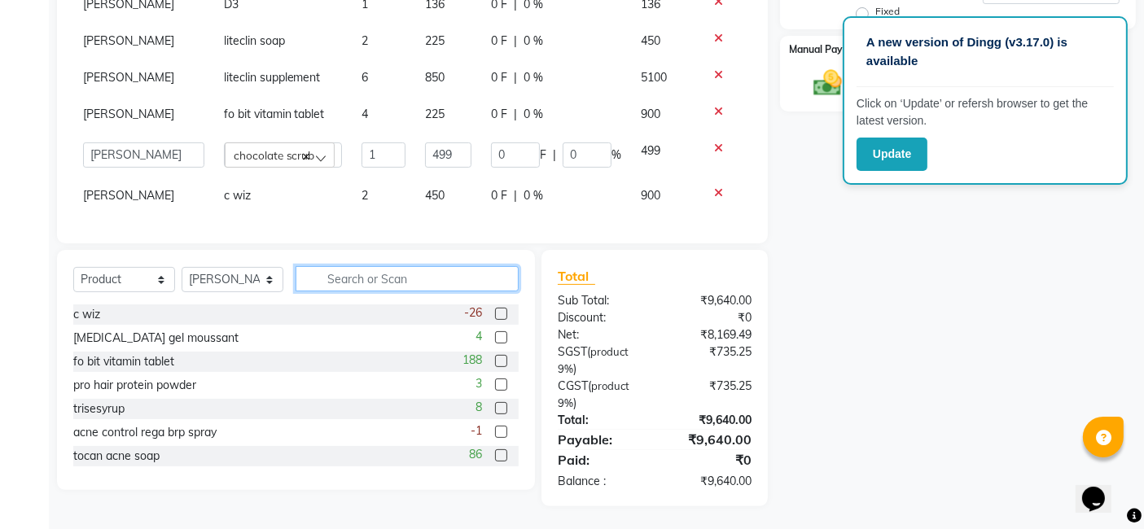
click at [424, 276] on input "text" at bounding box center [406, 278] width 223 height 25
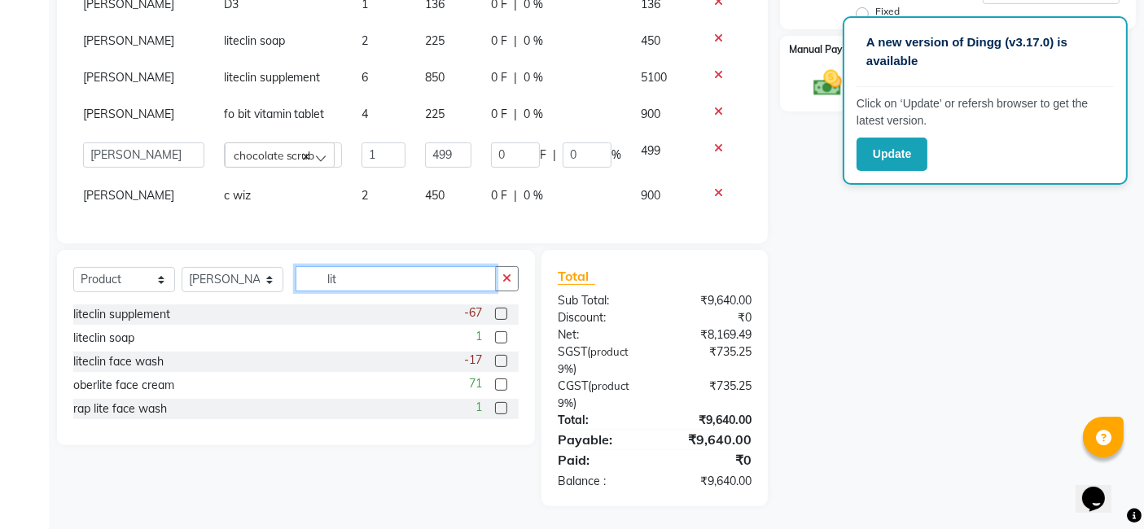
type input "lit"
click at [500, 316] on label at bounding box center [501, 314] width 12 height 12
click at [500, 316] on input "checkbox" at bounding box center [500, 314] width 11 height 11
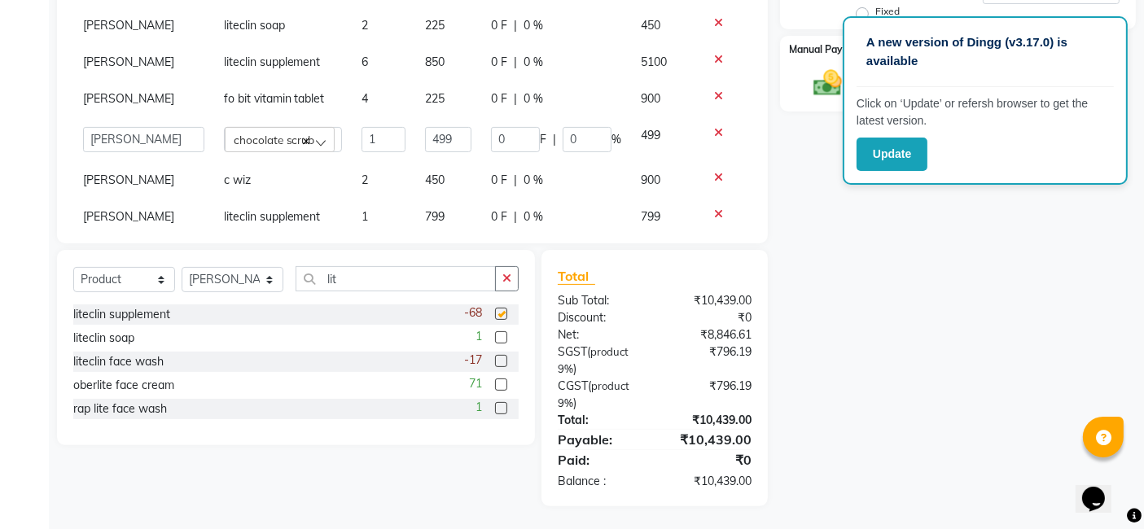
checkbox input "false"
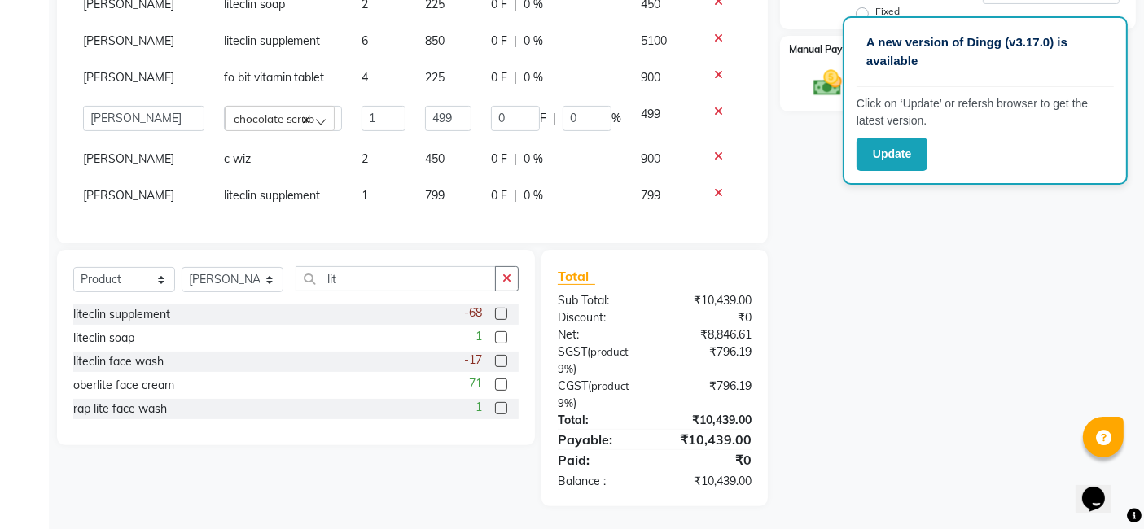
click at [714, 187] on icon at bounding box center [718, 192] width 9 height 11
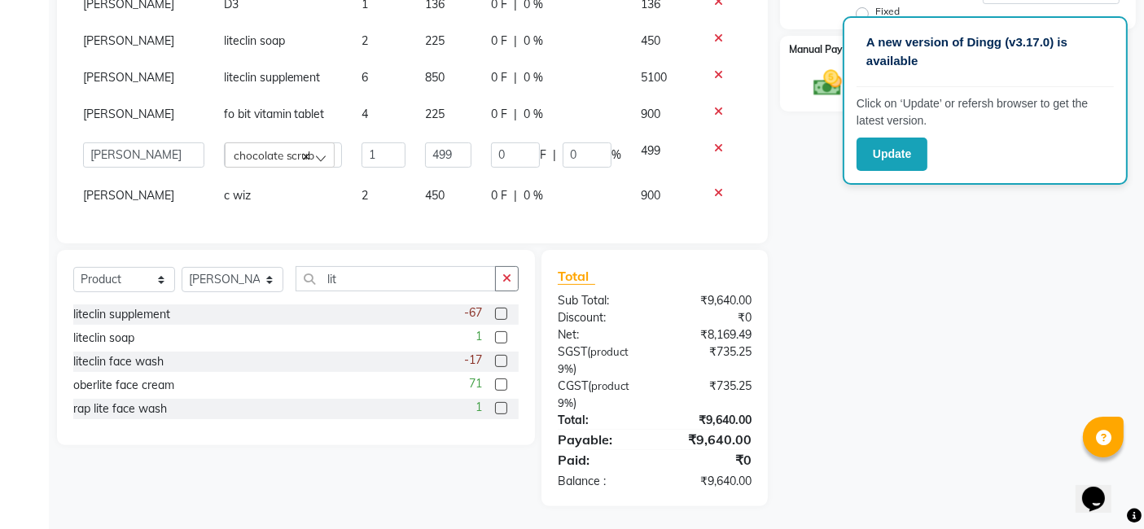
click at [503, 361] on label at bounding box center [501, 361] width 12 height 12
click at [503, 361] on input "checkbox" at bounding box center [500, 362] width 11 height 11
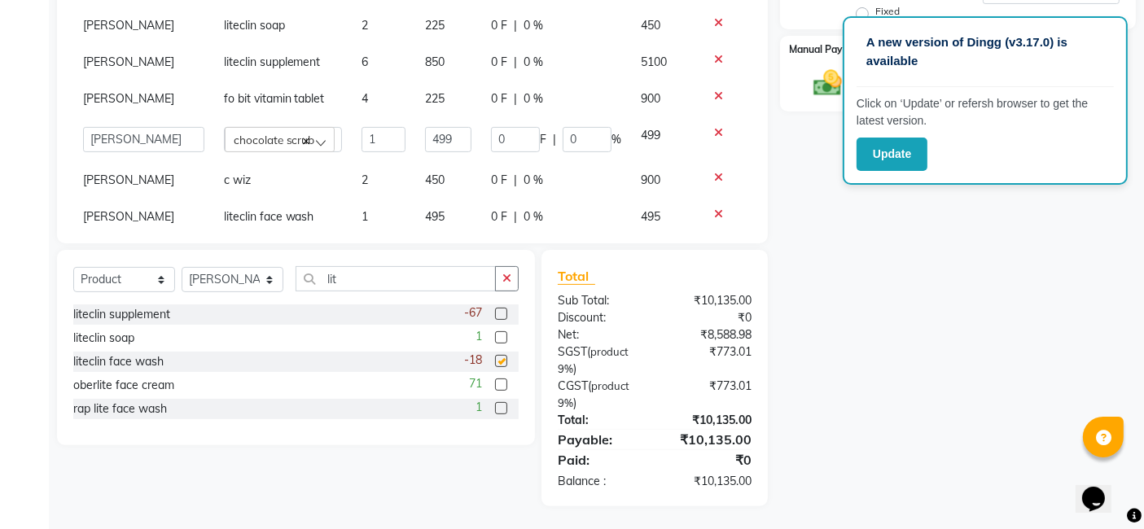
scroll to position [96, 0]
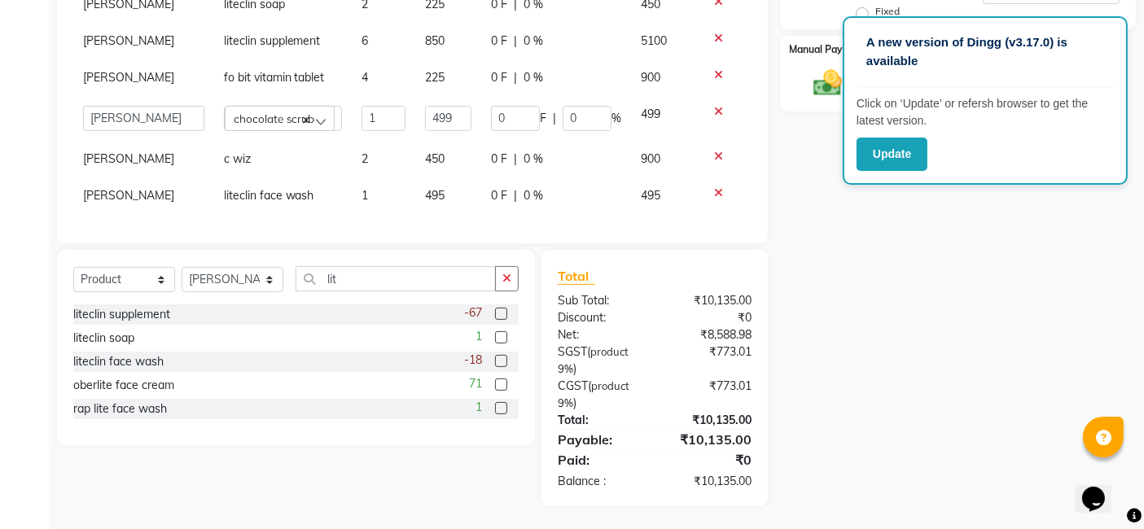
checkbox input "false"
click at [396, 282] on input "lit" at bounding box center [395, 278] width 200 height 25
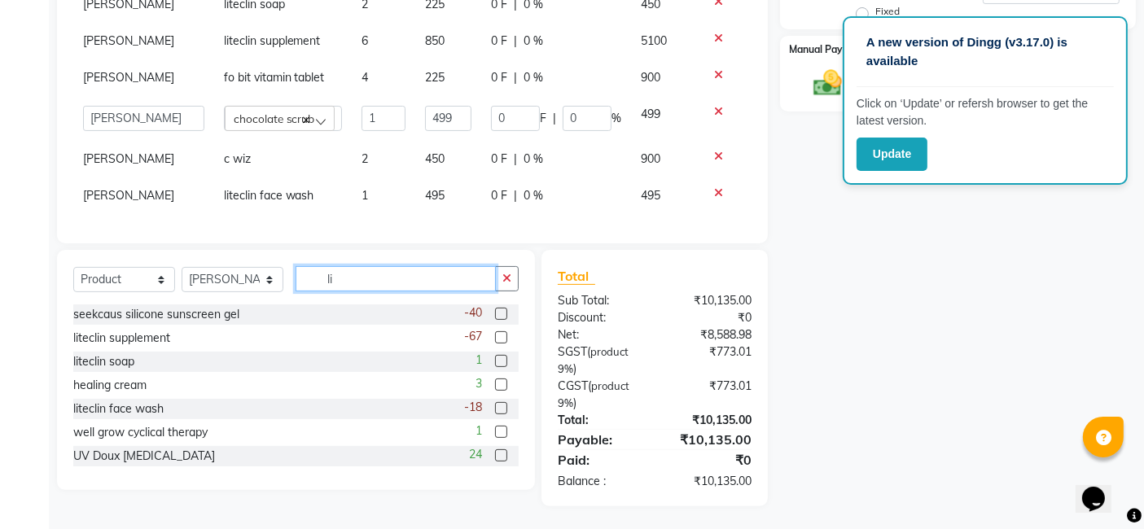
type input "l"
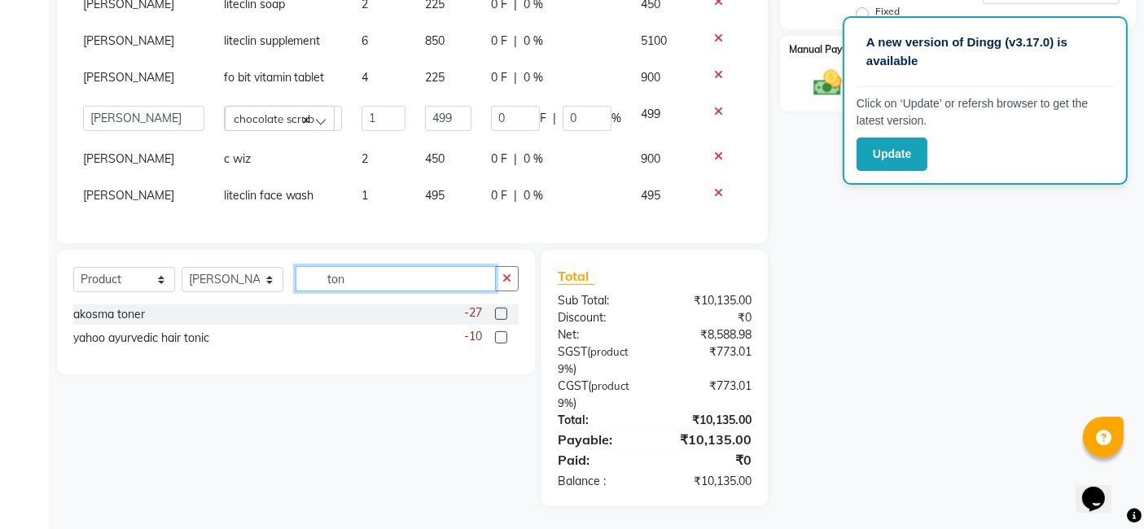
type input "ton"
click at [497, 310] on label at bounding box center [501, 314] width 12 height 12
click at [497, 310] on input "checkbox" at bounding box center [500, 314] width 11 height 11
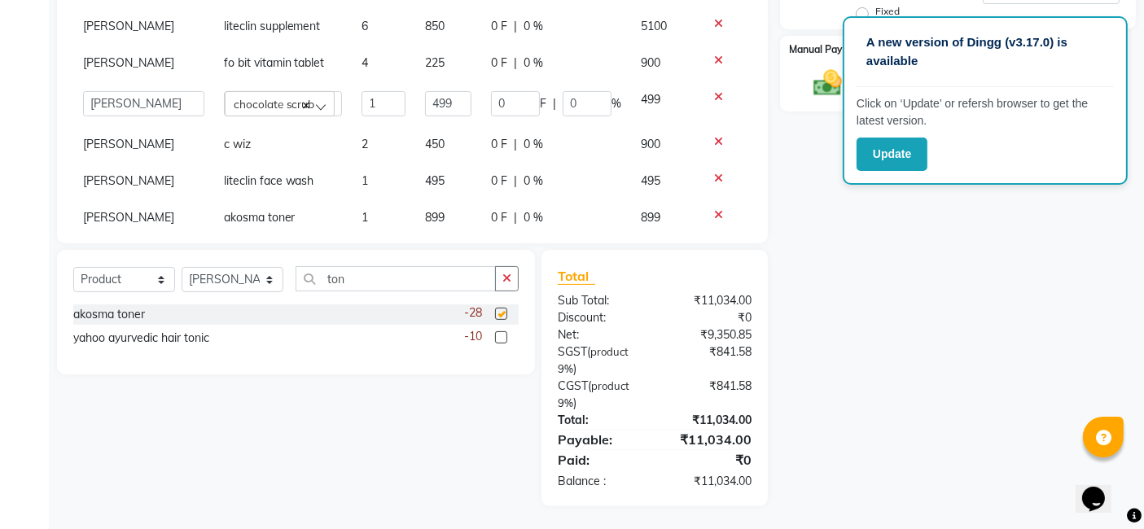
checkbox input "false"
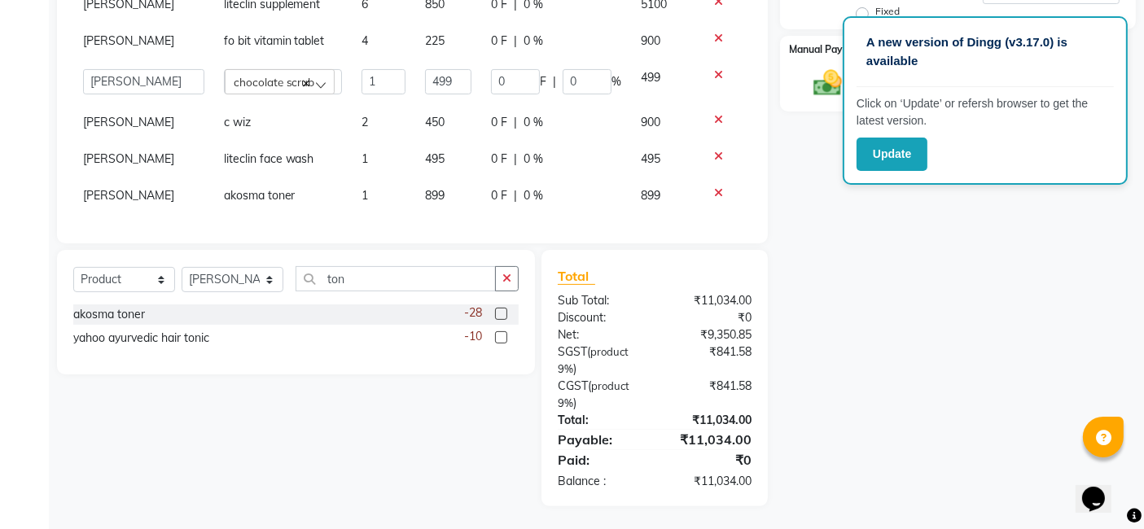
click at [425, 188] on span "899" at bounding box center [435, 195] width 20 height 15
select select "88116"
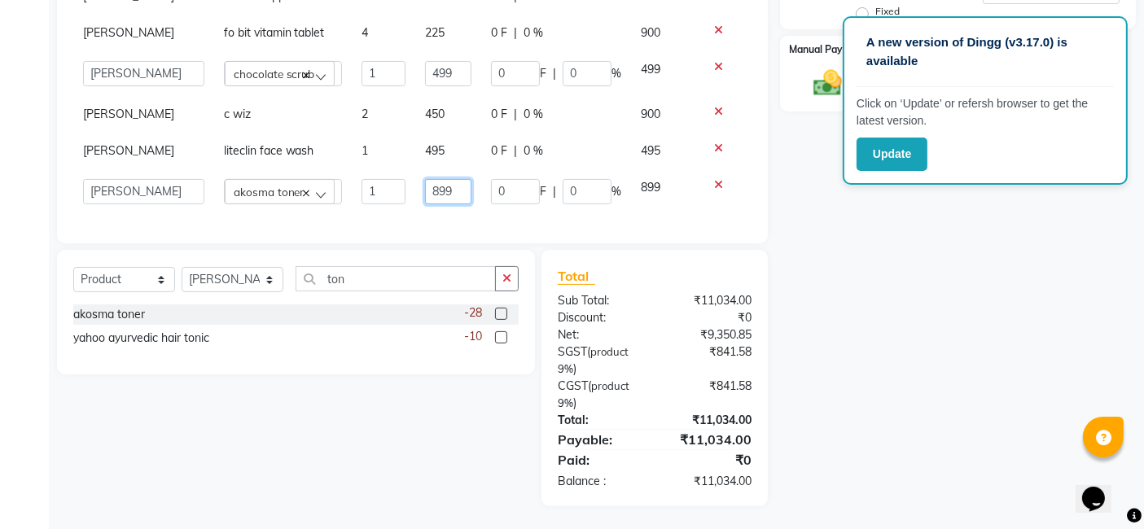
click at [425, 187] on input "899" at bounding box center [448, 191] width 47 height 25
type input "999"
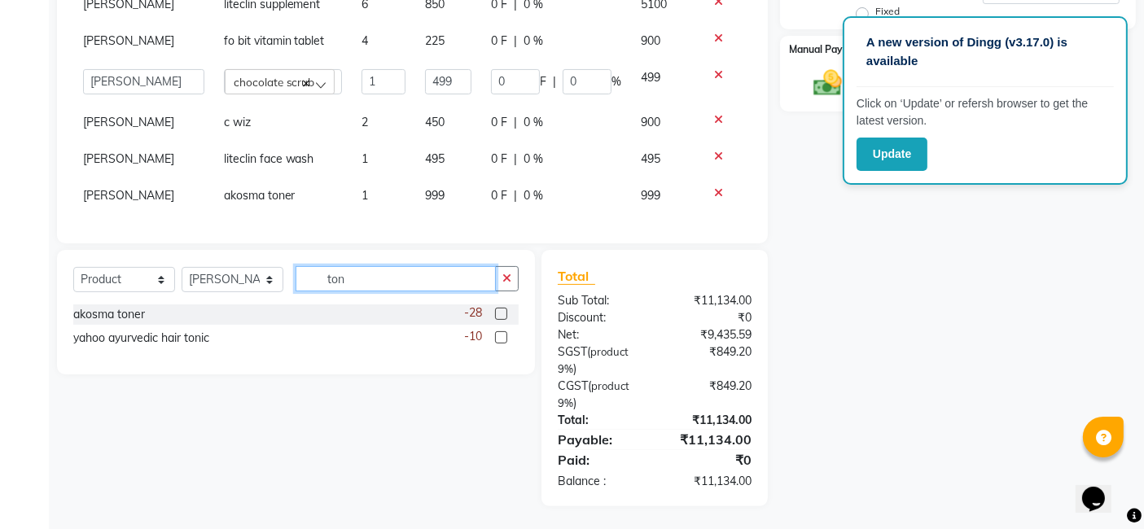
click at [424, 272] on input "ton" at bounding box center [395, 278] width 200 height 25
type input "t"
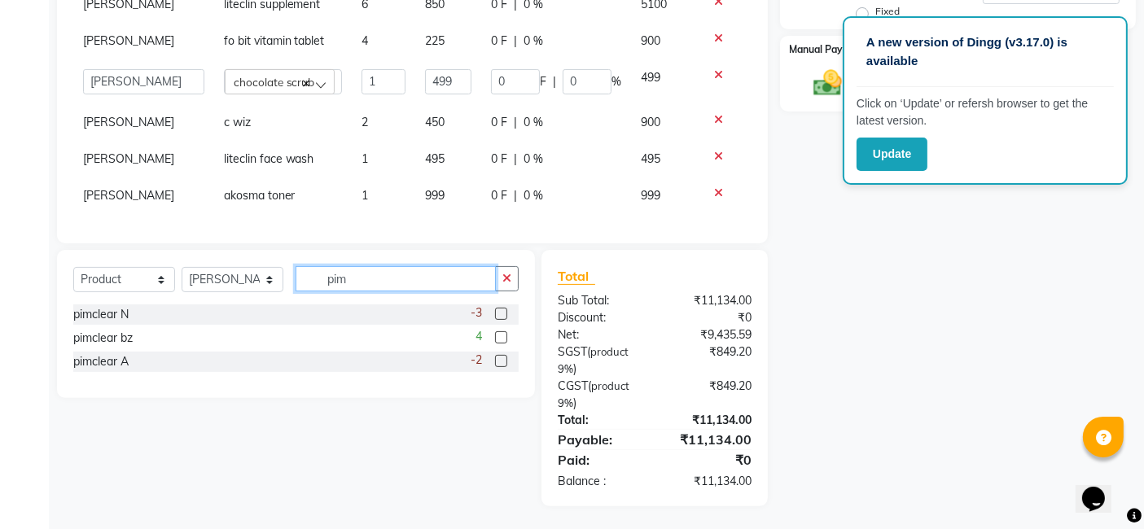
type input "pim"
click at [497, 315] on label at bounding box center [501, 314] width 12 height 12
click at [497, 315] on input "checkbox" at bounding box center [500, 314] width 11 height 11
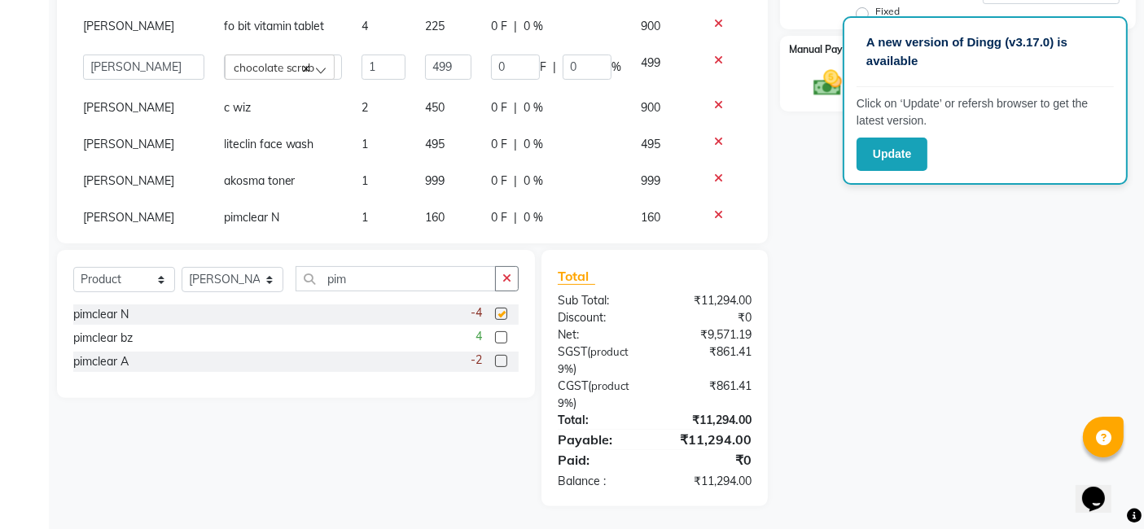
checkbox input "false"
click at [502, 340] on label at bounding box center [501, 337] width 12 height 12
click at [502, 340] on input "checkbox" at bounding box center [500, 338] width 11 height 11
checkbox input "false"
click at [502, 366] on div at bounding box center [500, 363] width 11 height 17
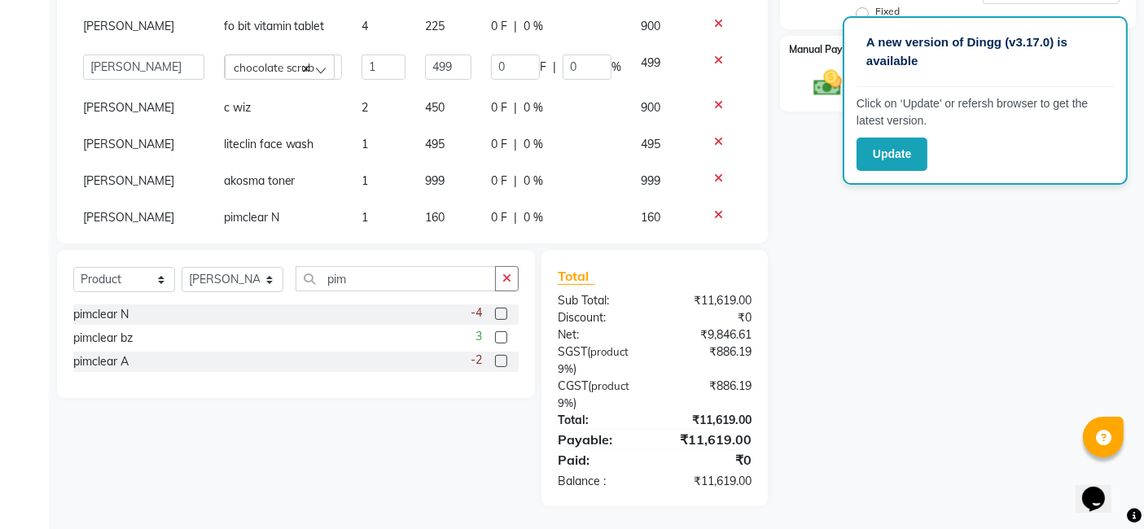
click at [500, 355] on label at bounding box center [501, 361] width 12 height 12
click at [500, 357] on input "checkbox" at bounding box center [500, 362] width 11 height 11
checkbox input "false"
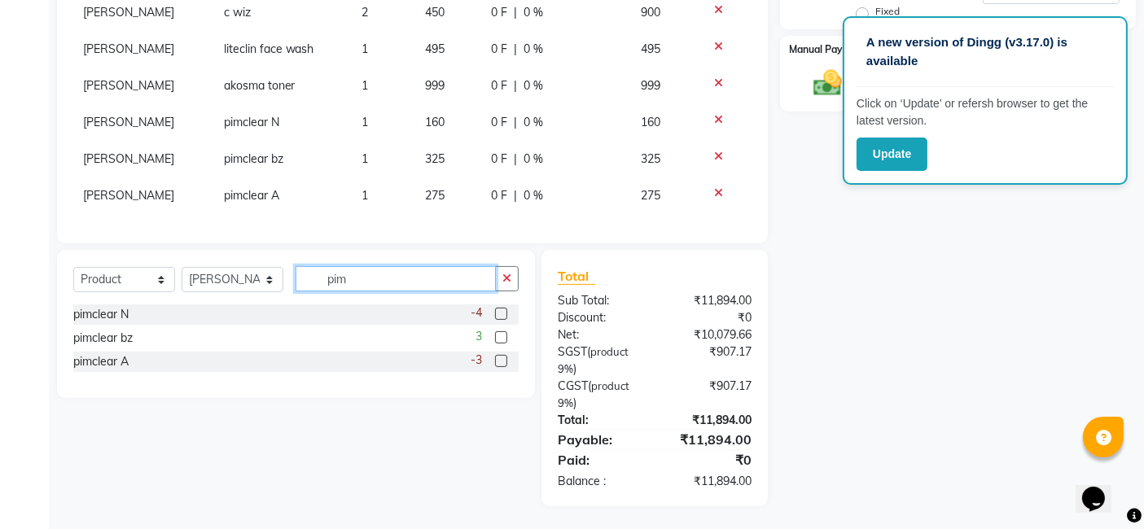
click at [395, 284] on input "pim" at bounding box center [395, 278] width 200 height 25
type input "p"
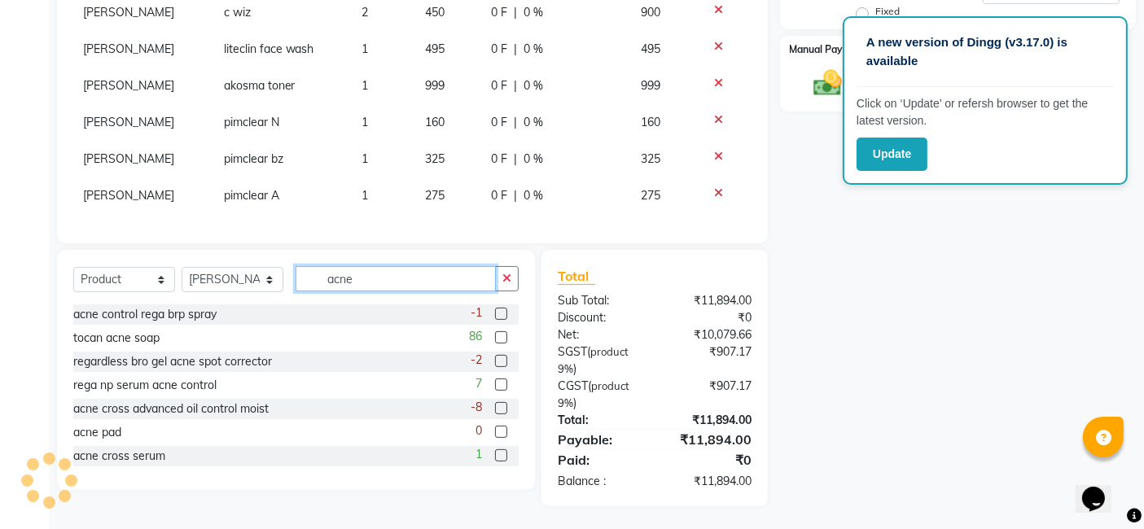
type input "acne"
click at [495, 449] on label at bounding box center [501, 455] width 12 height 12
click at [495, 451] on input "checkbox" at bounding box center [500, 456] width 11 height 11
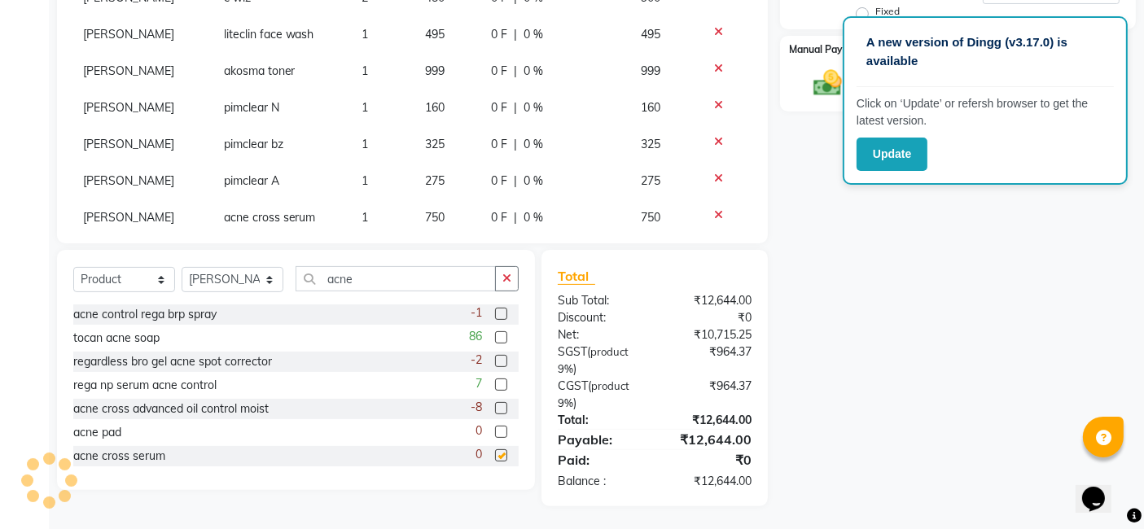
checkbox input "false"
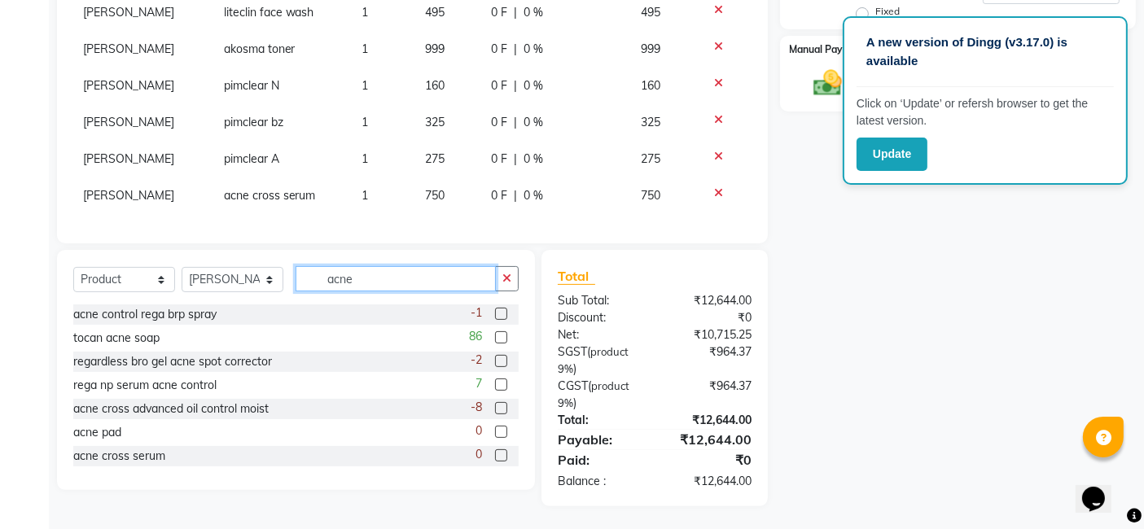
click at [428, 282] on input "acne" at bounding box center [395, 278] width 200 height 25
type input "a"
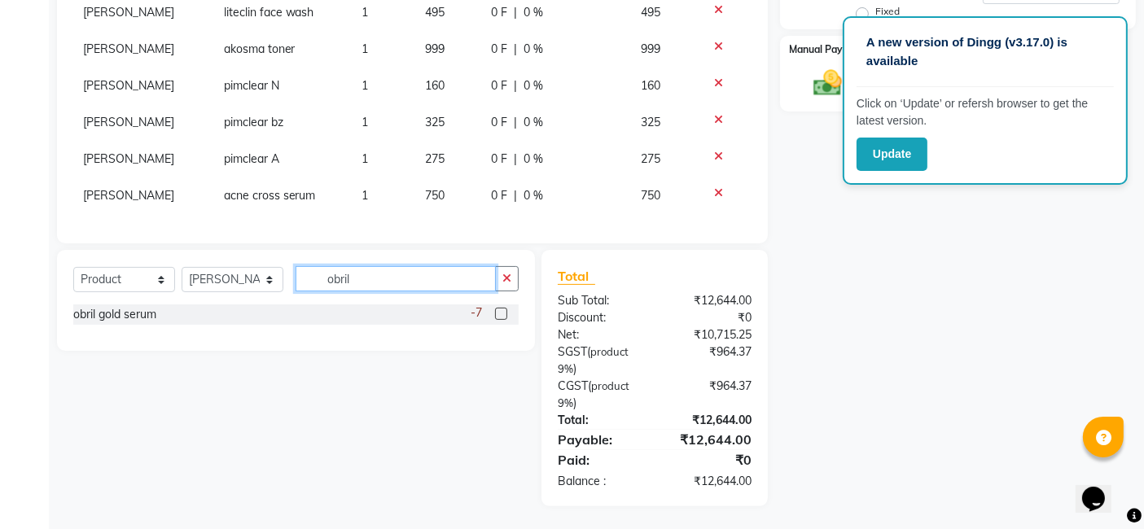
type input "obril"
click at [497, 313] on label at bounding box center [501, 314] width 12 height 12
click at [497, 313] on input "checkbox" at bounding box center [500, 314] width 11 height 11
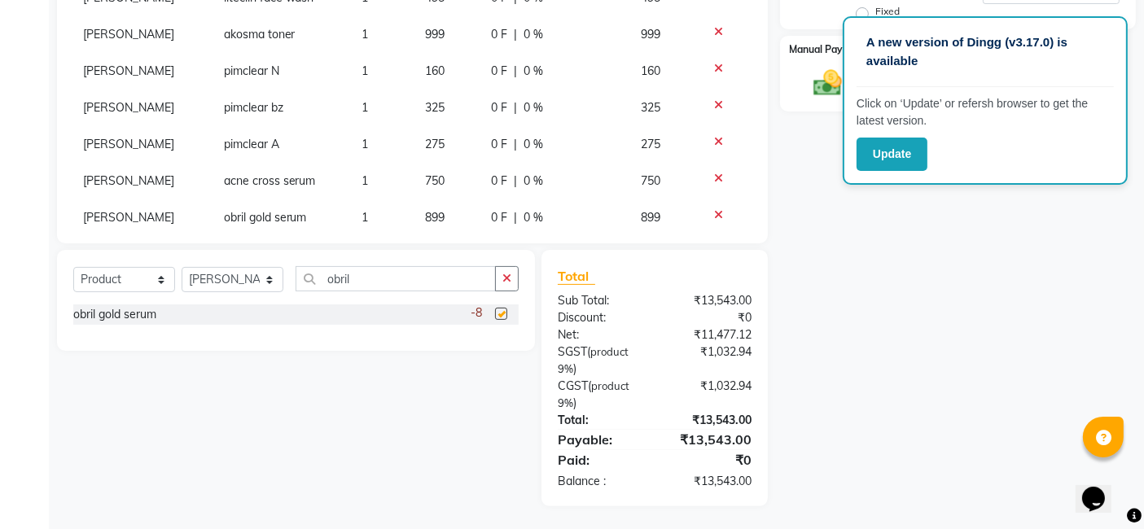
checkbox input "false"
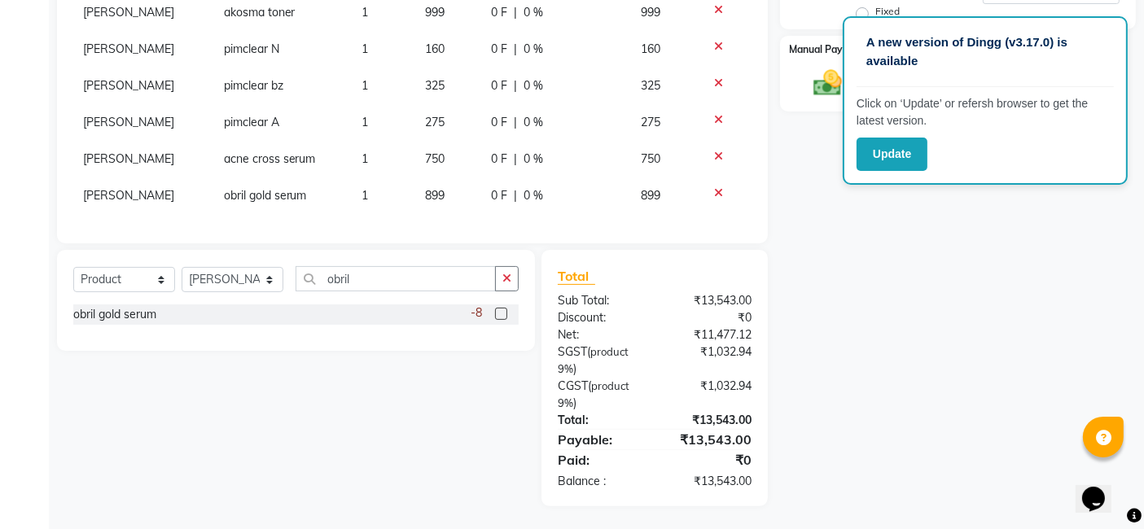
click at [425, 188] on span "899" at bounding box center [435, 195] width 20 height 15
select select "88116"
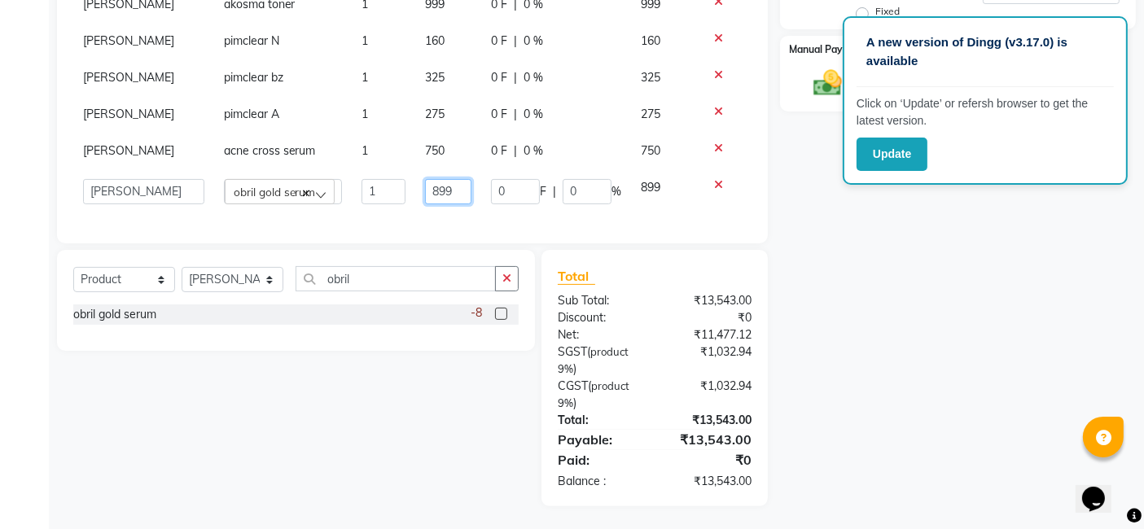
click at [439, 186] on input "899" at bounding box center [448, 191] width 47 height 25
type input "8"
type input "950"
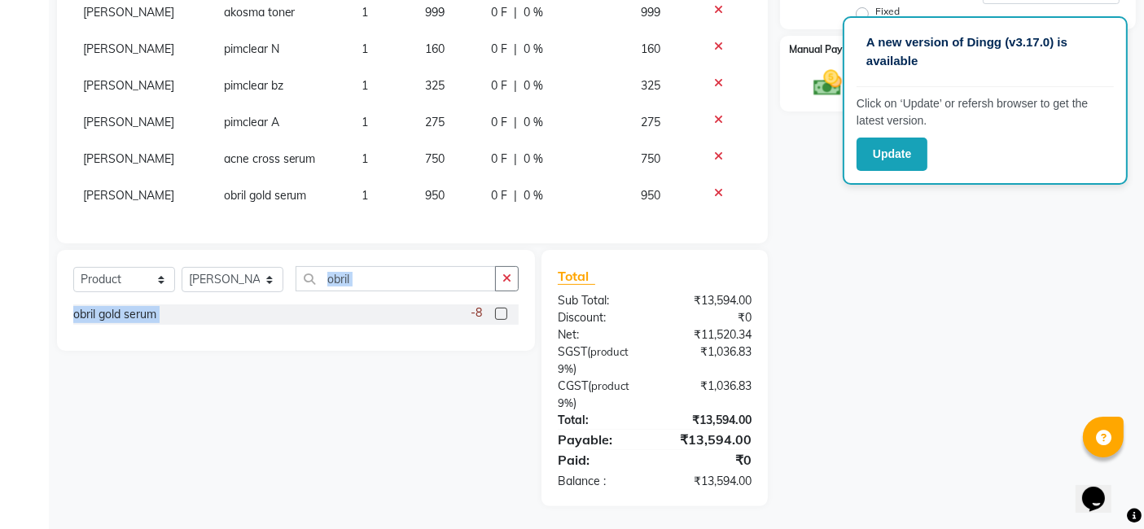
drag, startPoint x: 441, startPoint y: 361, endPoint x: 427, endPoint y: 287, distance: 74.6
click at [427, 287] on div "Select Service Product Membership Package Voucher Prepaid Gift Card Select Doct…" at bounding box center [290, 378] width 490 height 256
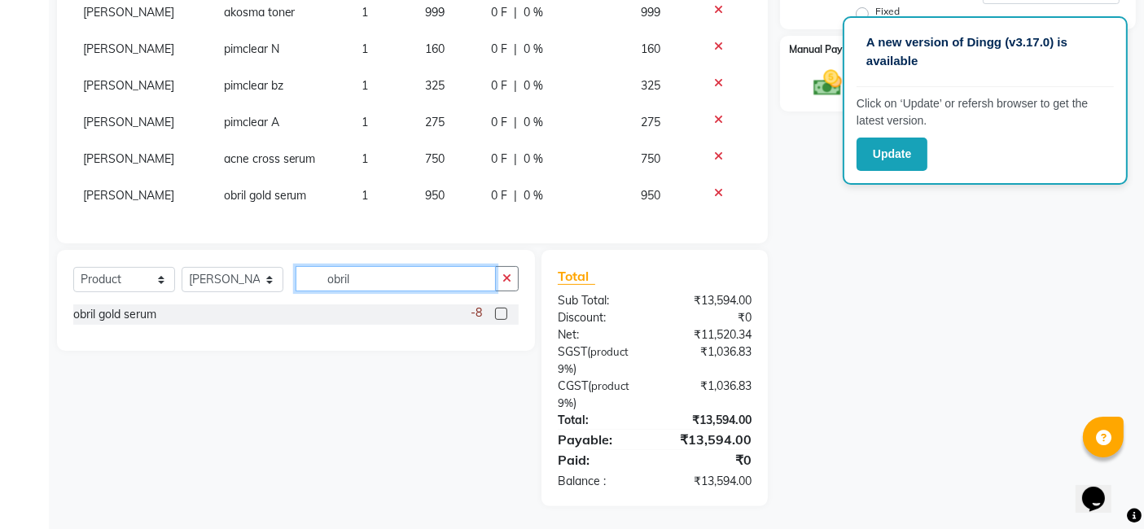
click at [427, 287] on input "obril" at bounding box center [395, 278] width 200 height 25
type input "o"
type input "lumi"
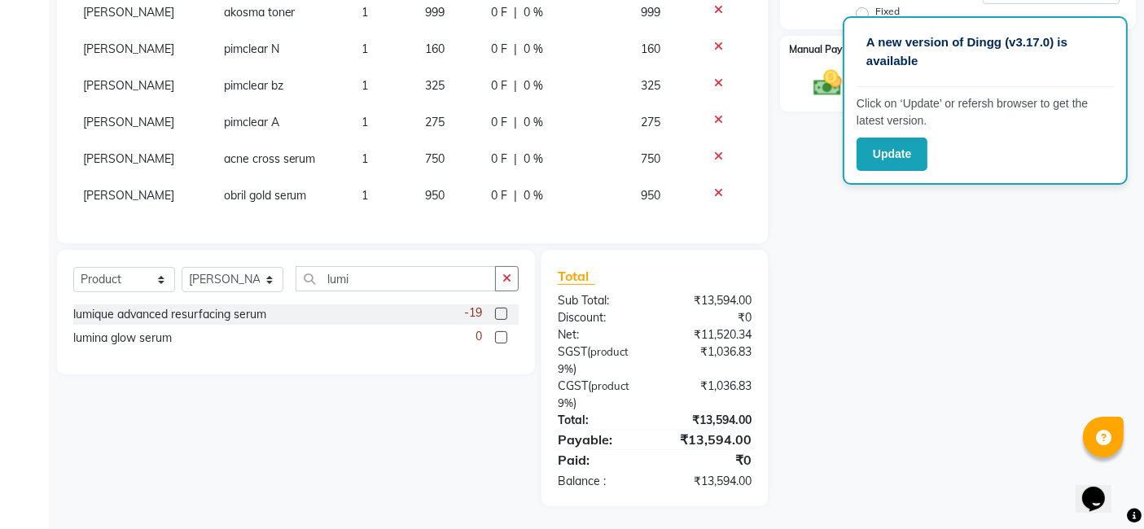
click at [502, 316] on label at bounding box center [501, 314] width 12 height 12
click at [502, 316] on input "checkbox" at bounding box center [500, 314] width 11 height 11
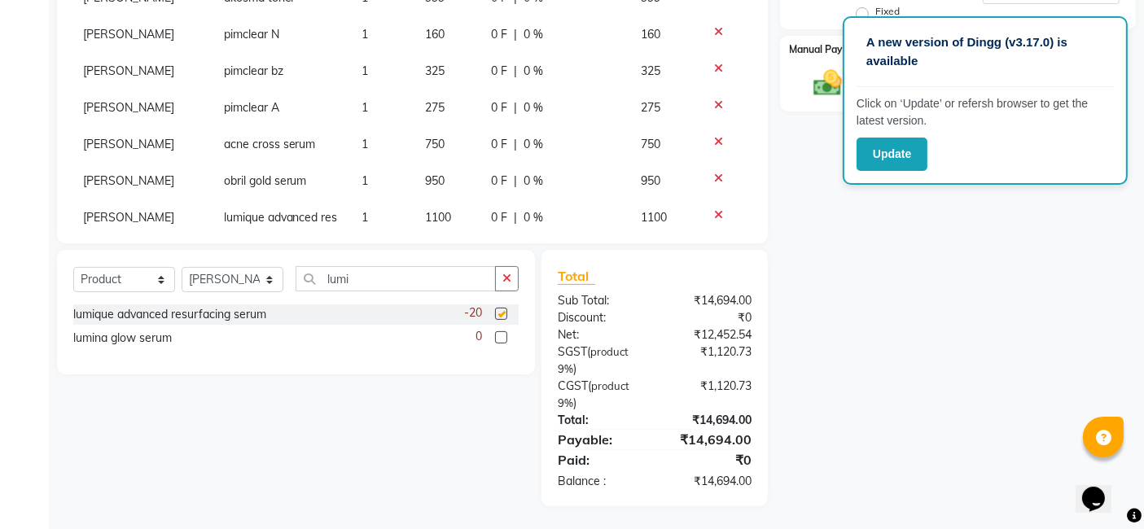
checkbox input "false"
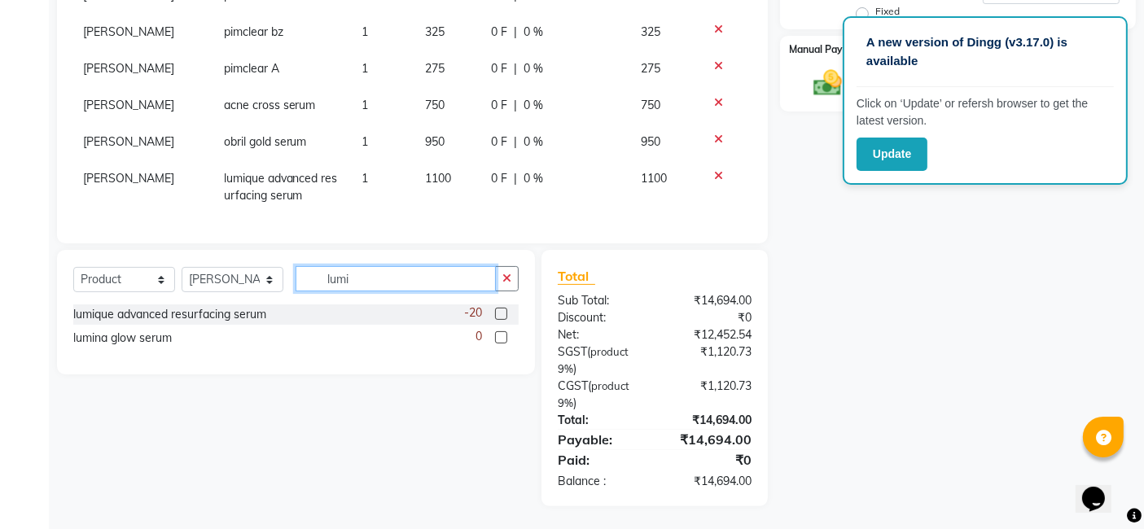
click at [441, 282] on input "lumi" at bounding box center [395, 278] width 200 height 25
type input "l"
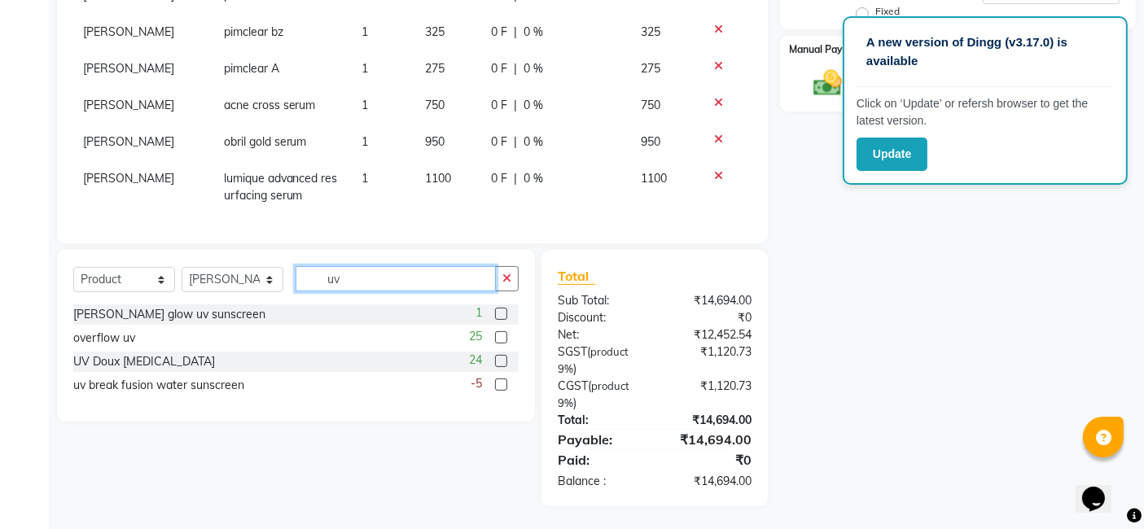
type input "uv"
click at [497, 360] on label at bounding box center [501, 361] width 12 height 12
click at [497, 360] on input "checkbox" at bounding box center [500, 362] width 11 height 11
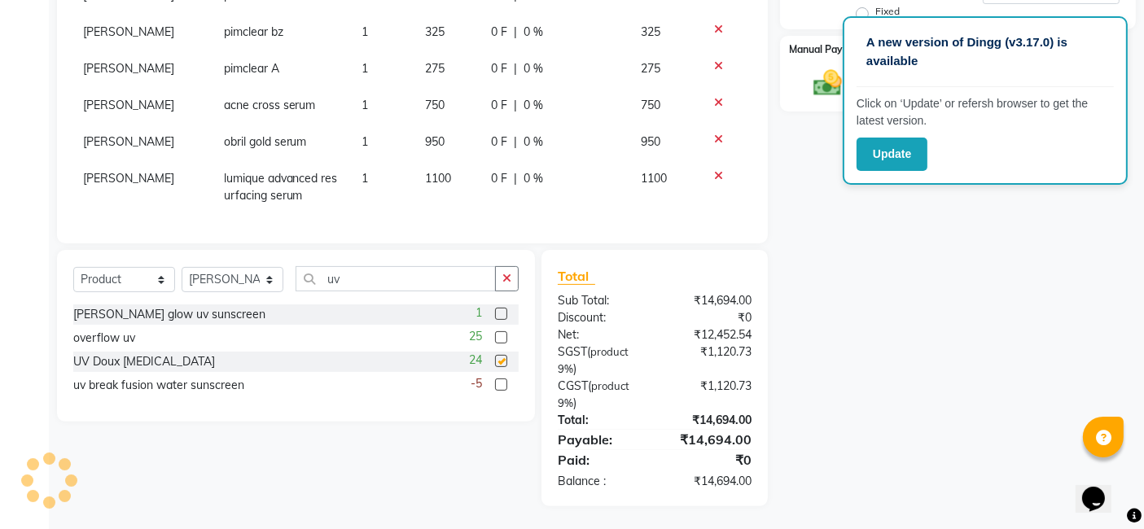
checkbox input "false"
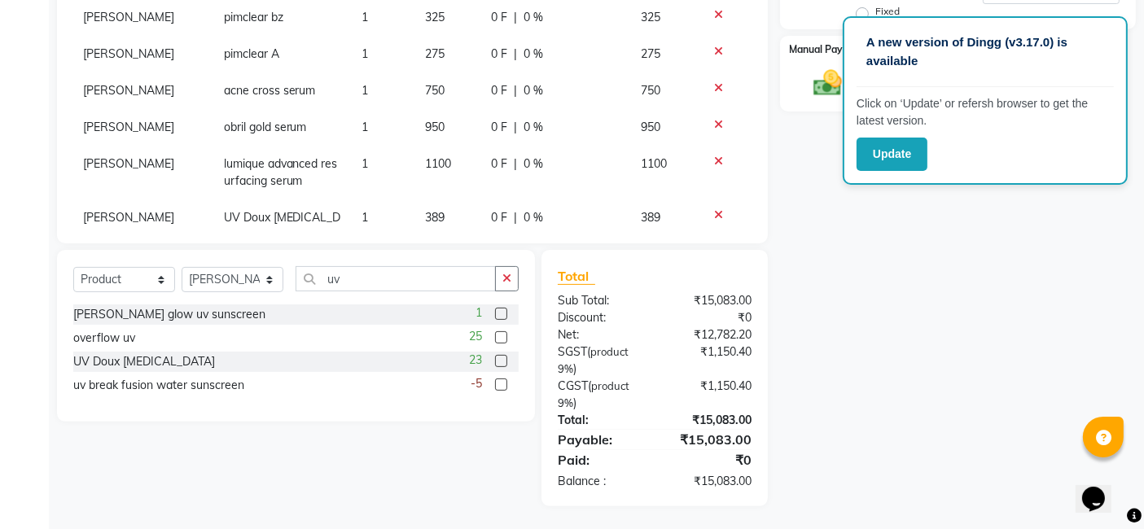
scroll to position [407, 0]
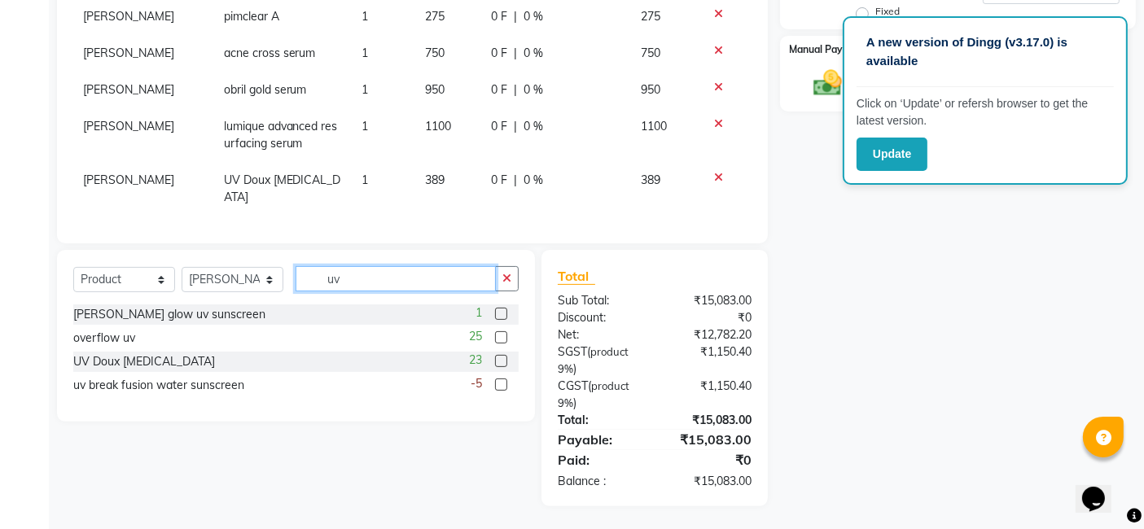
click at [409, 277] on input "uv" at bounding box center [395, 278] width 200 height 25
type input "u"
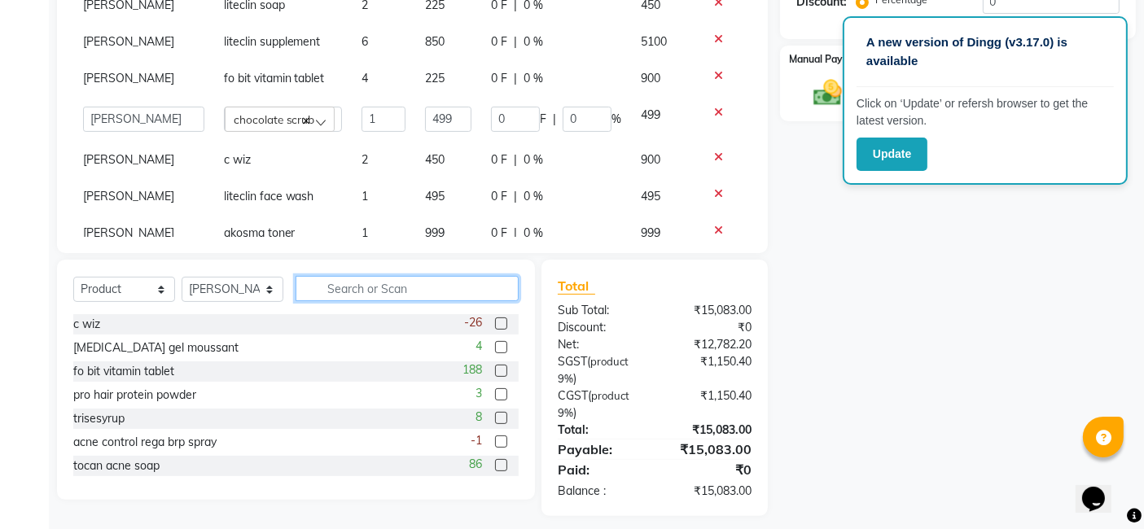
scroll to position [90, 0]
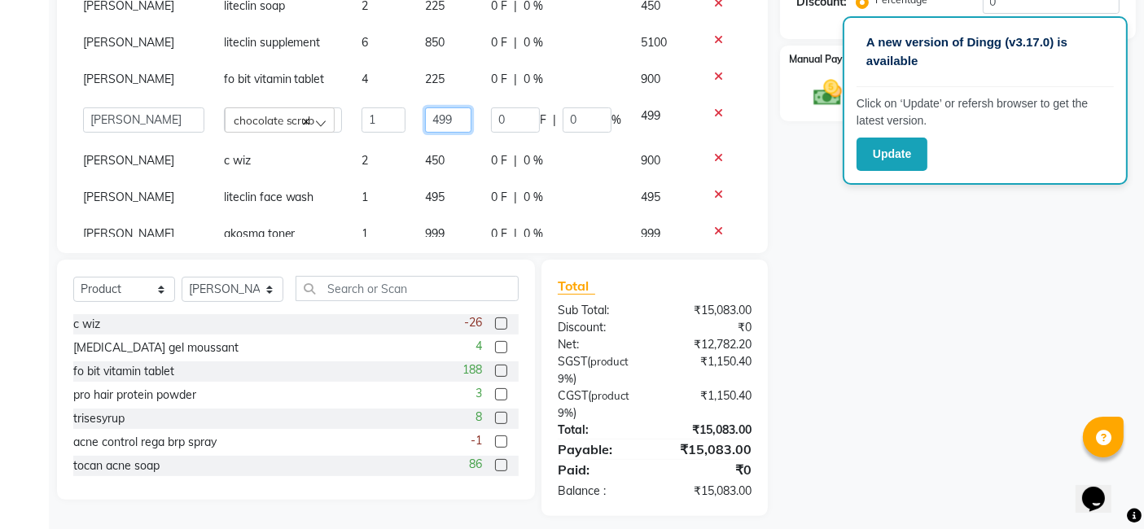
click at [446, 116] on input "499" at bounding box center [448, 119] width 47 height 25
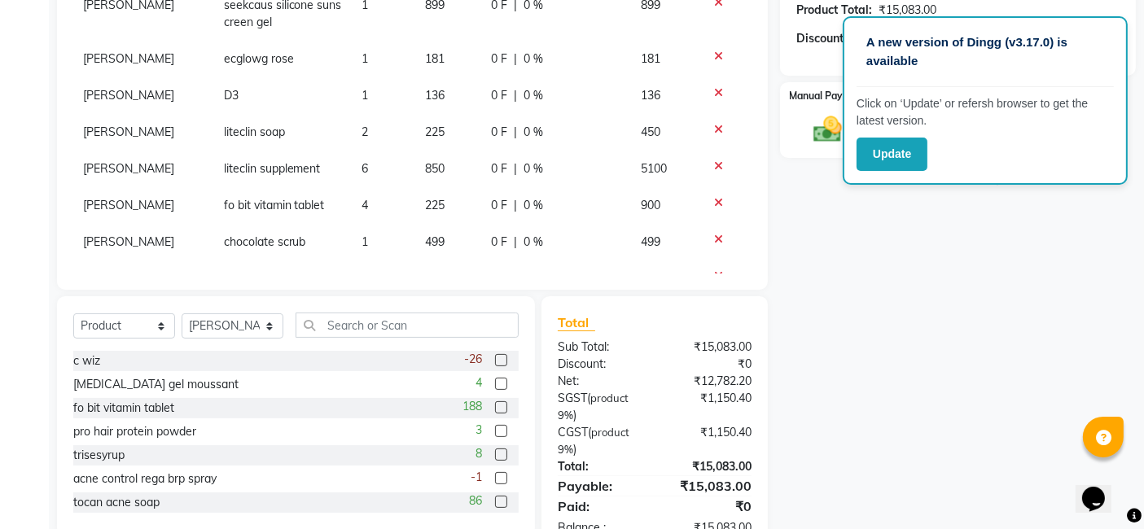
scroll to position [382, 0]
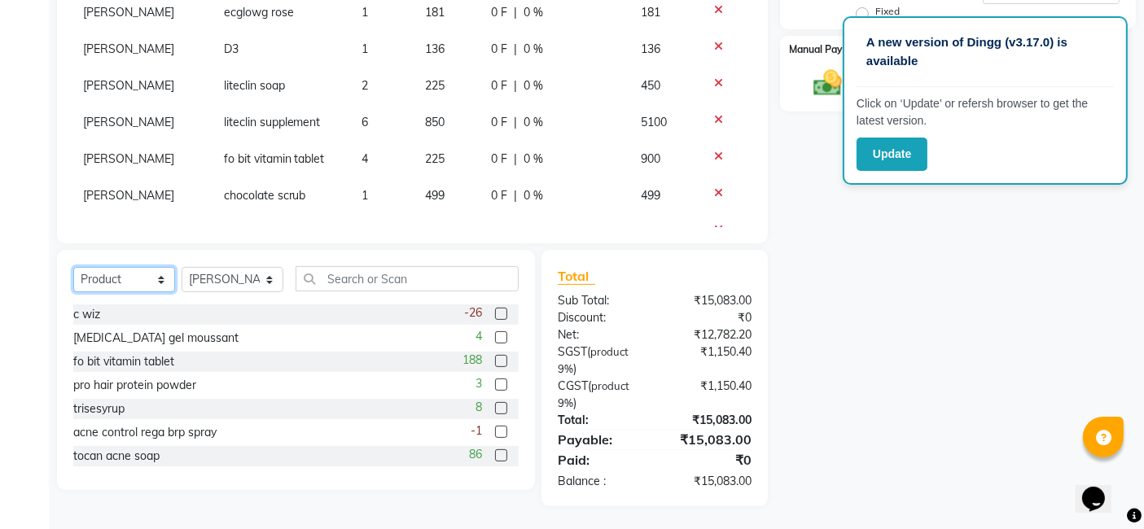
click at [159, 285] on select "Select Service Product Membership Package Voucher Prepaid Gift Card" at bounding box center [124, 279] width 102 height 25
select select "service"
click at [73, 267] on select "Select Service Product Membership Package Voucher Prepaid Gift Card" at bounding box center [124, 279] width 102 height 25
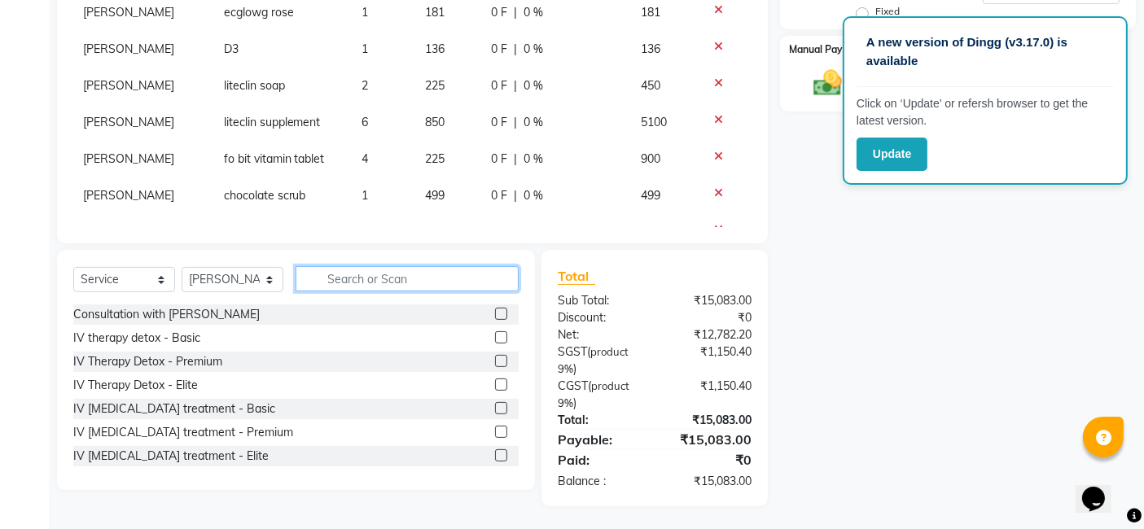
click at [358, 285] on input "text" at bounding box center [406, 278] width 223 height 25
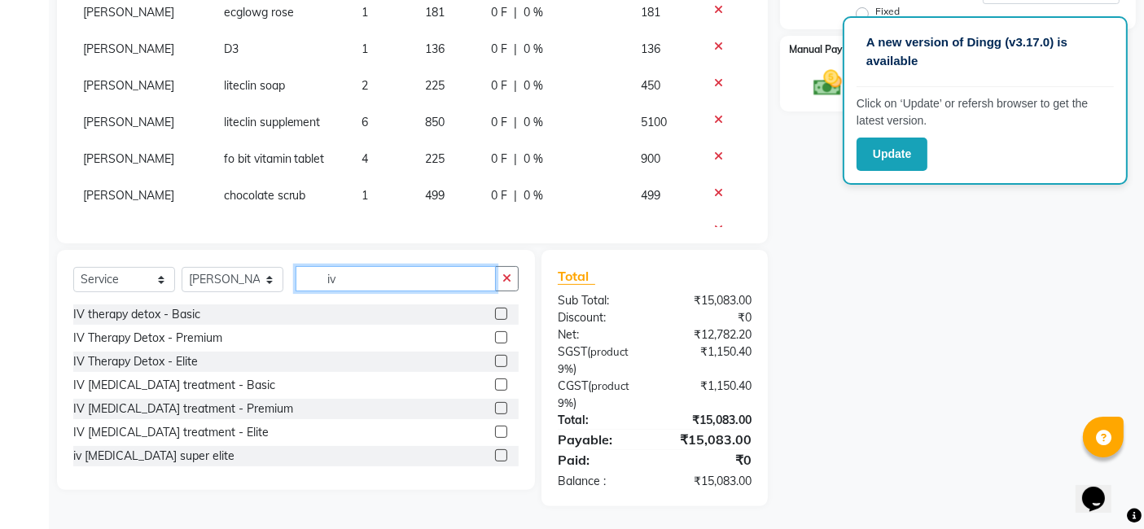
type input "iv"
click at [495, 433] on label at bounding box center [501, 432] width 12 height 12
click at [495, 433] on input "checkbox" at bounding box center [500, 432] width 11 height 11
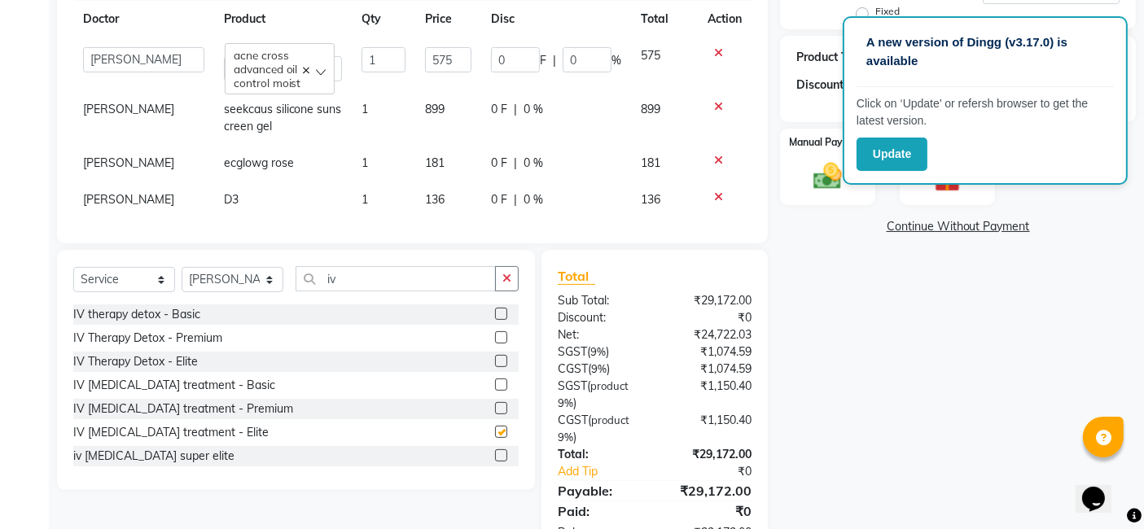
checkbox input "false"
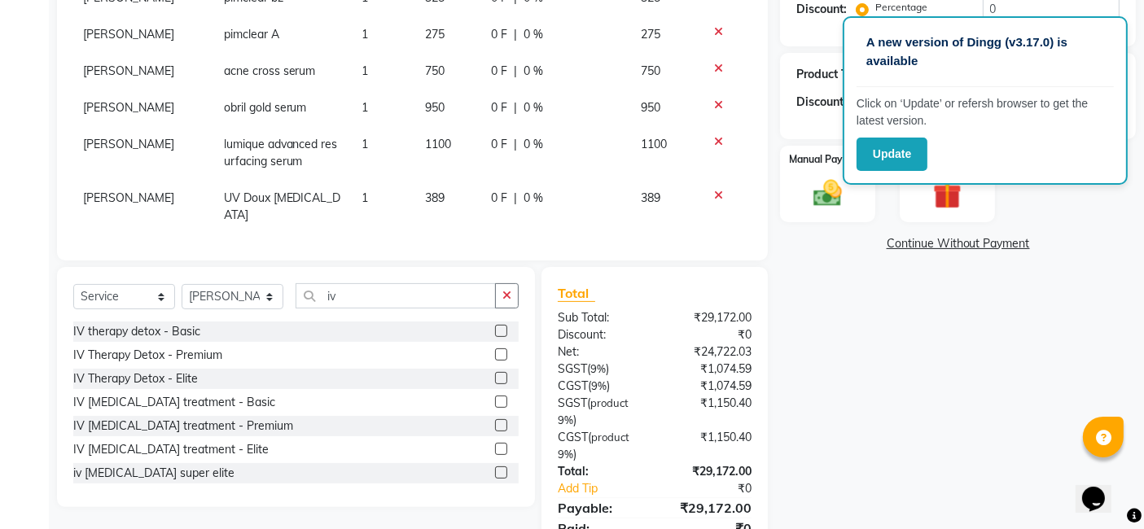
scroll to position [365, 0]
click at [346, 299] on input "iv" at bounding box center [395, 295] width 200 height 25
type input "i"
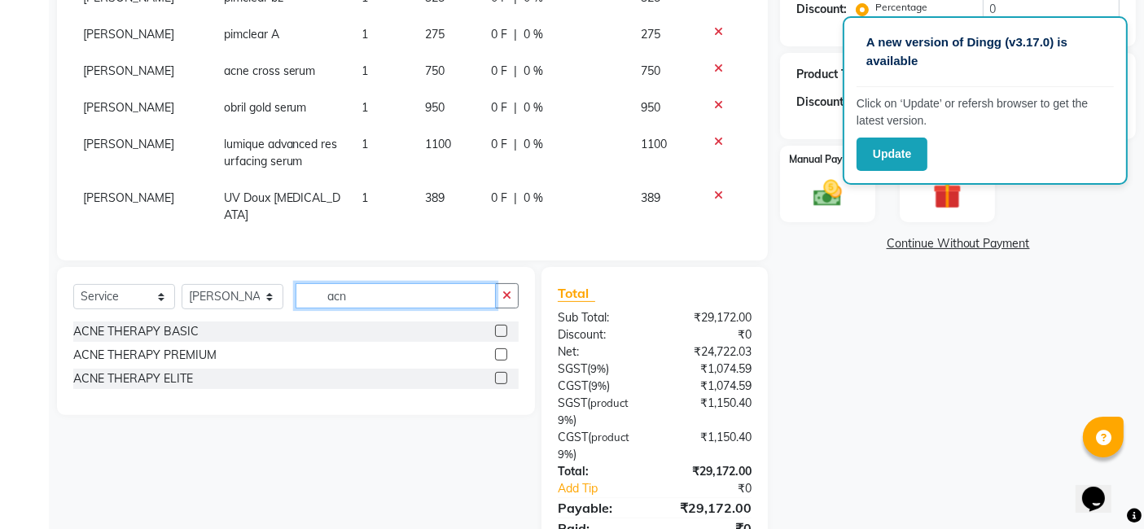
type input "acn"
click at [500, 375] on label at bounding box center [501, 378] width 12 height 12
click at [500, 375] on input "checkbox" at bounding box center [500, 379] width 11 height 11
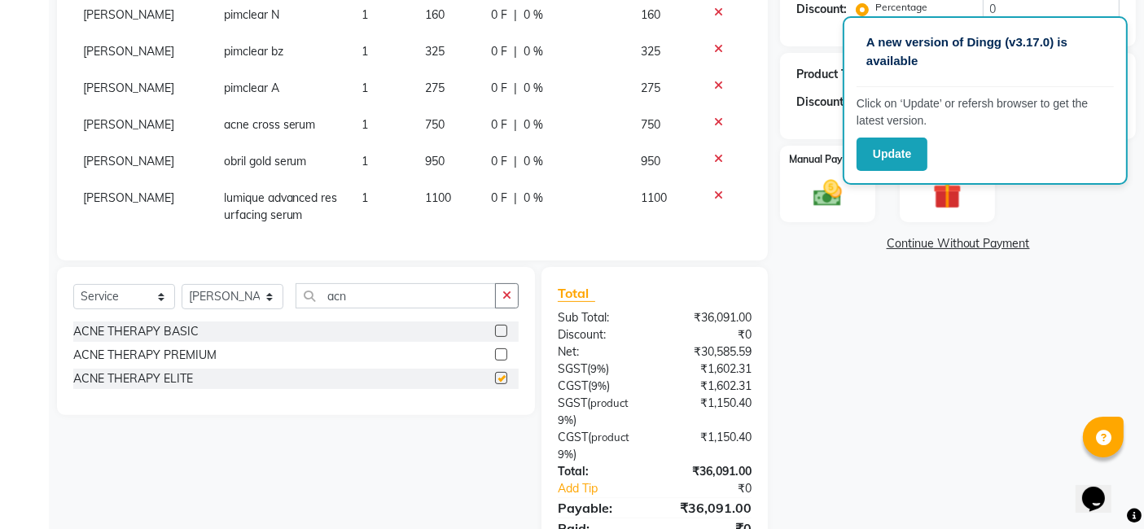
scroll to position [602, 0]
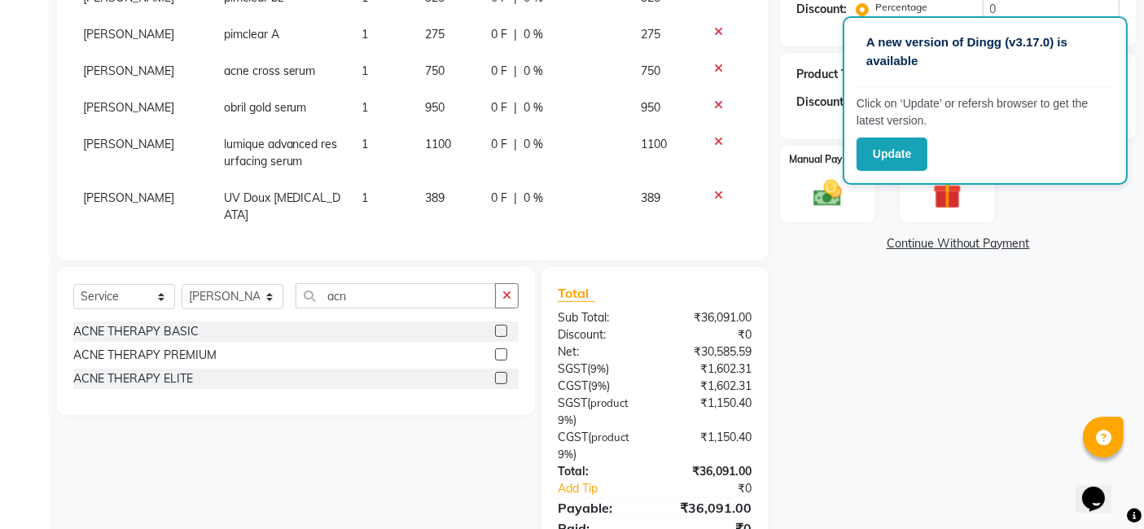
checkbox input "false"
click at [438, 295] on input "acn" at bounding box center [395, 295] width 200 height 25
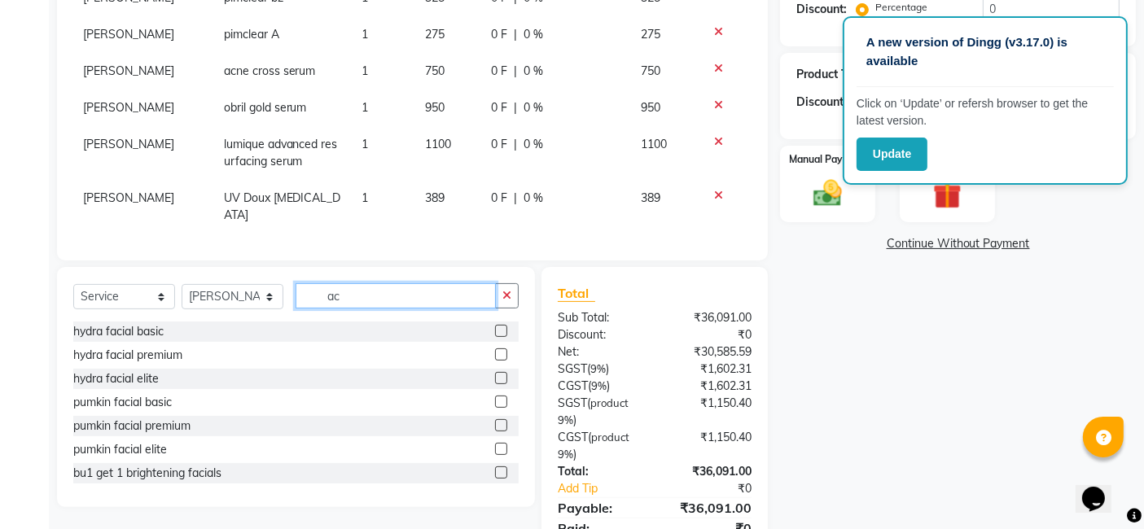
type input "a"
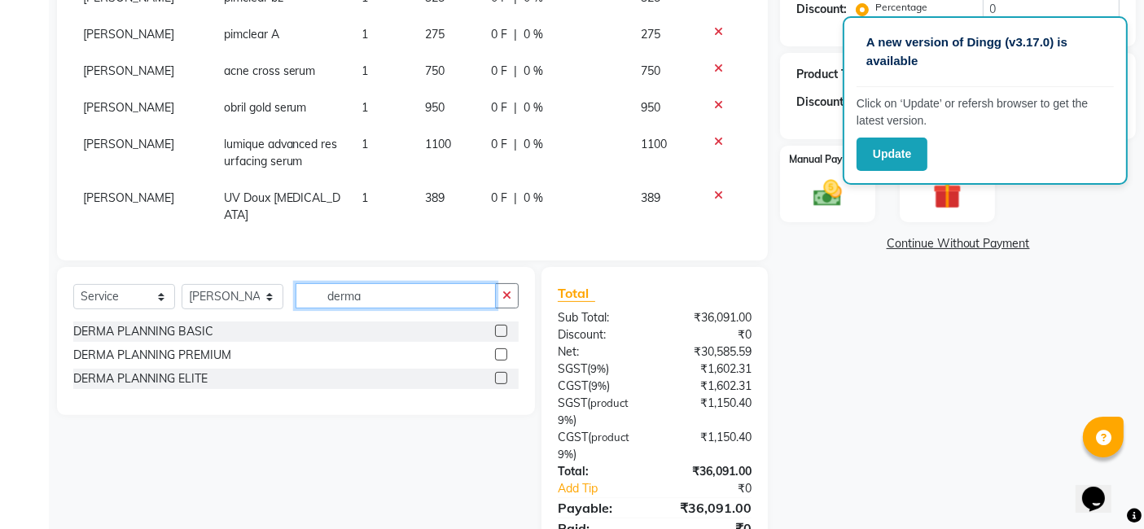
type input "derma"
click at [501, 373] on label at bounding box center [501, 378] width 12 height 12
click at [501, 374] on input "checkbox" at bounding box center [500, 379] width 11 height 11
checkbox input "false"
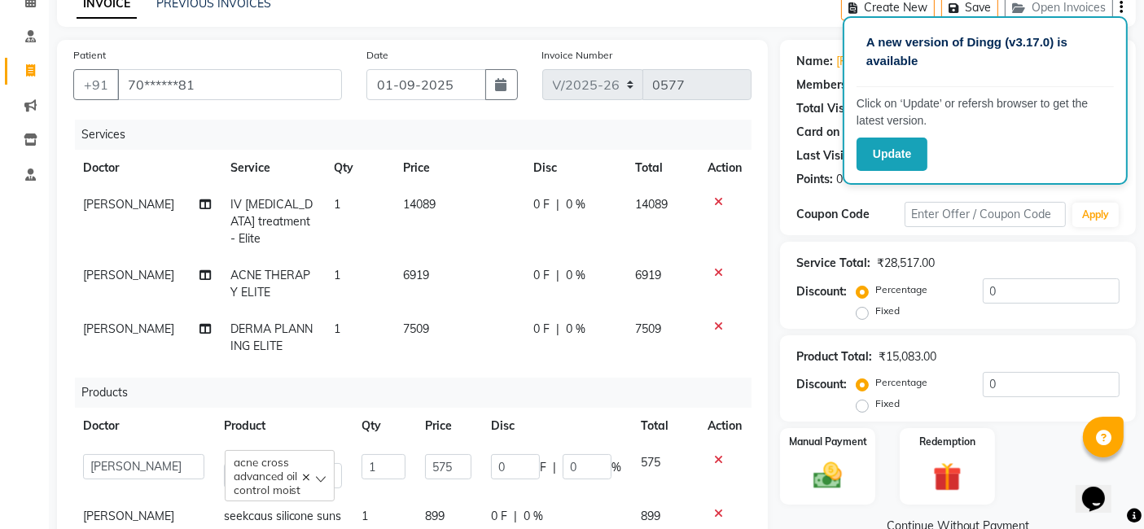
scroll to position [76, 0]
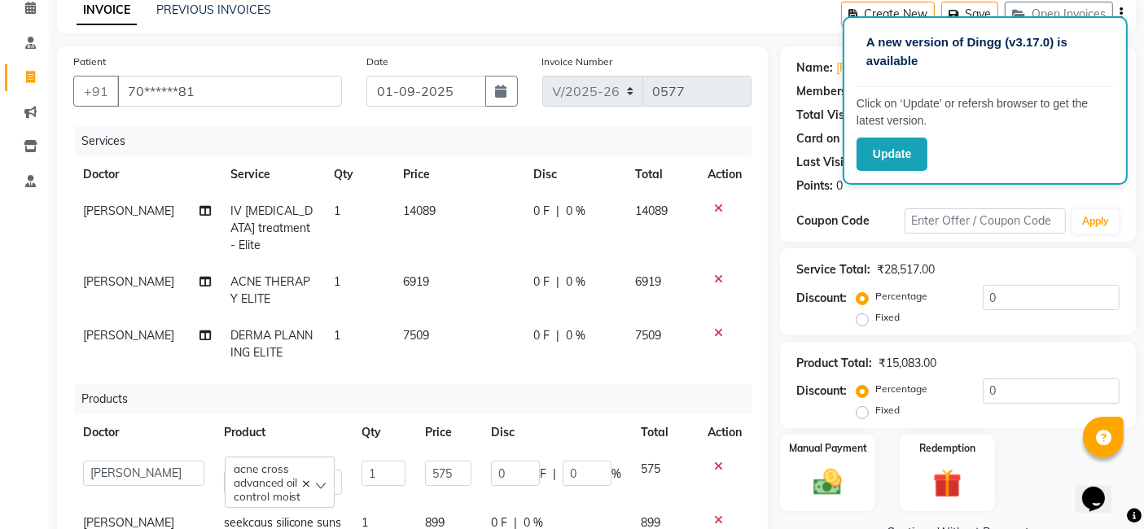
click at [409, 331] on span "7509" at bounding box center [416, 335] width 26 height 15
select select "88116"
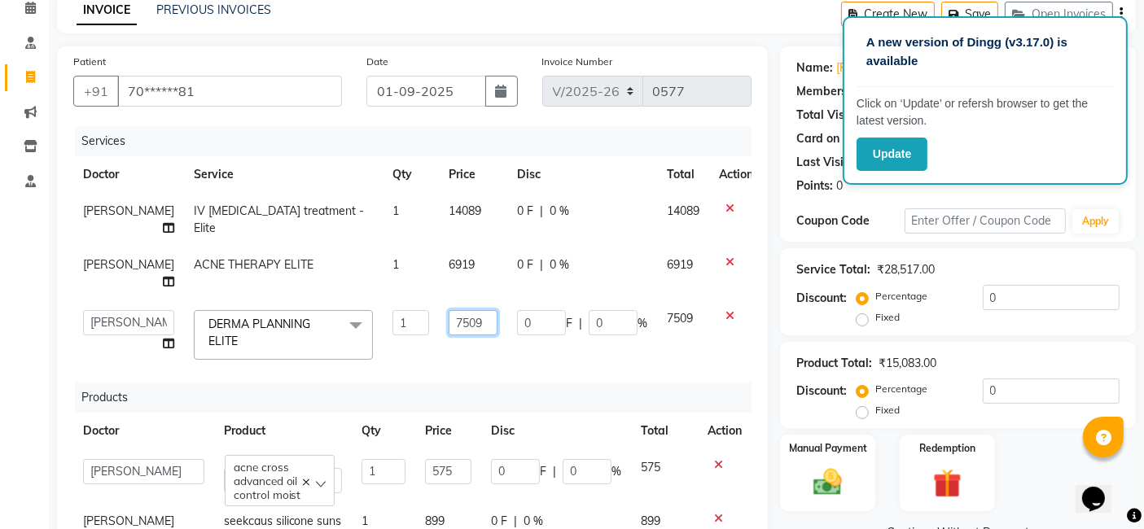
click at [449, 327] on input "7509" at bounding box center [473, 322] width 49 height 25
type input "7"
type input "4509"
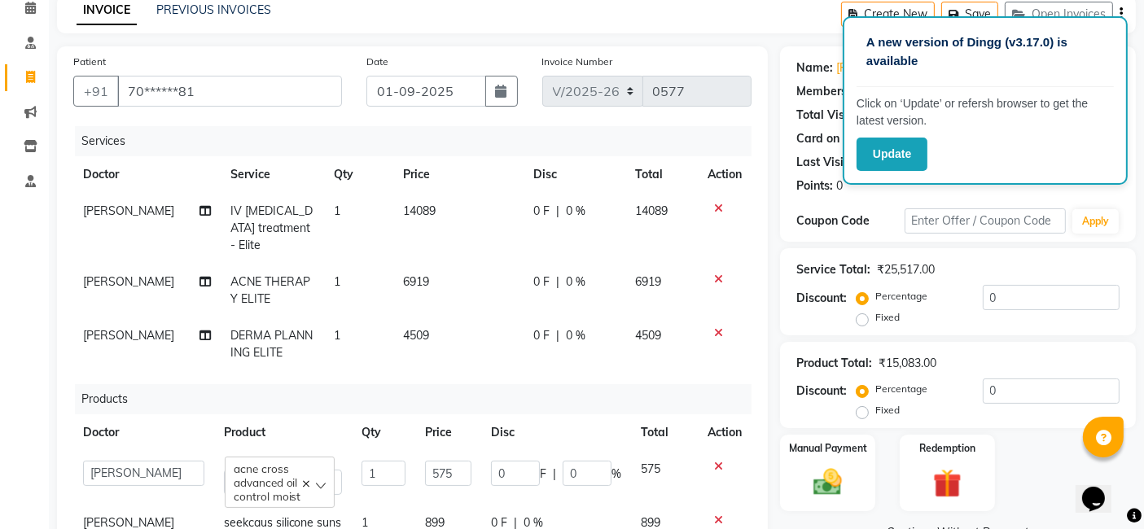
click at [446, 365] on td "4509" at bounding box center [458, 344] width 130 height 54
select select "88116"
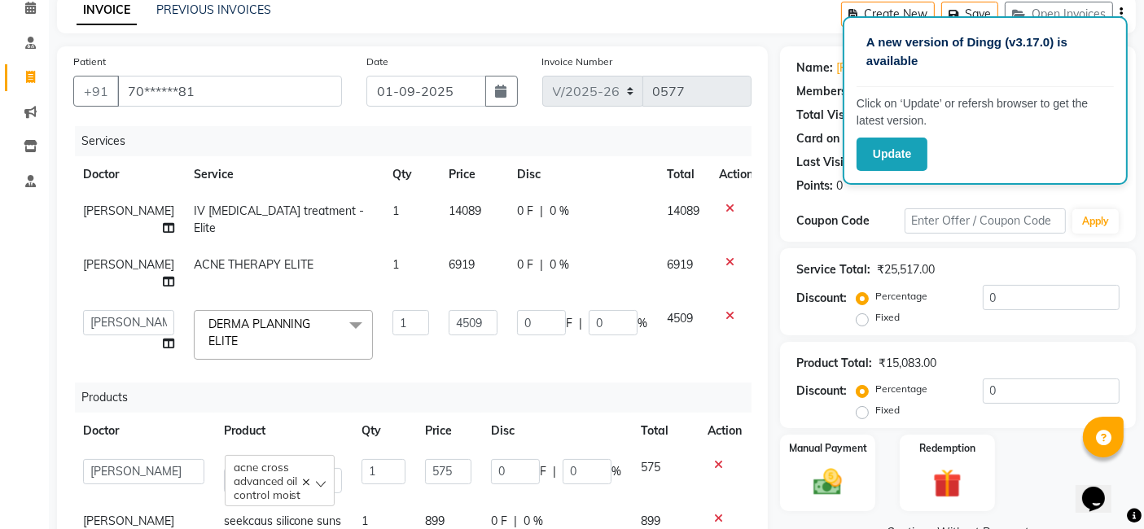
click at [446, 365] on td "4509" at bounding box center [473, 334] width 68 height 69
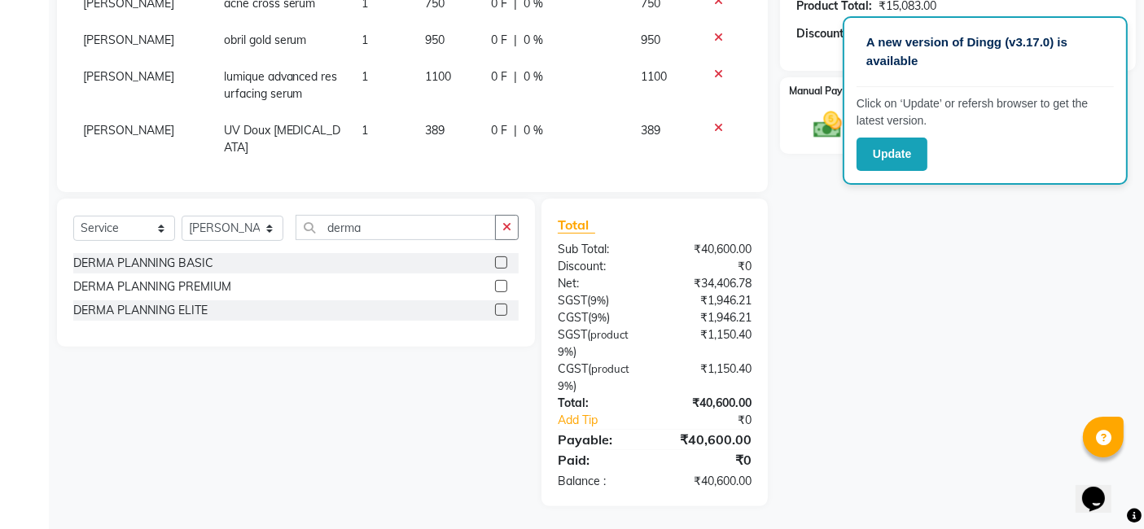
scroll to position [0, 0]
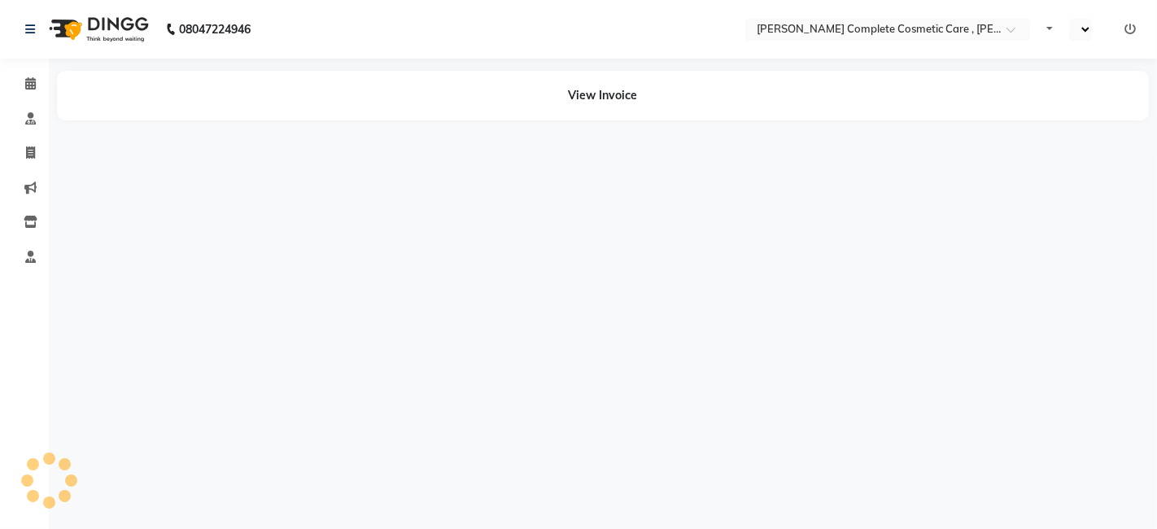
select select "en"
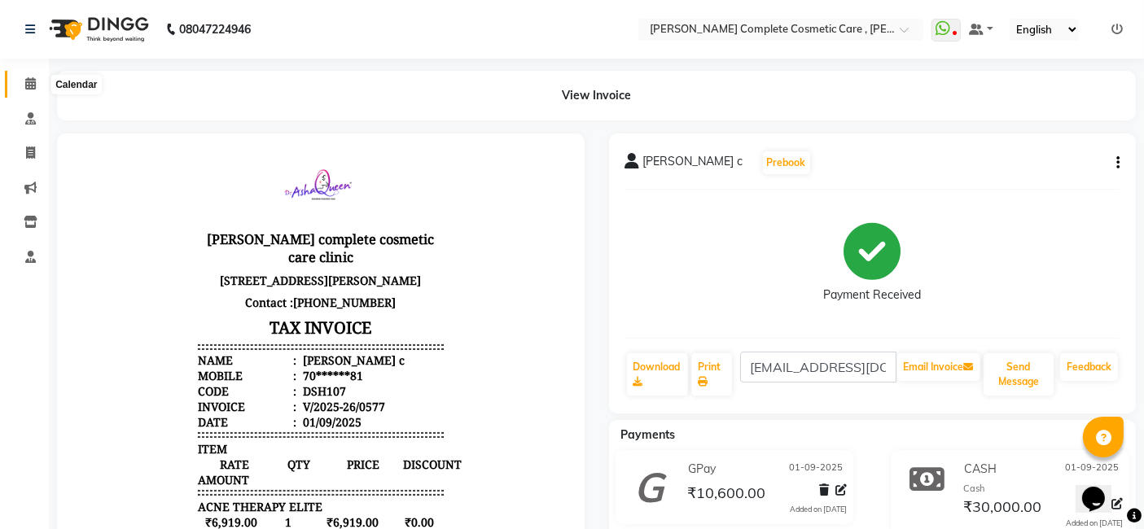
click at [34, 81] on icon at bounding box center [30, 83] width 11 height 12
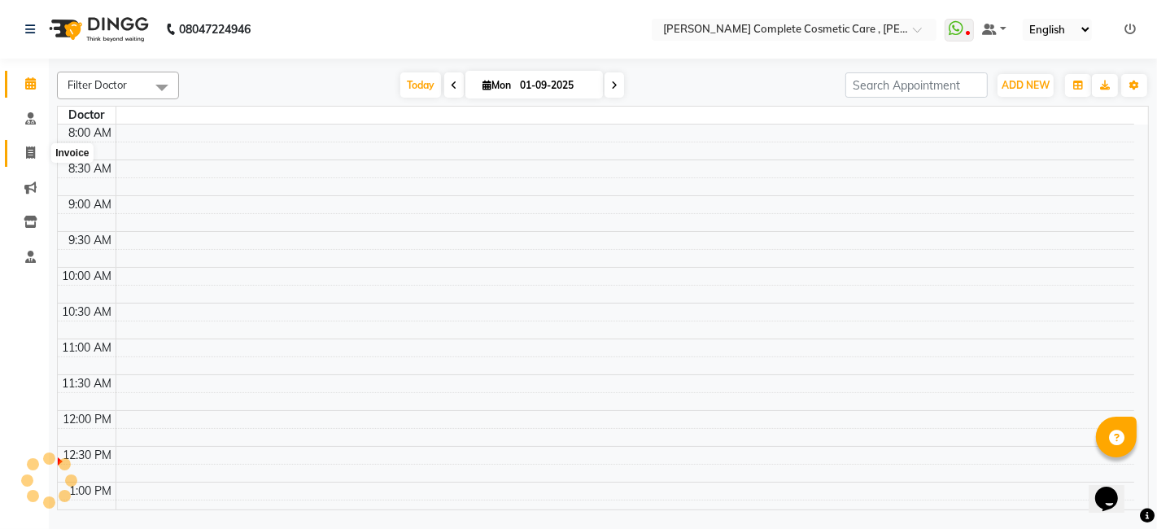
click at [33, 147] on icon at bounding box center [30, 153] width 9 height 12
select select "service"
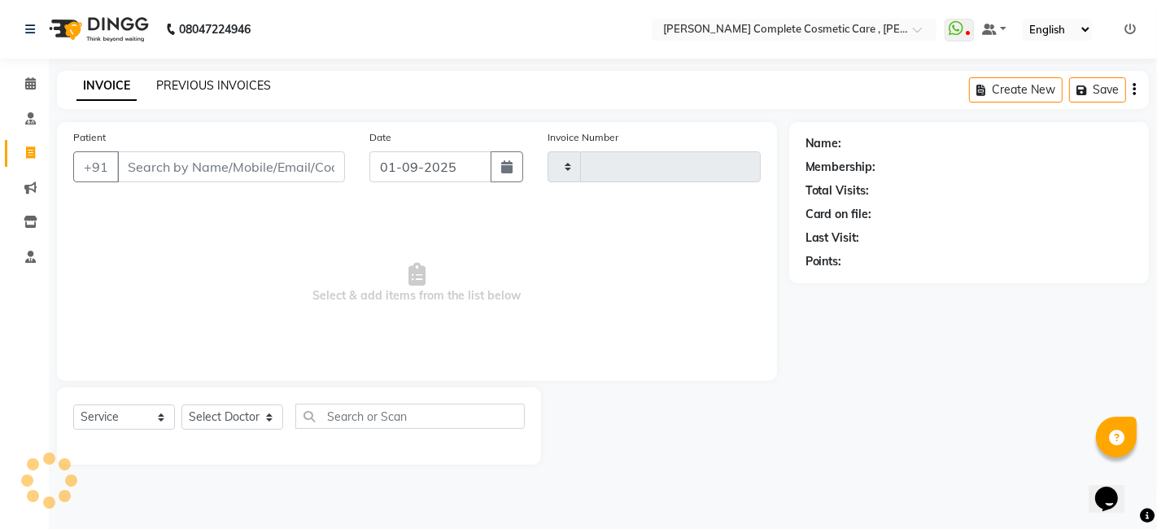
click at [228, 88] on link "PREVIOUS INVOICES" at bounding box center [213, 85] width 115 height 15
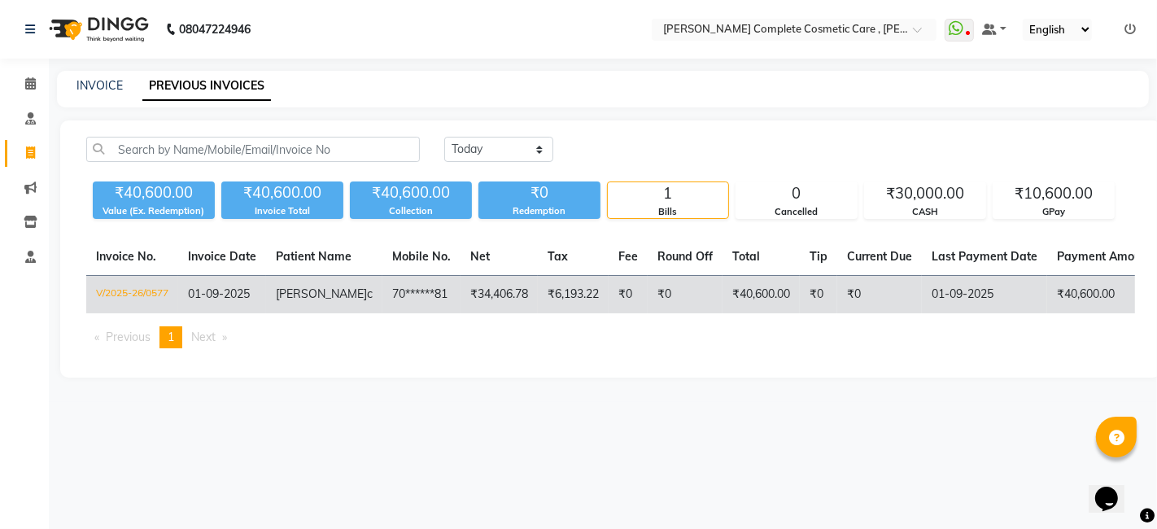
click at [148, 294] on td "V/2025-26/0577" at bounding box center [132, 295] width 92 height 38
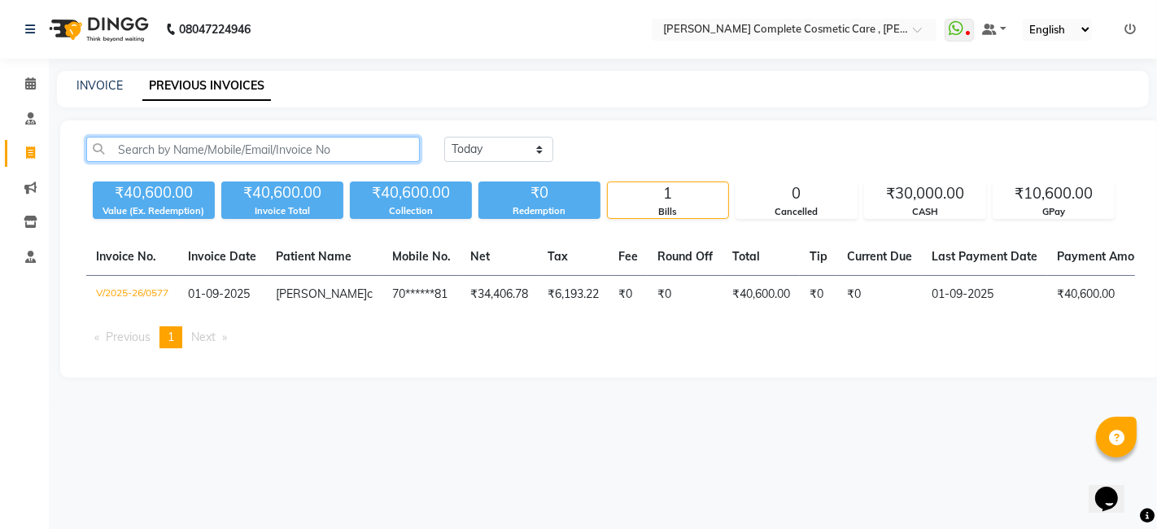
click at [360, 153] on input "text" at bounding box center [253, 149] width 334 height 25
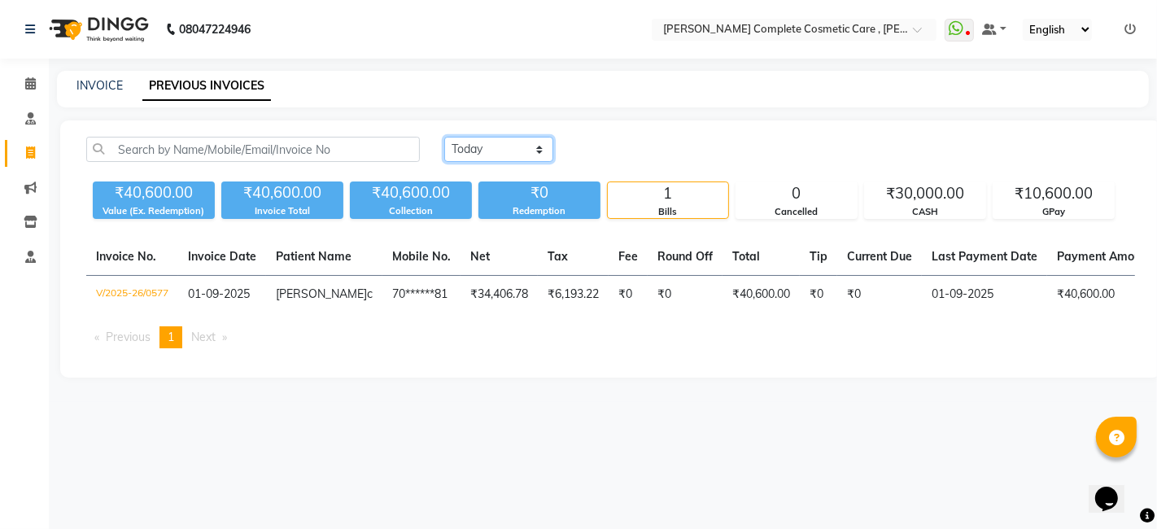
click at [475, 151] on select "Today Yesterday Custom Range" at bounding box center [498, 149] width 109 height 25
select select "range"
click at [444, 137] on select "Today Yesterday Custom Range" at bounding box center [498, 149] width 109 height 25
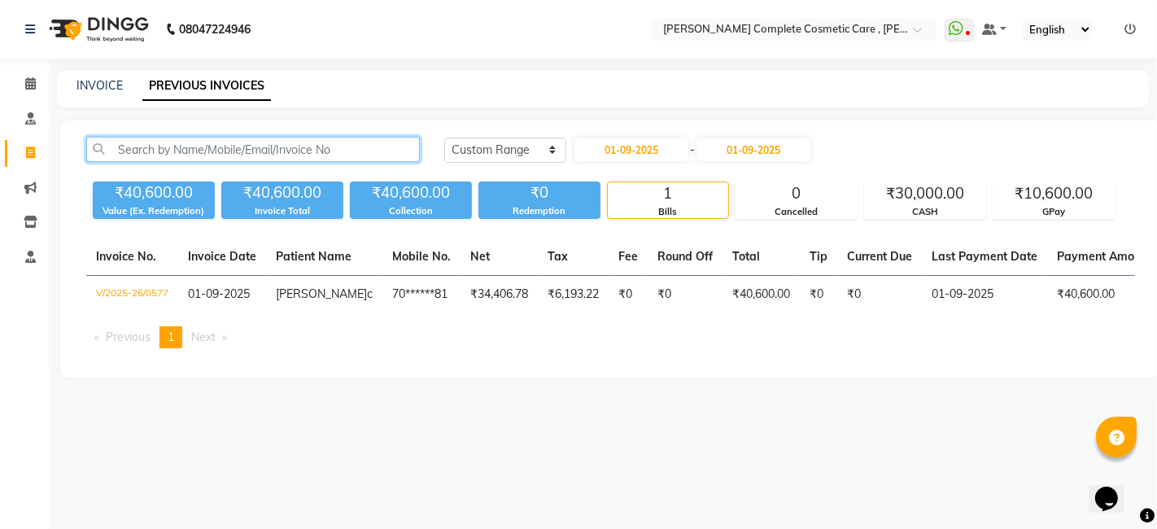
click at [291, 148] on input "text" at bounding box center [253, 149] width 334 height 25
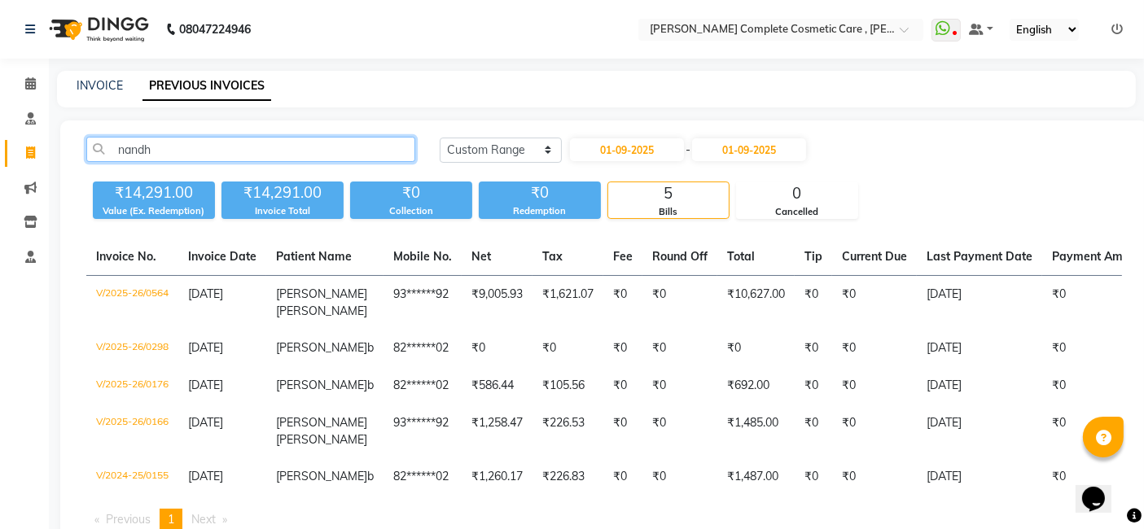
type input "nandh"
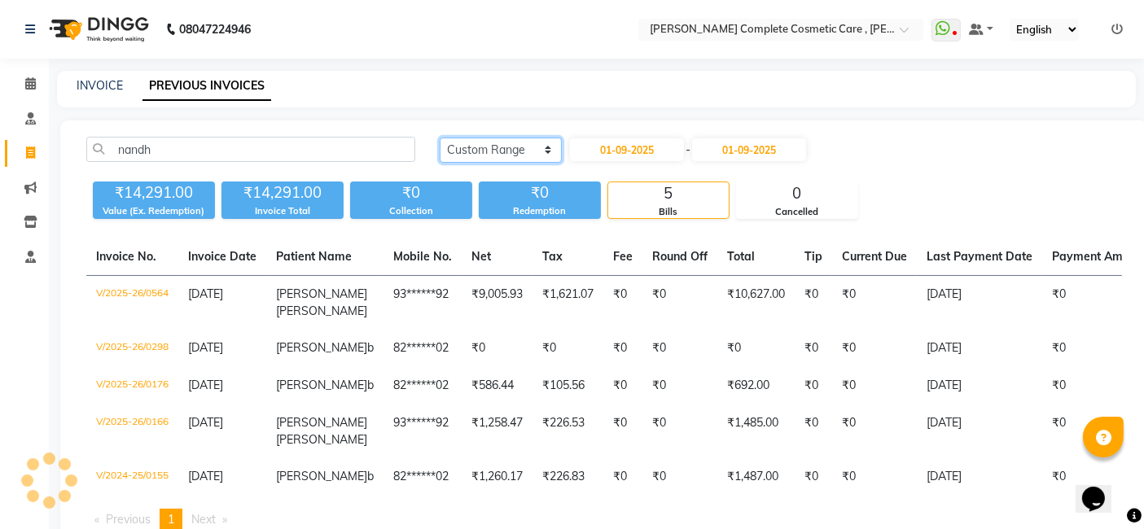
click at [521, 142] on select "Today Yesterday Custom Range" at bounding box center [501, 150] width 122 height 25
select select "today"
click at [440, 138] on select "Today Yesterday Custom Range" at bounding box center [501, 150] width 122 height 25
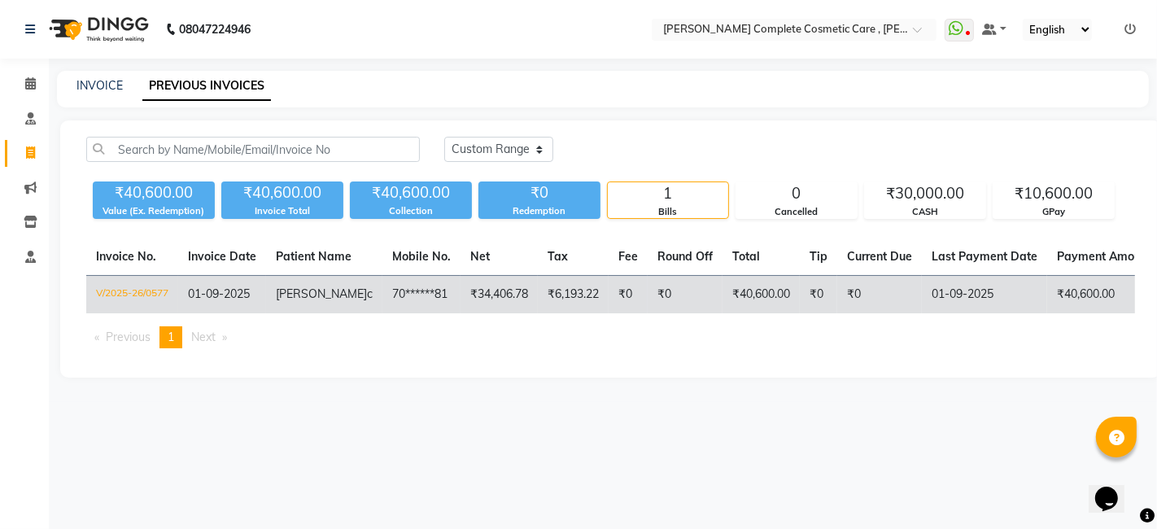
click at [145, 291] on td "V/2025-26/0577" at bounding box center [132, 295] width 92 height 38
click at [311, 284] on td "gayathri c" at bounding box center [324, 295] width 116 height 38
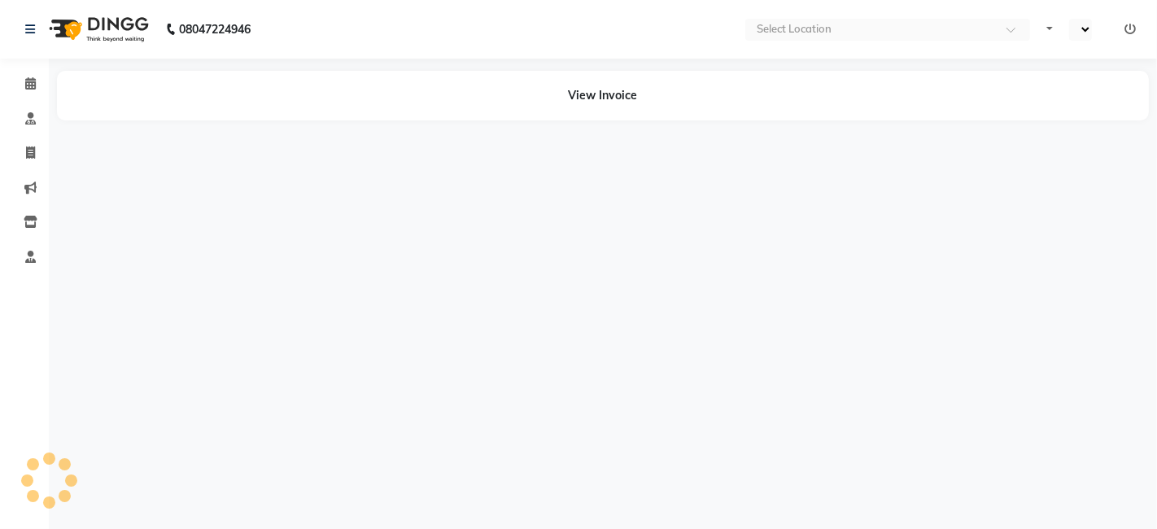
select select "en"
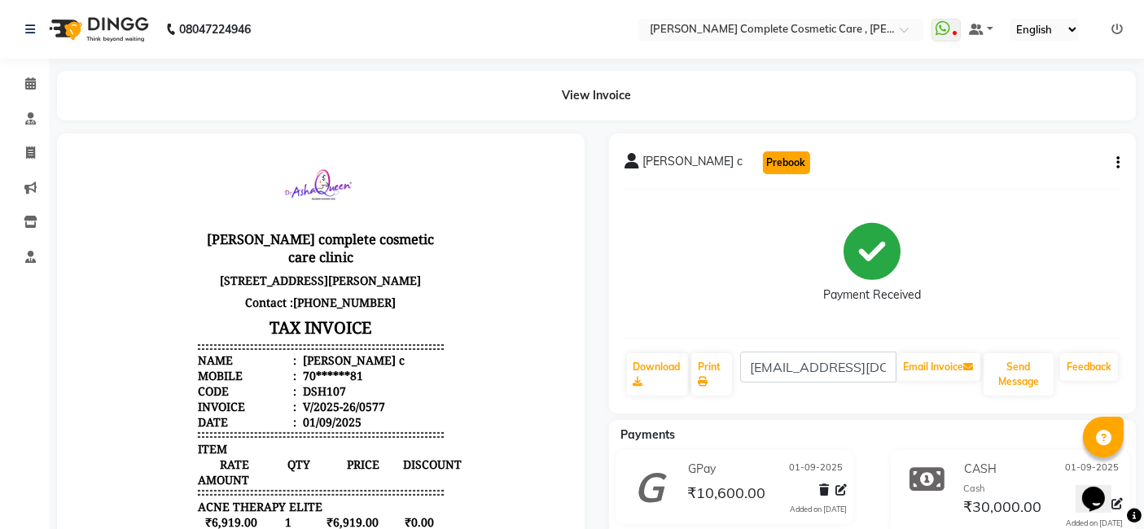
click at [763, 167] on button "Prebook" at bounding box center [786, 162] width 47 height 23
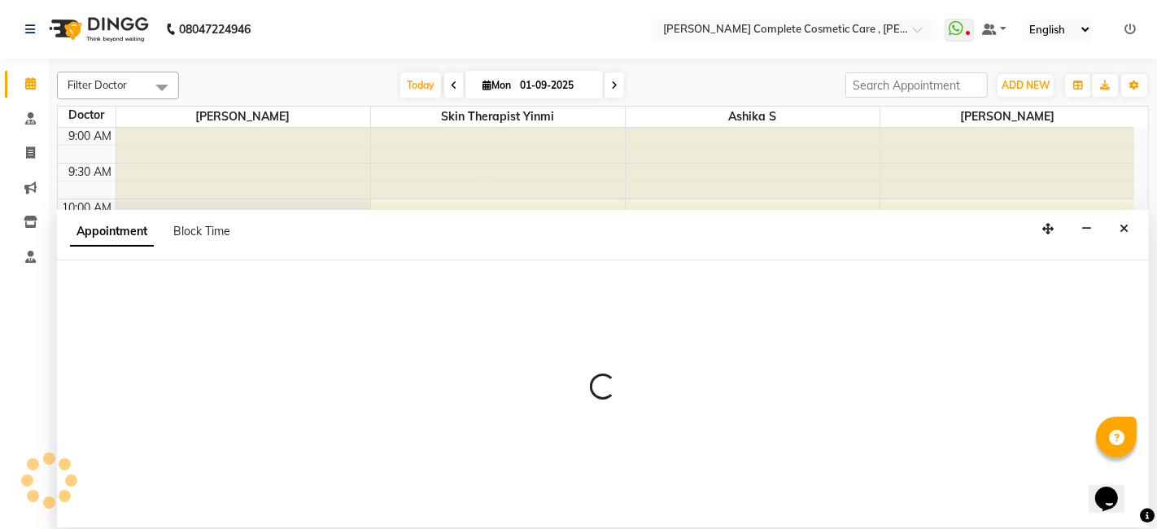
select select "88116"
select select "tentative"
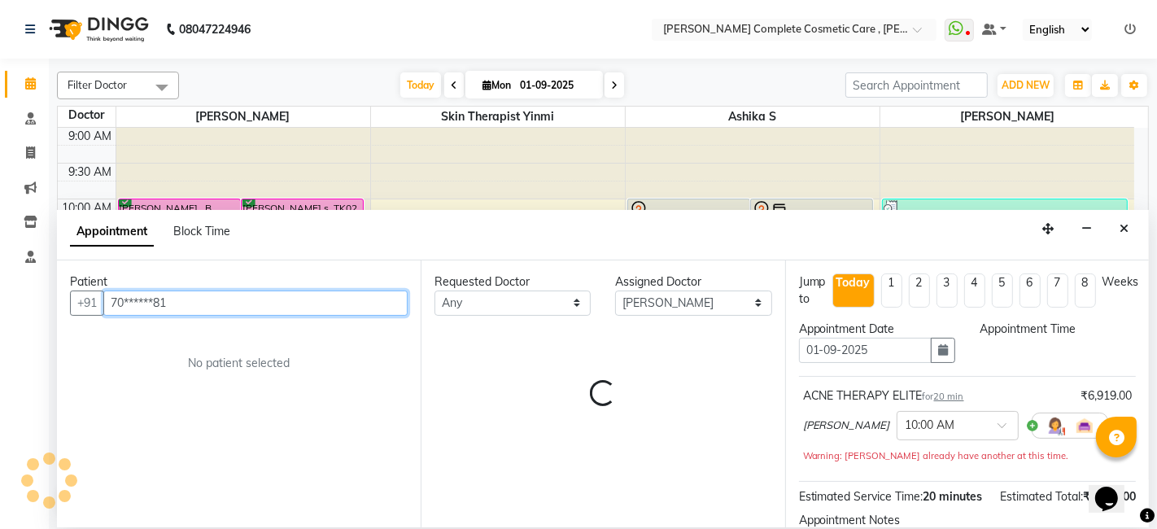
select select "600"
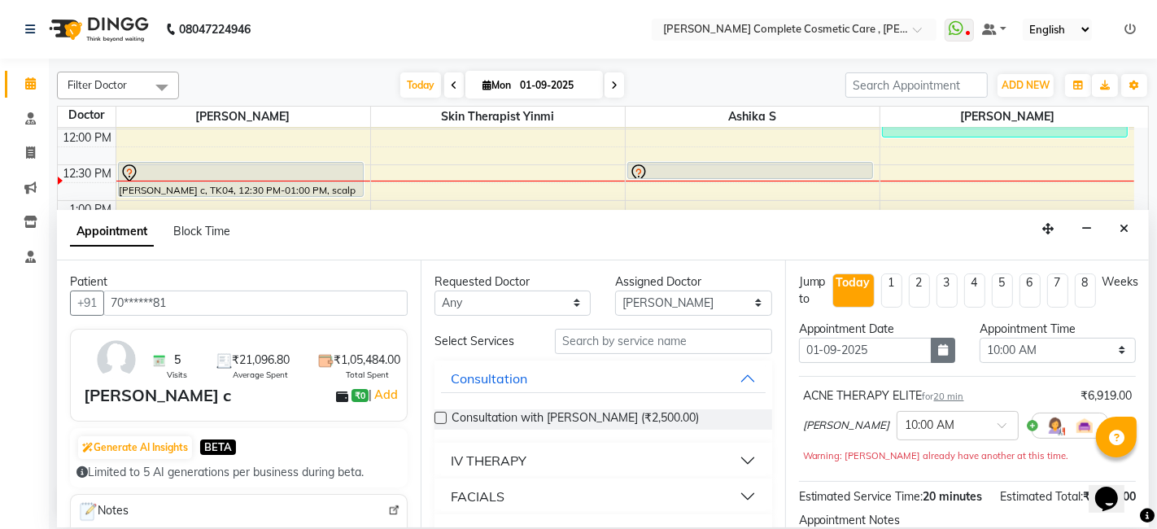
click at [937, 357] on button "button" at bounding box center [943, 350] width 24 height 25
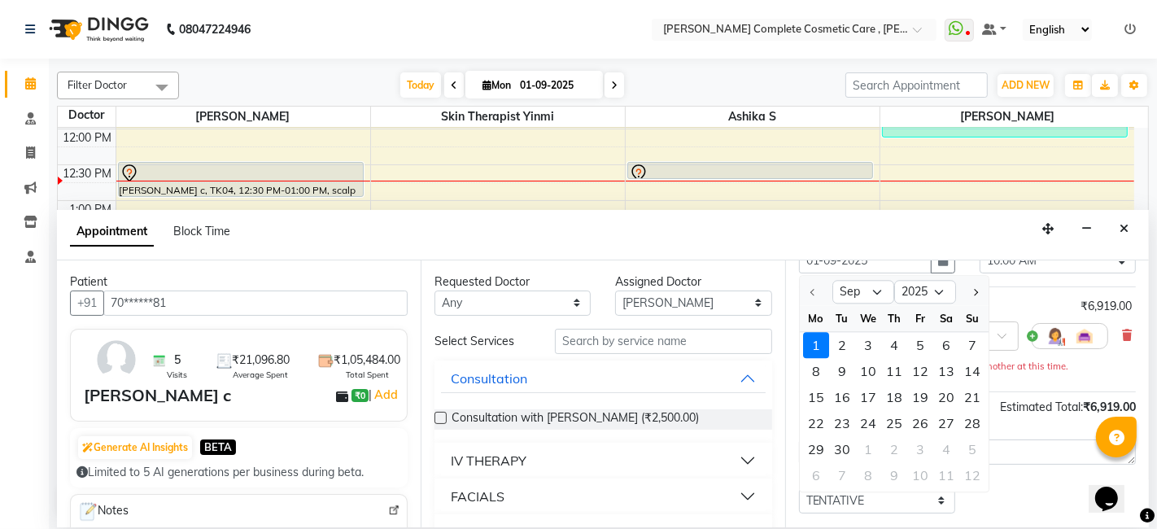
scroll to position [90, 0]
click at [896, 422] on div "25" at bounding box center [895, 422] width 26 height 26
type input "[DATE]"
select select "600"
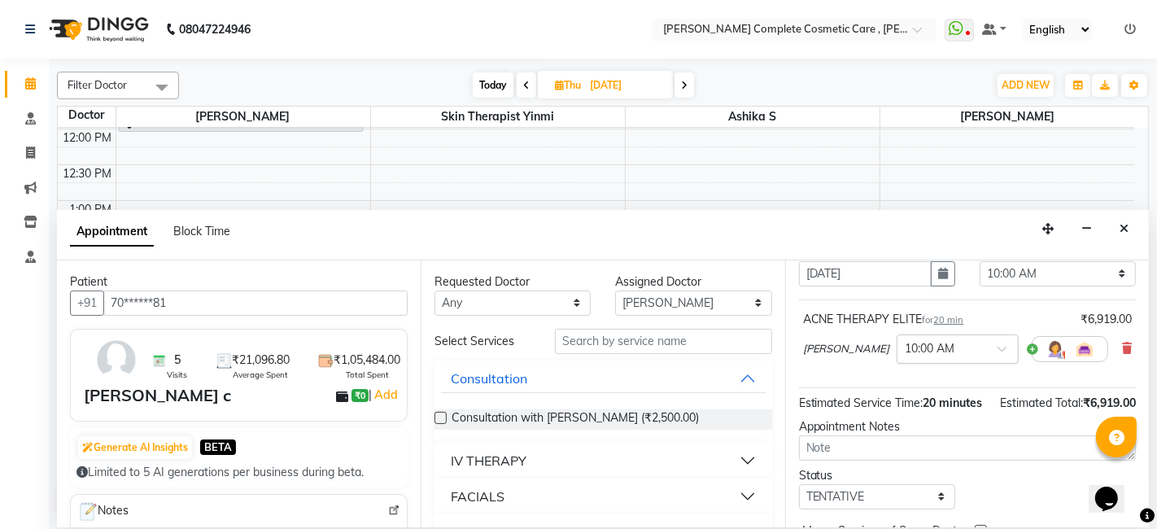
scroll to position [177, 0]
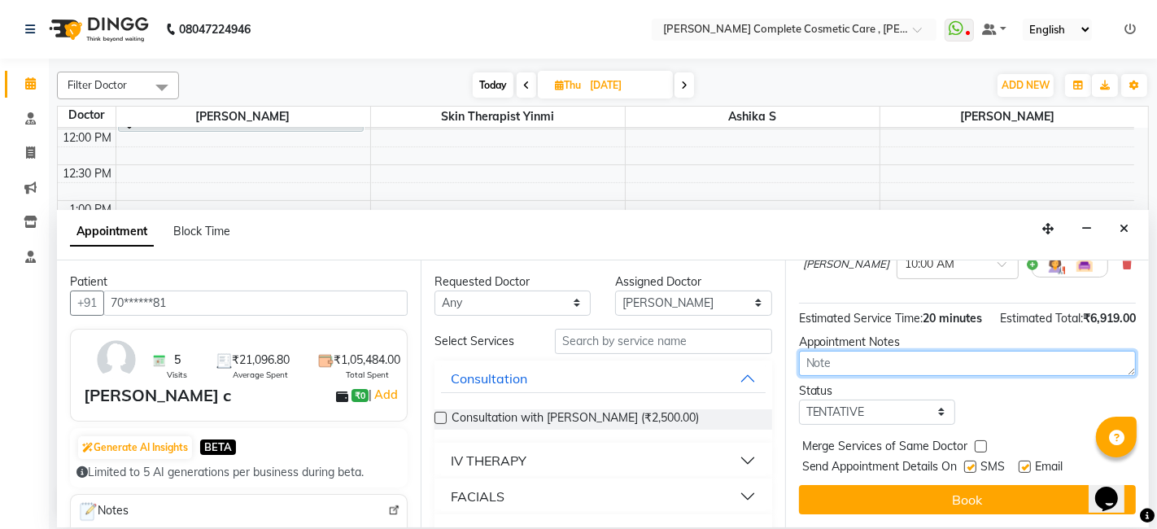
click at [952, 359] on textarea at bounding box center [967, 363] width 337 height 25
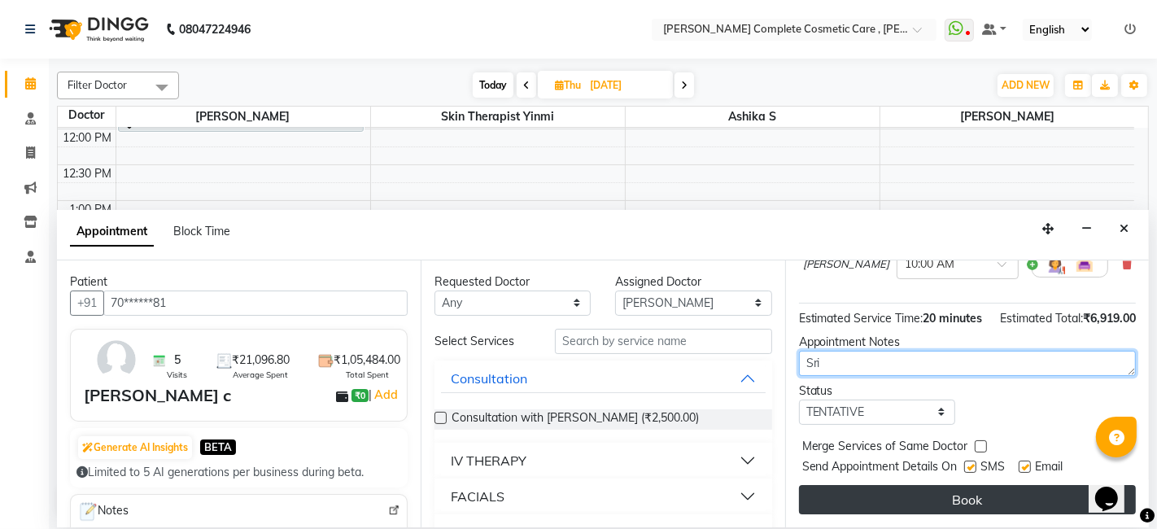
type textarea "Sri"
click at [972, 489] on button "Book" at bounding box center [967, 499] width 337 height 29
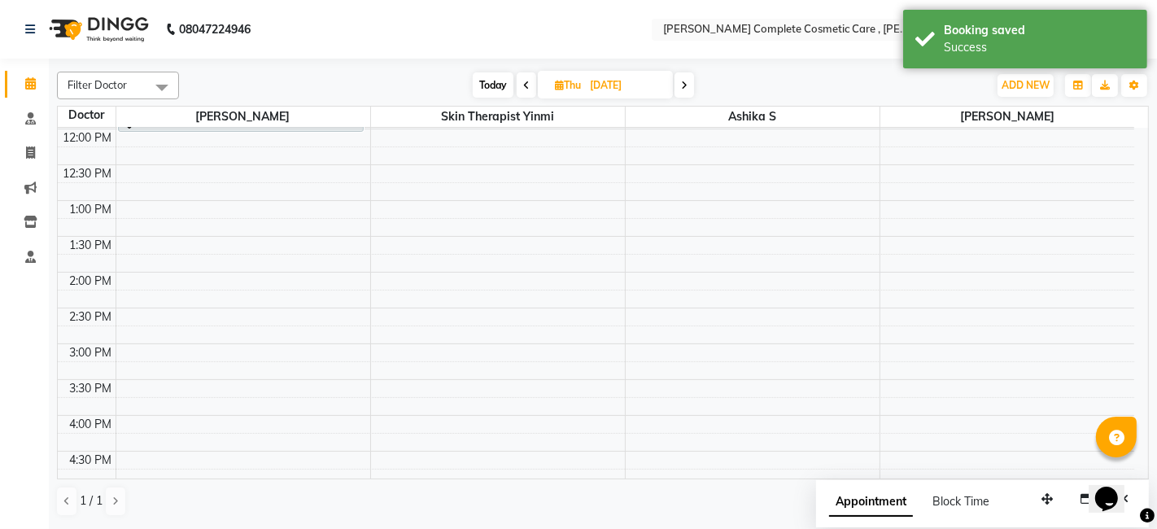
scroll to position [0, 0]
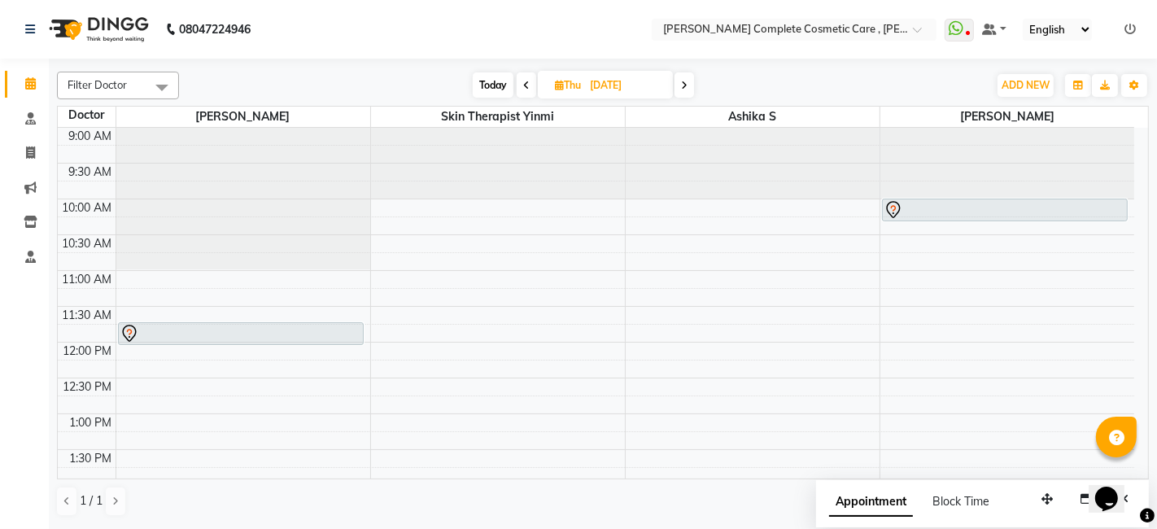
click at [486, 90] on span "Today" at bounding box center [493, 84] width 41 height 25
type input "01-09-2025"
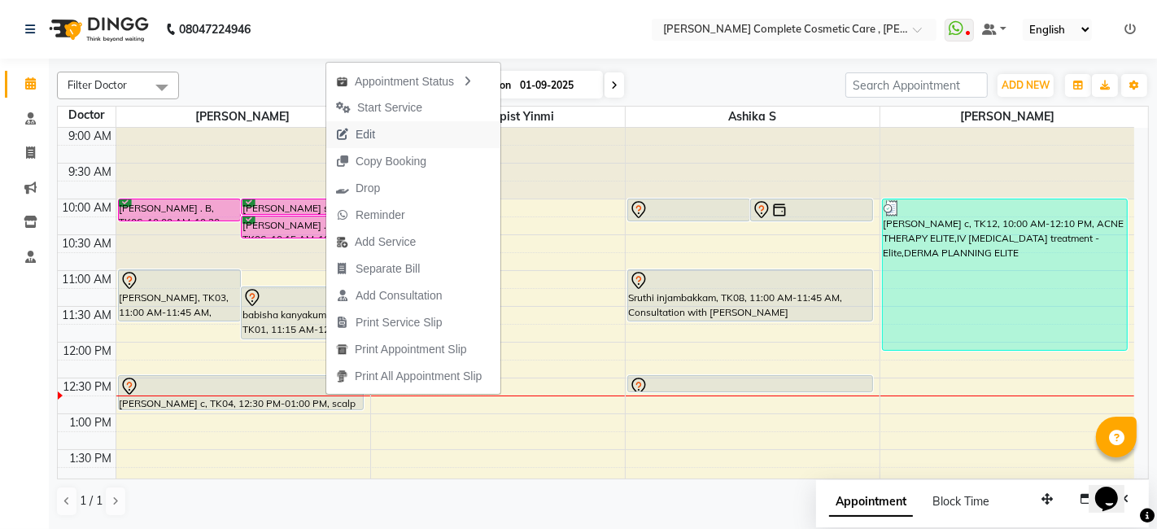
click at [381, 126] on span "Edit" at bounding box center [355, 134] width 59 height 27
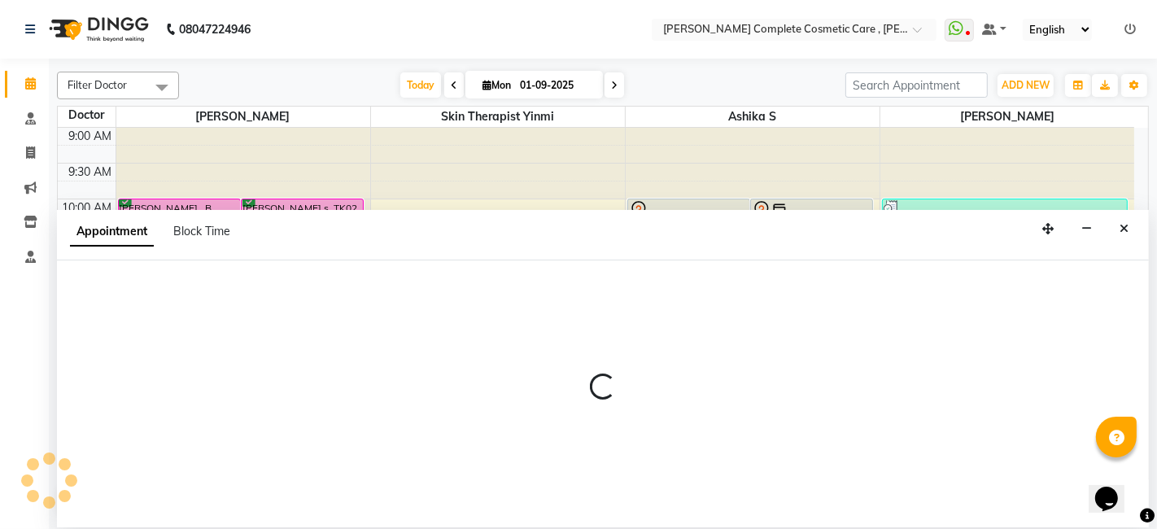
select select "tentative"
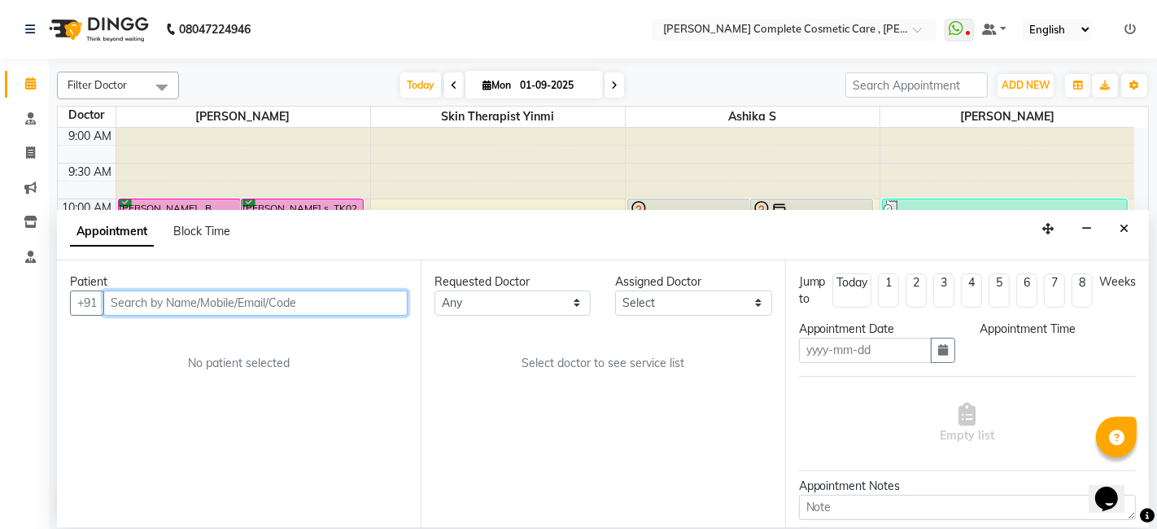
type input "01-09-2025"
select select "confirm booking"
select select "600"
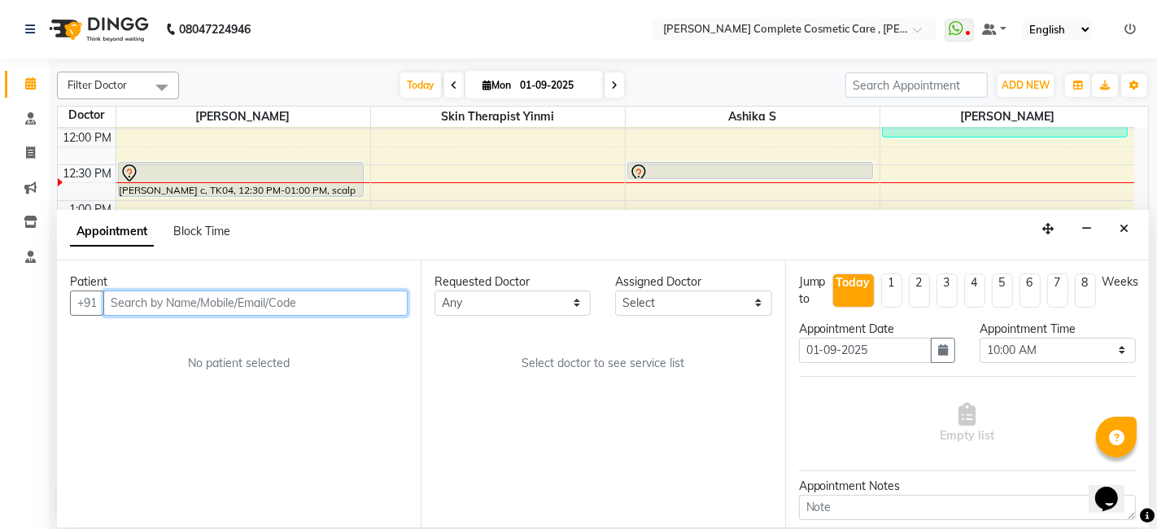
select select "67035"
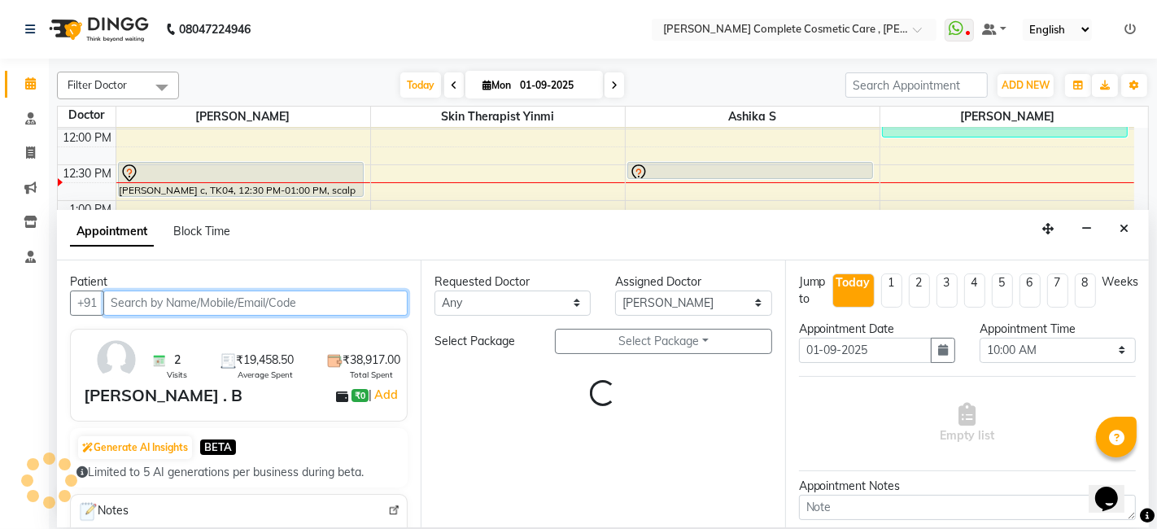
select select "3800"
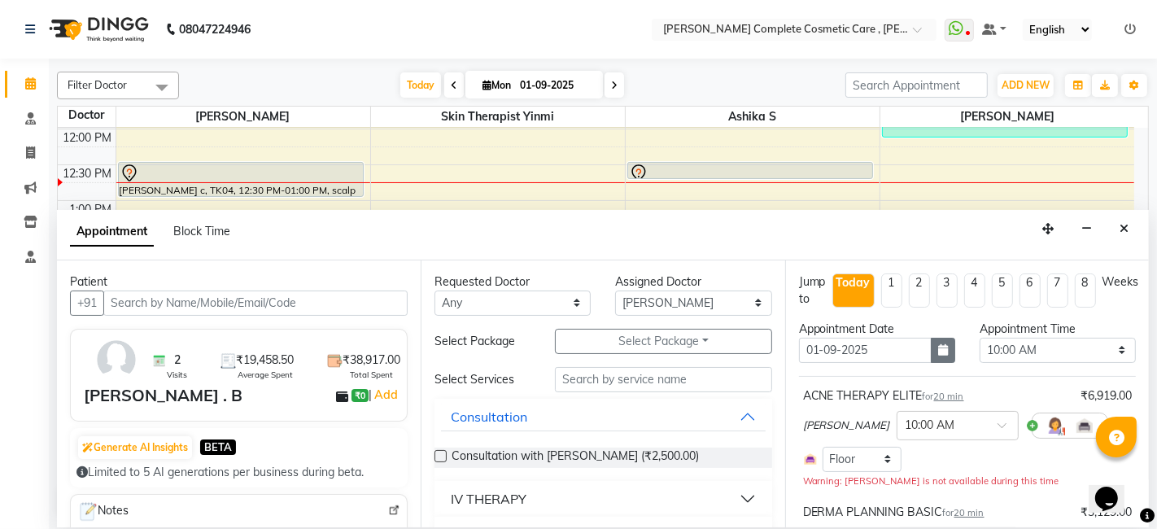
click at [942, 355] on button "button" at bounding box center [943, 350] width 24 height 25
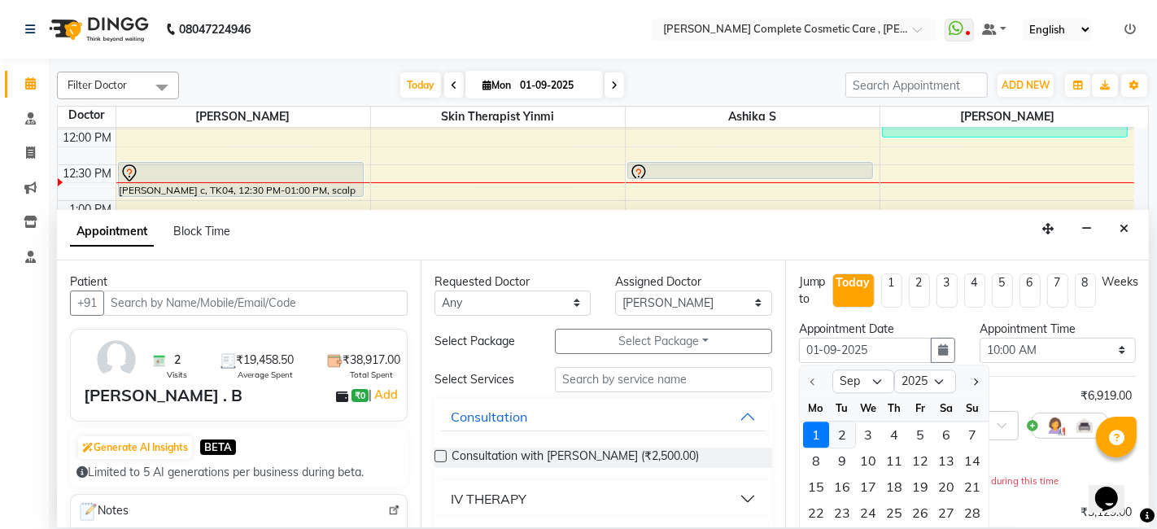
click at [842, 431] on div "2" at bounding box center [842, 435] width 26 height 26
type input "02-09-2025"
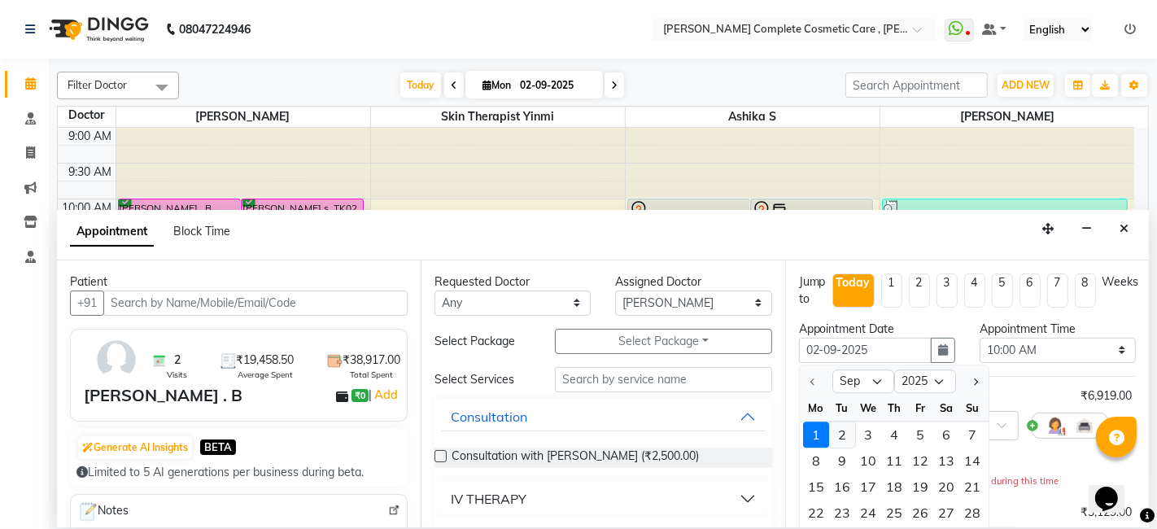
select select "600"
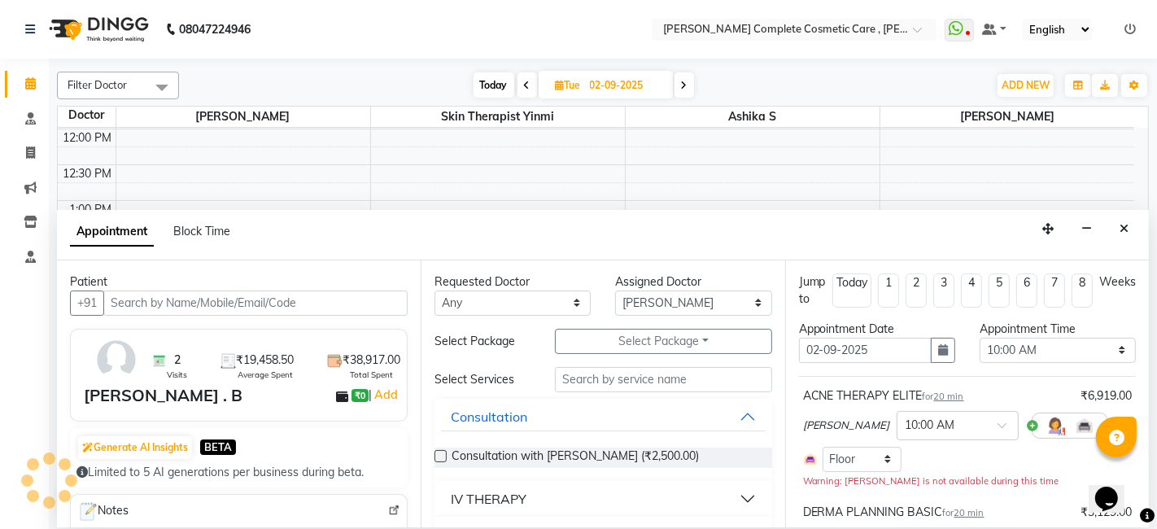
scroll to position [272, 0]
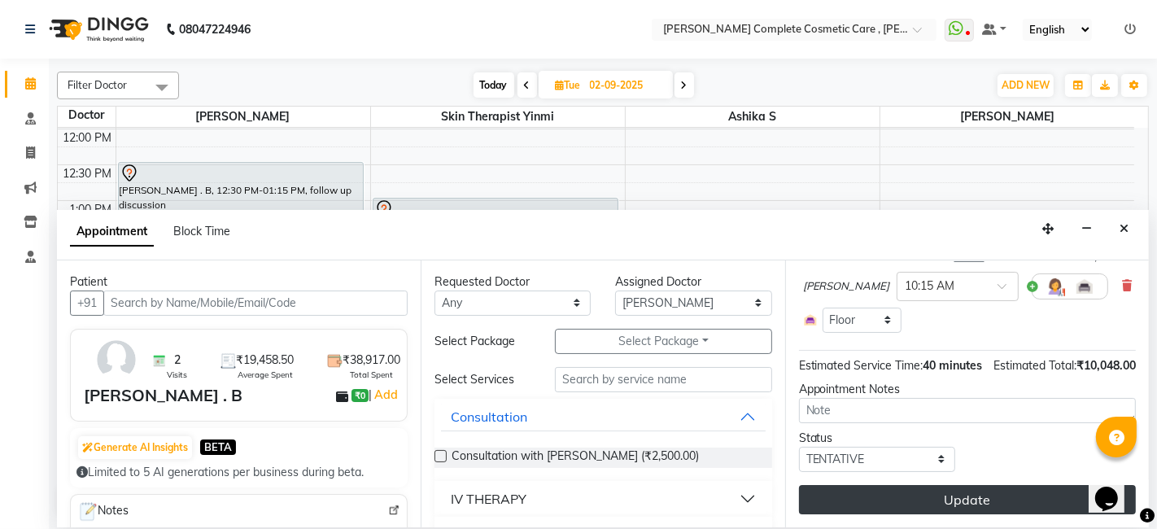
click at [869, 493] on button "Update" at bounding box center [967, 499] width 337 height 29
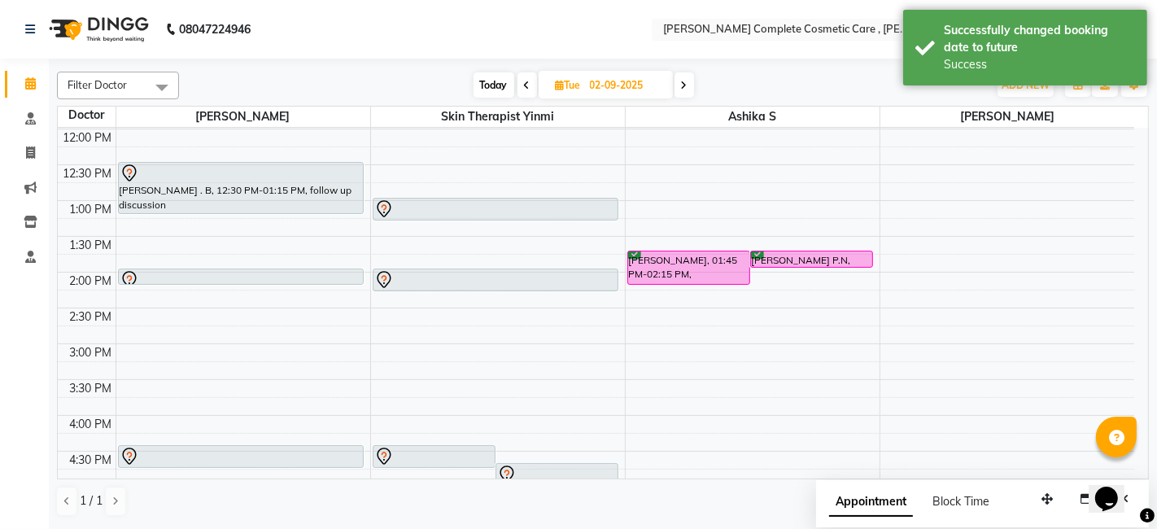
scroll to position [0, 0]
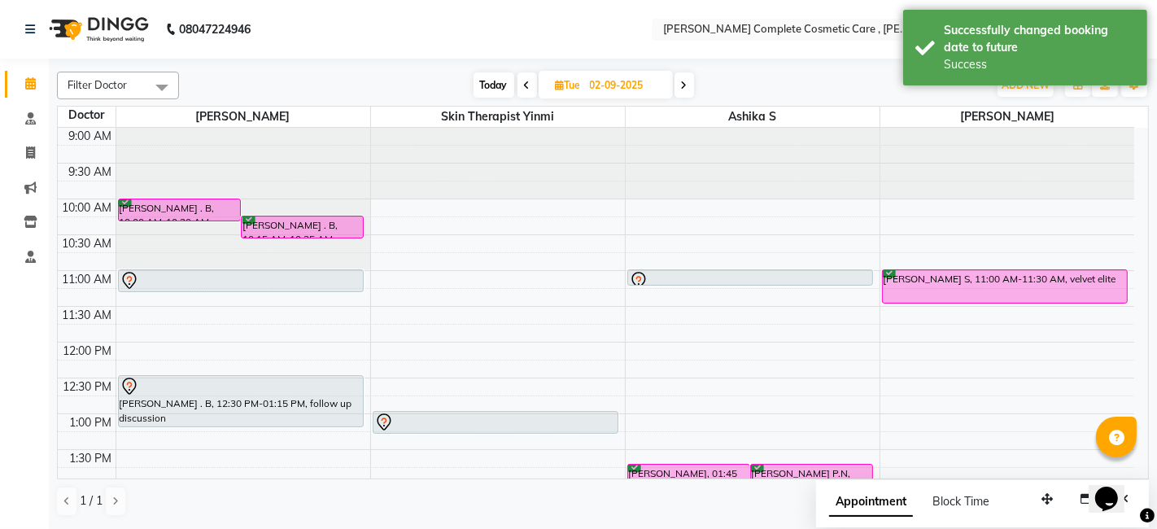
click at [499, 85] on span "Today" at bounding box center [494, 84] width 41 height 25
type input "01-09-2025"
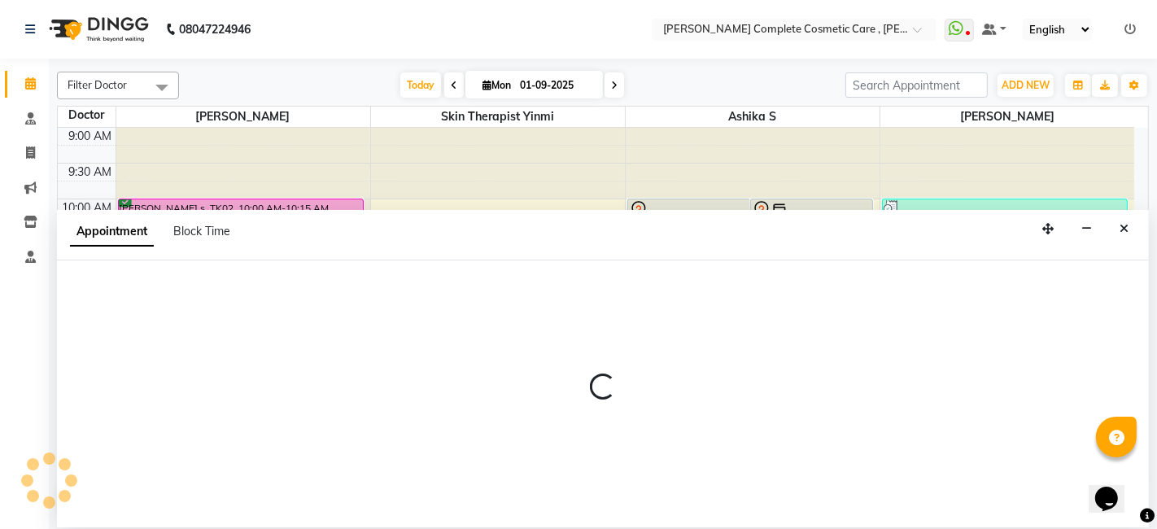
select select "70591"
select select "tentative"
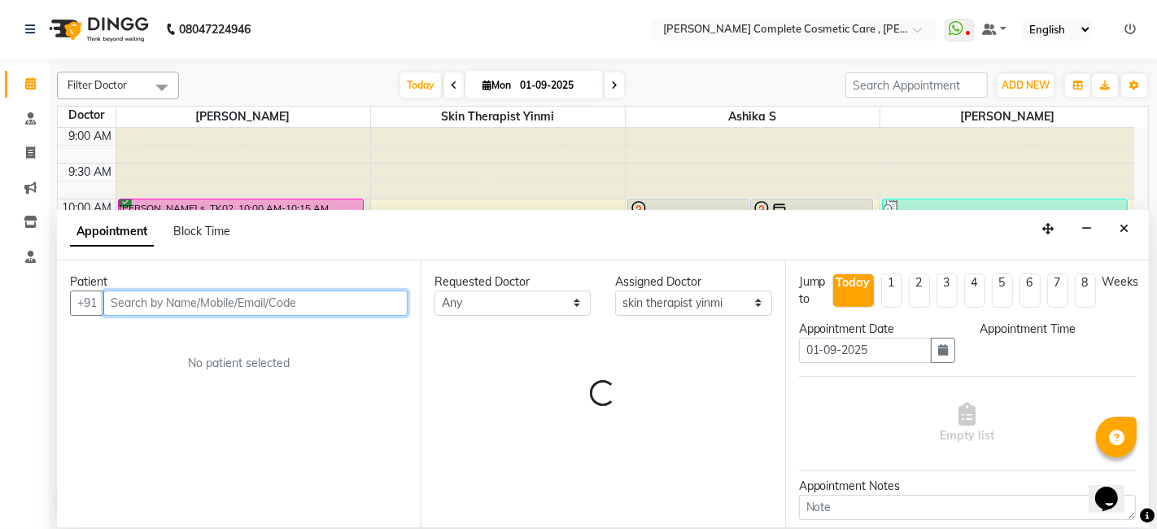
select select "630"
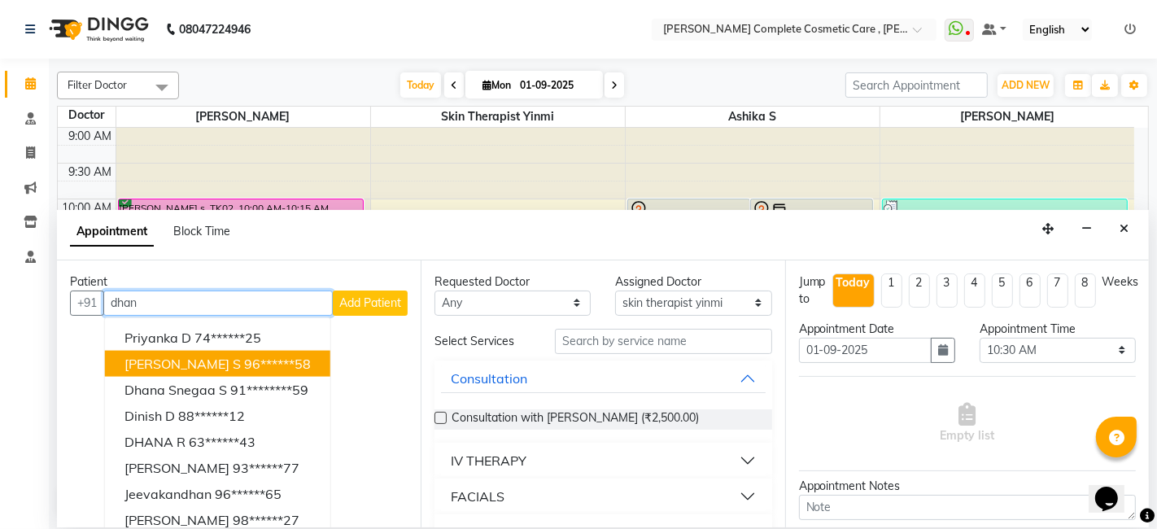
click at [273, 359] on ngb-highlight "96******58" at bounding box center [277, 363] width 67 height 16
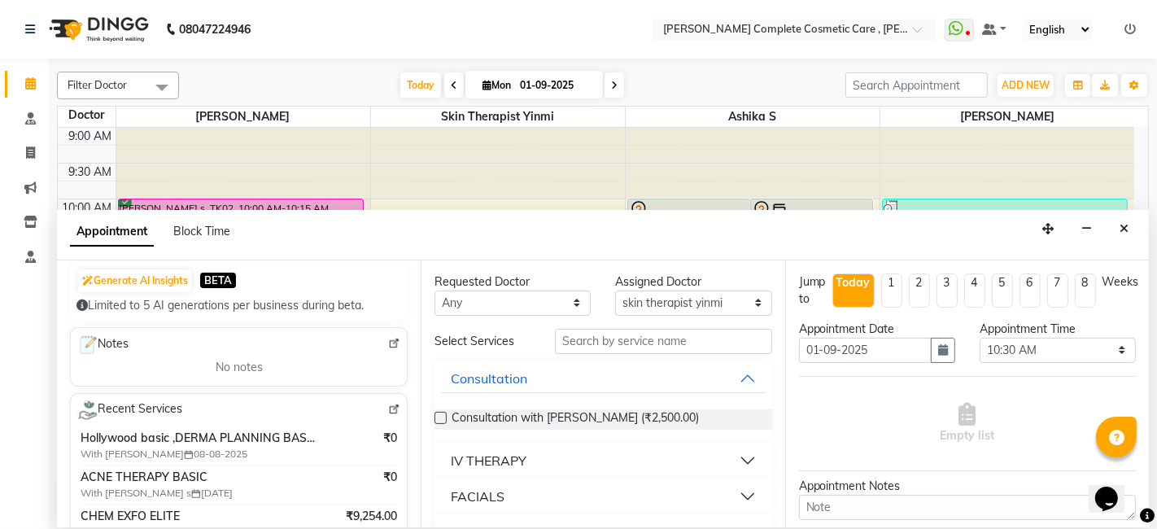
scroll to position [168, 0]
type input "96******58"
click at [585, 334] on input "text" at bounding box center [663, 341] width 217 height 25
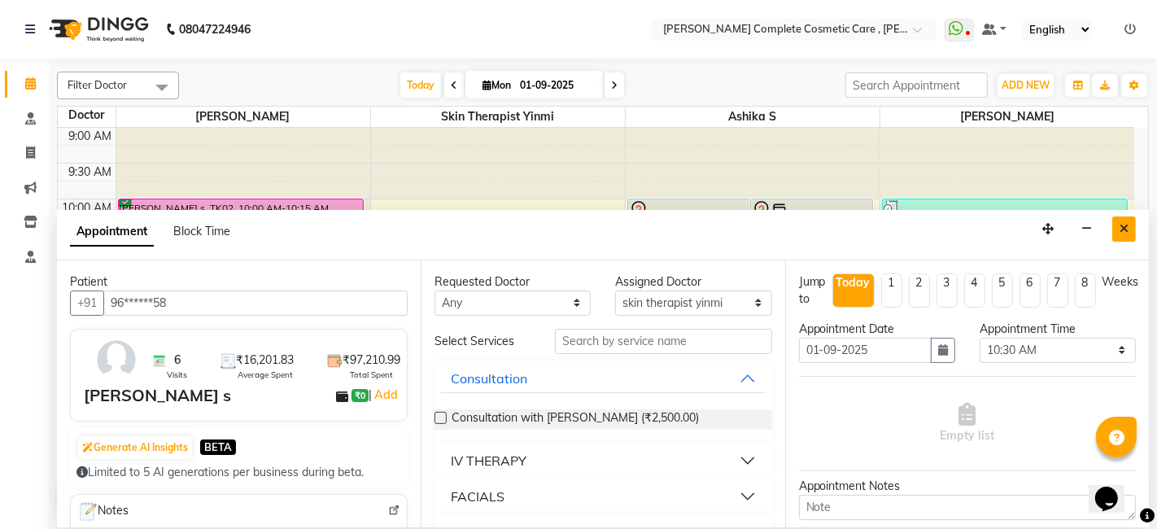
click at [1125, 233] on icon "Close" at bounding box center [1124, 228] width 9 height 11
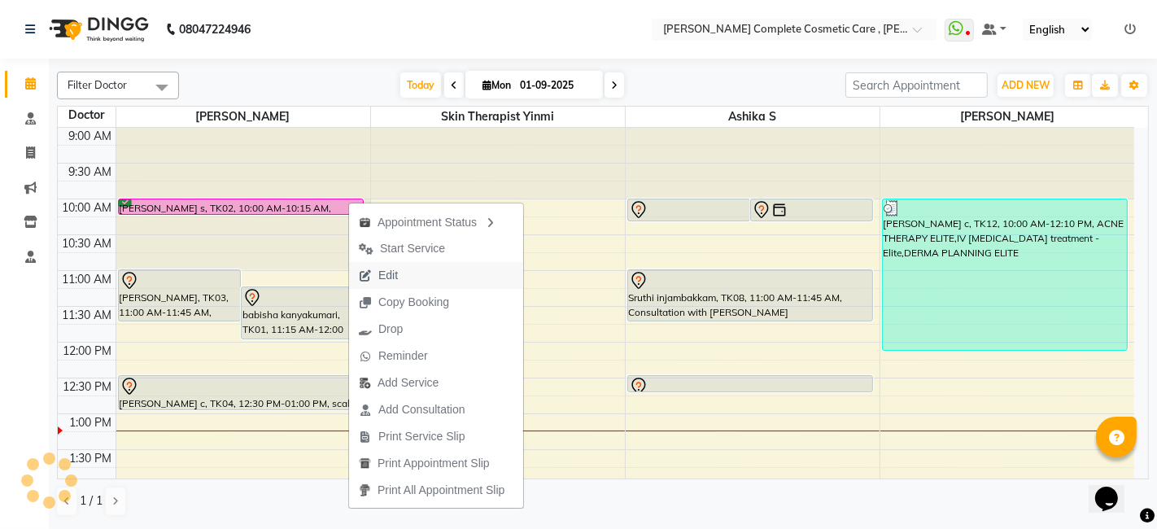
click at [386, 271] on span "Edit" at bounding box center [389, 275] width 20 height 17
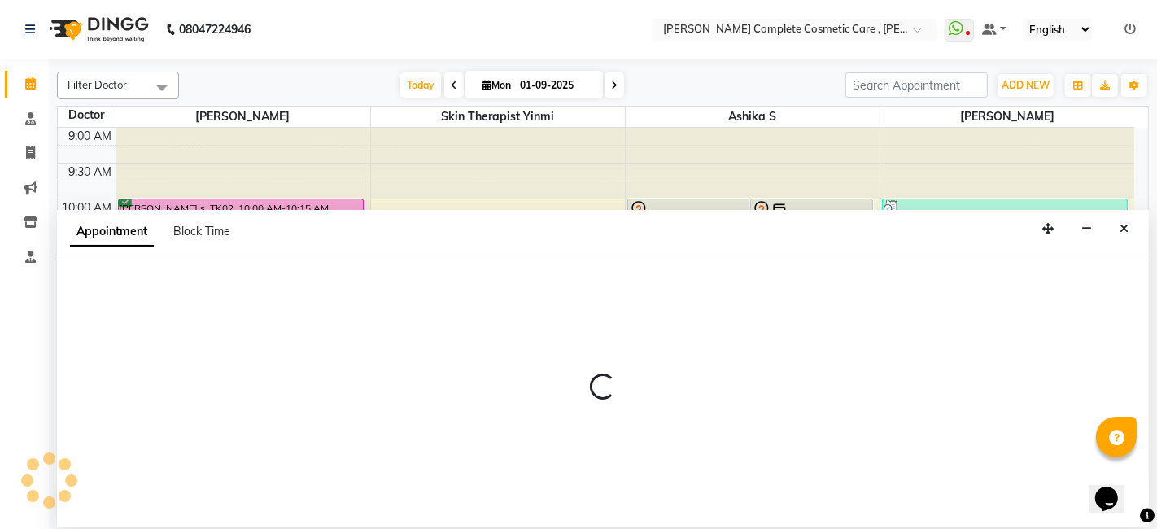
select select "tentative"
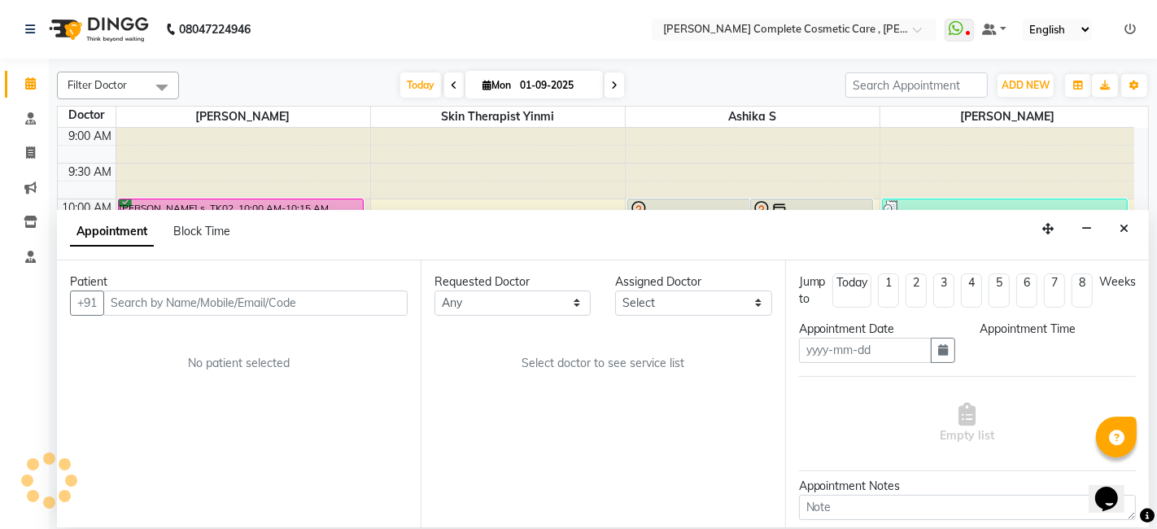
type input "01-09-2025"
select select "confirm booking"
select select "600"
select select "67035"
select select "3800"
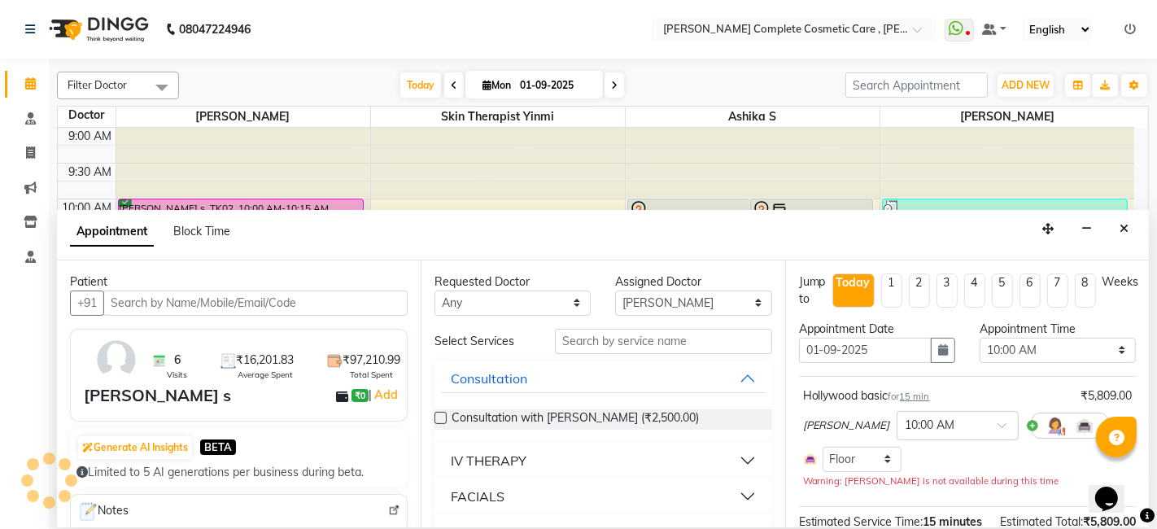
scroll to position [283, 0]
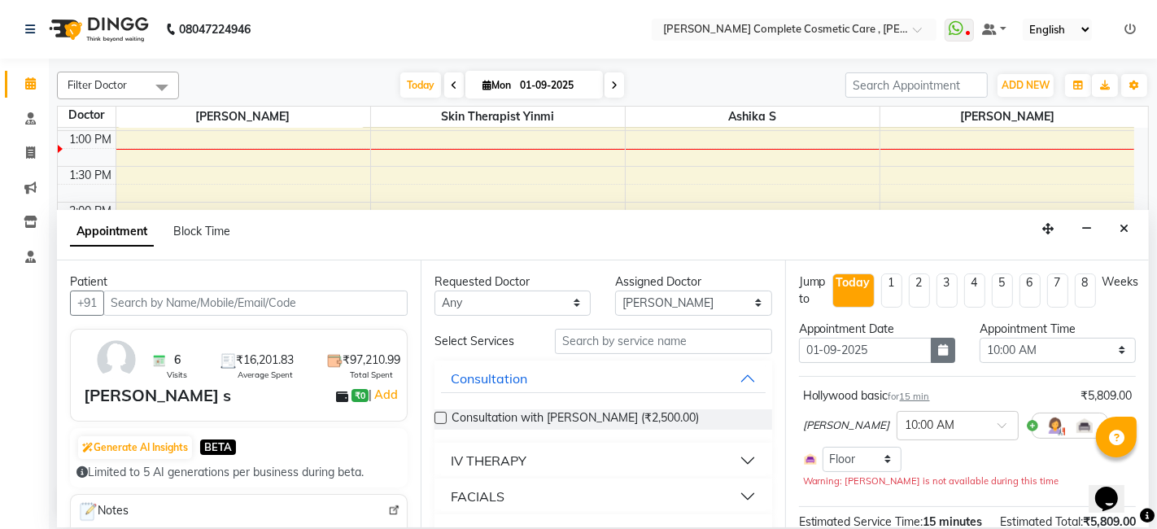
click at [946, 350] on button "button" at bounding box center [943, 350] width 24 height 25
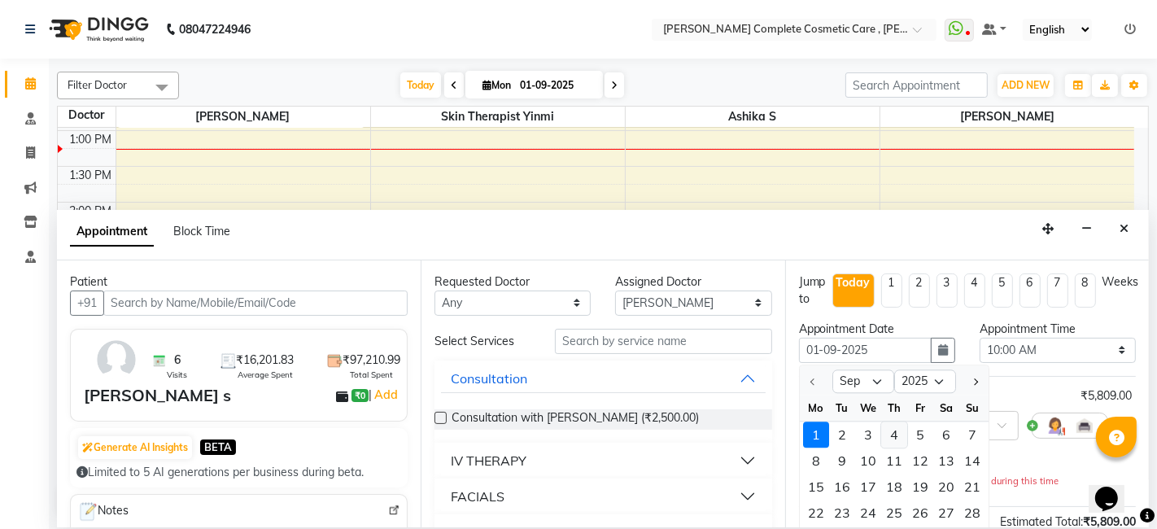
click at [899, 427] on div "4" at bounding box center [895, 435] width 26 height 26
type input "04-09-2025"
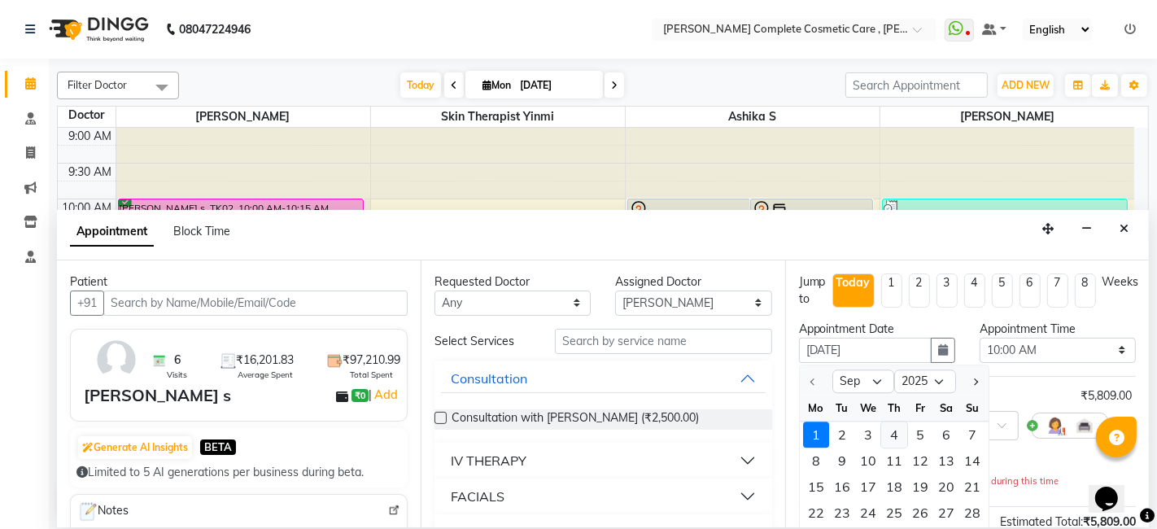
select select "600"
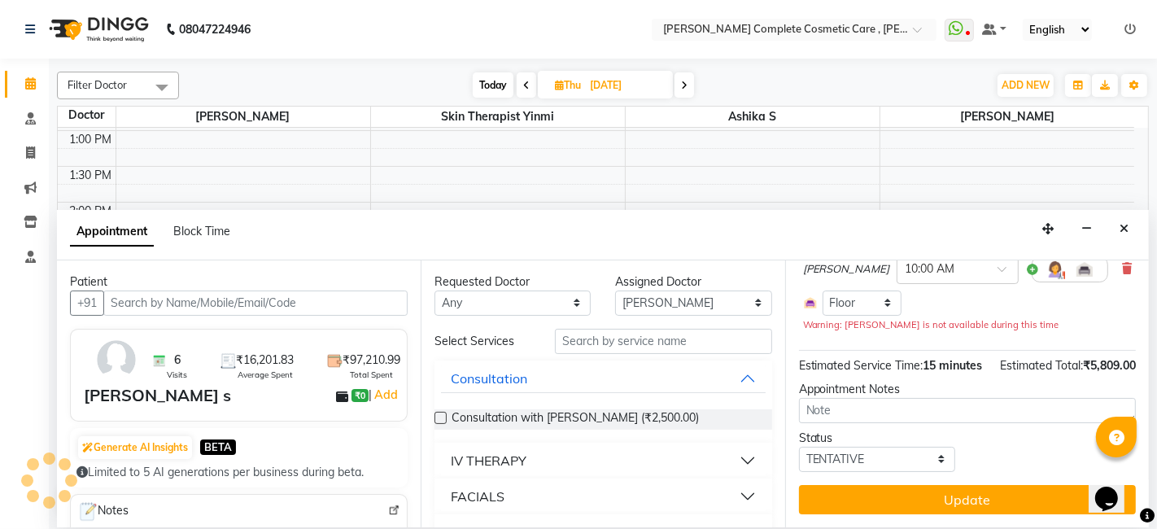
scroll to position [173, 0]
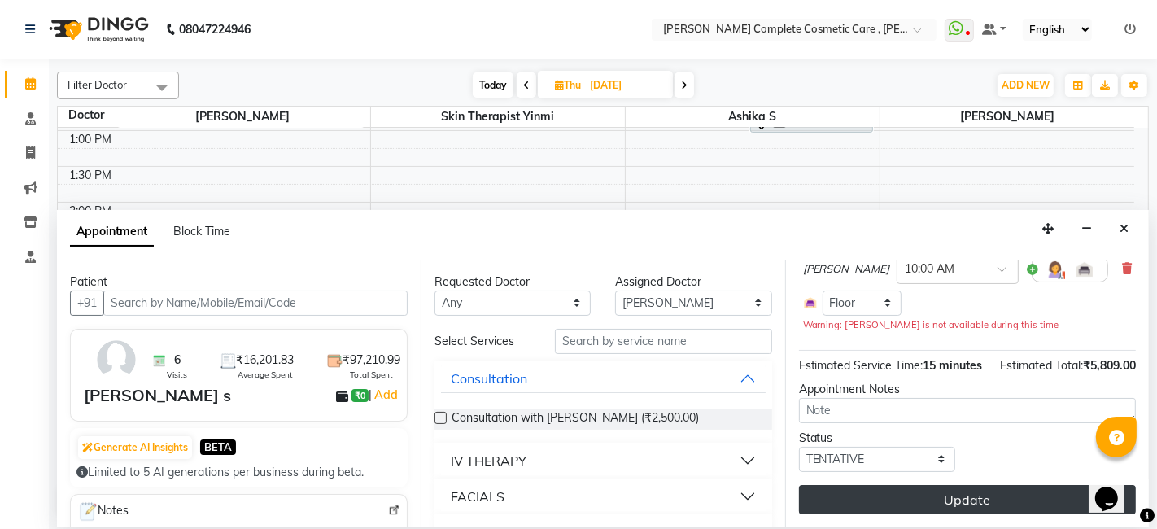
click at [913, 491] on button "Update" at bounding box center [967, 499] width 337 height 29
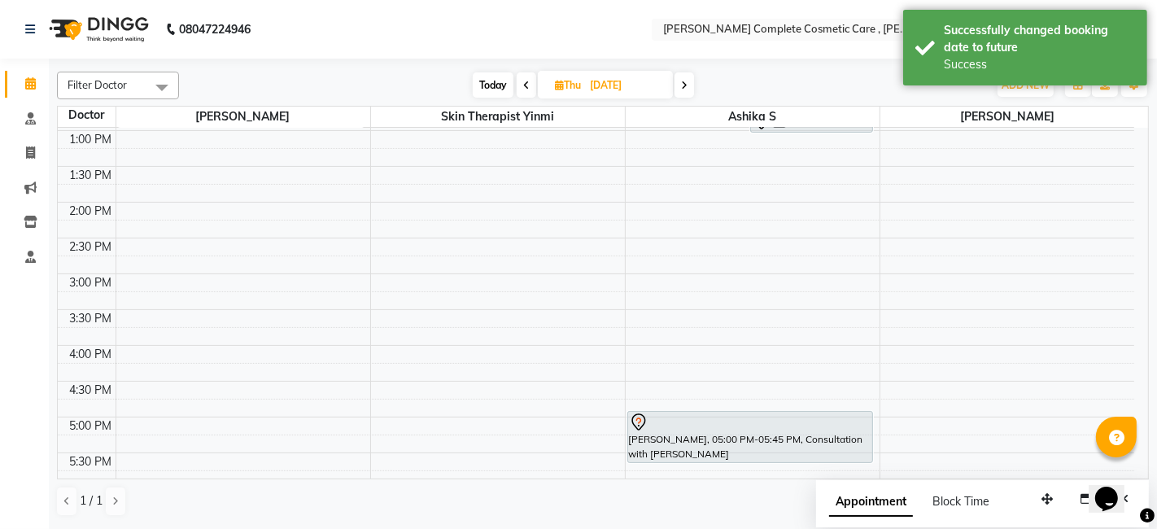
scroll to position [0, 0]
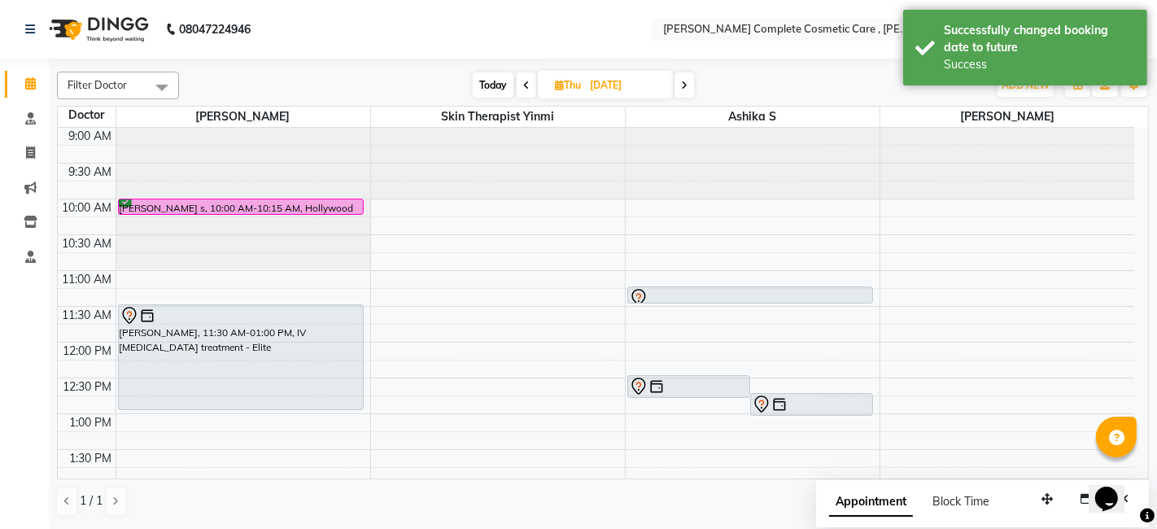
click at [495, 86] on span "Today" at bounding box center [493, 84] width 41 height 25
type input "01-09-2025"
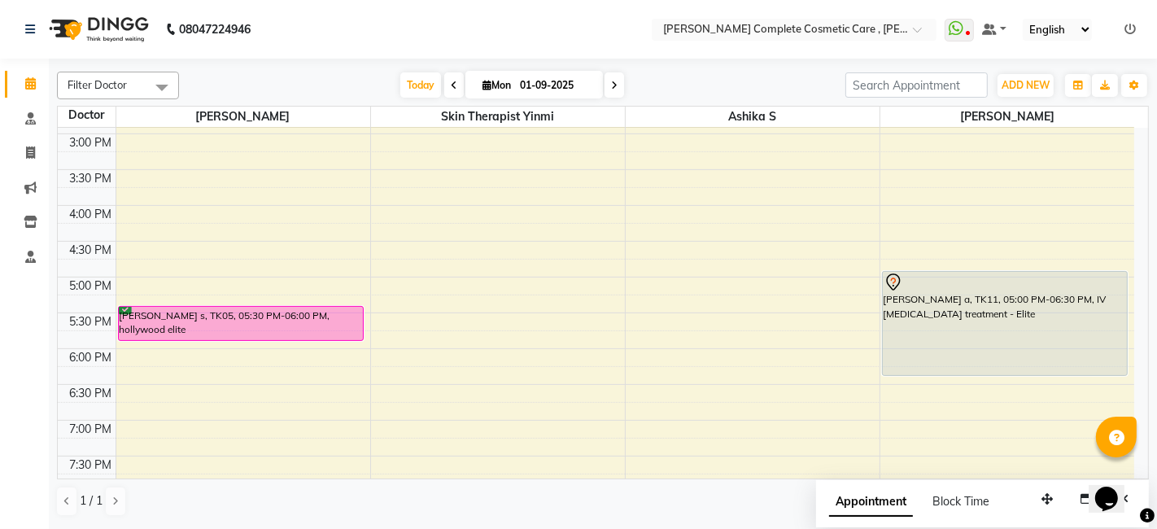
scroll to position [424, 0]
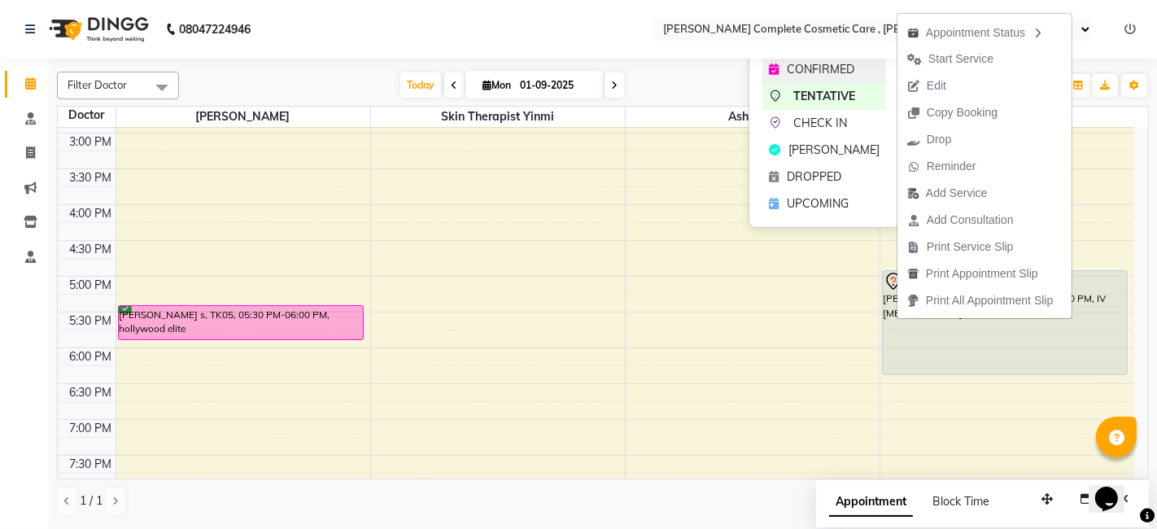
click at [856, 70] on div "CONFIRMED" at bounding box center [825, 69] width 124 height 27
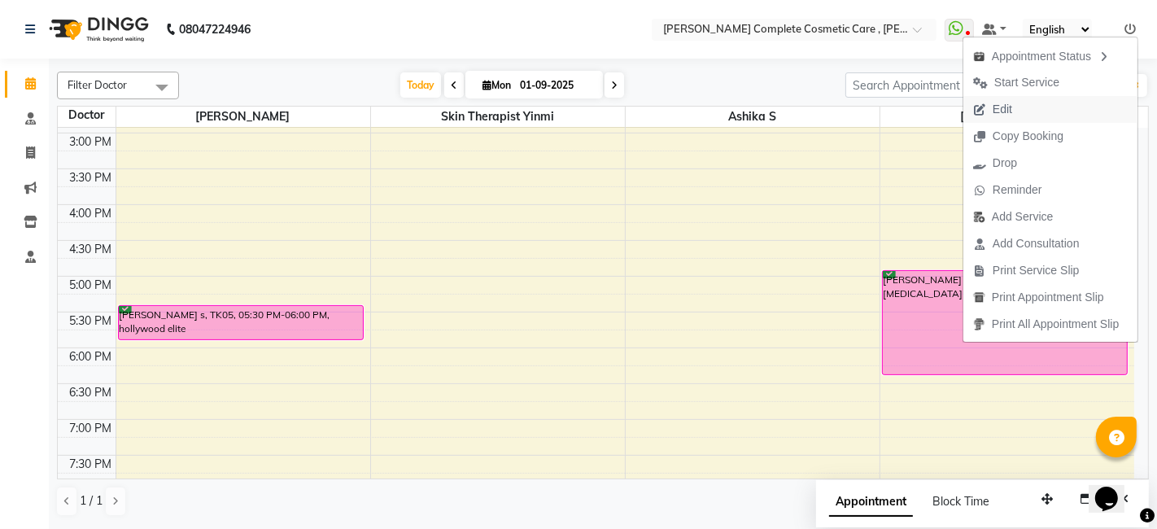
click at [1041, 112] on button "Edit" at bounding box center [1051, 109] width 174 height 27
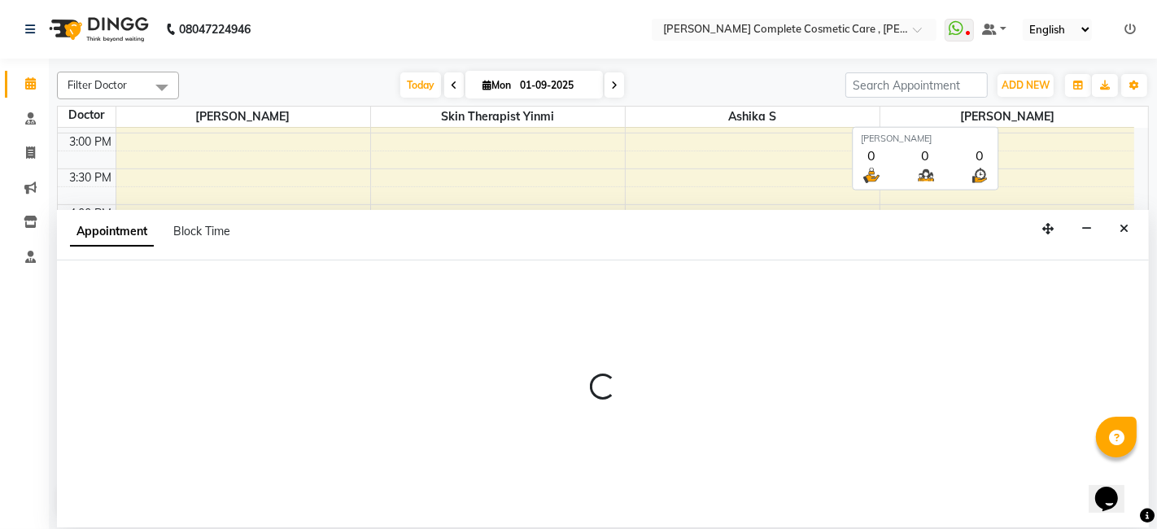
select select "tentative"
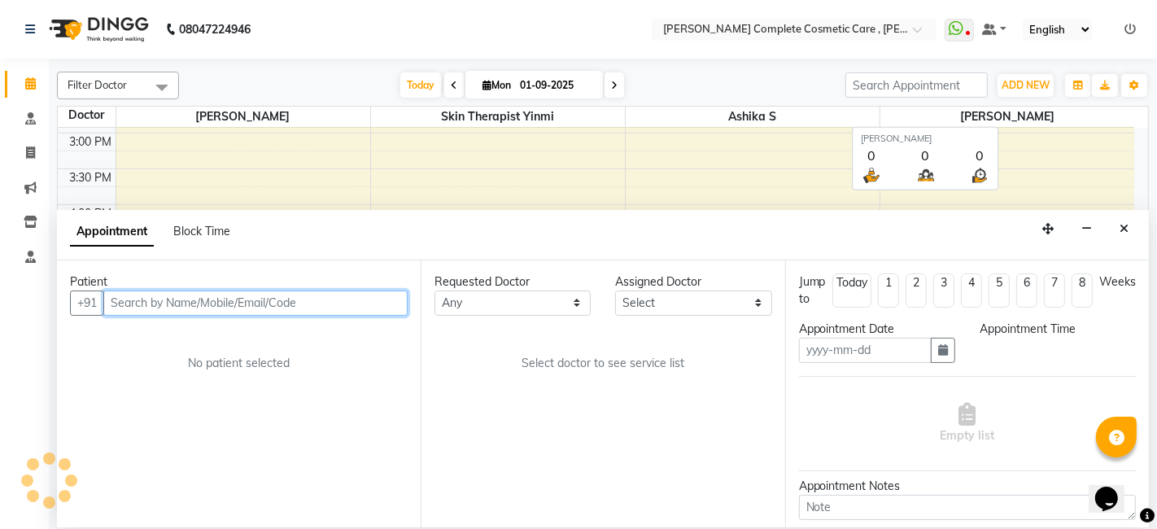
type input "01-09-2025"
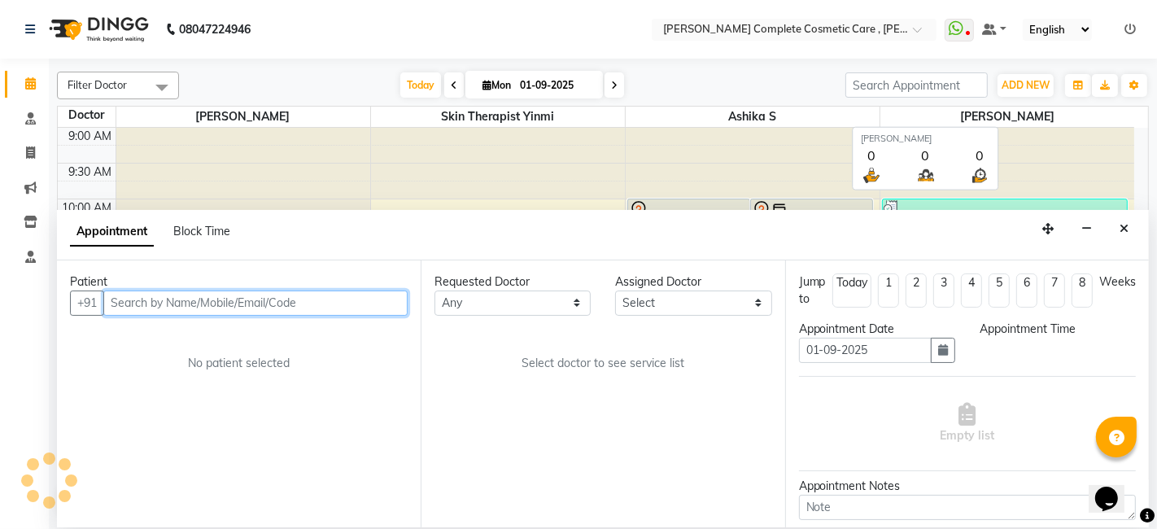
select select "confirm booking"
select select "1020"
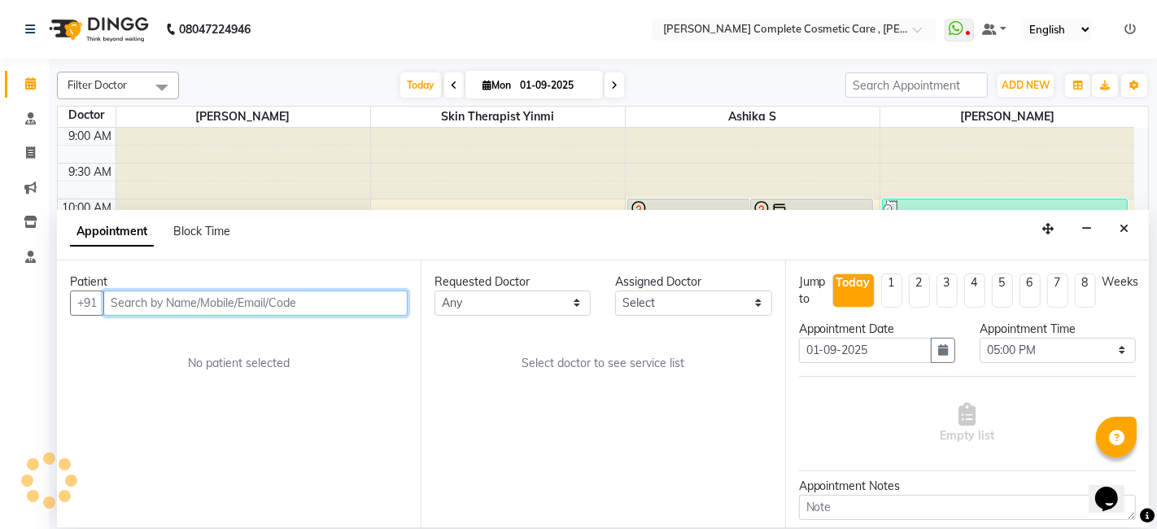
select select "88116"
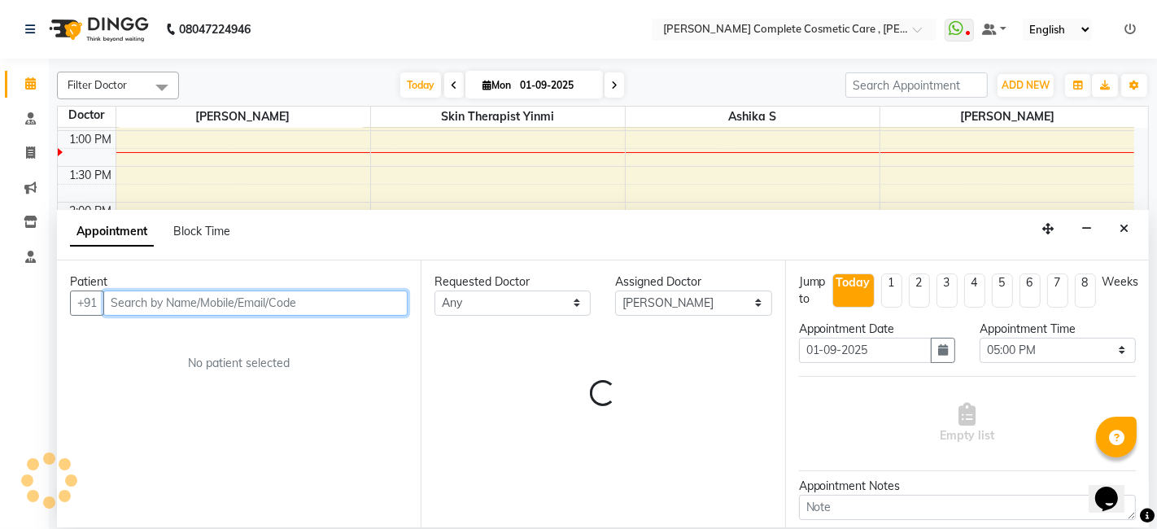
select select "3800"
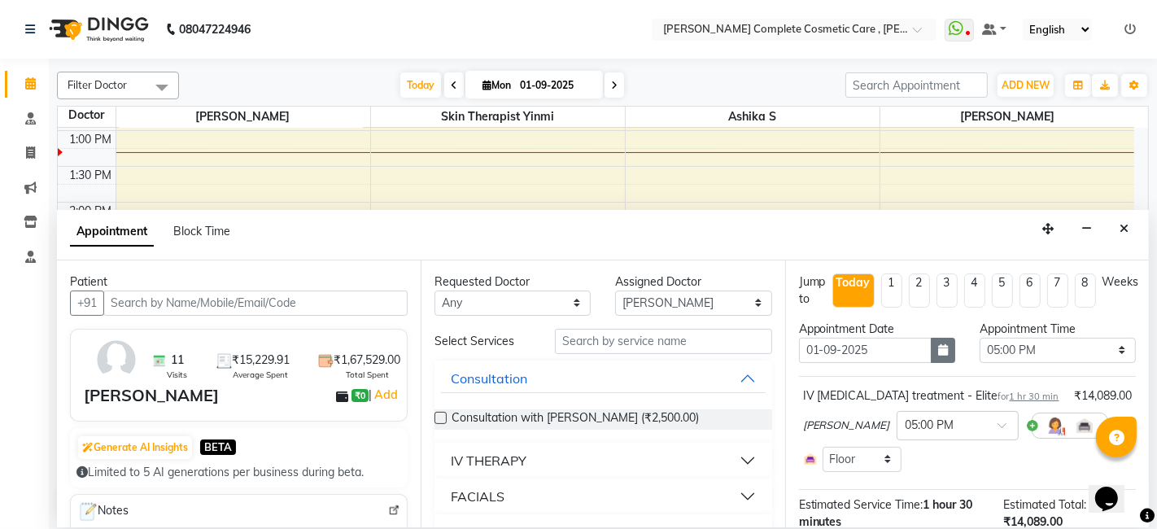
click at [939, 350] on icon "button" at bounding box center [944, 349] width 10 height 11
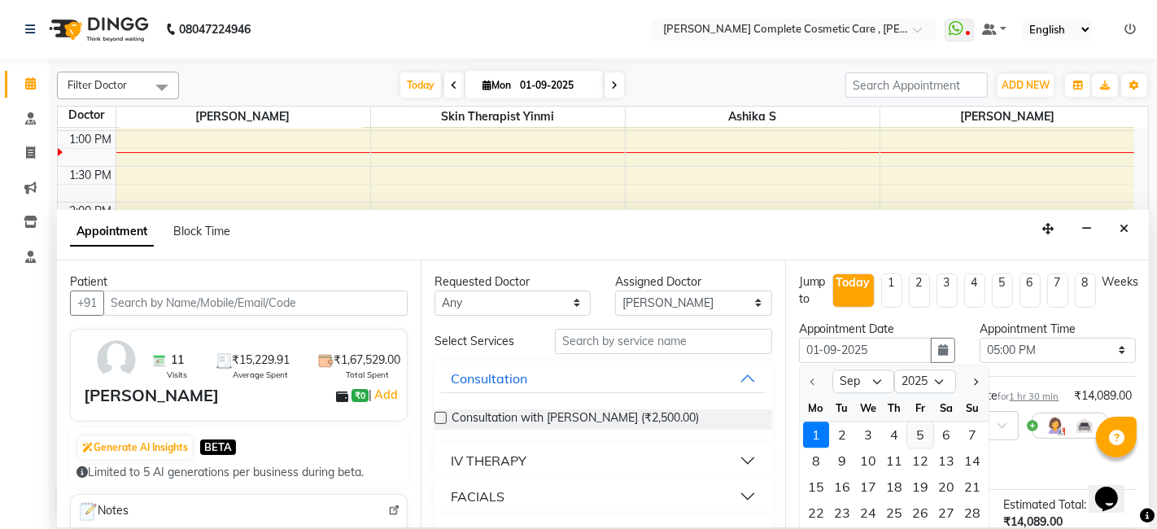
click at [918, 433] on div "5" at bounding box center [921, 435] width 26 height 26
type input "05-09-2025"
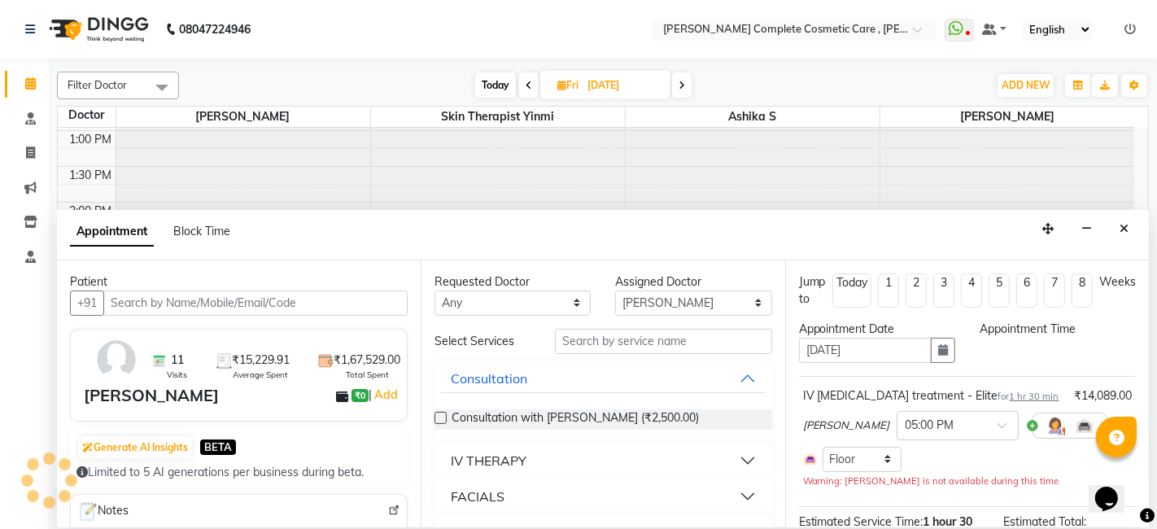
scroll to position [0, 0]
select select "1020"
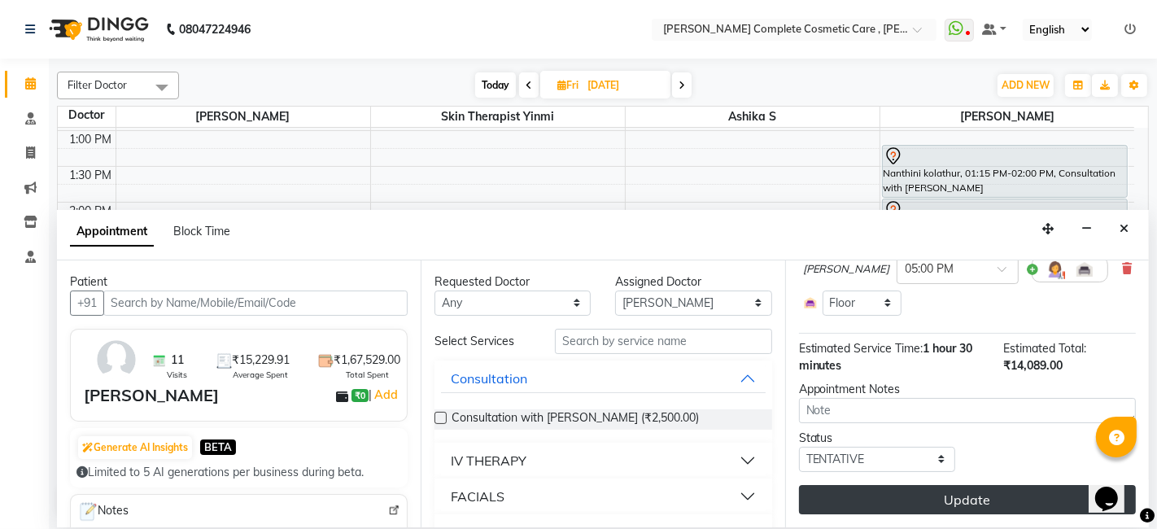
scroll to position [155, 0]
click at [957, 501] on button "Update" at bounding box center [967, 500] width 337 height 29
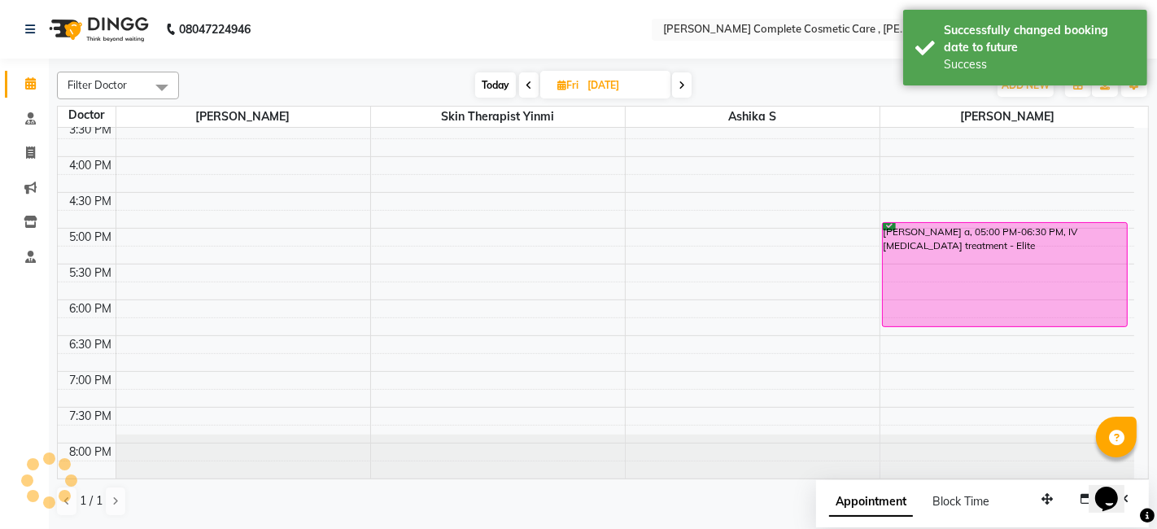
scroll to position [0, 0]
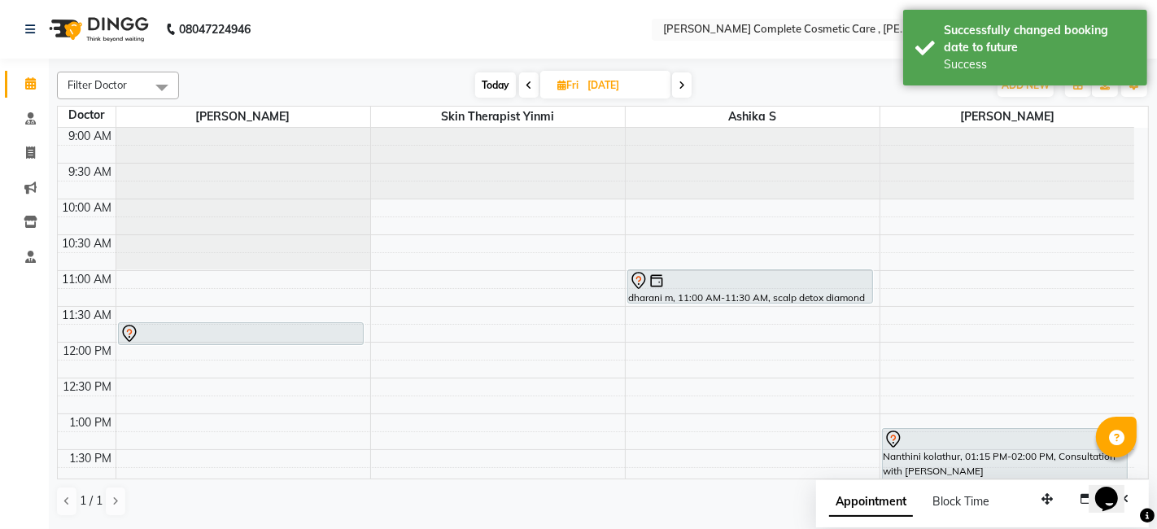
click at [488, 95] on span "Today" at bounding box center [495, 84] width 41 height 25
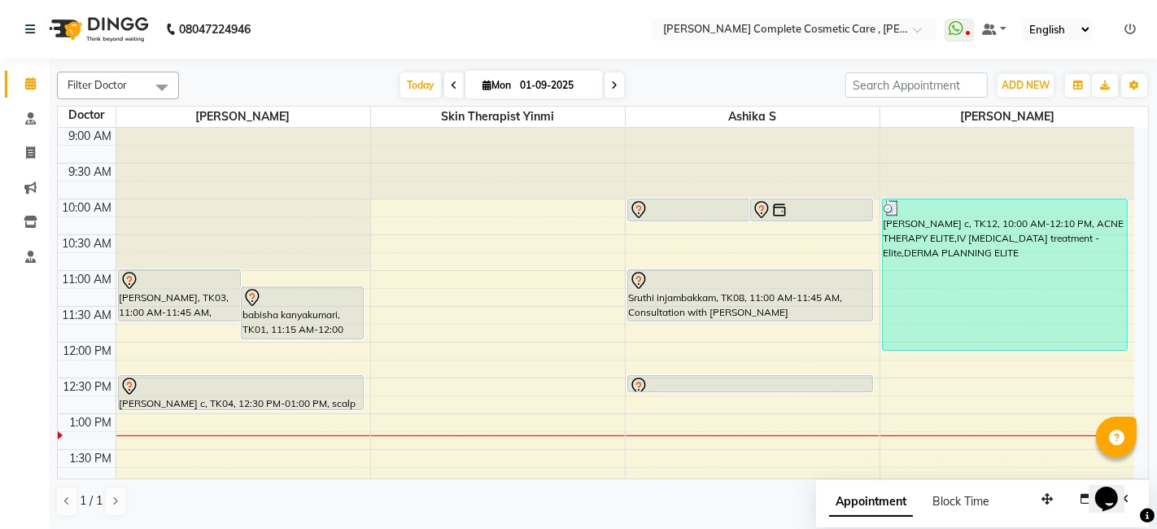
click at [615, 90] on icon at bounding box center [614, 86] width 7 height 10
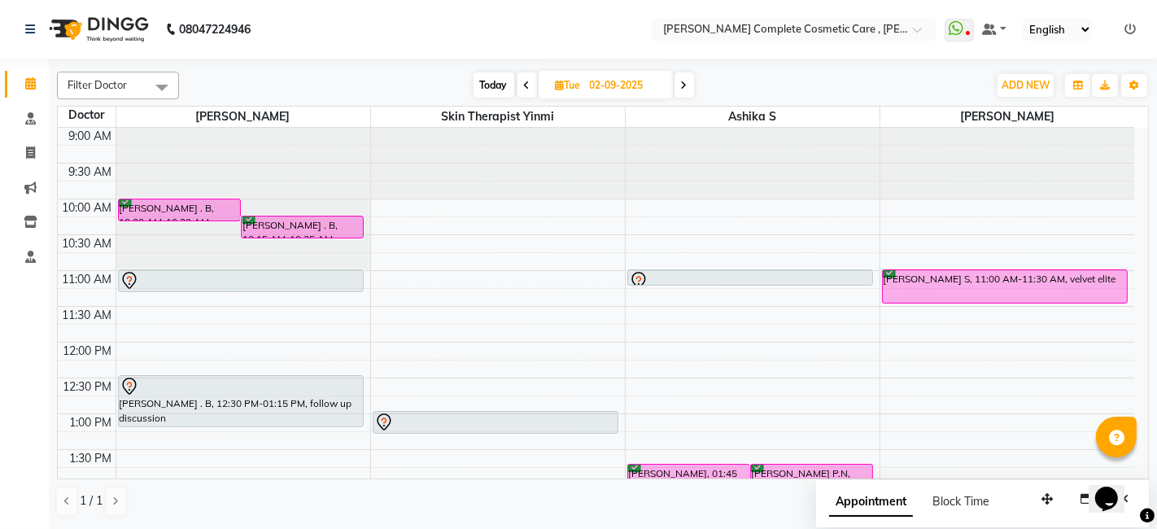
click at [524, 81] on icon at bounding box center [527, 86] width 7 height 10
type input "01-09-2025"
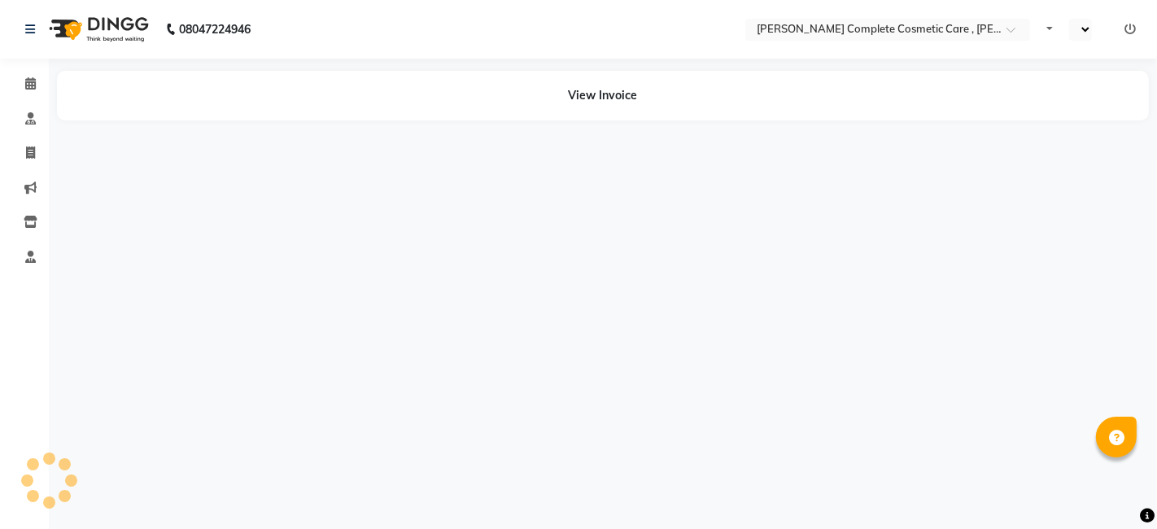
select select "en"
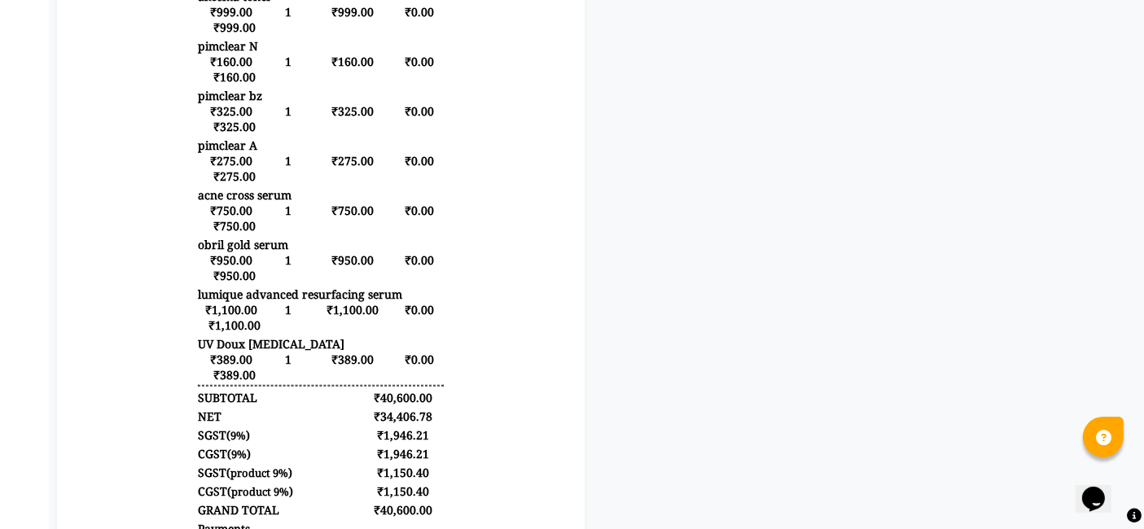
scroll to position [1157, 0]
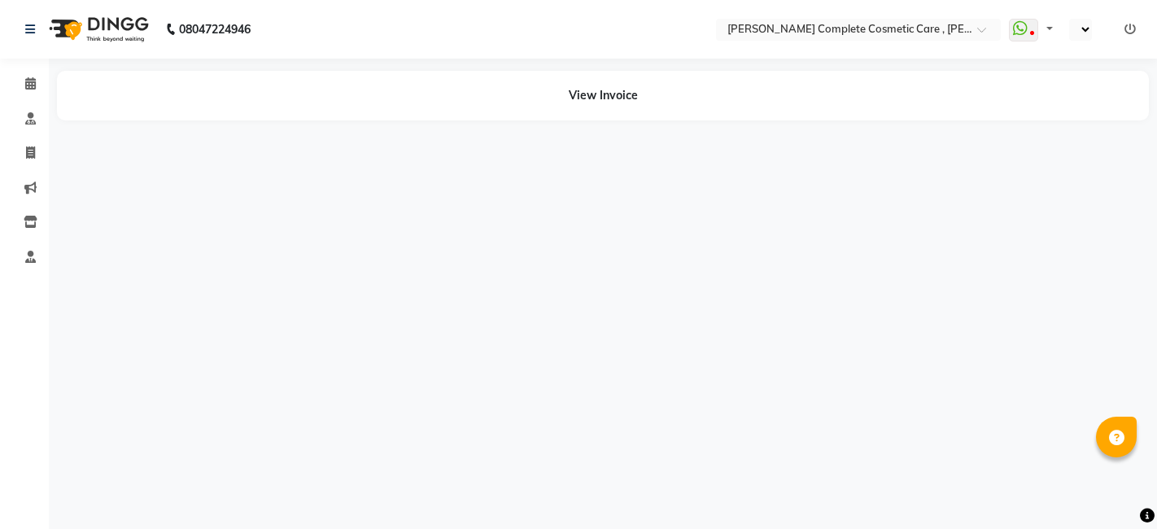
select select "en"
